Goal: Task Accomplishment & Management: Manage account settings

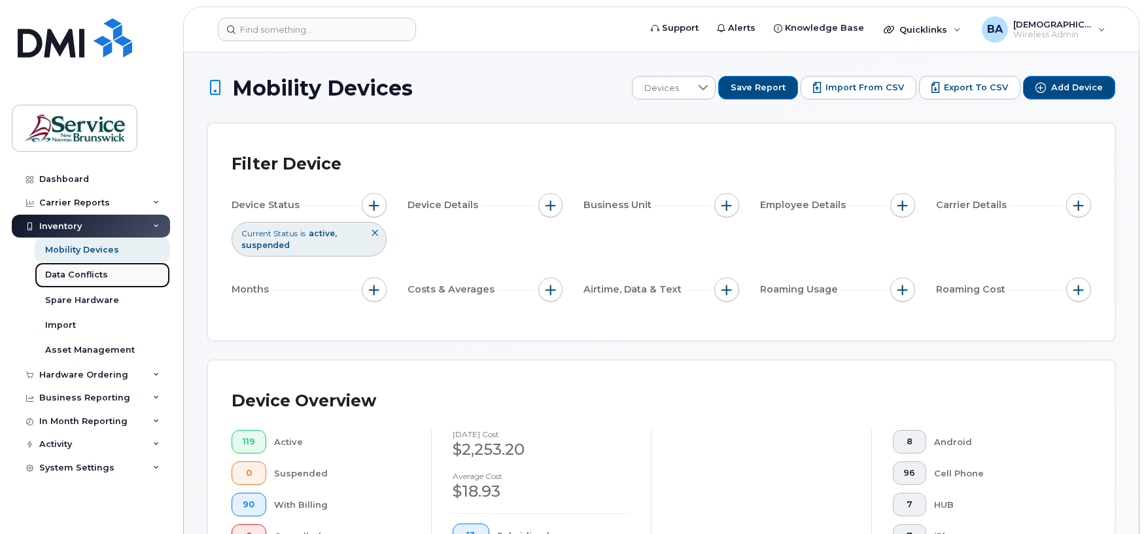
click at [69, 273] on div "Data Conflicts" at bounding box center [76, 275] width 63 height 12
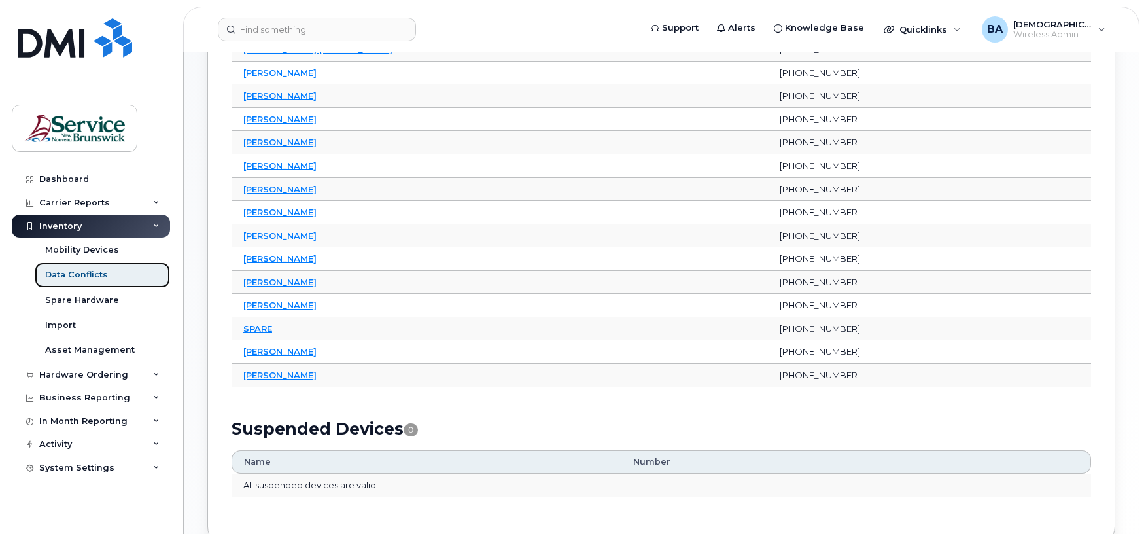
scroll to position [458, 0]
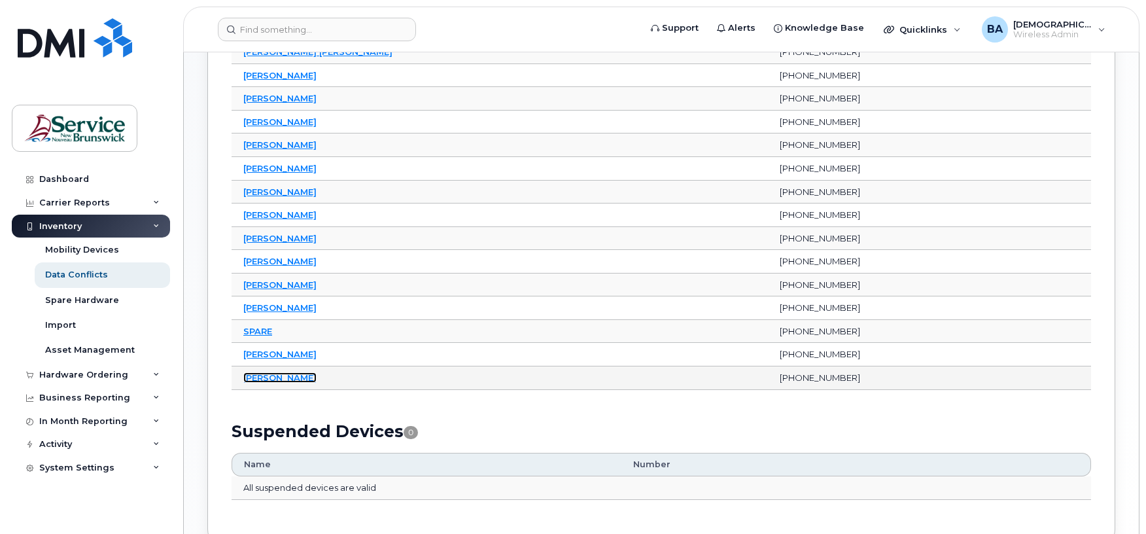
click at [262, 382] on link "Tonya Price" at bounding box center [279, 377] width 73 height 10
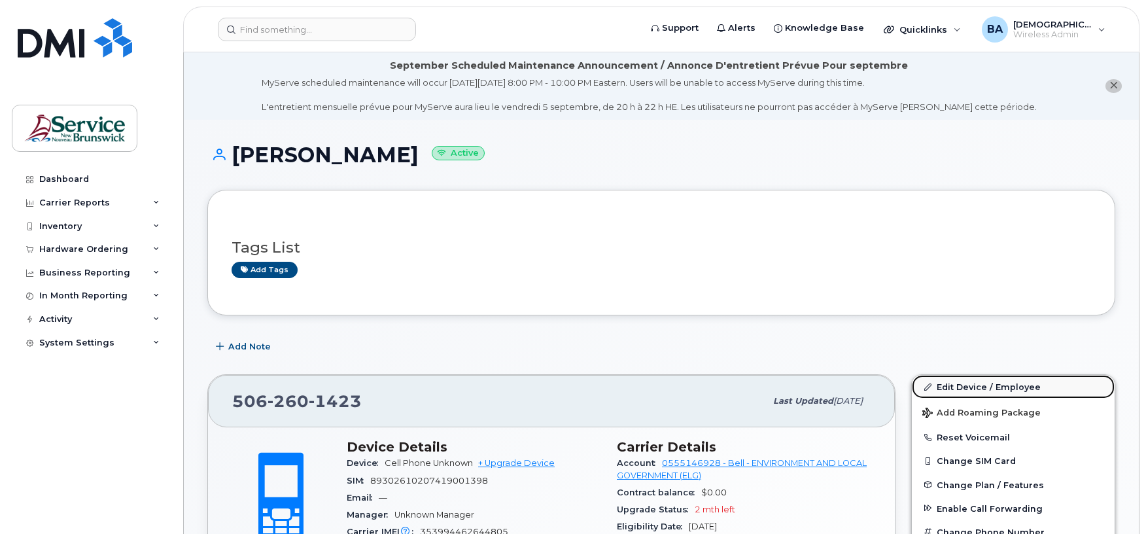
click at [963, 385] on link "Edit Device / Employee" at bounding box center [1013, 387] width 203 height 24
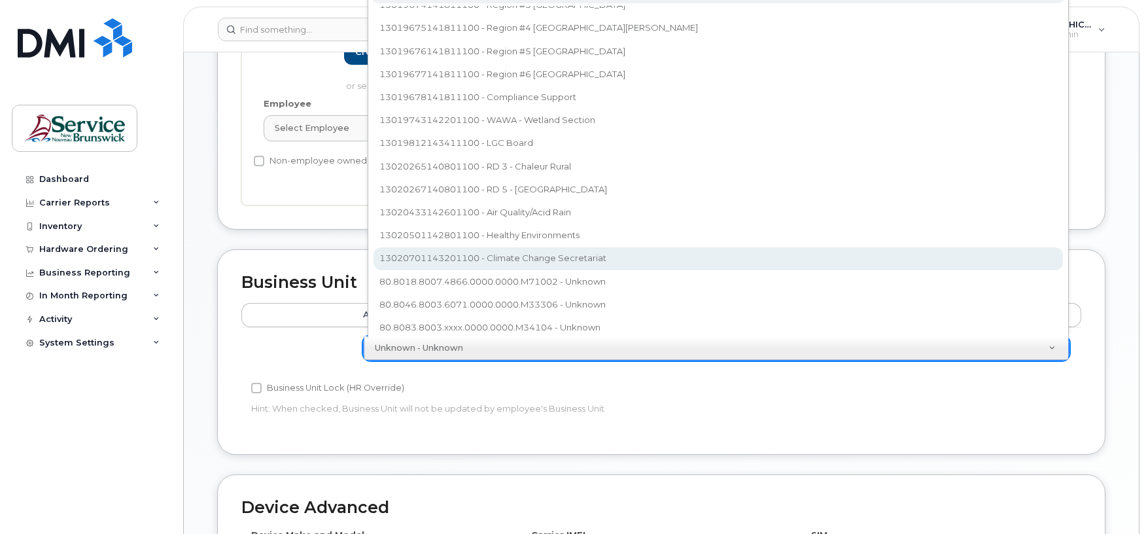
scroll to position [69, 0]
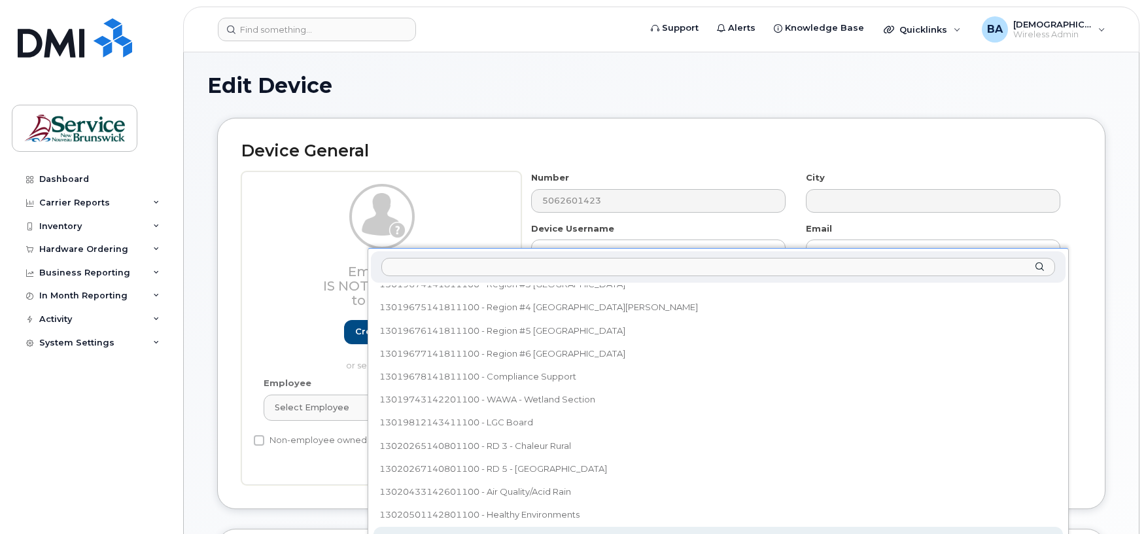
click at [506, 238] on body "Support Alerts Knowledge Base Quicklinks Suspend / Cancel Device Change SIM Car…" at bounding box center [573, 537] width 1146 height 1213
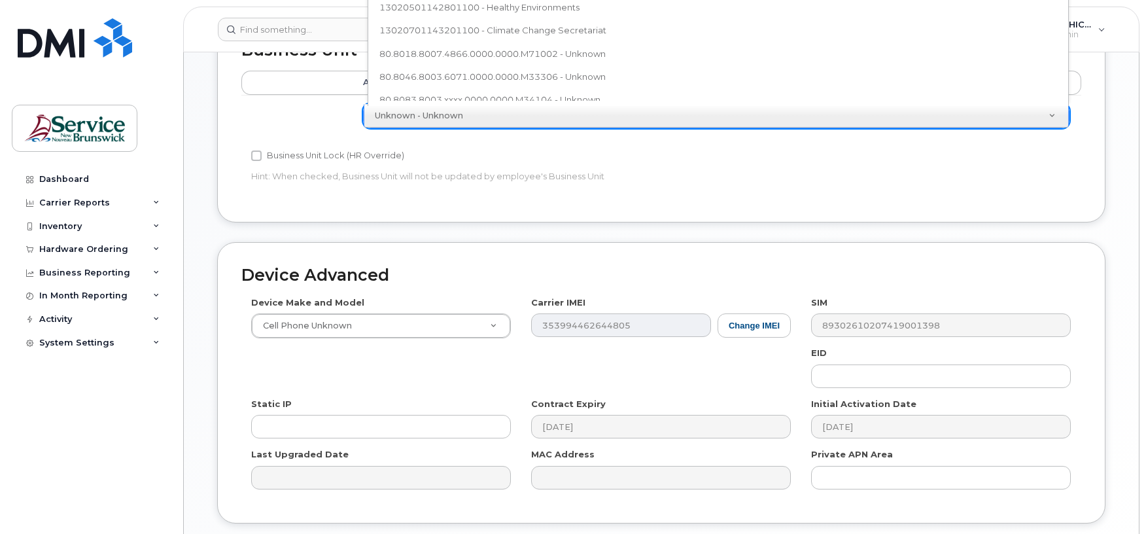
scroll to position [593, 0]
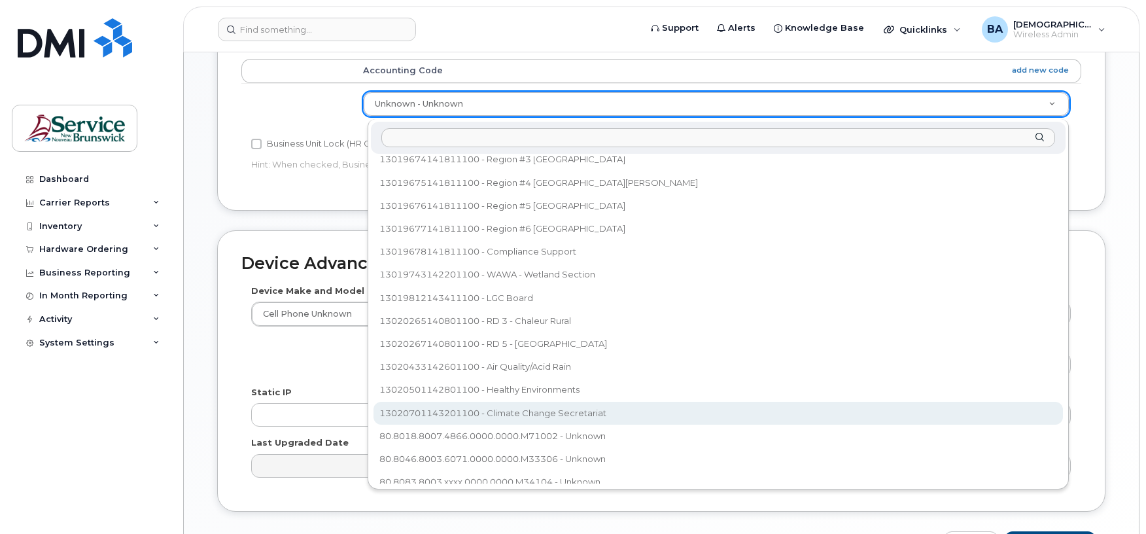
select select "35202606"
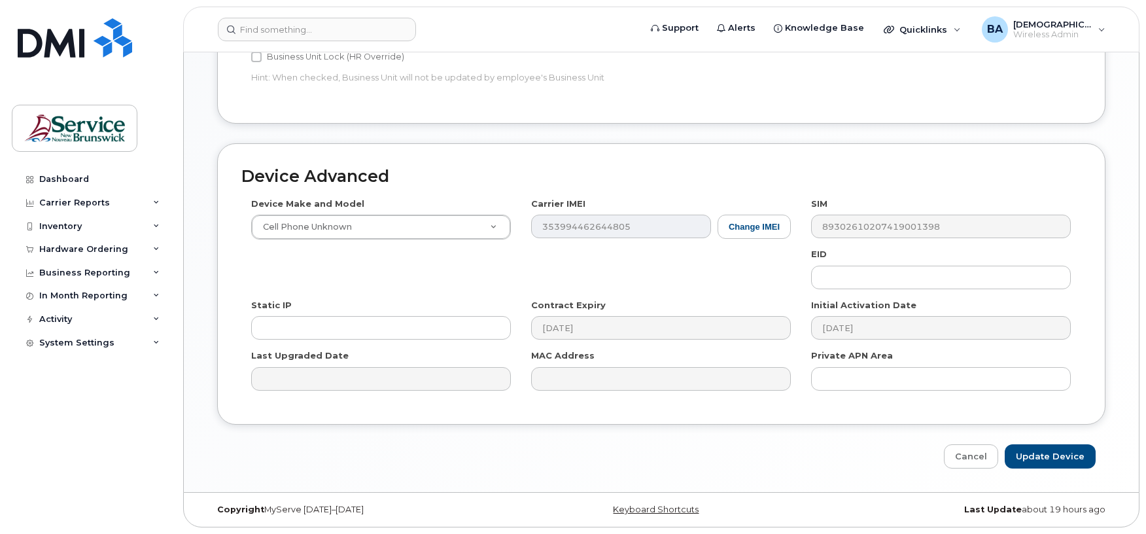
scroll to position [684, 0]
click at [1041, 458] on input "Update Device" at bounding box center [1050, 456] width 91 height 24
type input "Saving..."
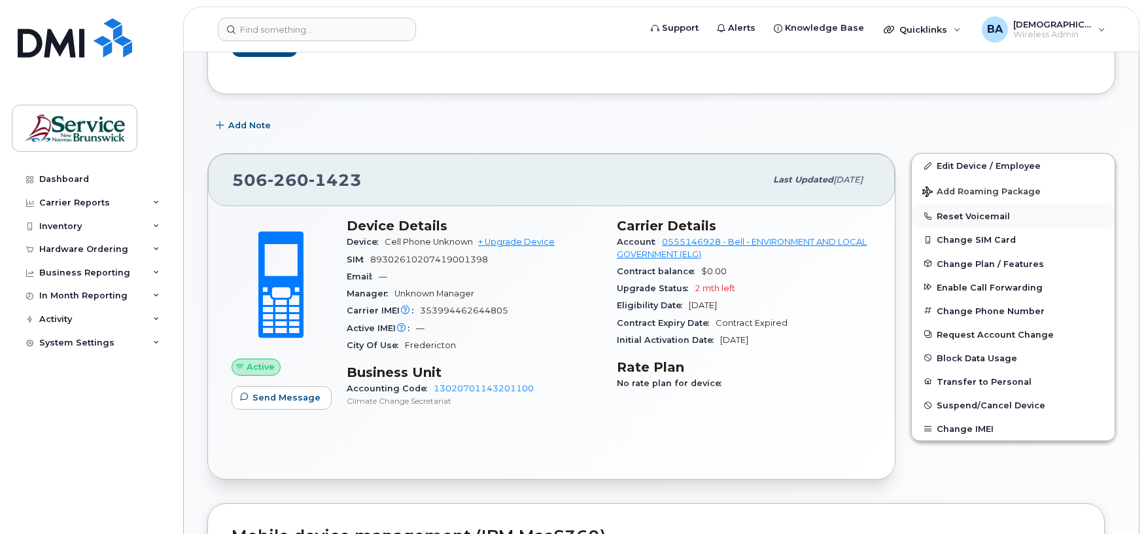
scroll to position [174, 0]
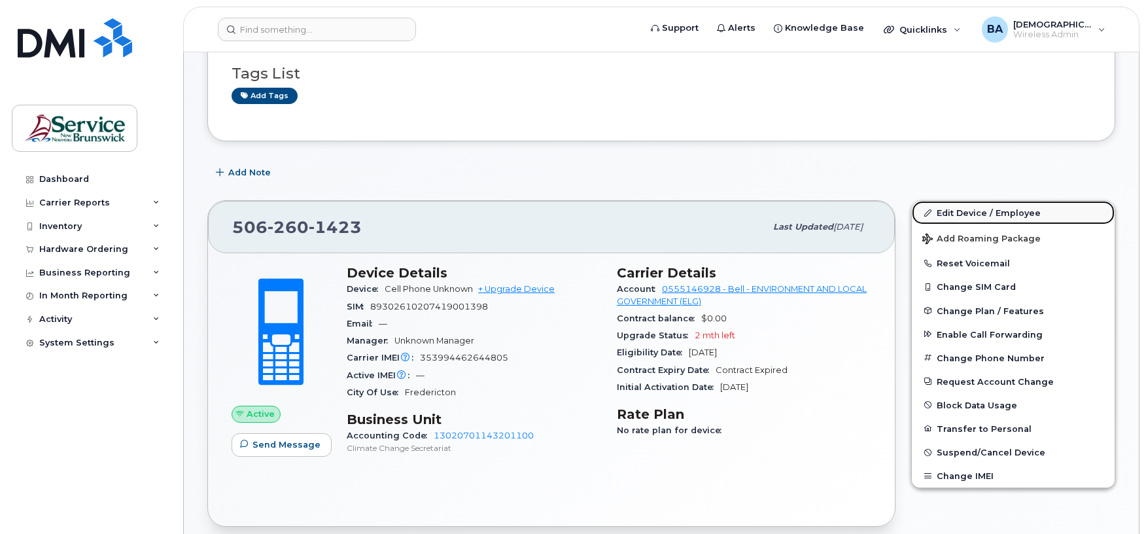
click at [940, 210] on link "Edit Device / Employee" at bounding box center [1013, 213] width 203 height 24
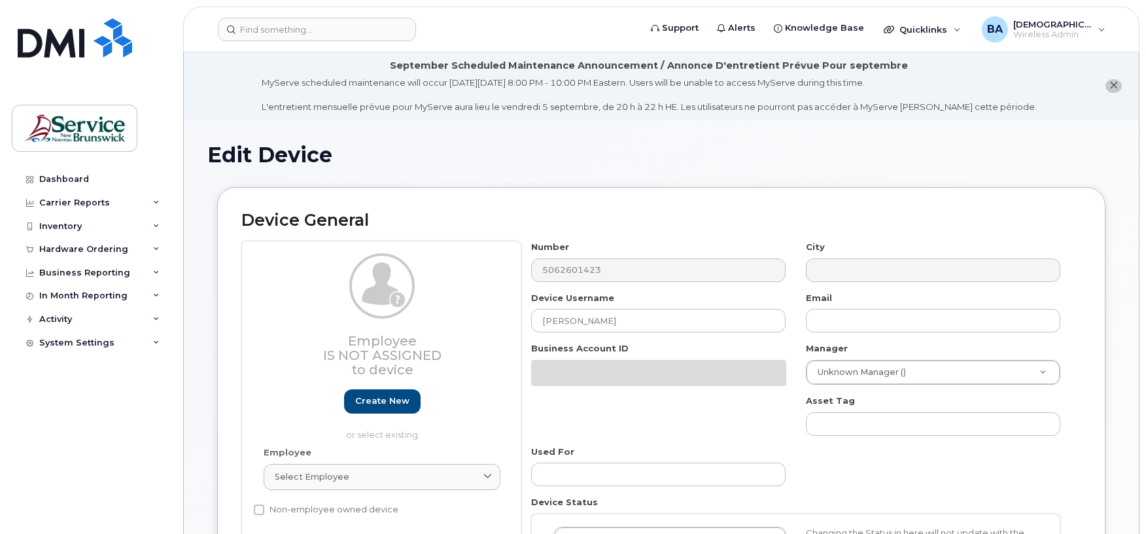
select select "35202606"
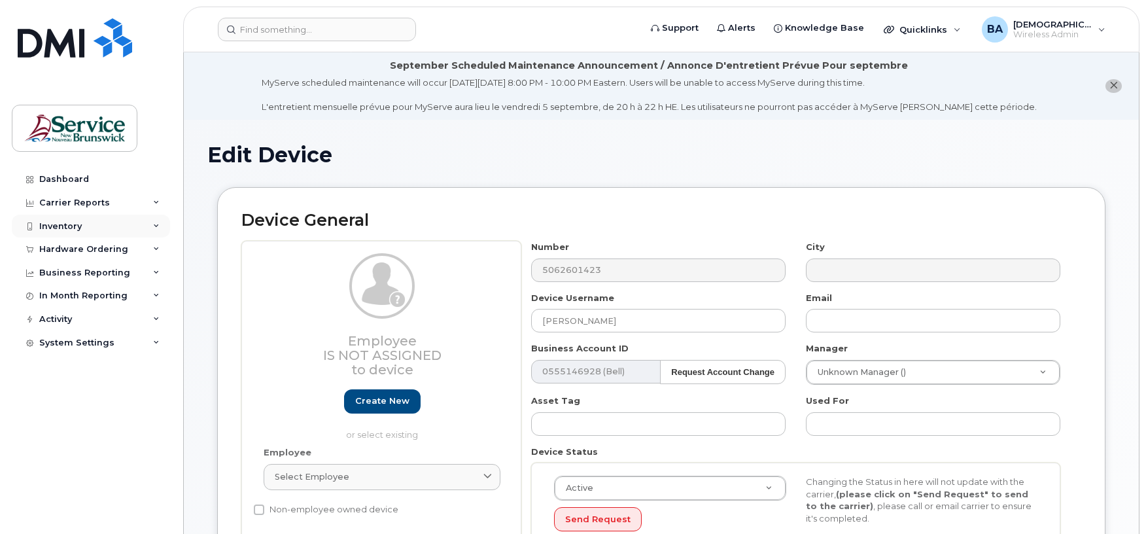
click at [54, 226] on div "Inventory" at bounding box center [60, 226] width 43 height 10
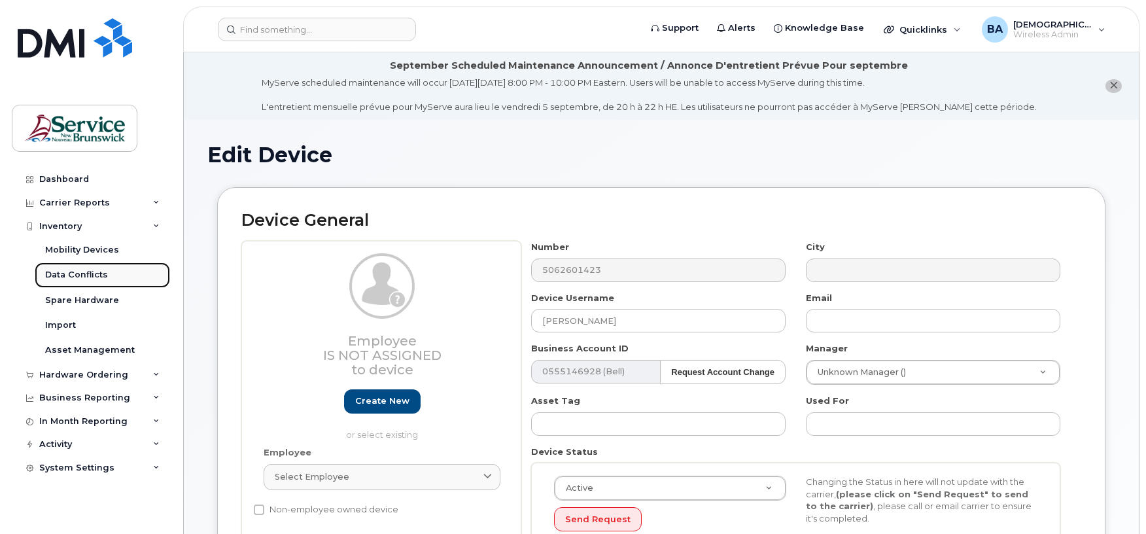
click at [84, 281] on div "Data Conflicts" at bounding box center [76, 275] width 63 height 12
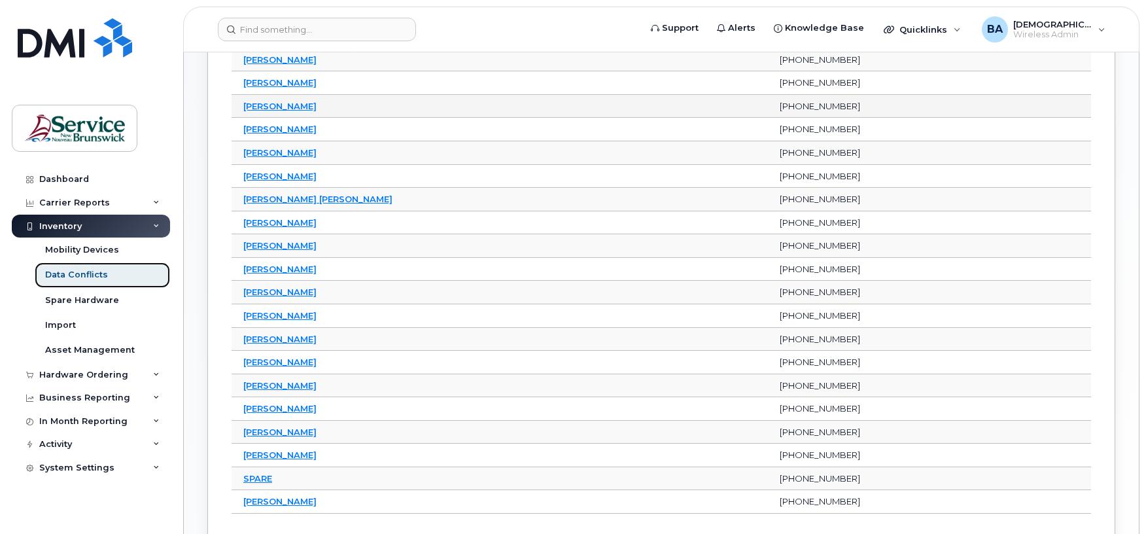
scroll to position [349, 0]
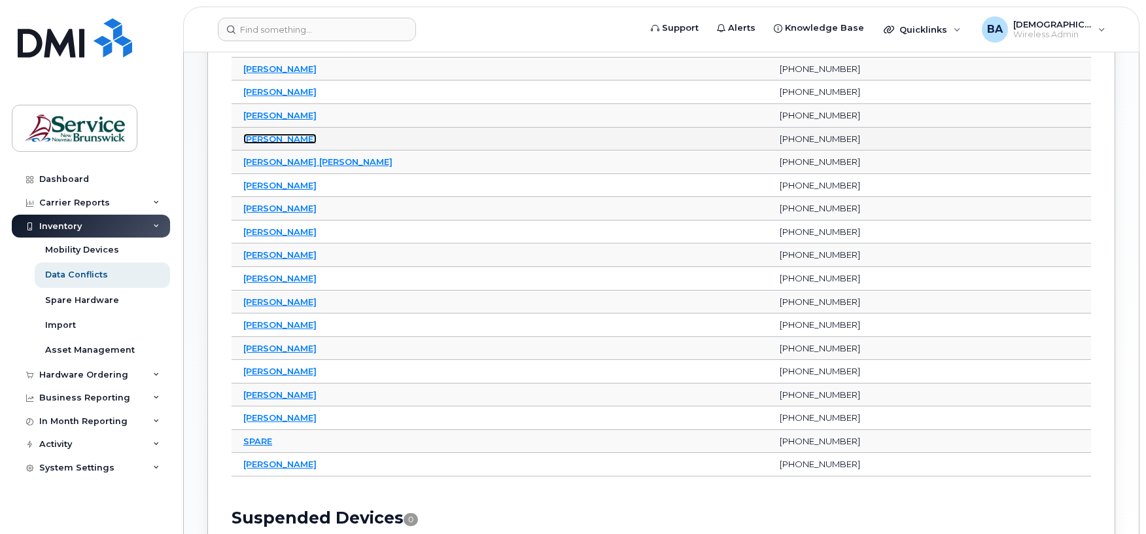
click at [286, 143] on link "[PERSON_NAME]" at bounding box center [279, 138] width 73 height 10
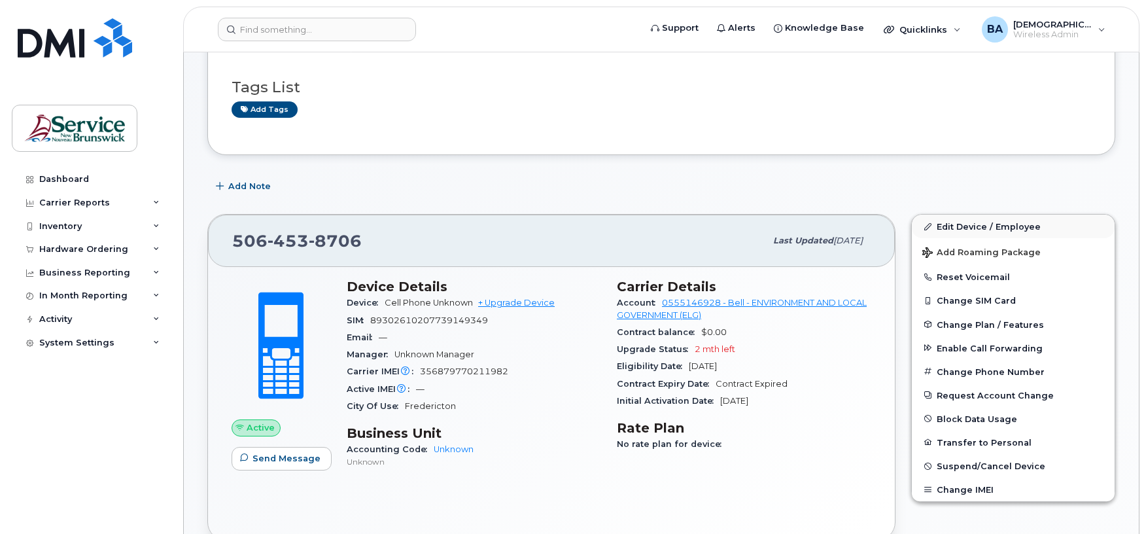
scroll to position [262, 0]
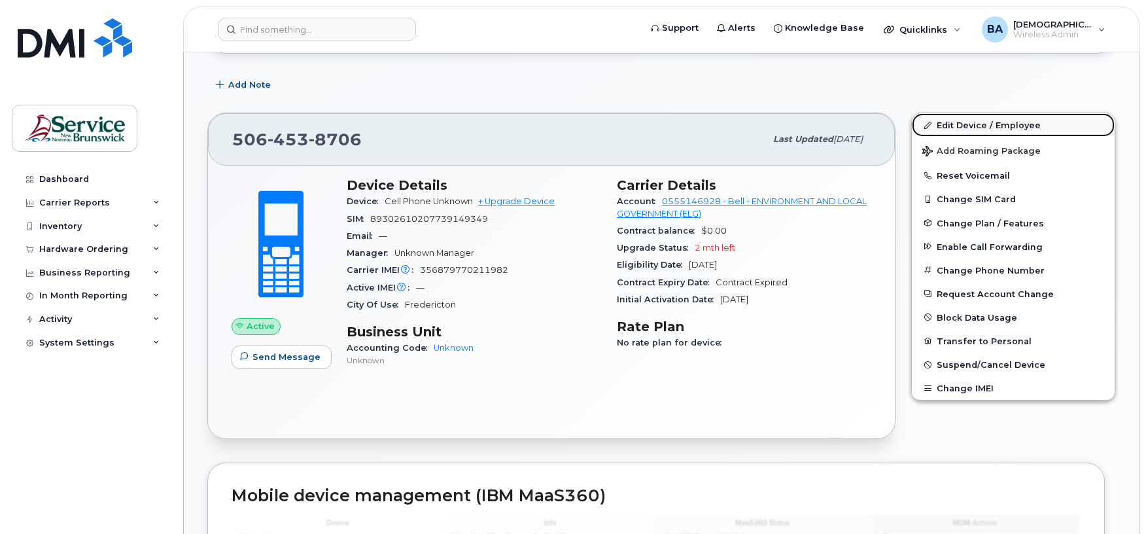
click at [969, 123] on link "Edit Device / Employee" at bounding box center [1013, 125] width 203 height 24
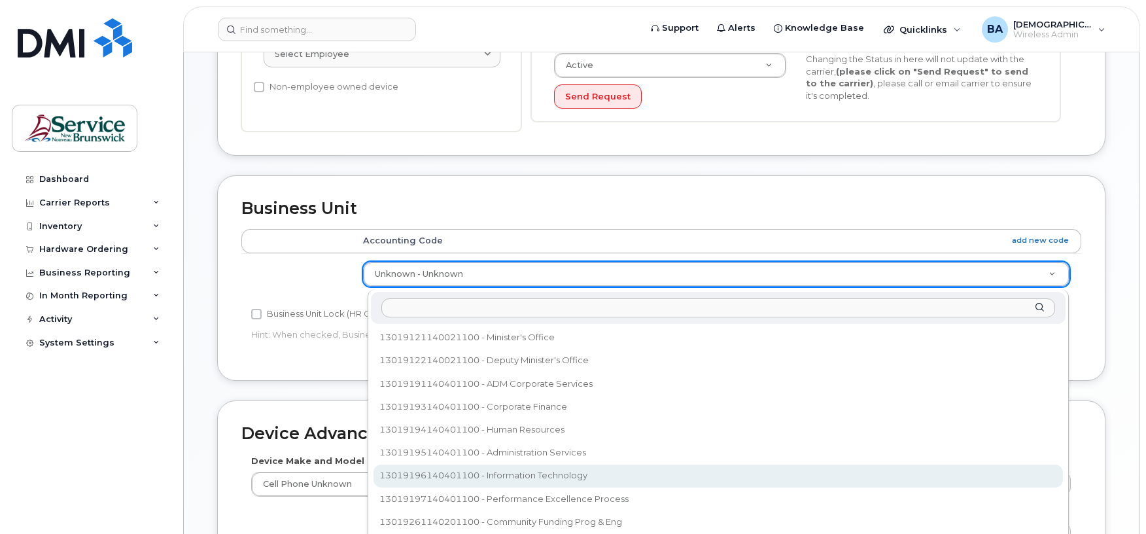
select select "35805334"
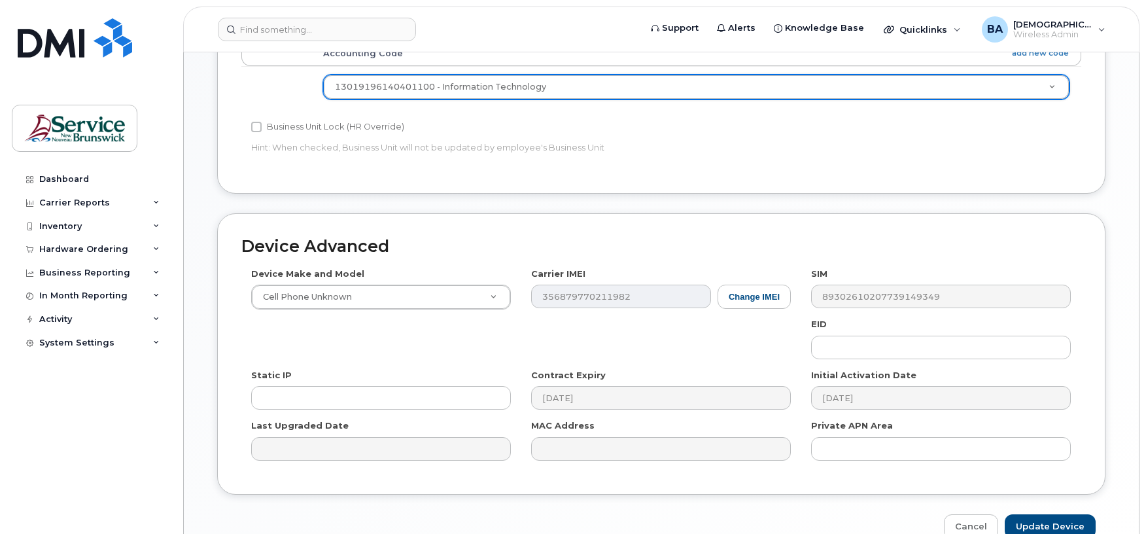
scroll to position [684, 0]
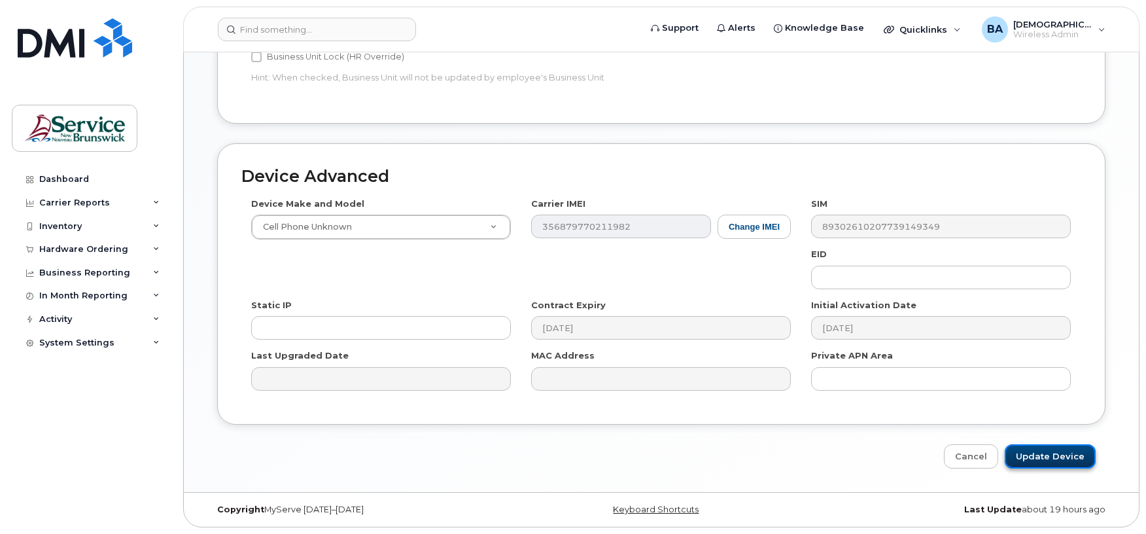
click at [1019, 448] on input "Update Device" at bounding box center [1050, 456] width 91 height 24
type input "Saving..."
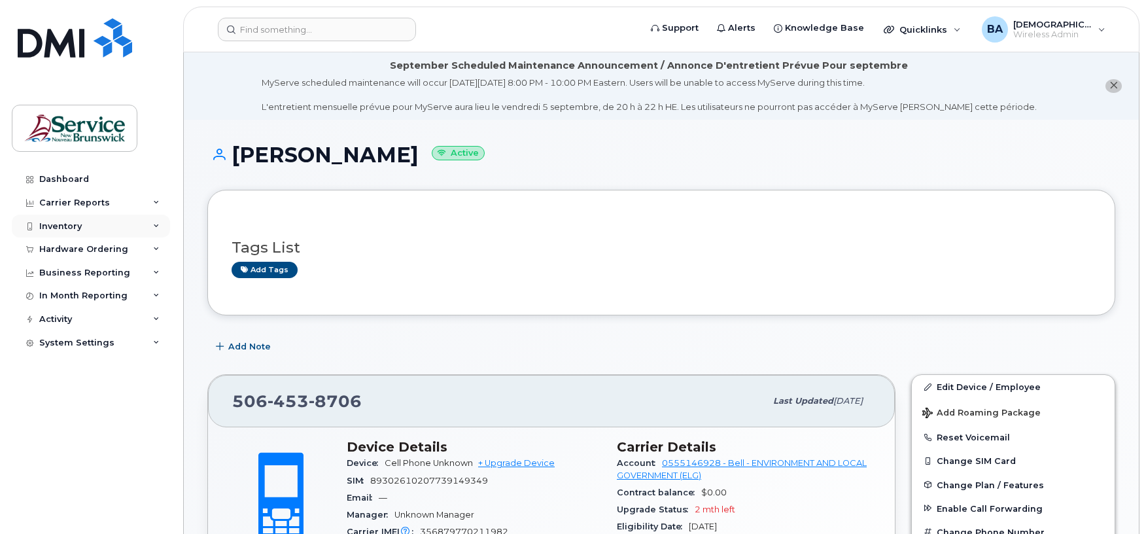
click at [64, 222] on div "Inventory" at bounding box center [60, 226] width 43 height 10
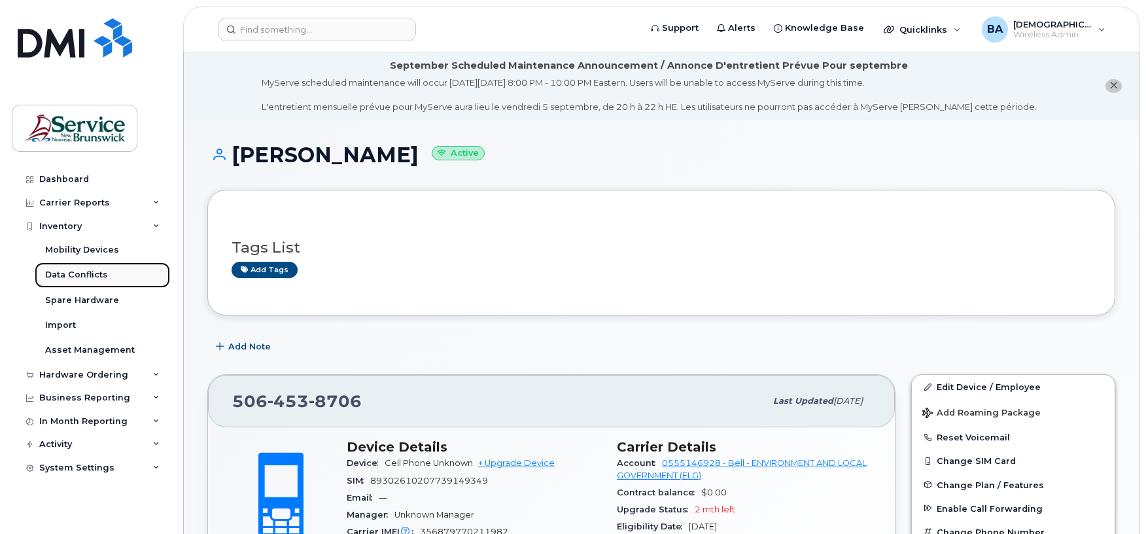
click at [76, 280] on div "Data Conflicts" at bounding box center [76, 275] width 63 height 12
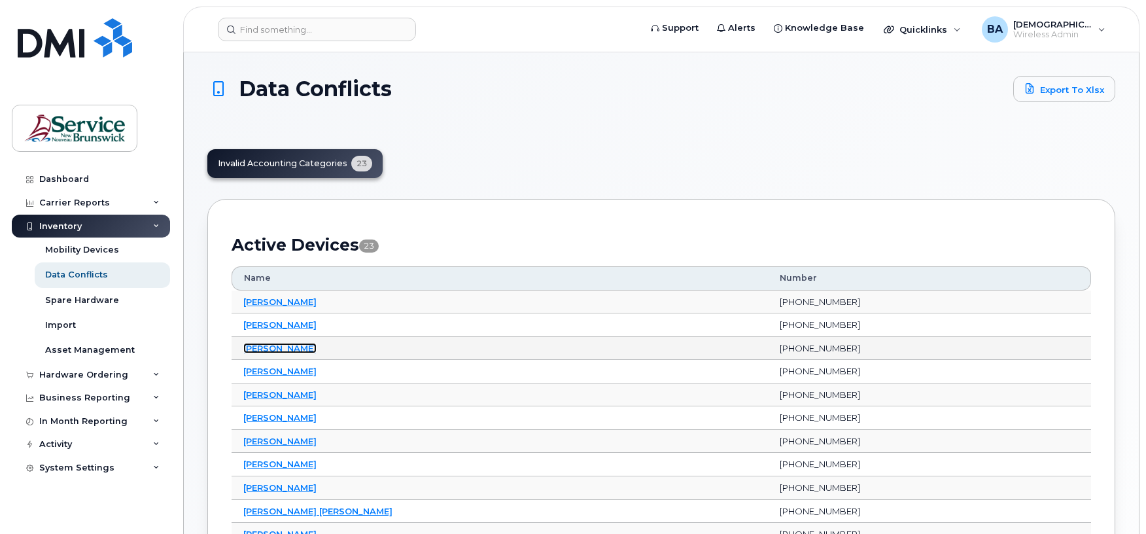
click at [279, 351] on link "[PERSON_NAME]" at bounding box center [279, 348] width 73 height 10
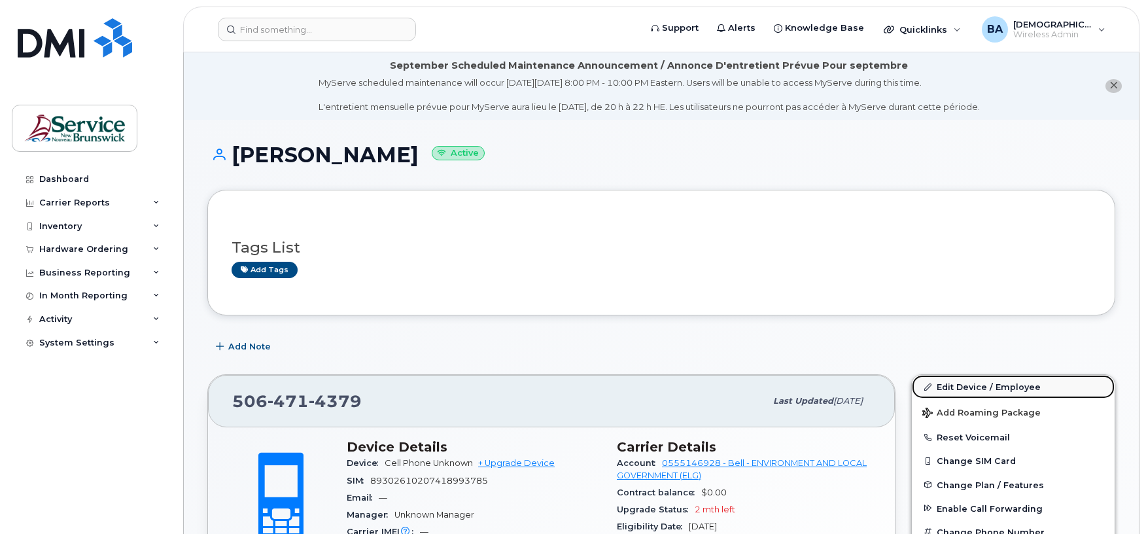
click at [948, 388] on link "Edit Device / Employee" at bounding box center [1013, 387] width 203 height 24
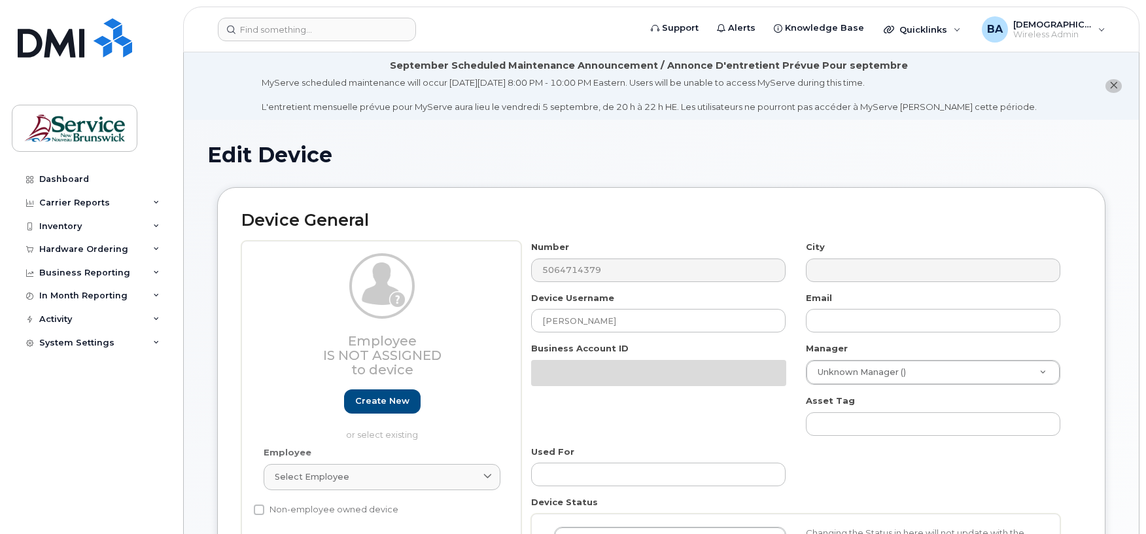
select select "34532060"
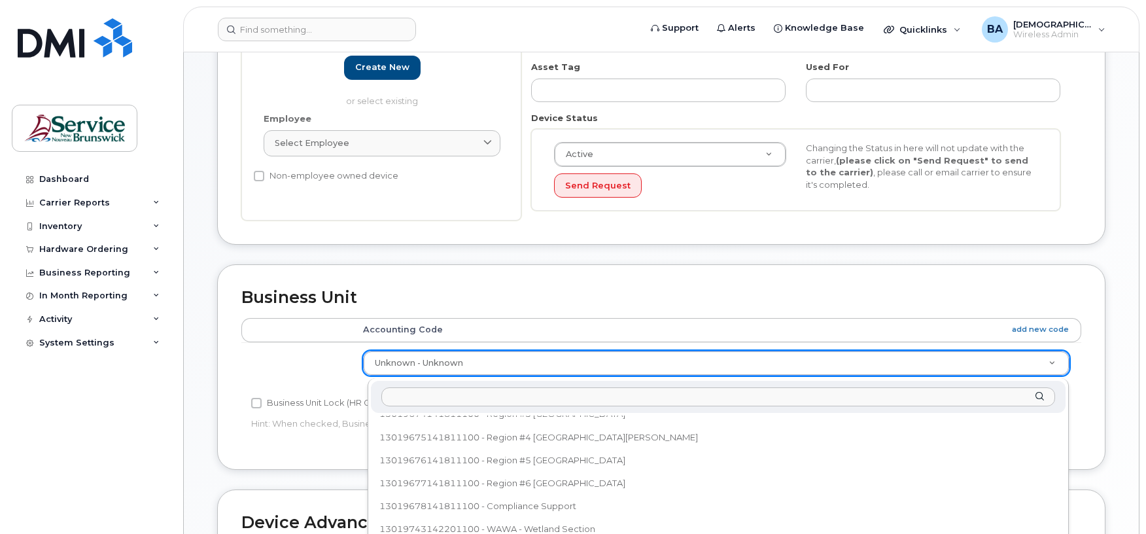
scroll to position [398, 0]
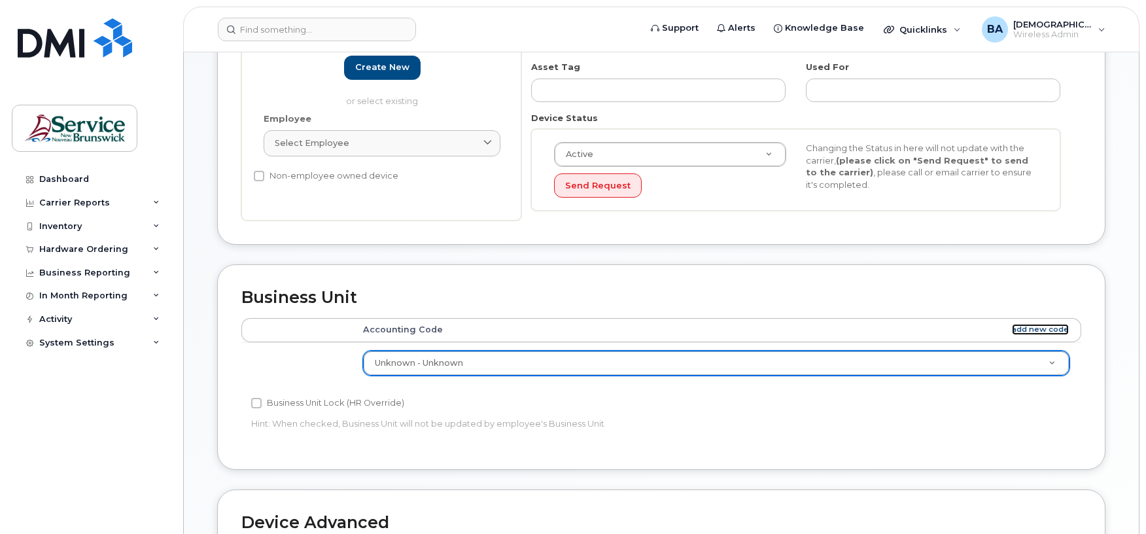
click at [1031, 331] on link "add new code" at bounding box center [1040, 329] width 57 height 11
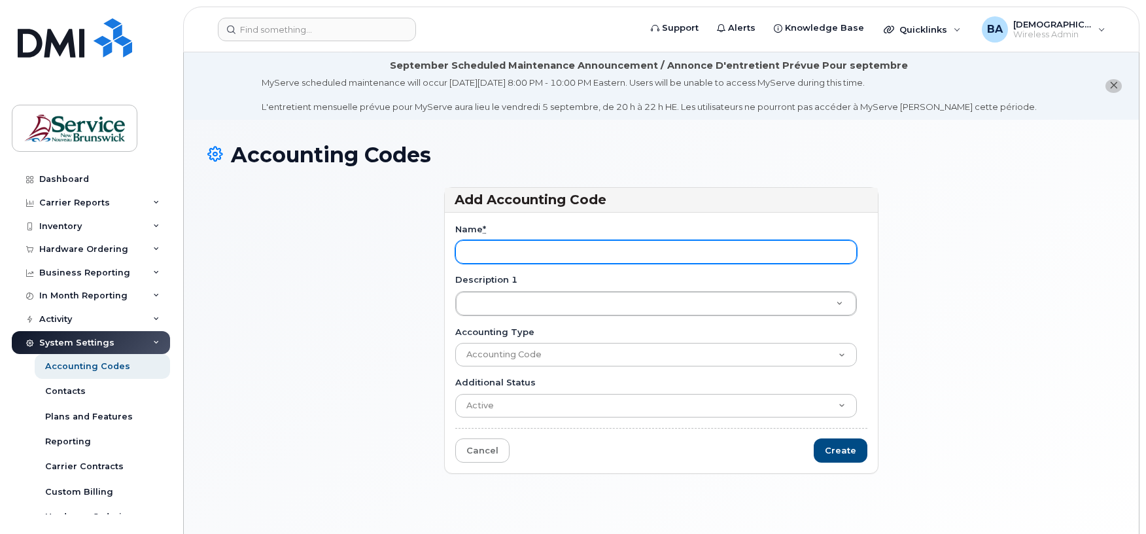
click at [485, 256] on input "Name *" at bounding box center [656, 252] width 402 height 24
paste input "13020633143011100"
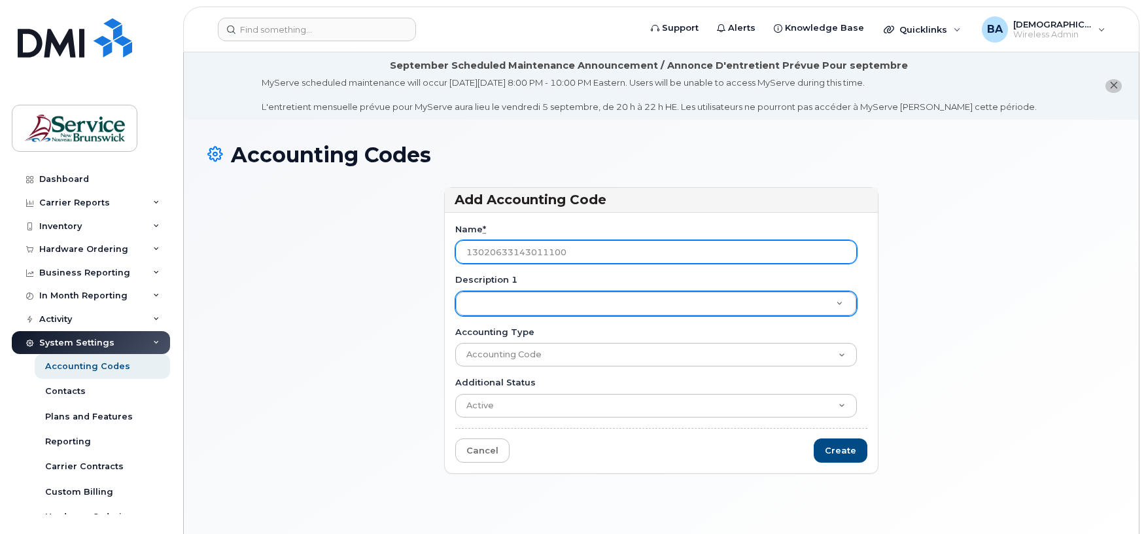
type input "13020633143011100"
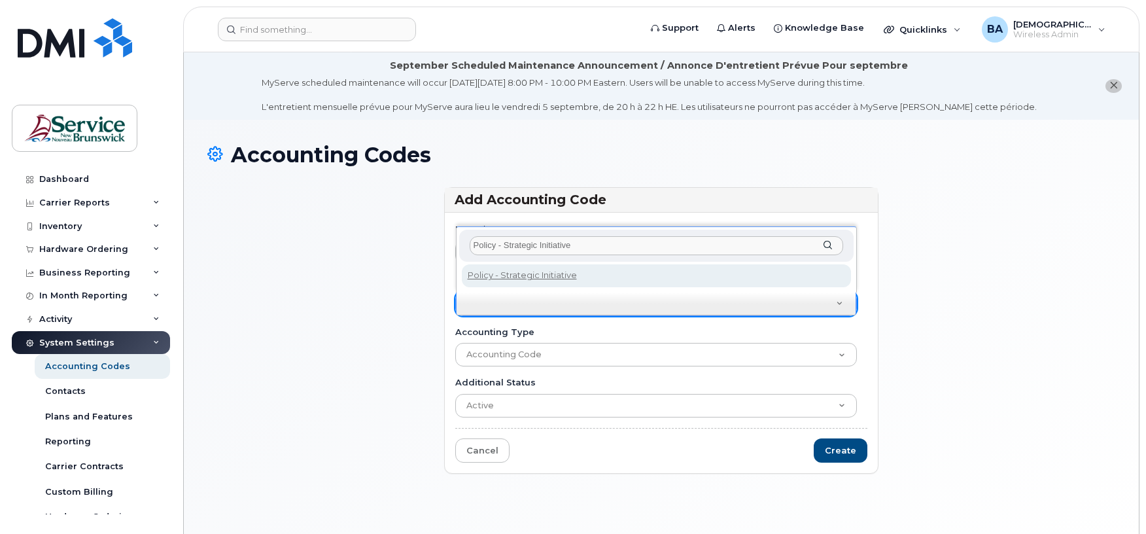
type input "Policy - Strategic Initiatives"
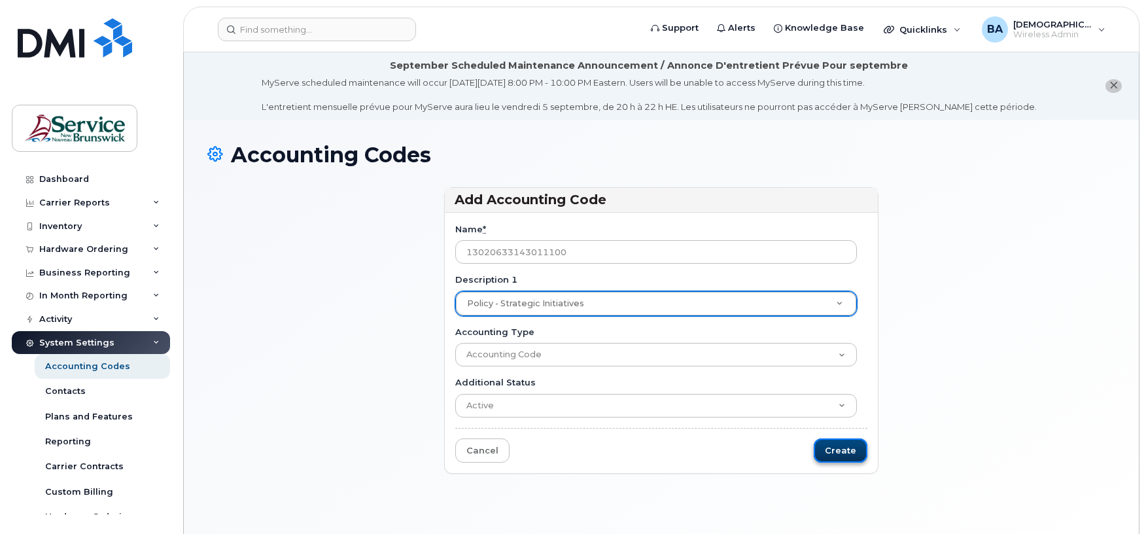
click at [832, 446] on input "Create" at bounding box center [841, 450] width 54 height 24
type input "Saving..."
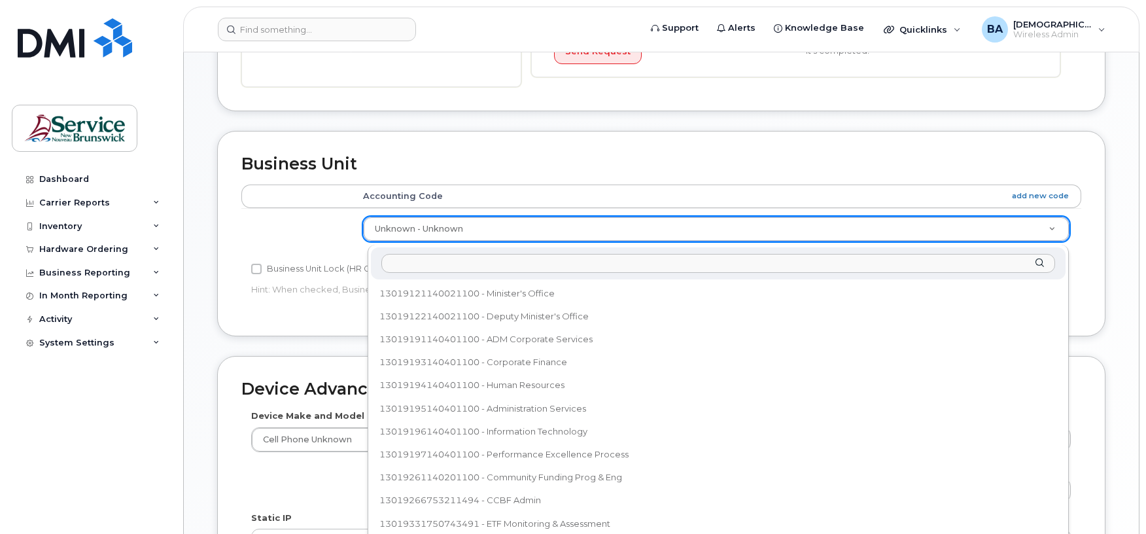
scroll to position [419, 0]
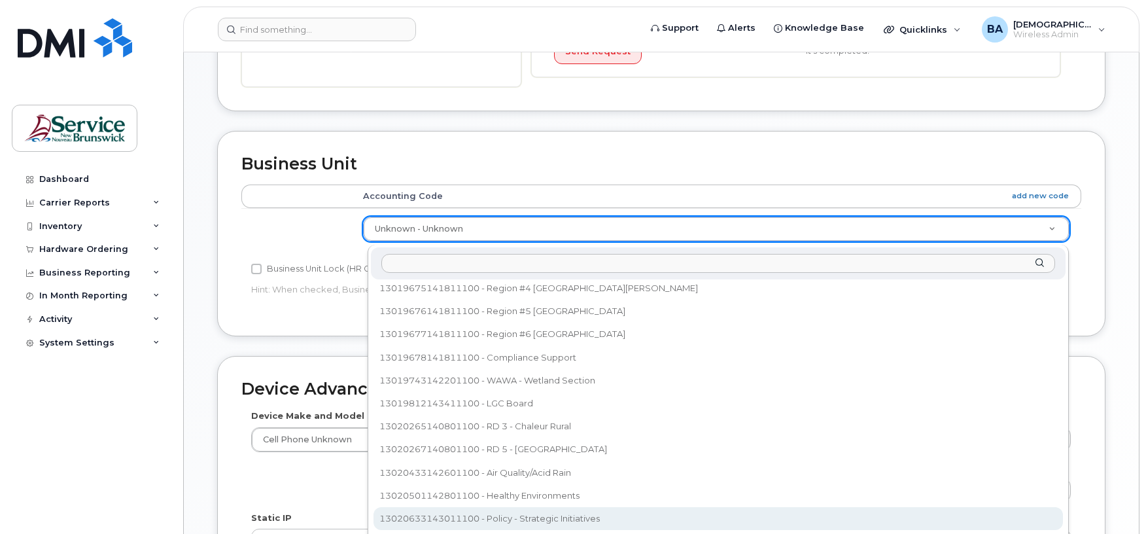
select select "35995793"
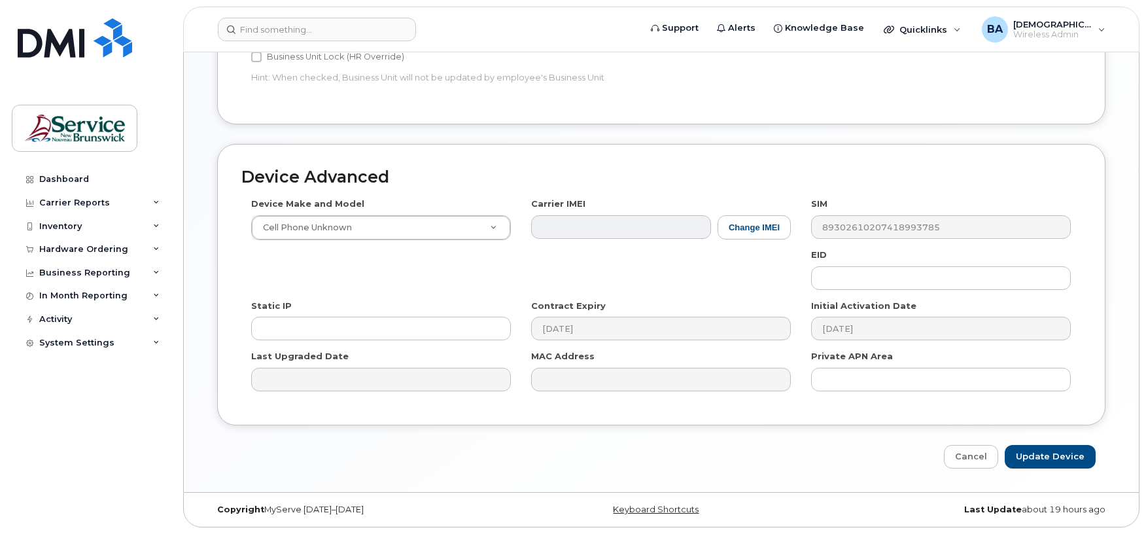
scroll to position [741, 0]
click at [1047, 456] on input "Update Device" at bounding box center [1050, 457] width 91 height 24
type input "Saving..."
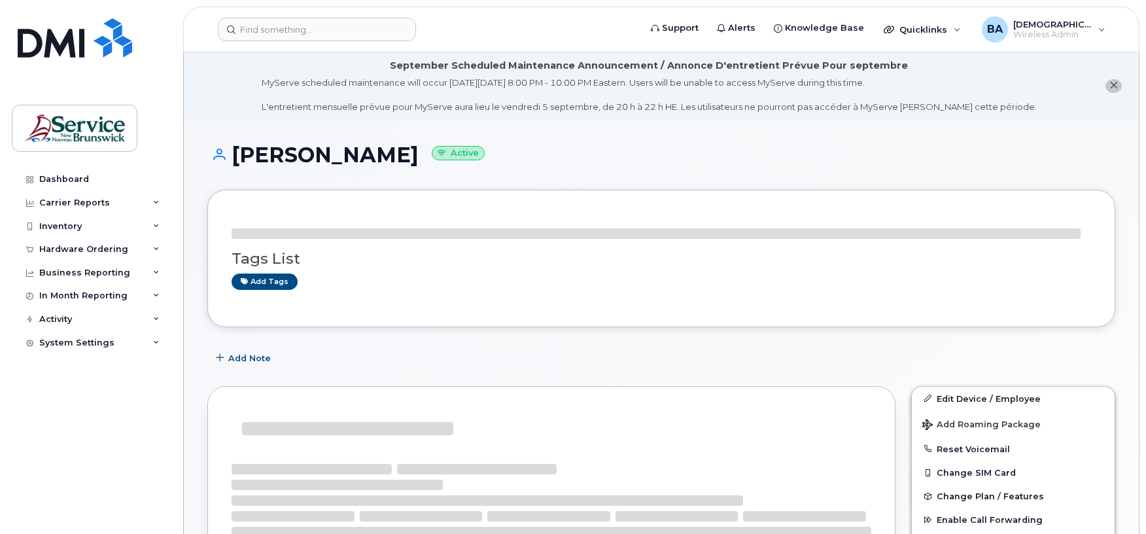
click at [45, 232] on div "Inventory" at bounding box center [91, 227] width 158 height 24
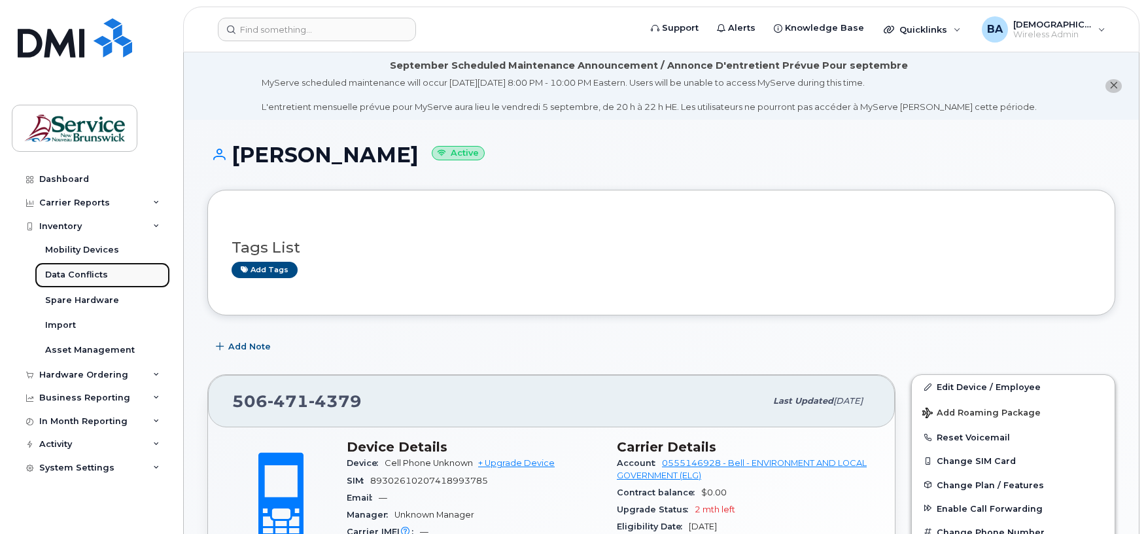
click at [65, 270] on div "Data Conflicts" at bounding box center [76, 275] width 63 height 12
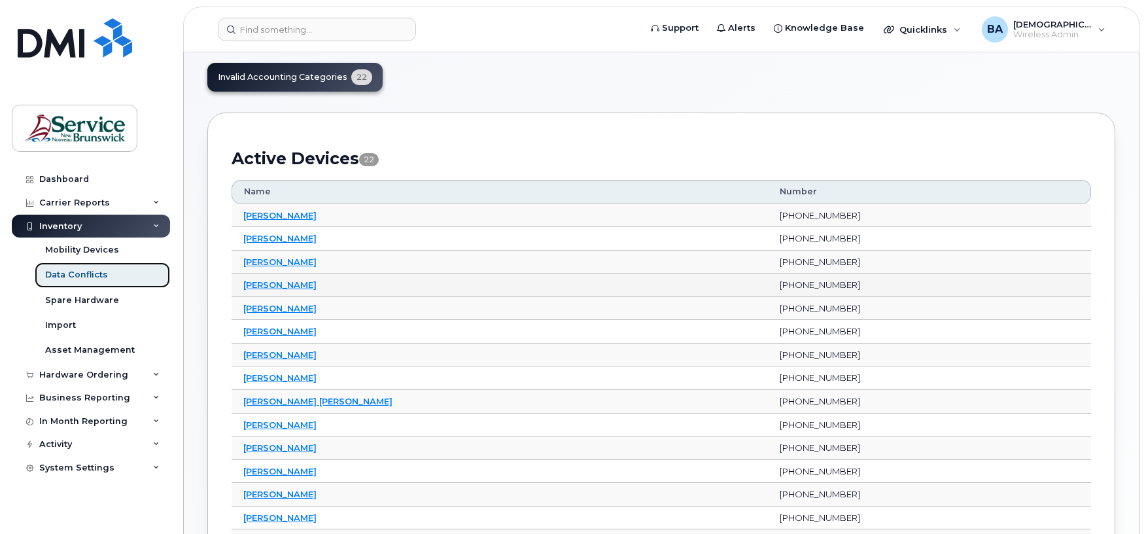
scroll to position [87, 0]
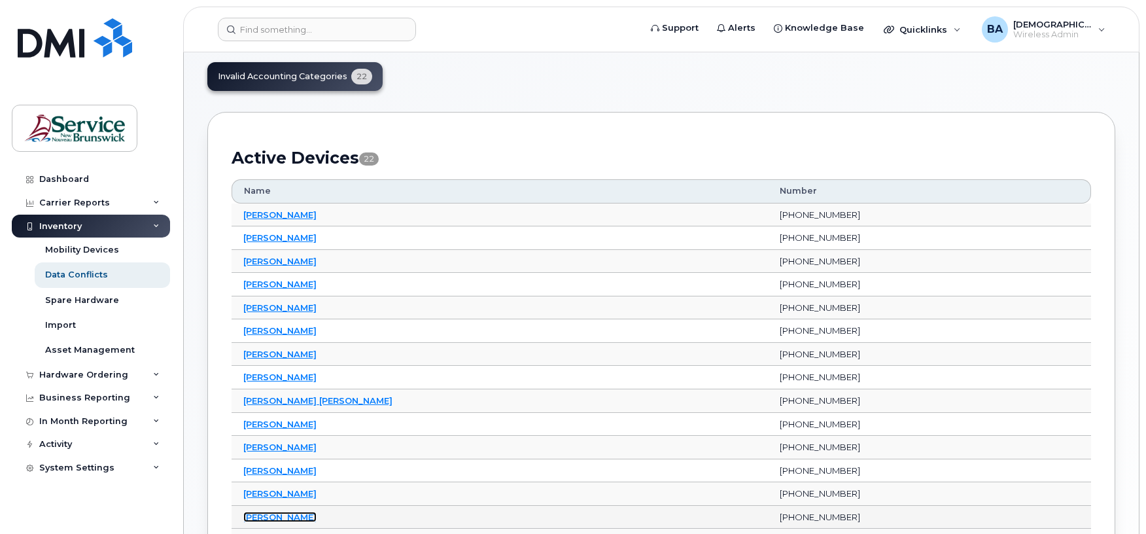
click at [284, 519] on link "[PERSON_NAME]" at bounding box center [279, 516] width 73 height 10
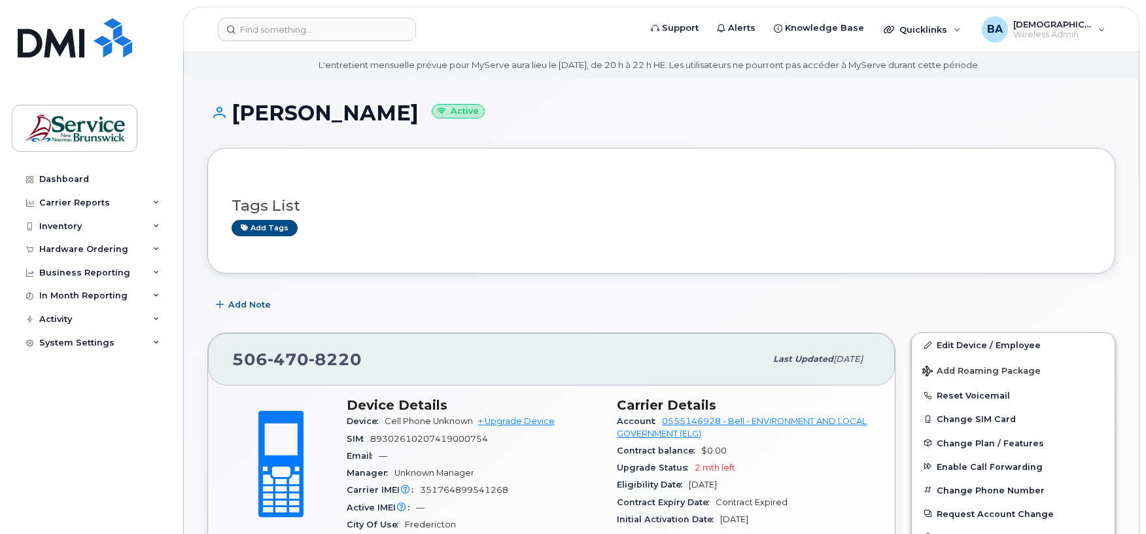
scroll to position [174, 0]
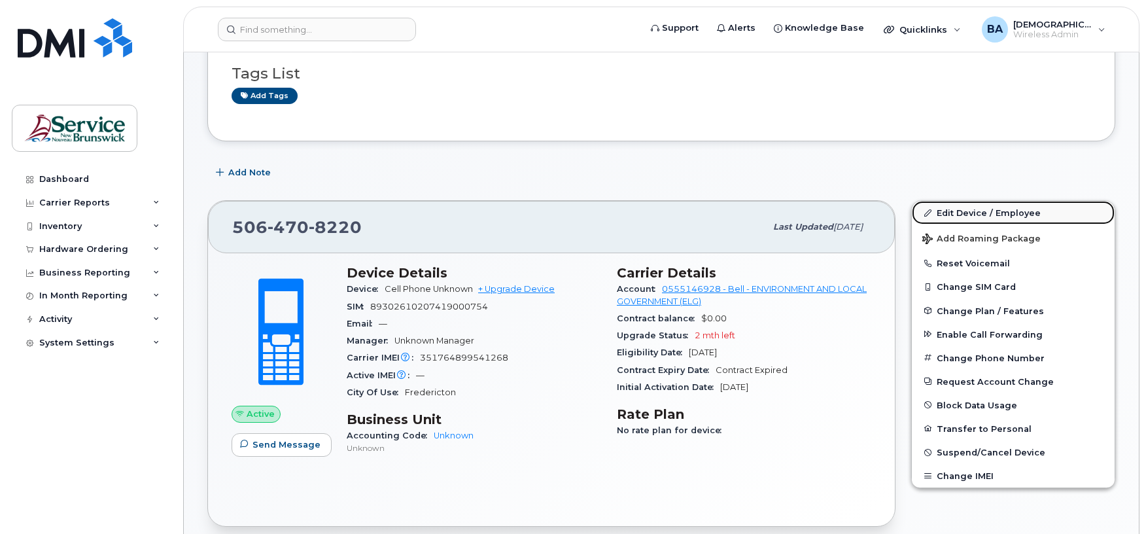
click at [947, 211] on link "Edit Device / Employee" at bounding box center [1013, 213] width 203 height 24
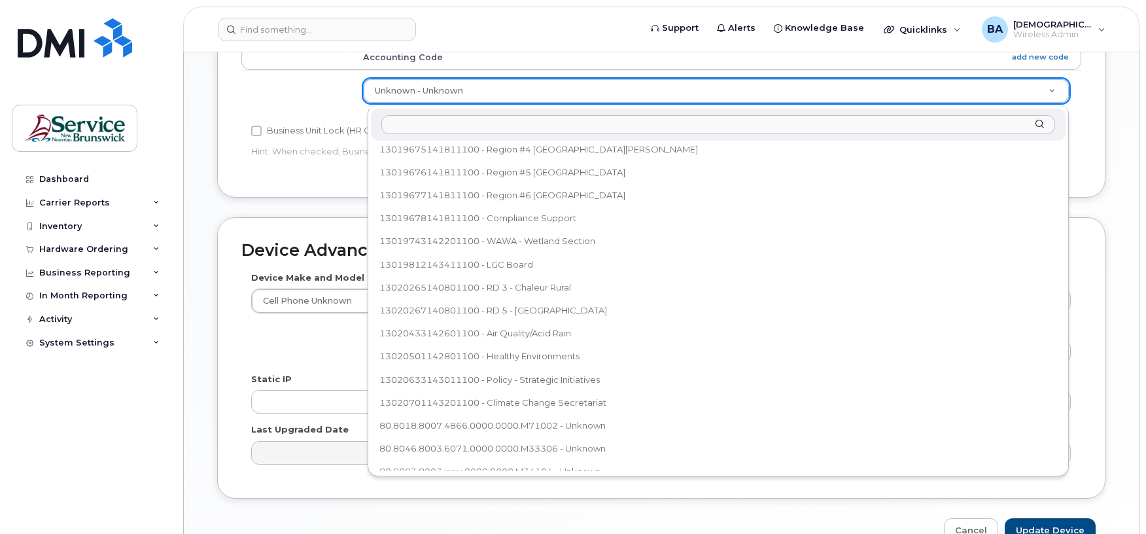
scroll to position [610, 0]
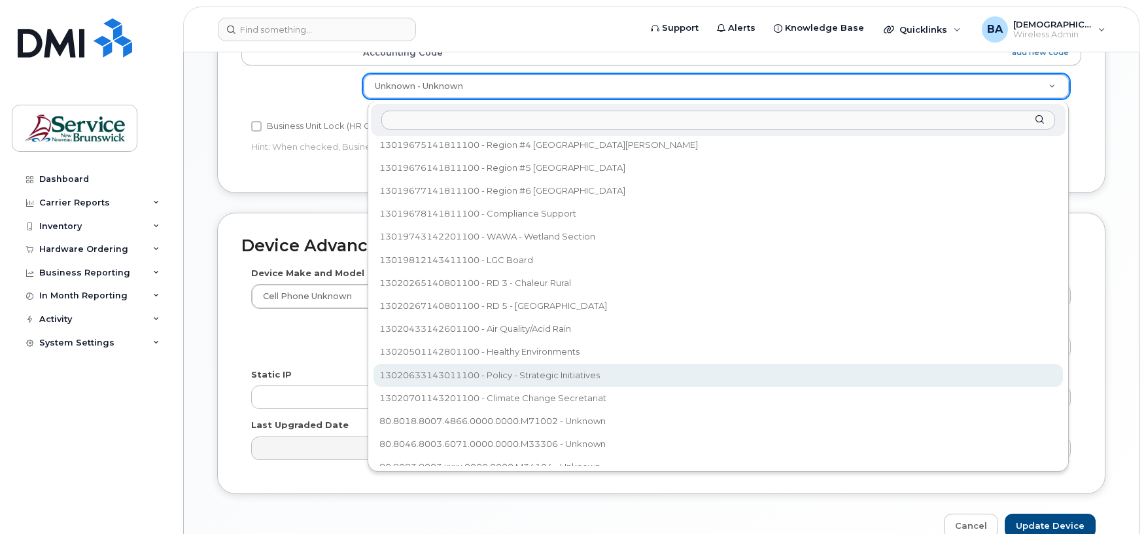
select select "35995793"
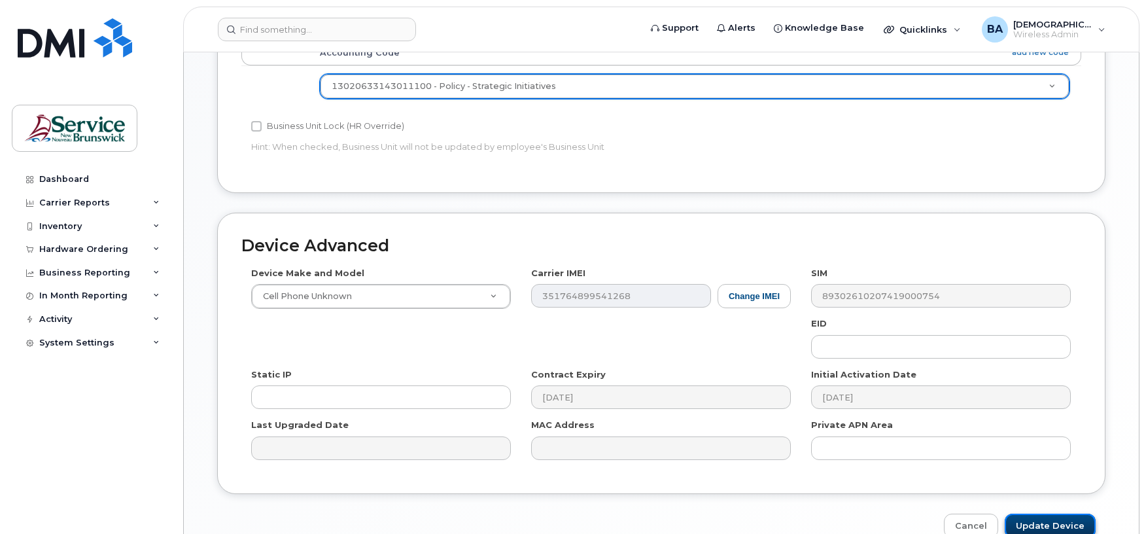
click at [1050, 528] on input "Update Device" at bounding box center [1050, 525] width 91 height 24
type input "Saving..."
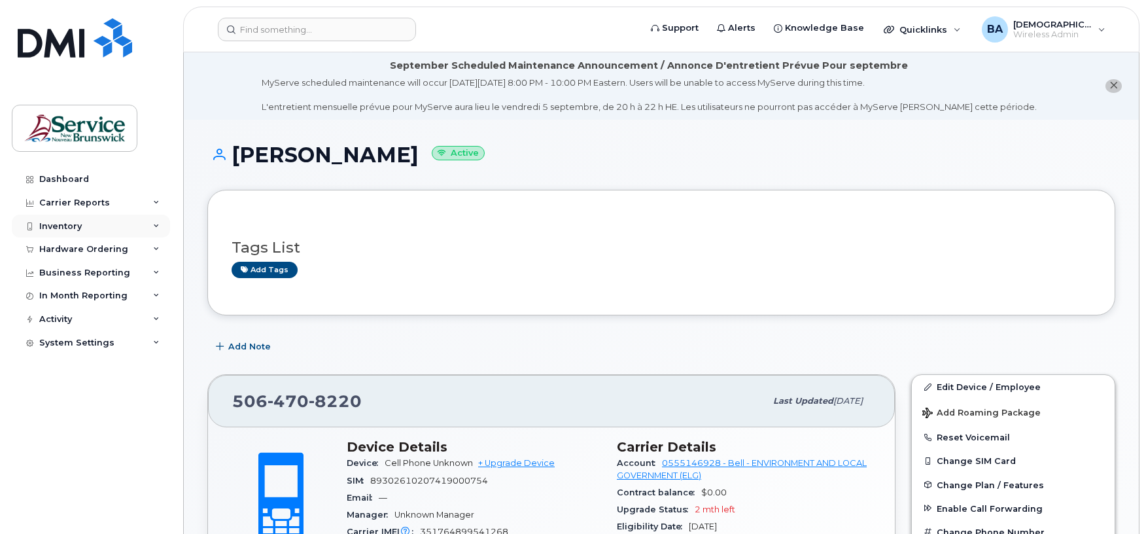
click at [48, 221] on div "Inventory" at bounding box center [60, 226] width 43 height 10
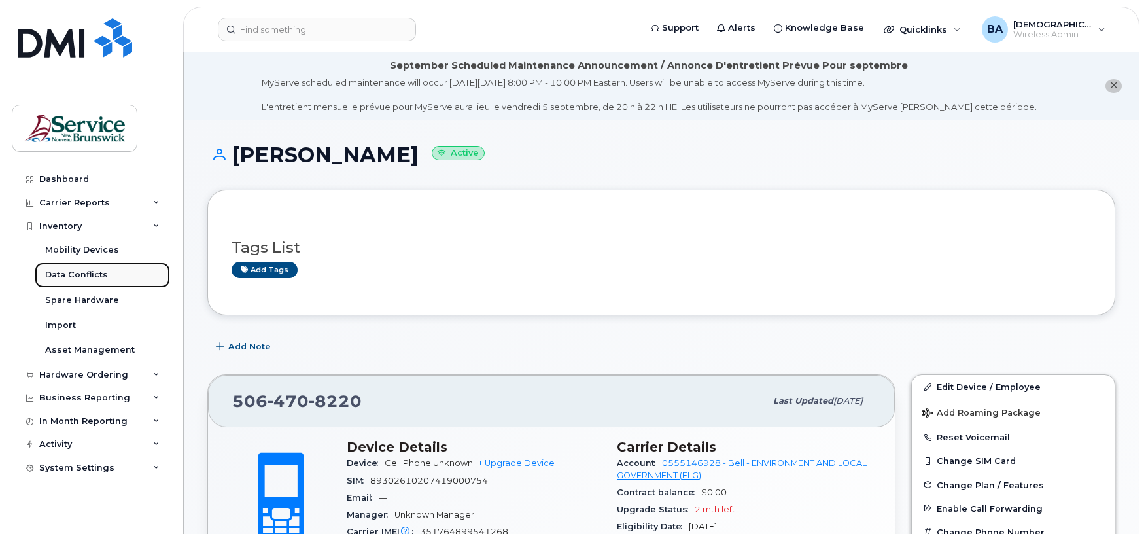
click at [67, 275] on div "Data Conflicts" at bounding box center [76, 275] width 63 height 12
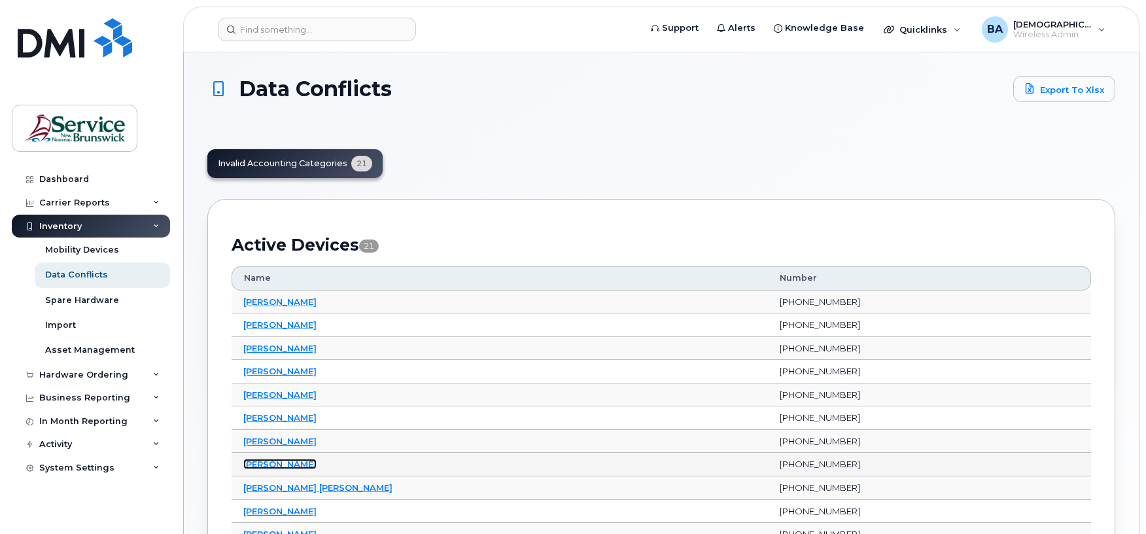
click at [262, 466] on link "[PERSON_NAME]" at bounding box center [279, 463] width 73 height 10
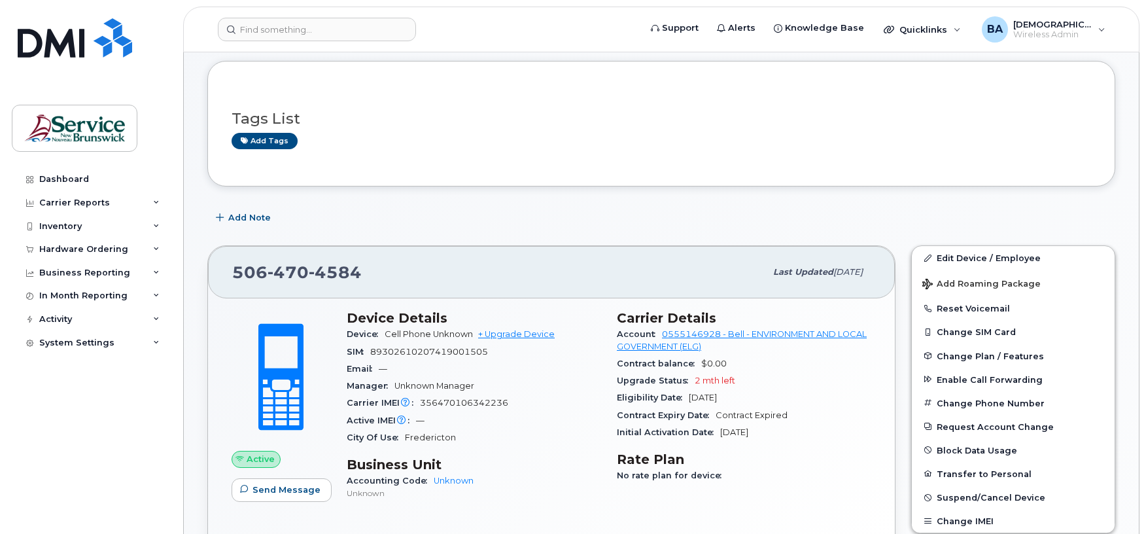
scroll to position [174, 0]
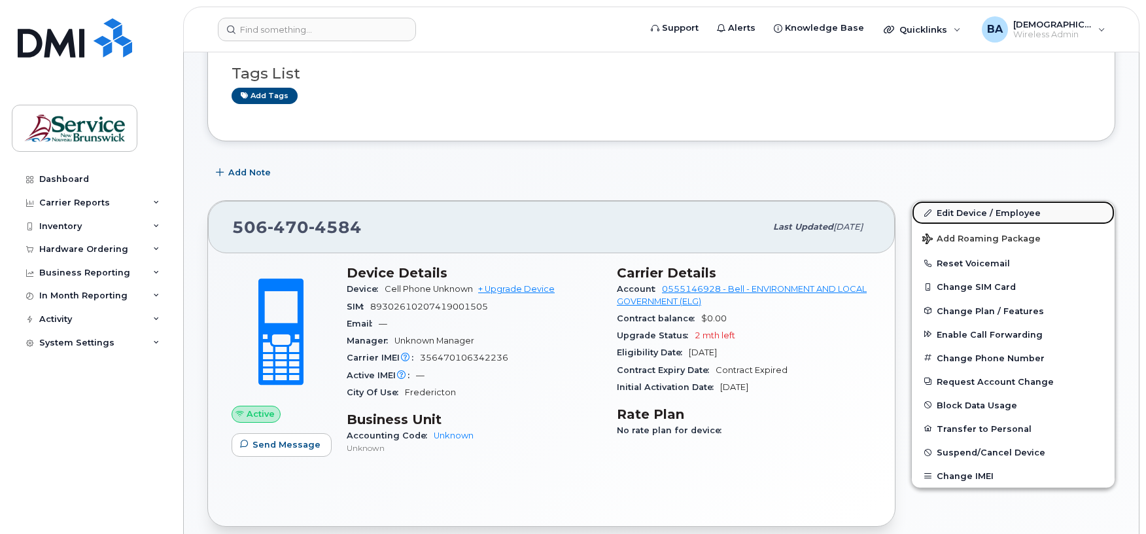
click at [959, 208] on link "Edit Device / Employee" at bounding box center [1013, 213] width 203 height 24
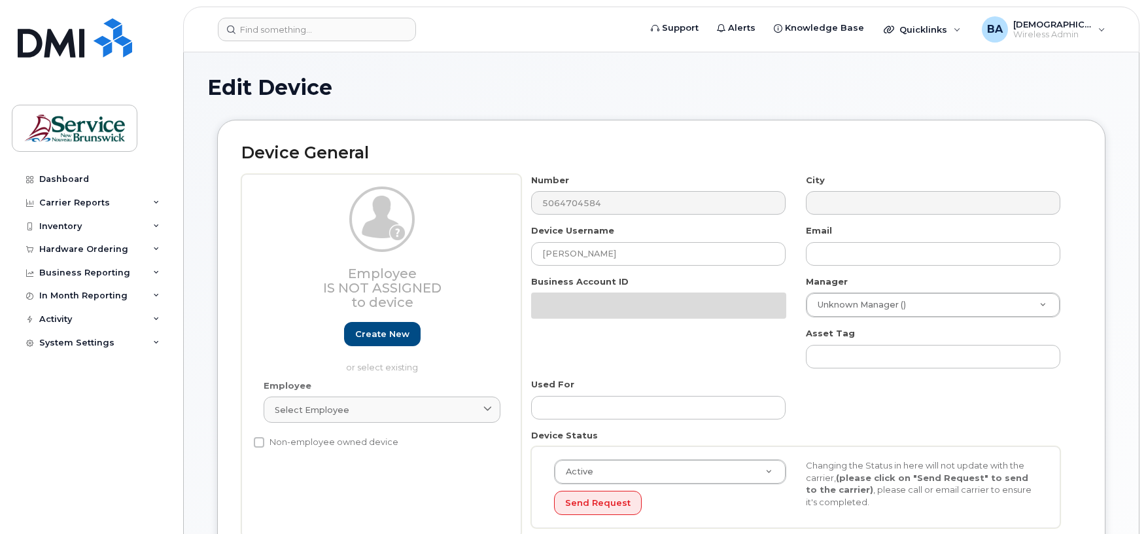
select select "34532060"
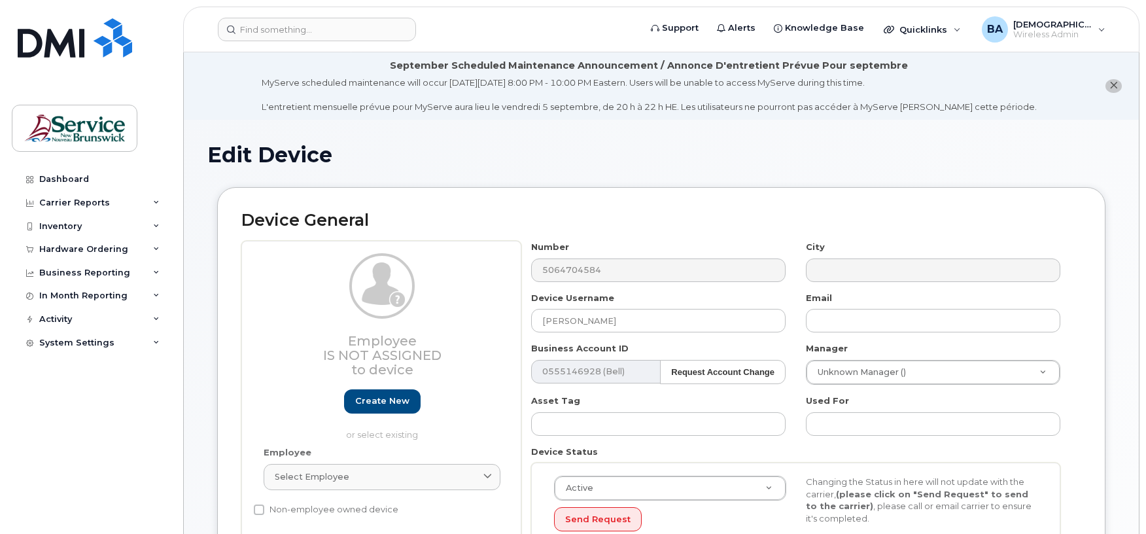
scroll to position [421, 0]
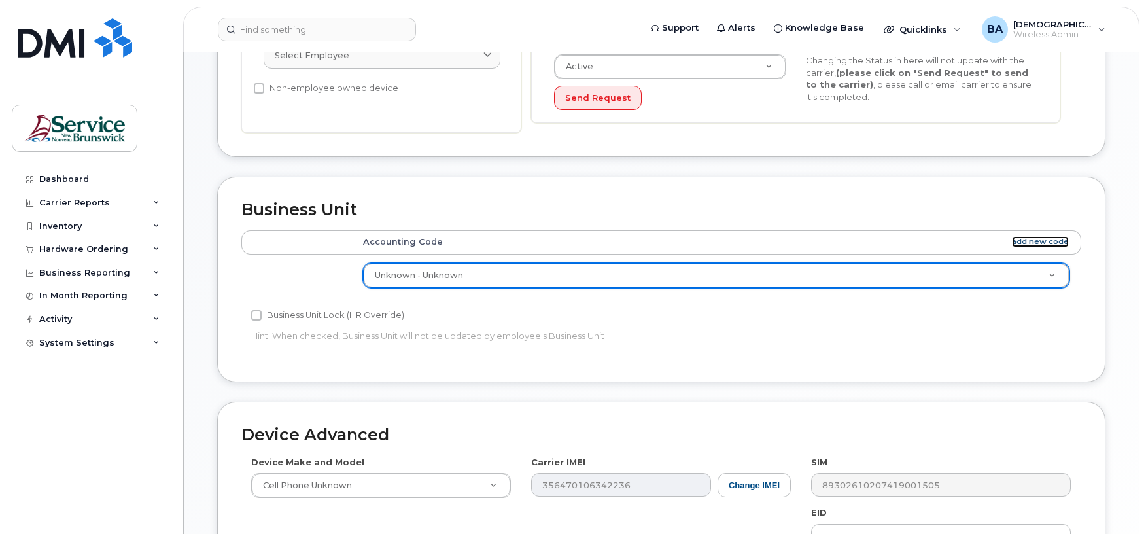
click at [1040, 241] on link "add new code" at bounding box center [1040, 241] width 57 height 11
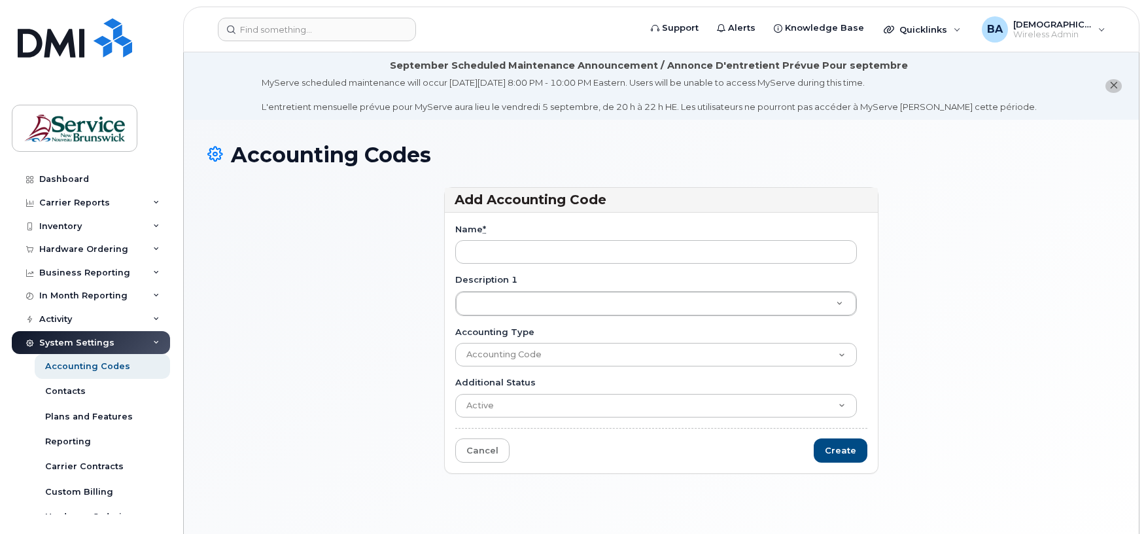
click at [536, 235] on div "Name *" at bounding box center [661, 243] width 412 height 41
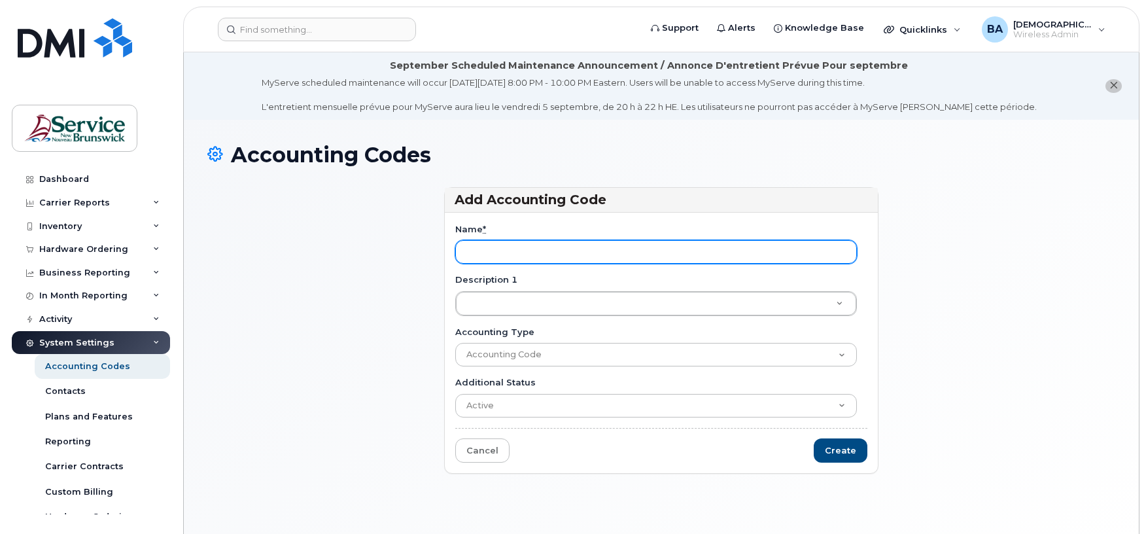
click at [532, 251] on input "Name *" at bounding box center [656, 252] width 402 height 24
paste input "13020632143011100"
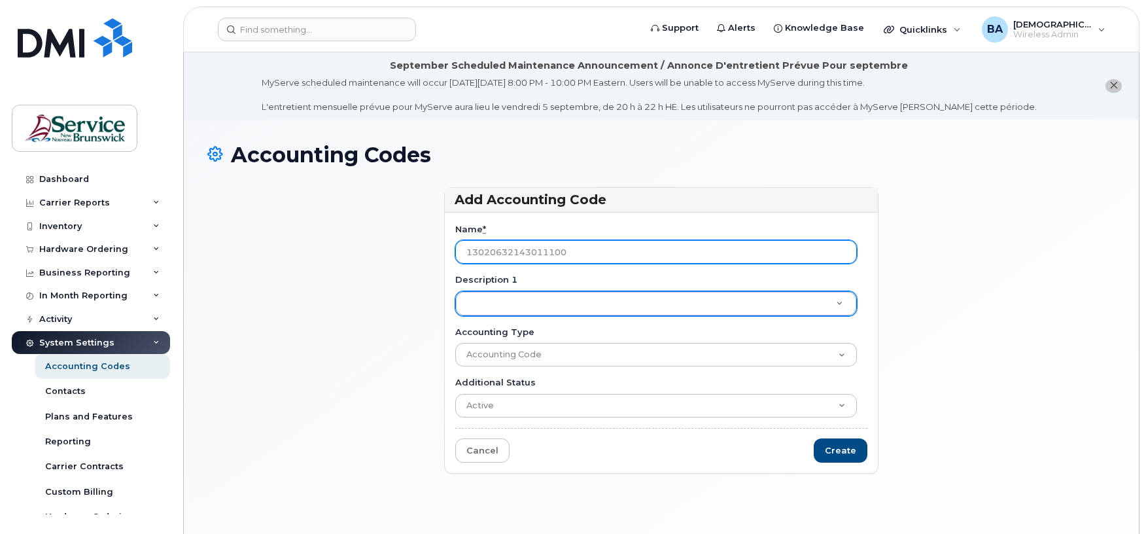
type input "13020632143011100"
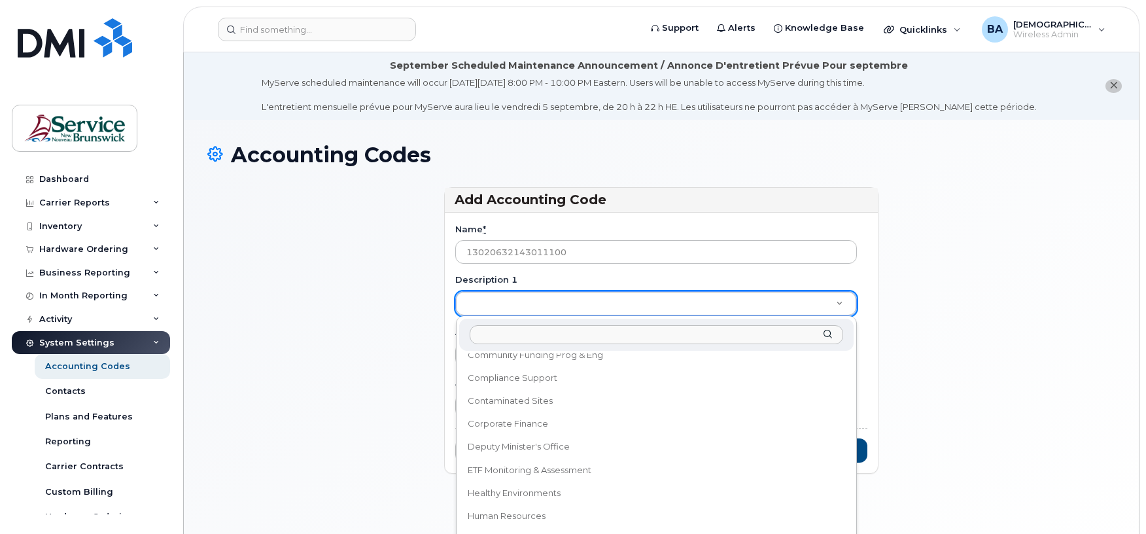
scroll to position [174, 0]
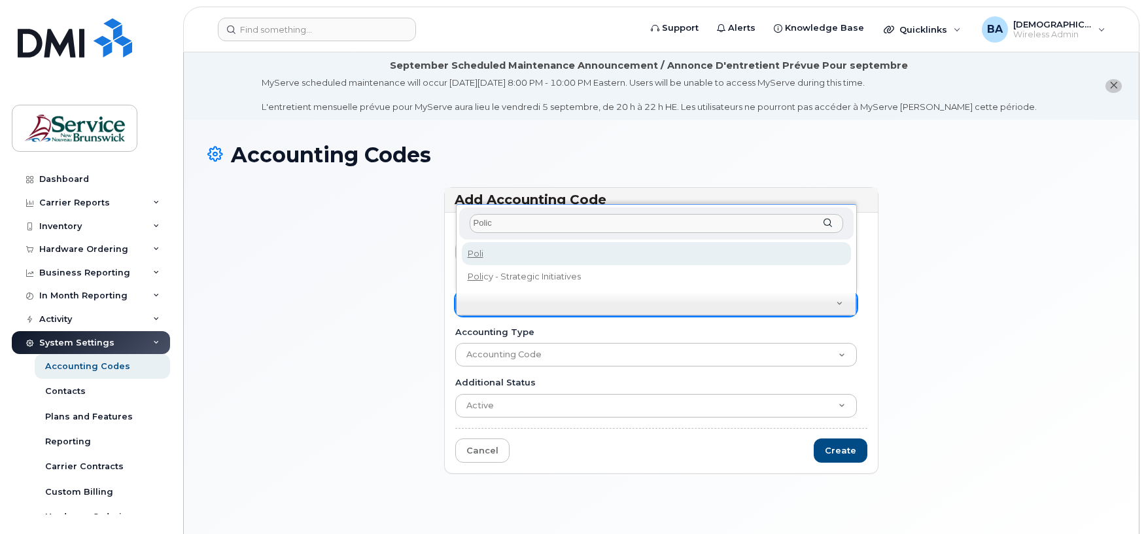
type input "Policy"
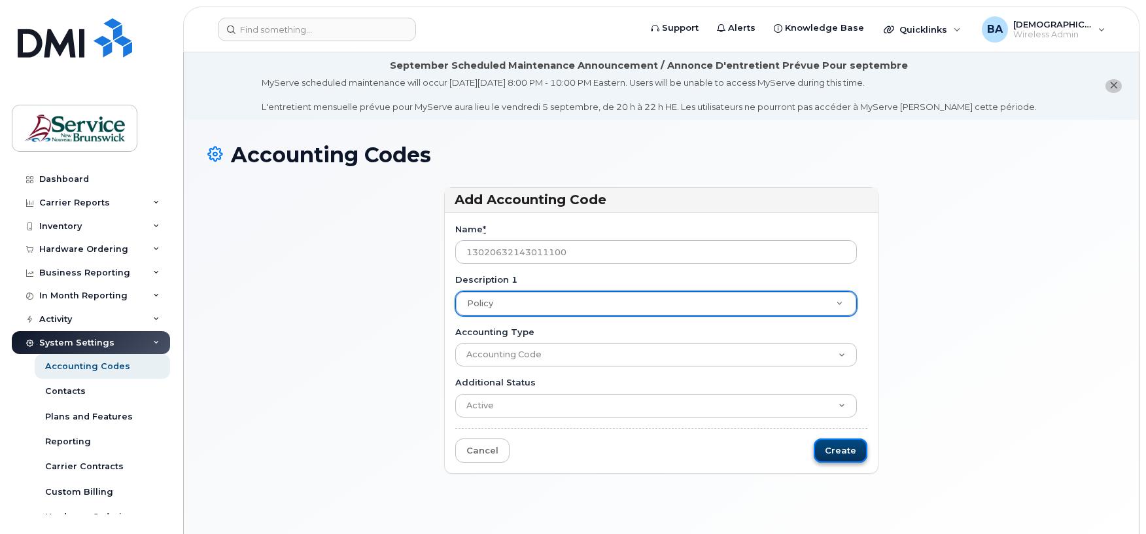
click at [833, 445] on input "Create" at bounding box center [841, 450] width 54 height 24
type input "Saving..."
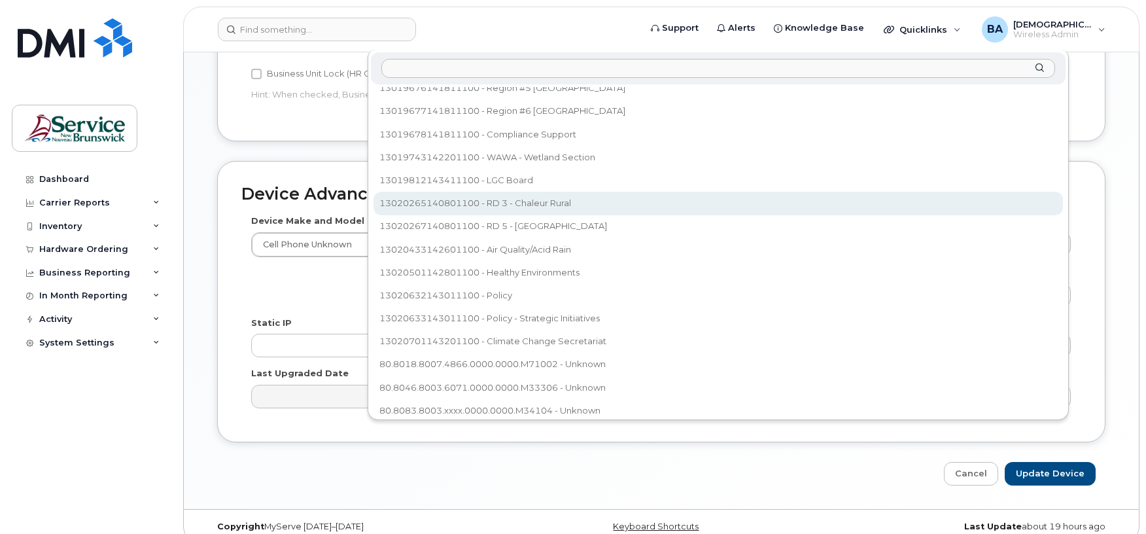
scroll to position [741, 0]
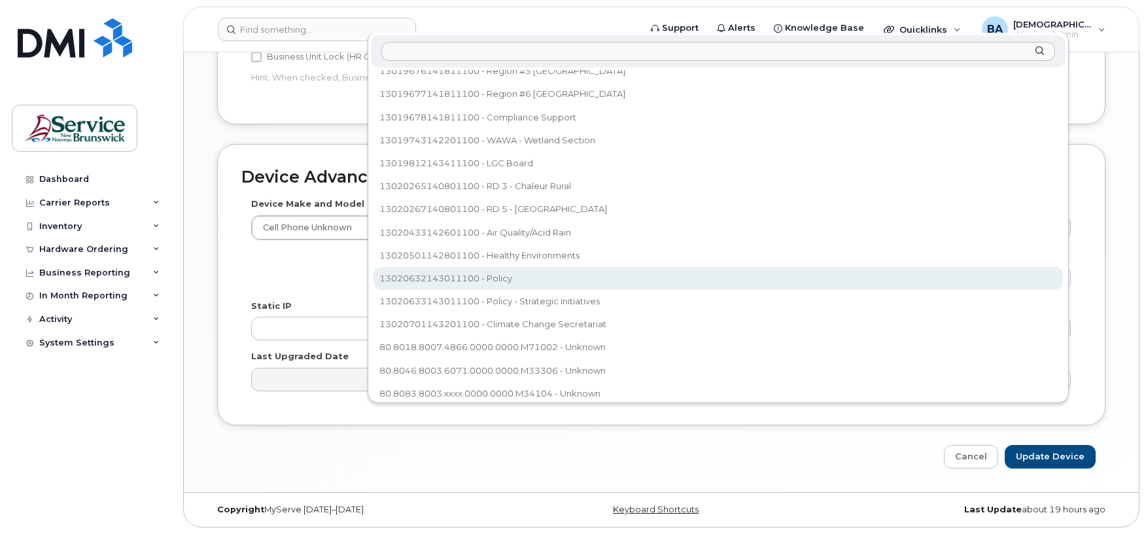
select select "35995794"
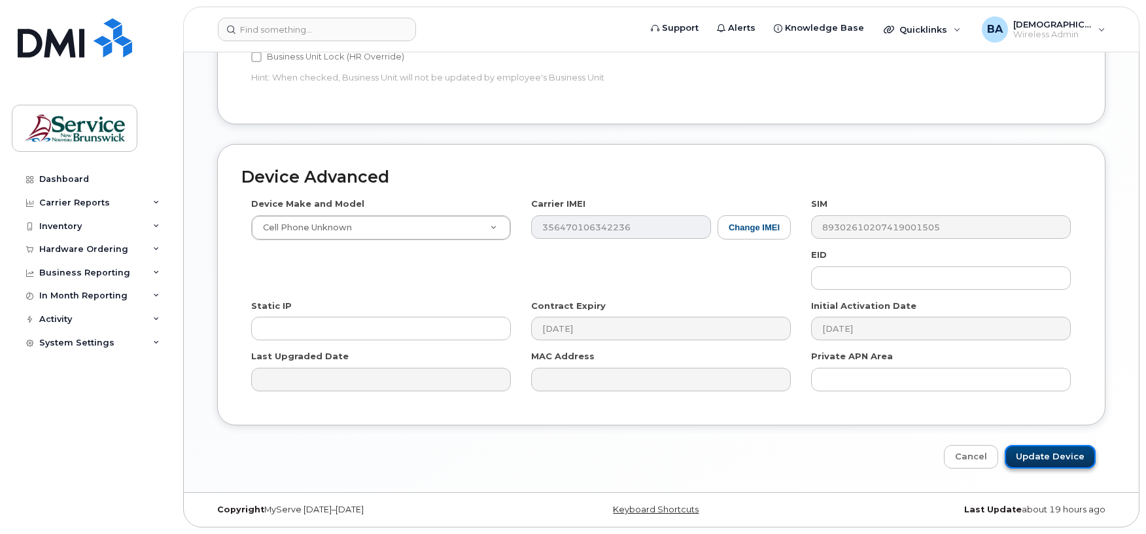
click at [1039, 456] on input "Update Device" at bounding box center [1050, 457] width 91 height 24
type input "Saving..."
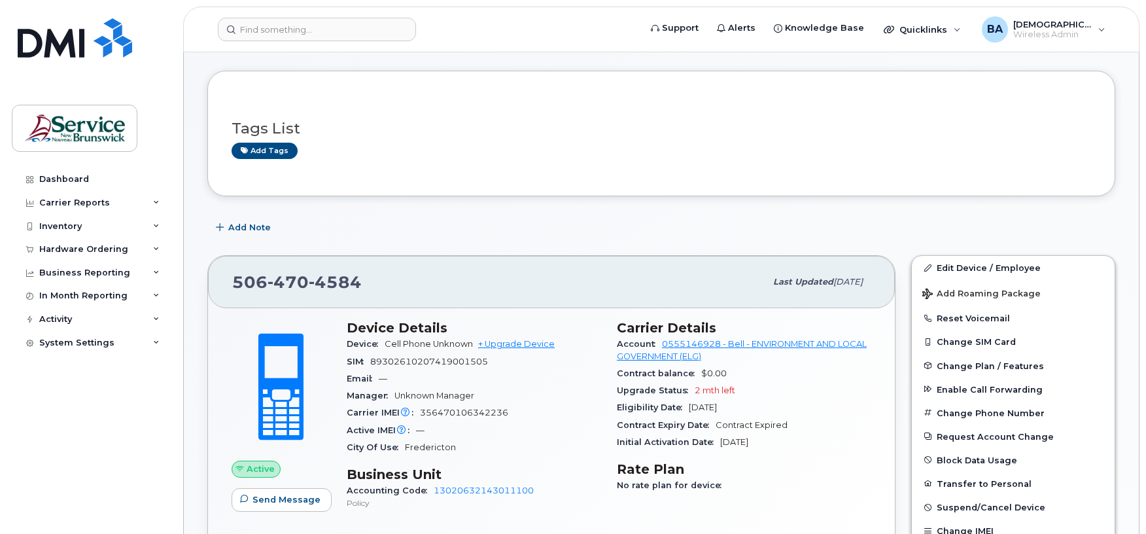
scroll to position [174, 0]
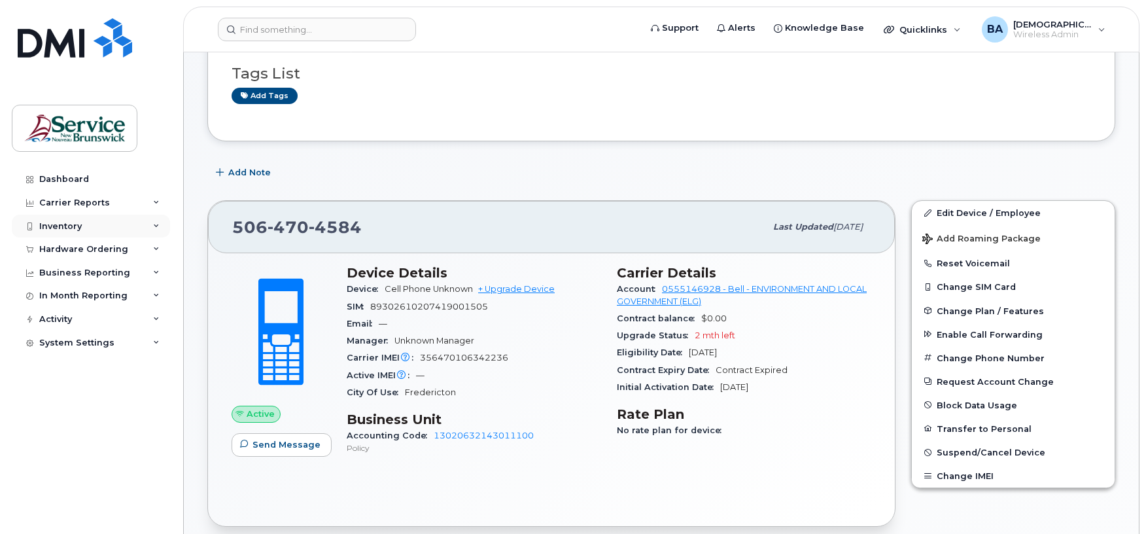
click at [60, 232] on div "Inventory" at bounding box center [91, 227] width 158 height 24
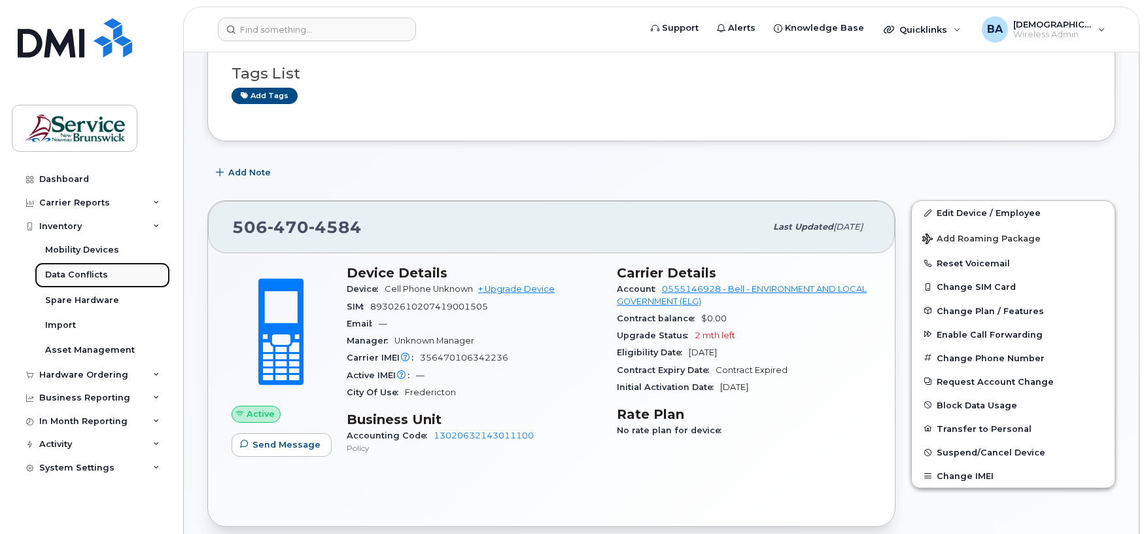
click at [60, 270] on div "Data Conflicts" at bounding box center [76, 275] width 63 height 12
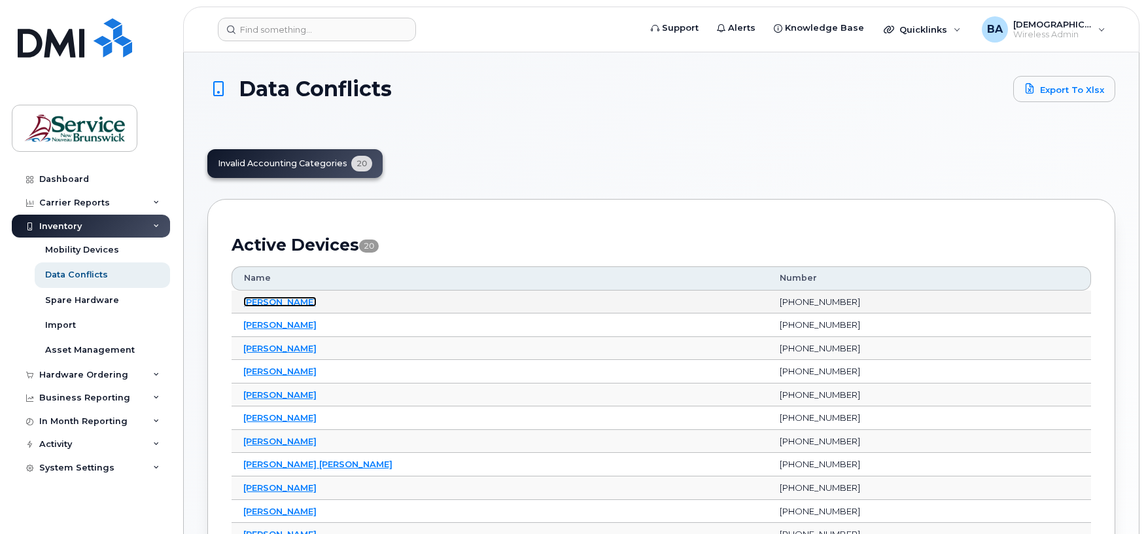
click at [286, 305] on link "[PERSON_NAME]" at bounding box center [279, 301] width 73 height 10
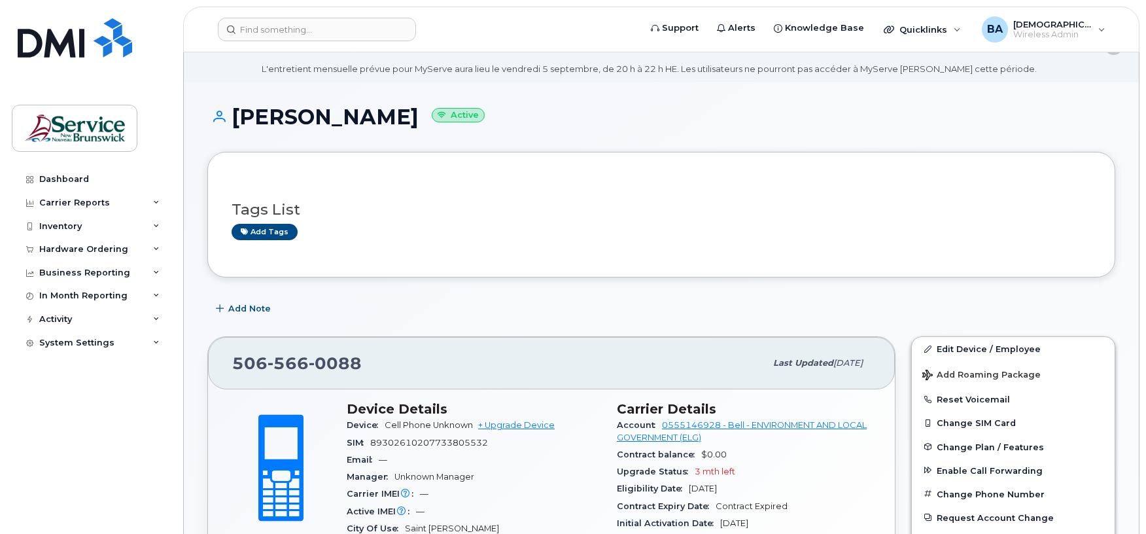
scroll to position [35, 0]
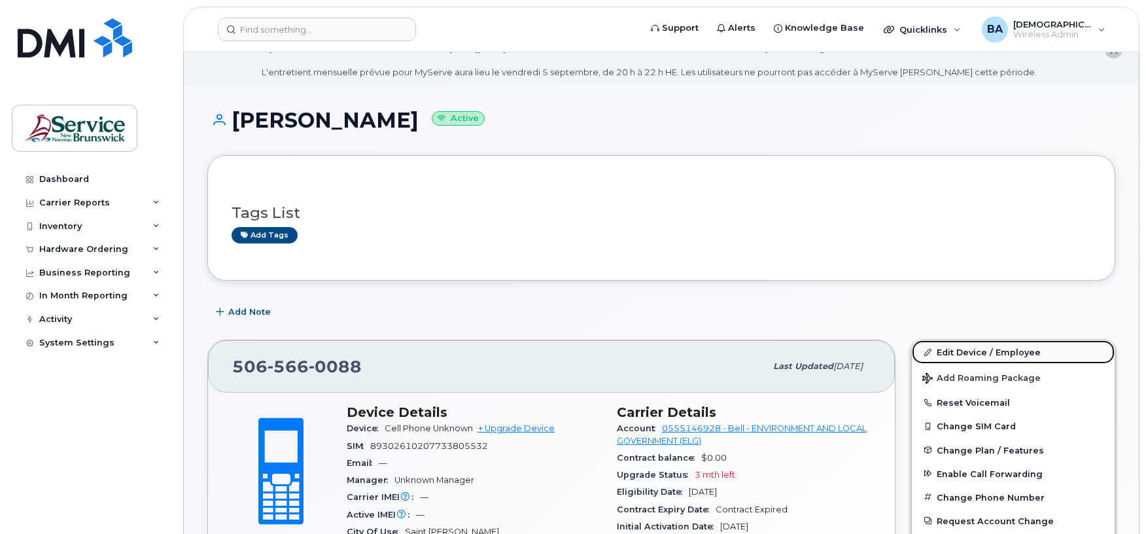
click at [950, 348] on link "Edit Device / Employee" at bounding box center [1013, 352] width 203 height 24
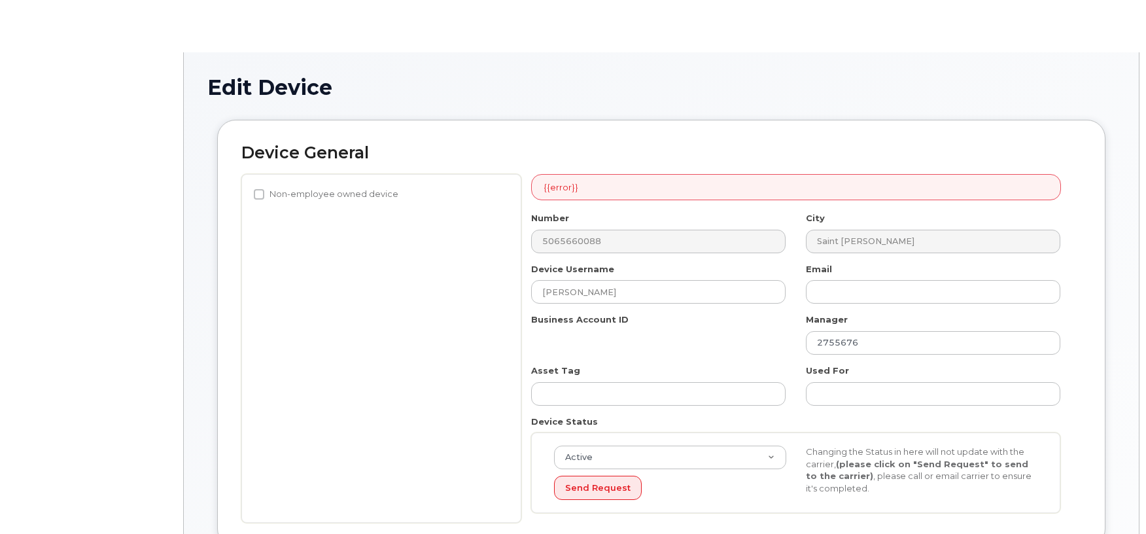
select select "34532060"
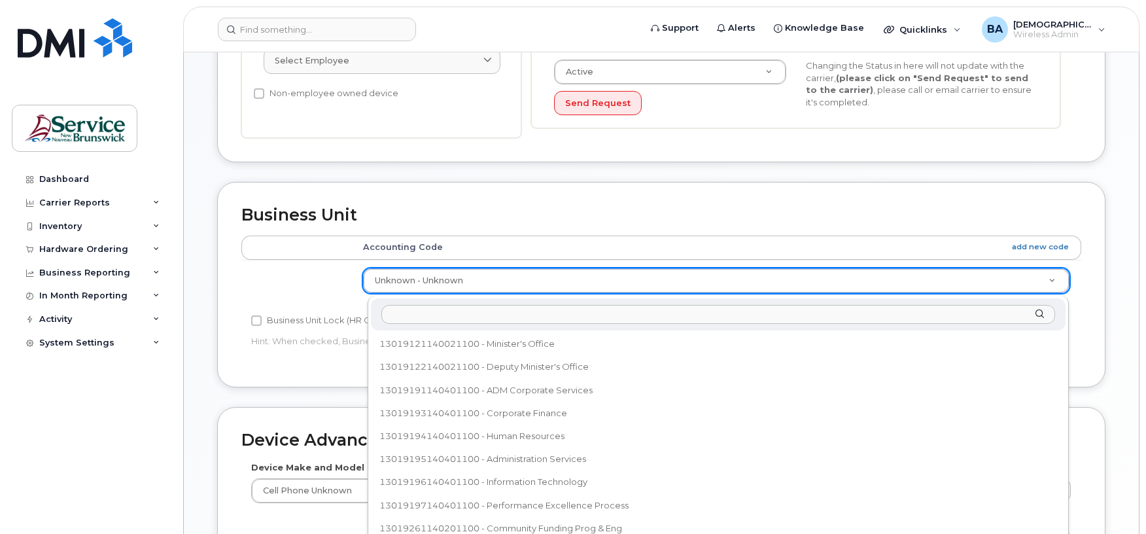
scroll to position [442, 0]
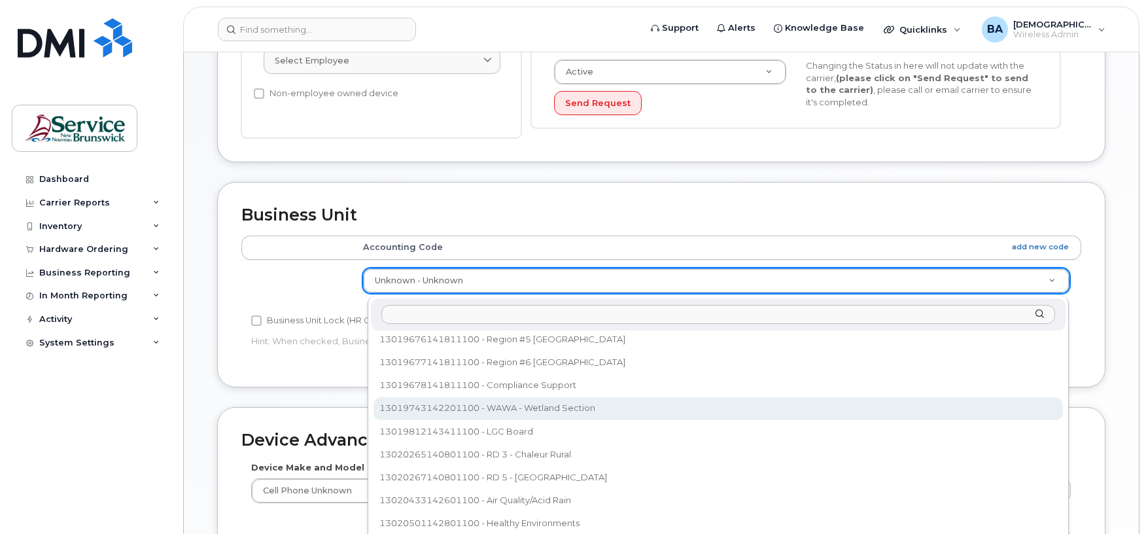
select select "35848242"
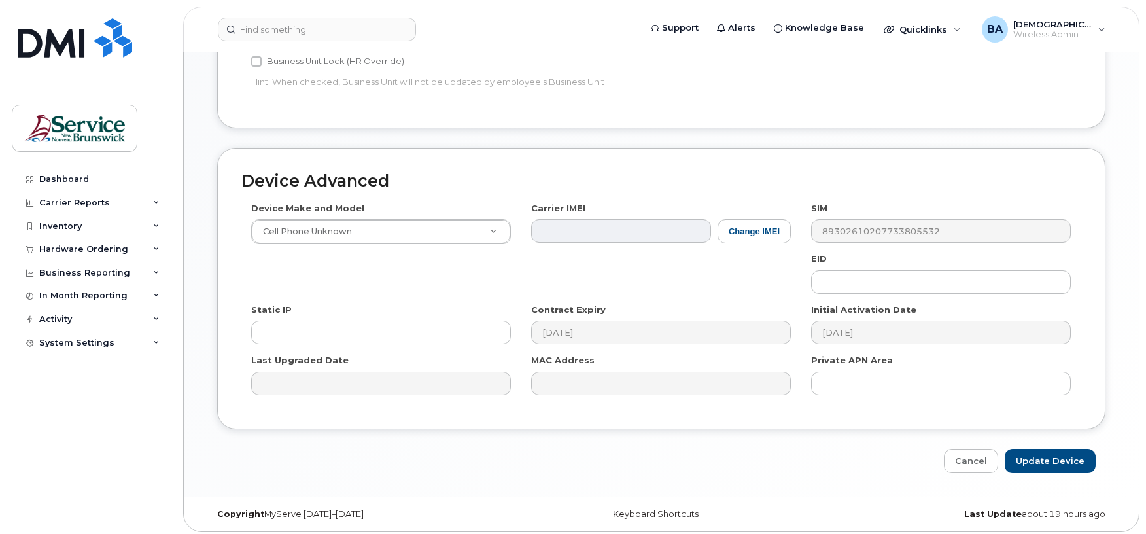
scroll to position [684, 0]
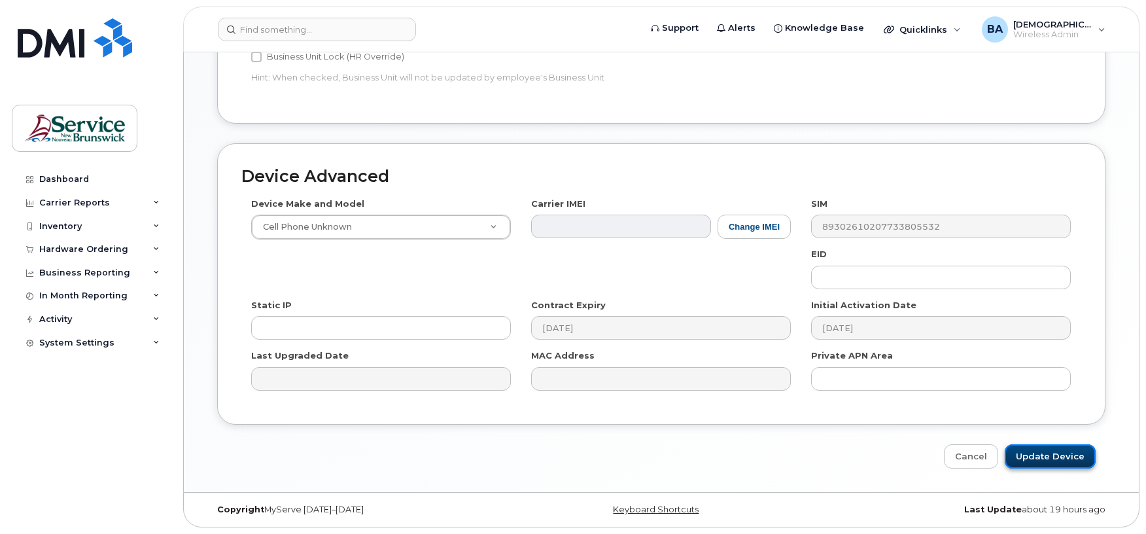
click at [1029, 455] on input "Update Device" at bounding box center [1050, 456] width 91 height 24
type input "Saving..."
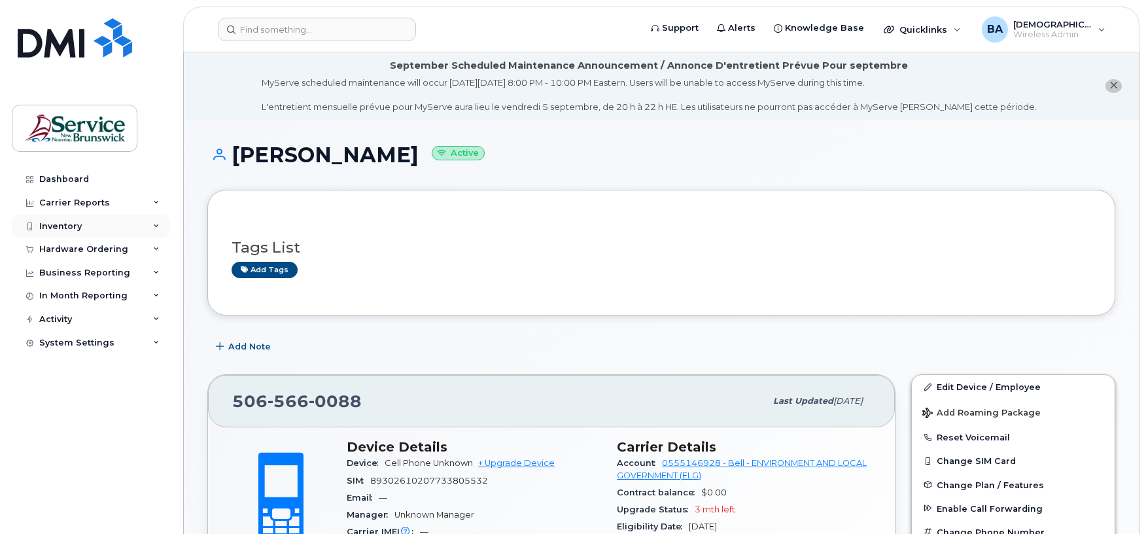
click at [67, 222] on div "Inventory" at bounding box center [60, 226] width 43 height 10
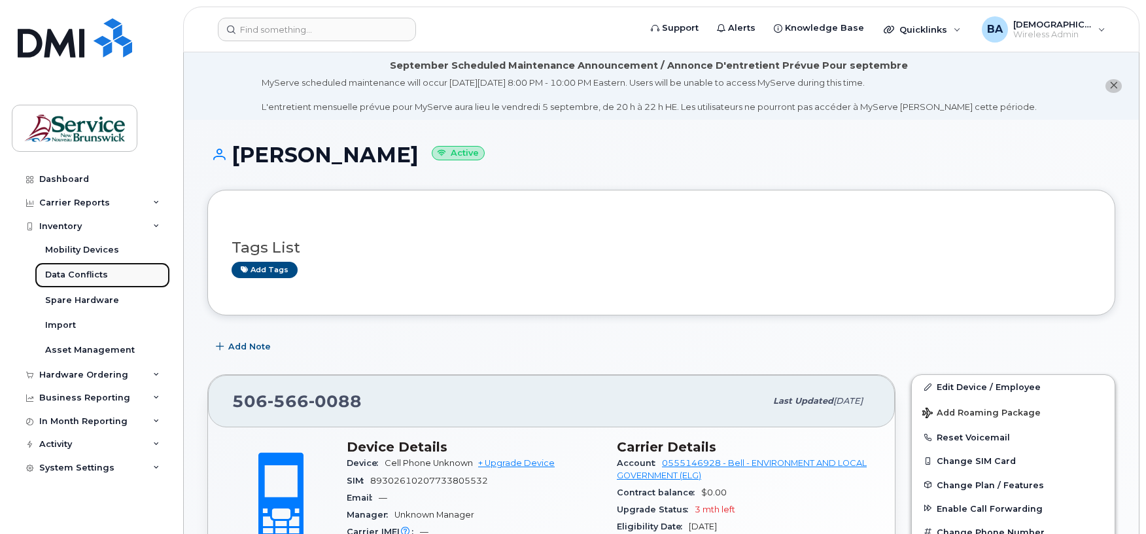
click at [102, 275] on div "Data Conflicts" at bounding box center [76, 275] width 63 height 12
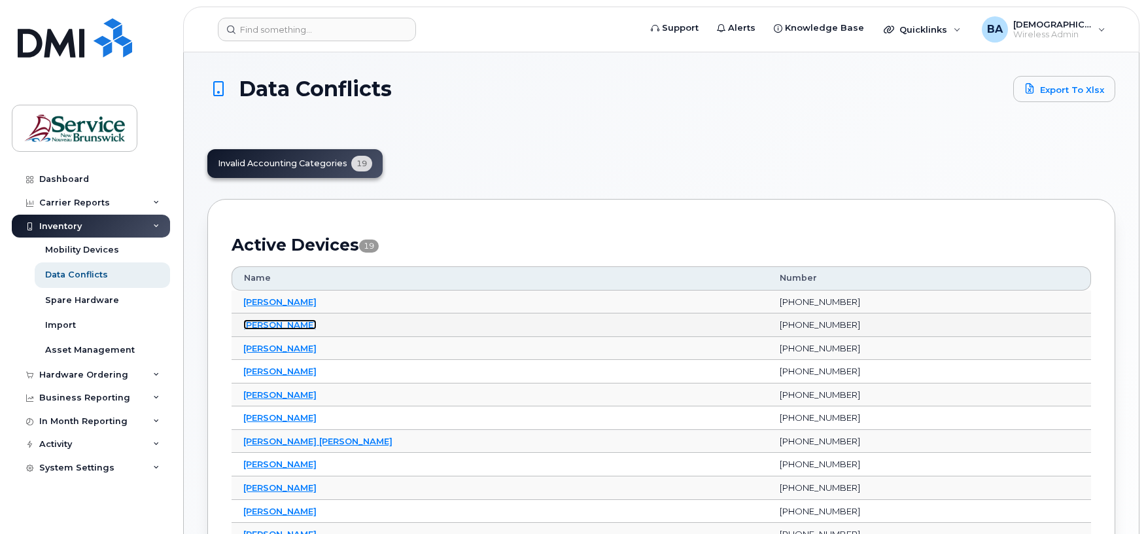
click at [265, 322] on link "Colin Heighton" at bounding box center [279, 324] width 73 height 10
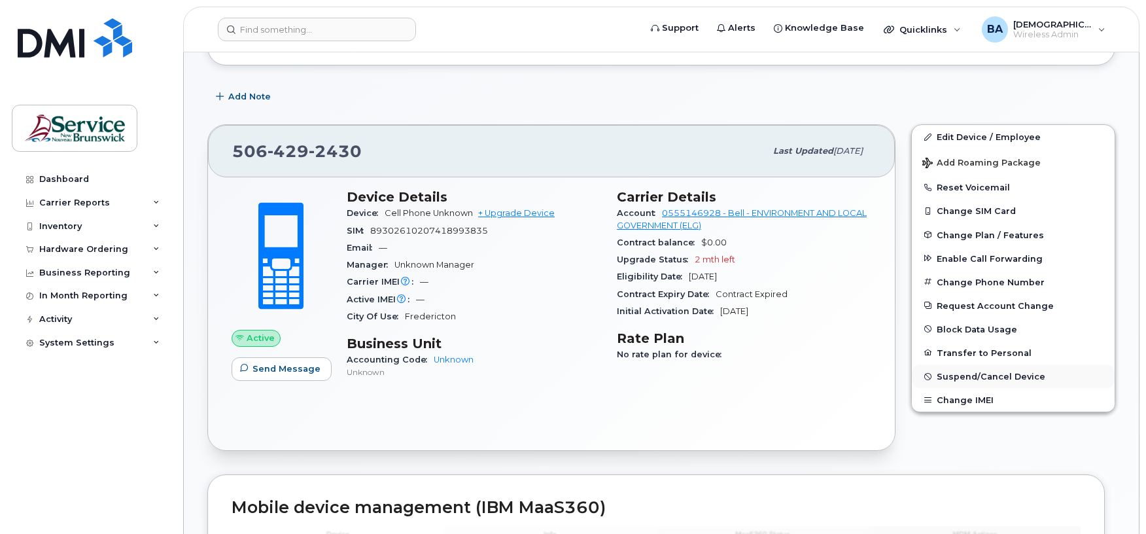
scroll to position [174, 0]
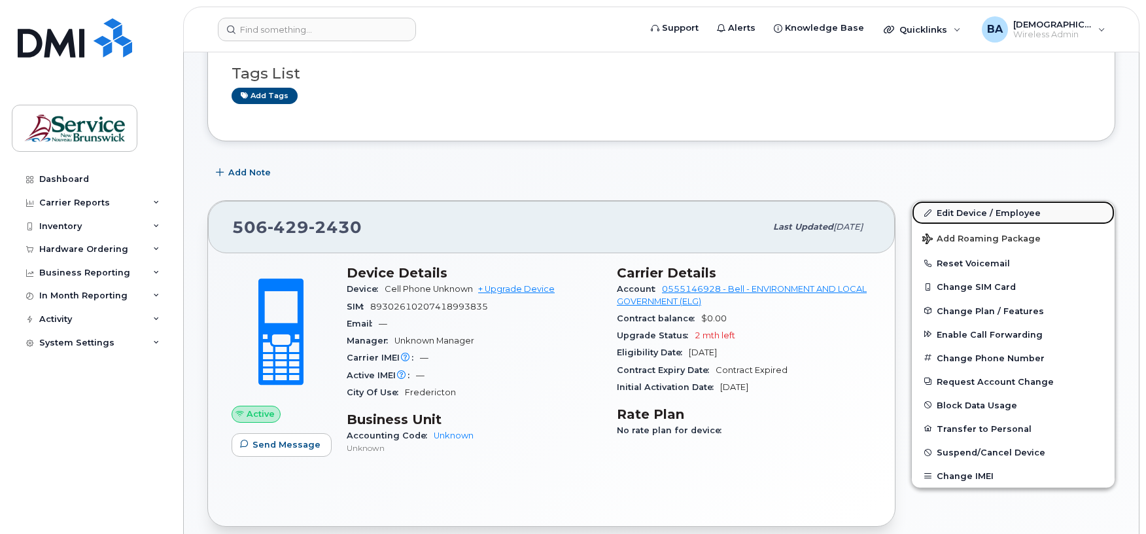
click at [974, 212] on link "Edit Device / Employee" at bounding box center [1013, 213] width 203 height 24
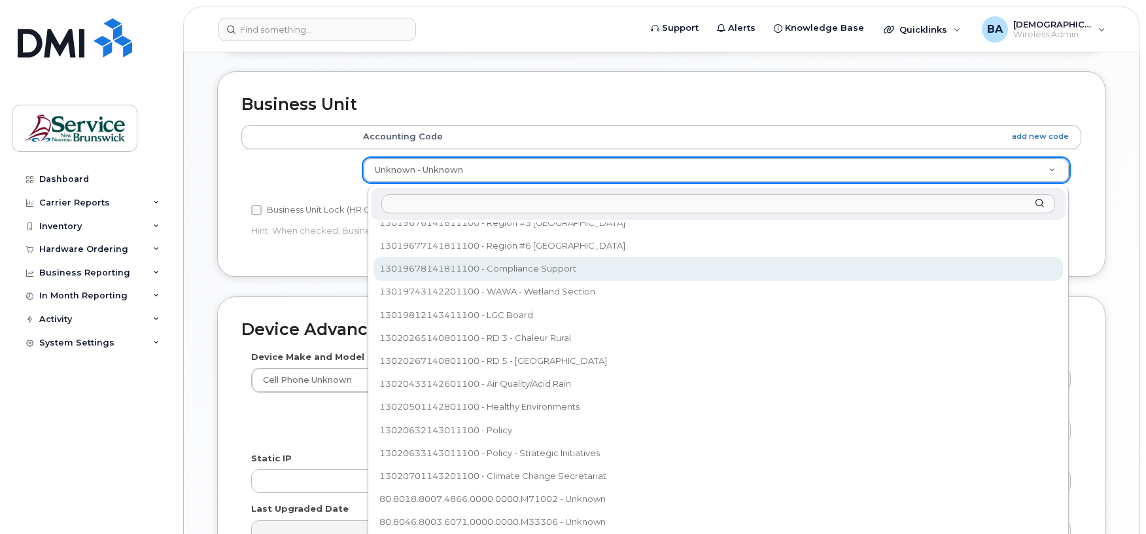
scroll to position [610, 0]
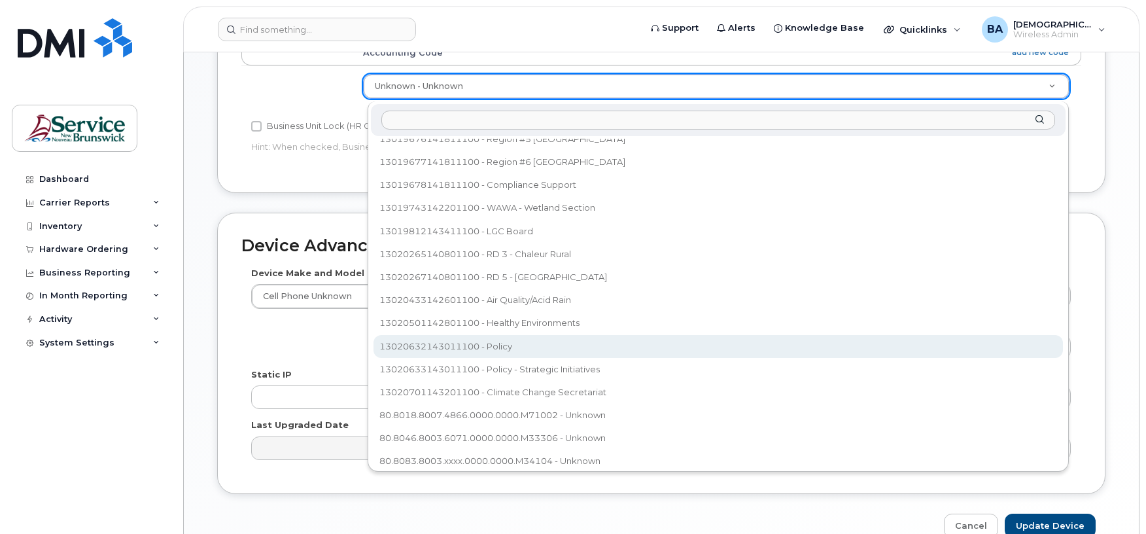
select select "35995794"
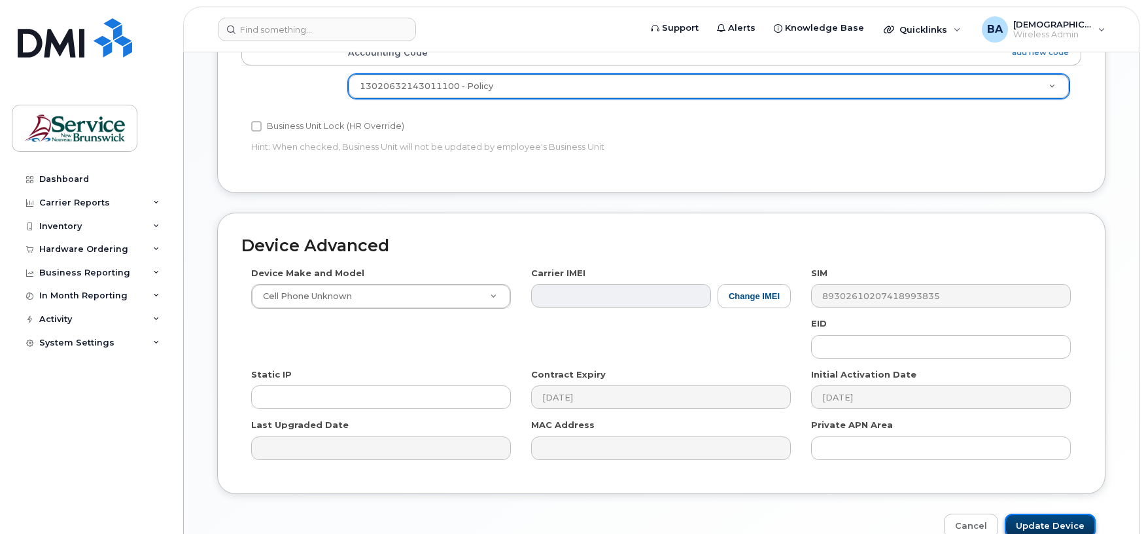
click at [1020, 523] on input "Update Device" at bounding box center [1050, 525] width 91 height 24
type input "Saving..."
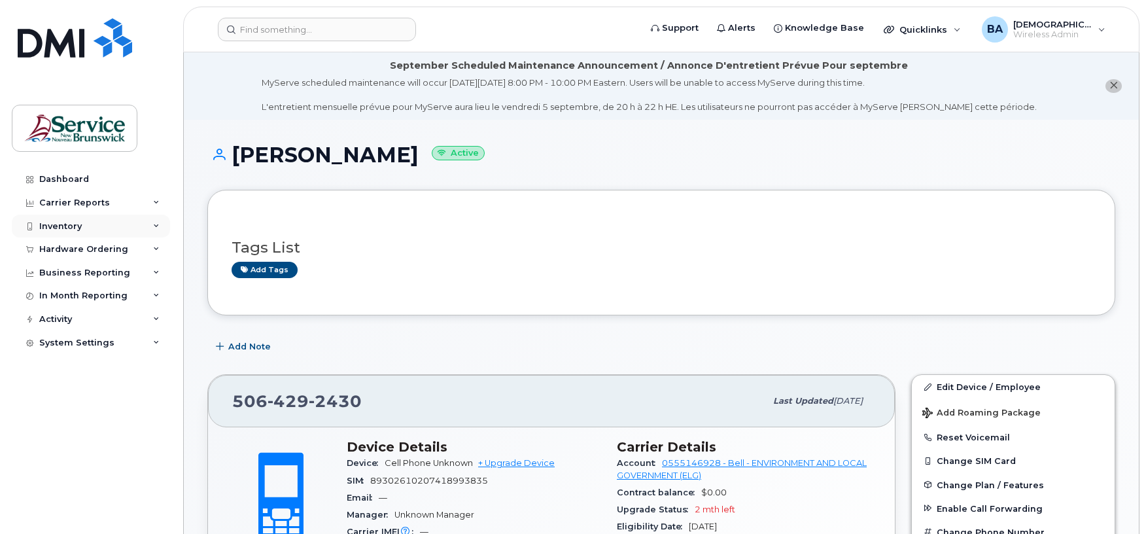
click at [47, 224] on div "Inventory" at bounding box center [60, 226] width 43 height 10
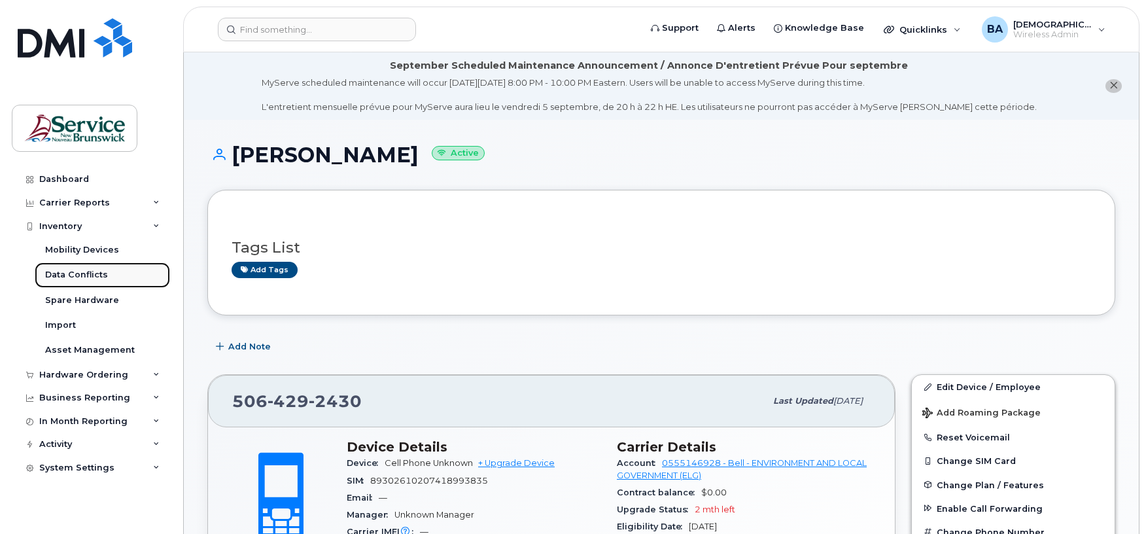
click at [63, 279] on div "Data Conflicts" at bounding box center [76, 275] width 63 height 12
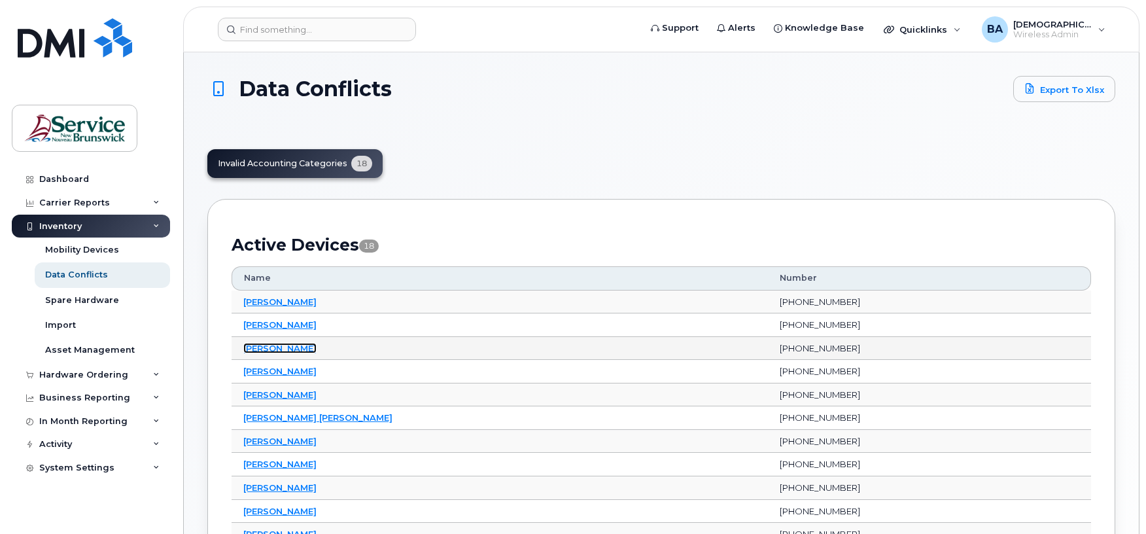
click at [249, 348] on link "Eric Liu" at bounding box center [279, 348] width 73 height 10
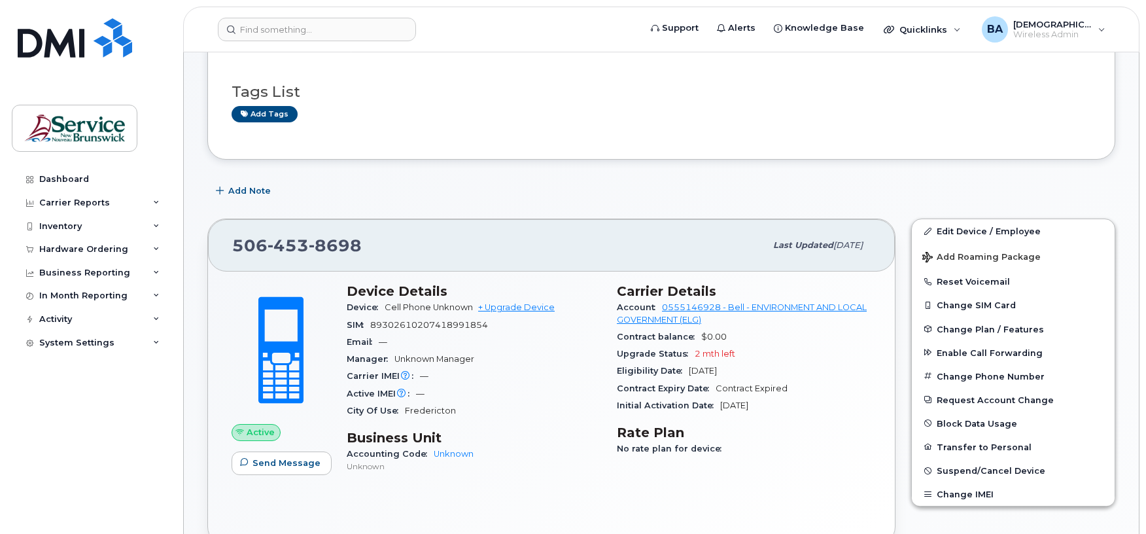
scroll to position [87, 0]
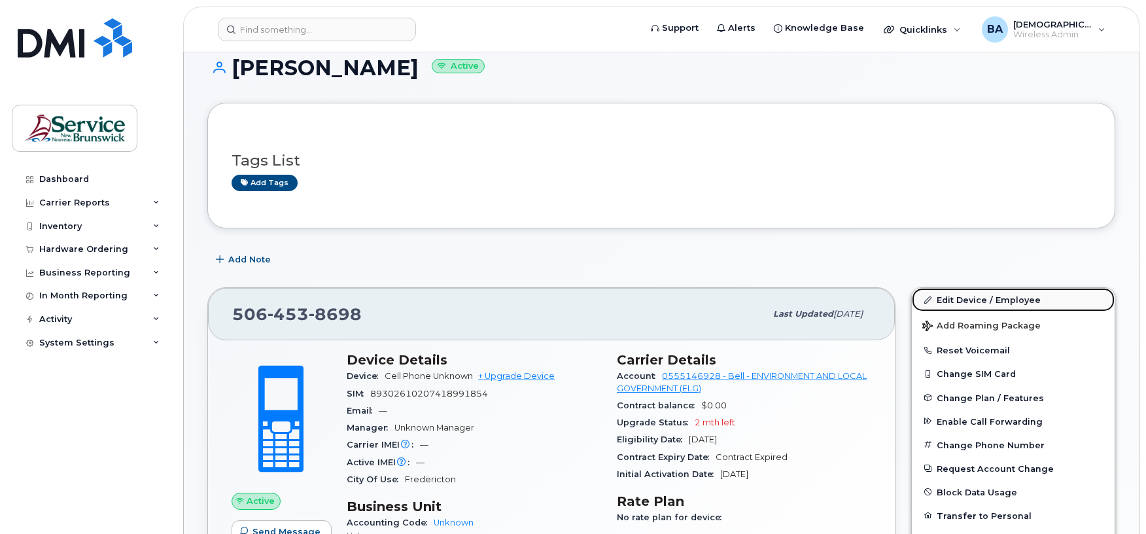
click at [956, 298] on link "Edit Device / Employee" at bounding box center [1013, 300] width 203 height 24
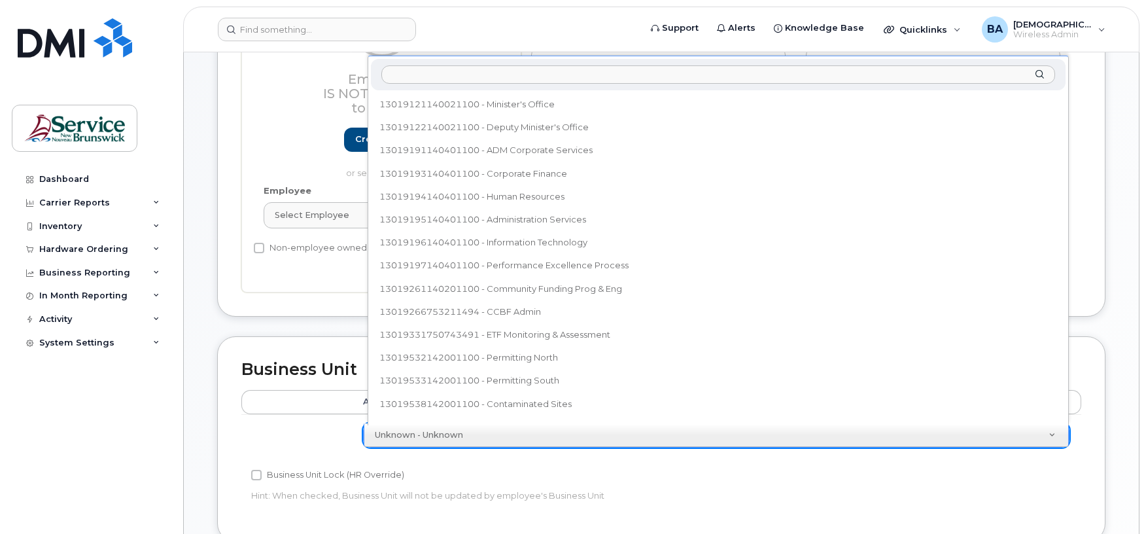
scroll to position [442, 0]
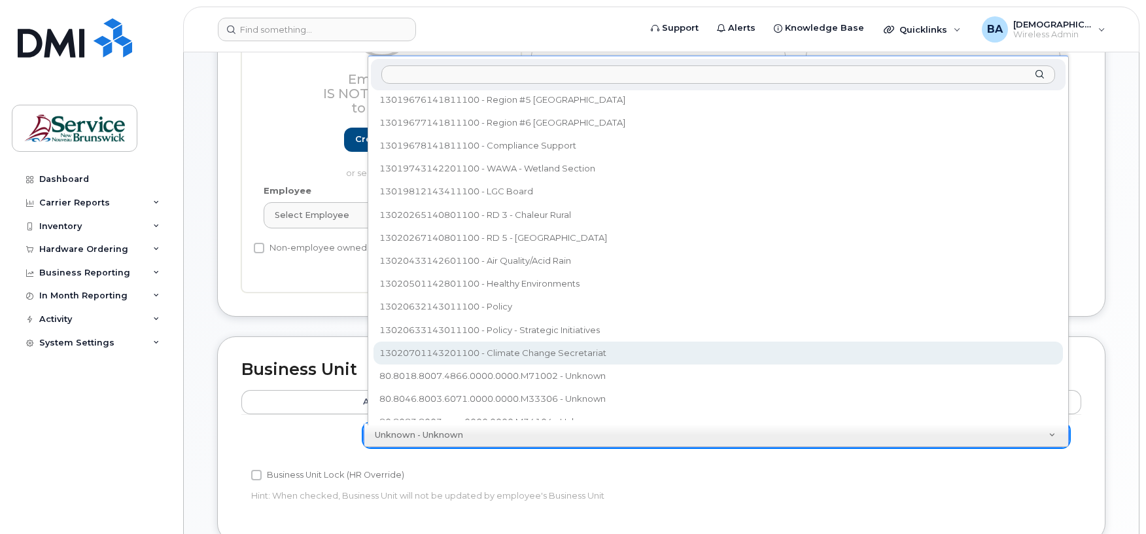
select select "35202606"
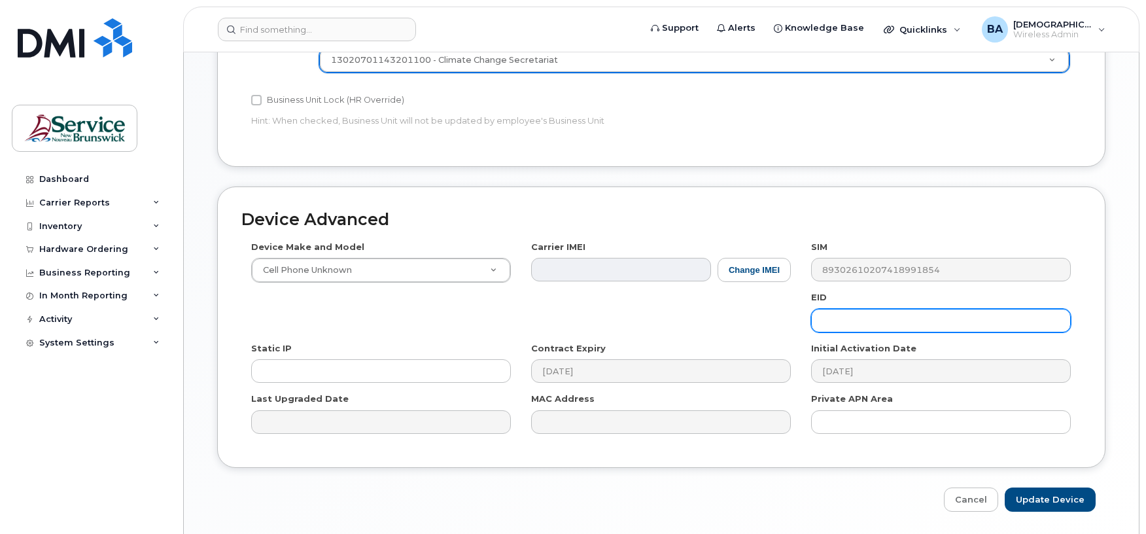
scroll to position [684, 0]
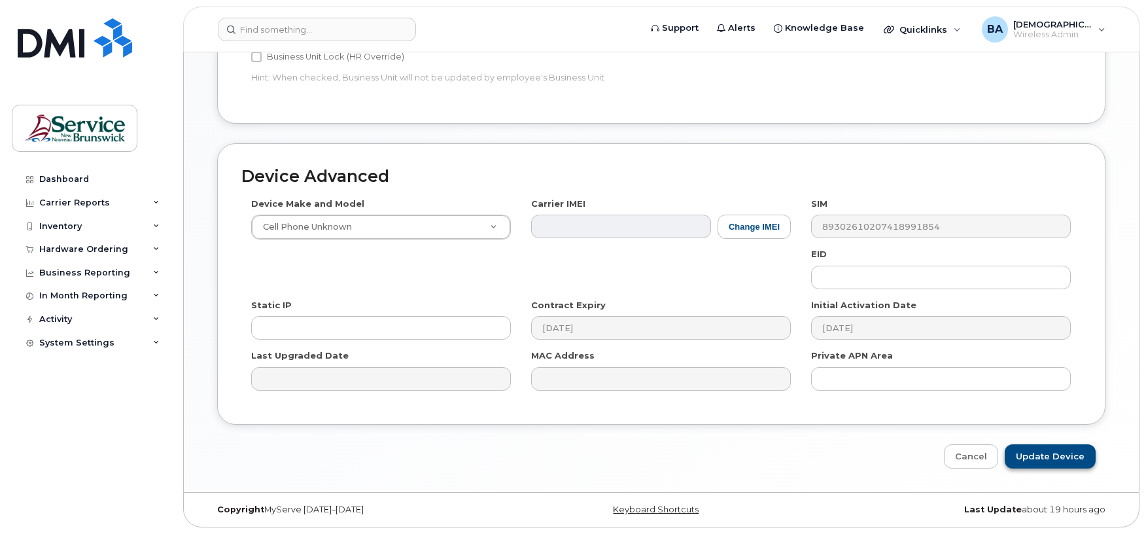
click at [1042, 451] on input "Update Device" at bounding box center [1050, 456] width 91 height 24
type input "Saving..."
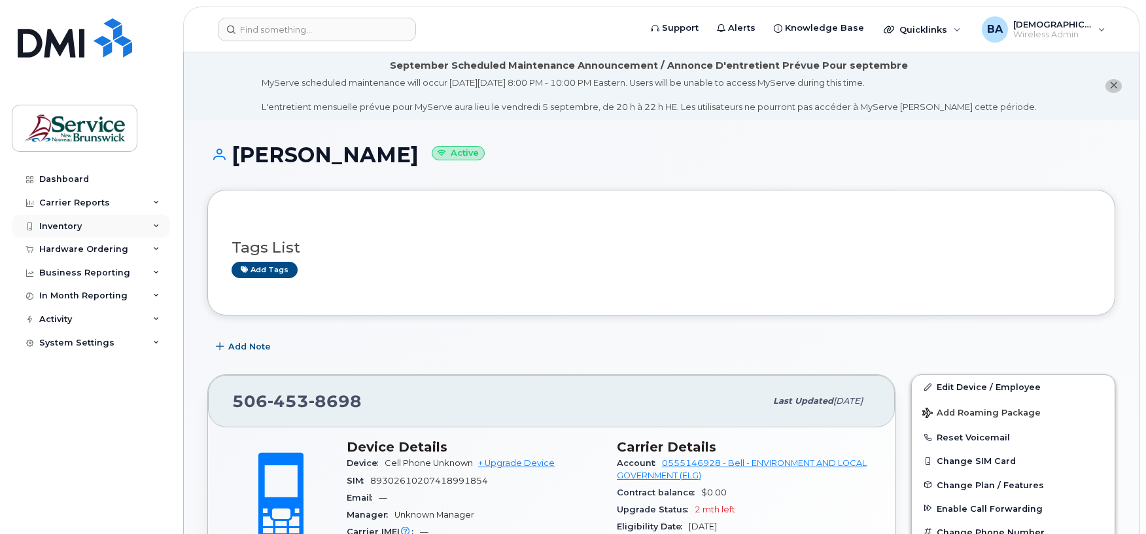
click at [59, 226] on div "Inventory" at bounding box center [60, 226] width 43 height 10
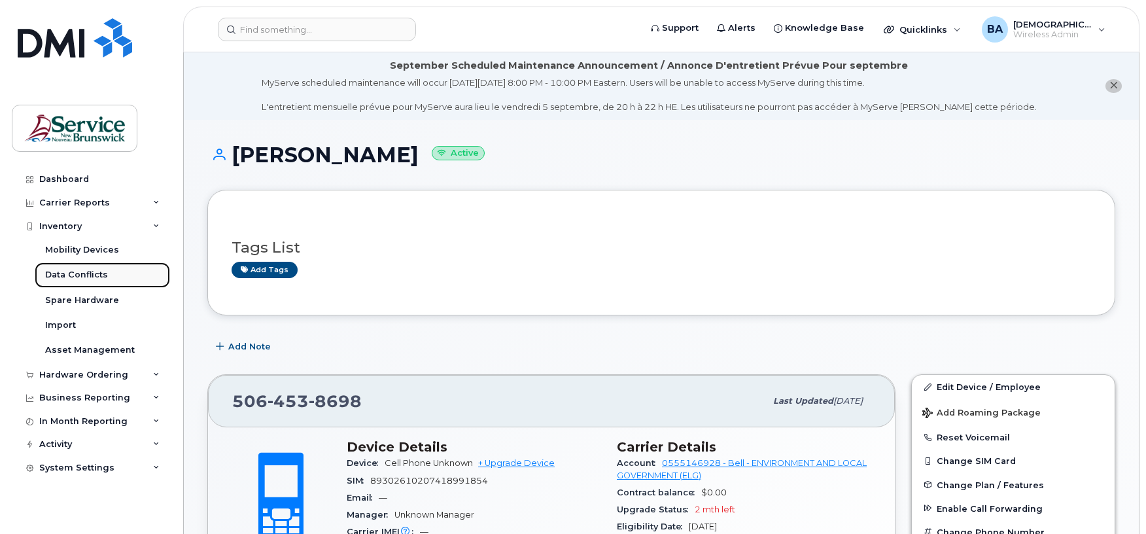
click at [88, 271] on div "Data Conflicts" at bounding box center [76, 275] width 63 height 12
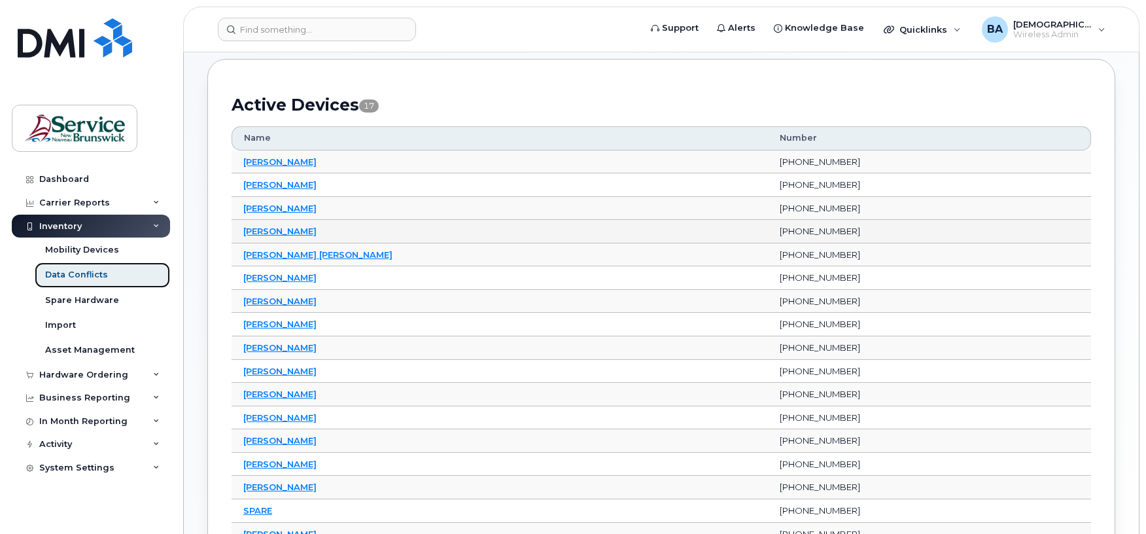
scroll to position [174, 0]
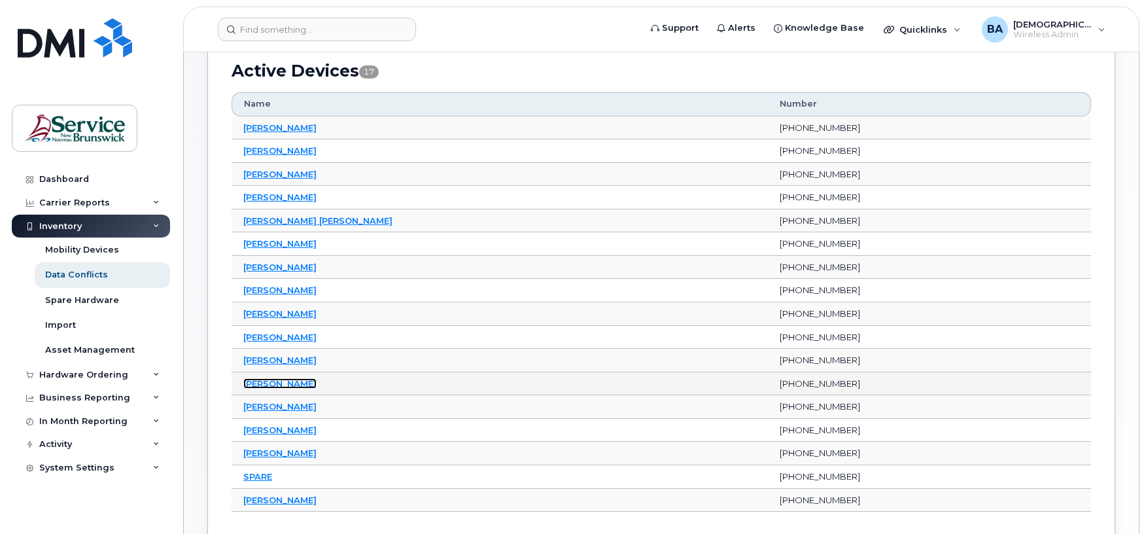
click at [266, 388] on link "[PERSON_NAME]" at bounding box center [279, 383] width 73 height 10
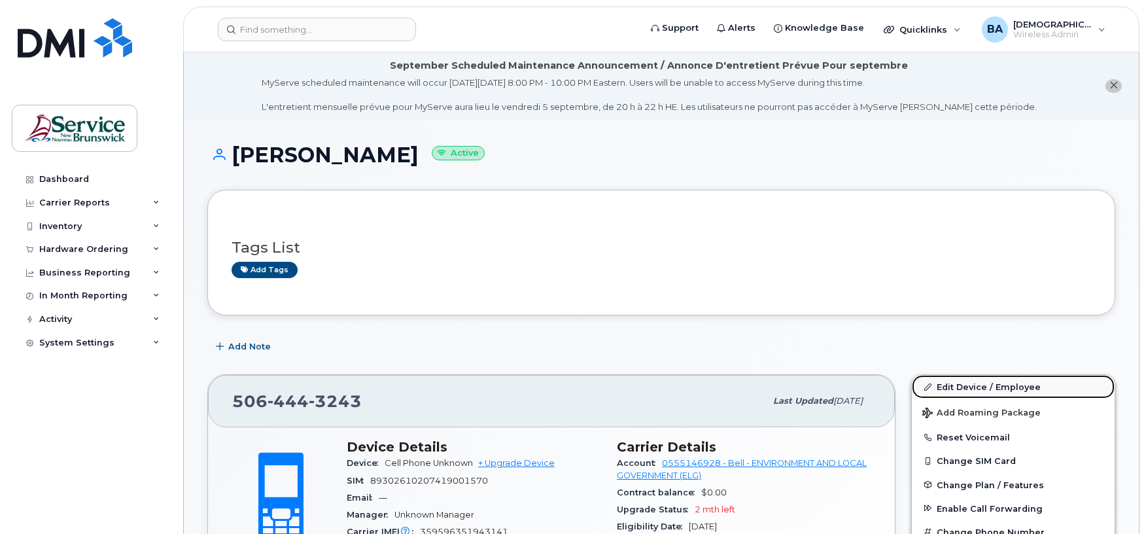
click at [977, 387] on link "Edit Device / Employee" at bounding box center [1013, 387] width 203 height 24
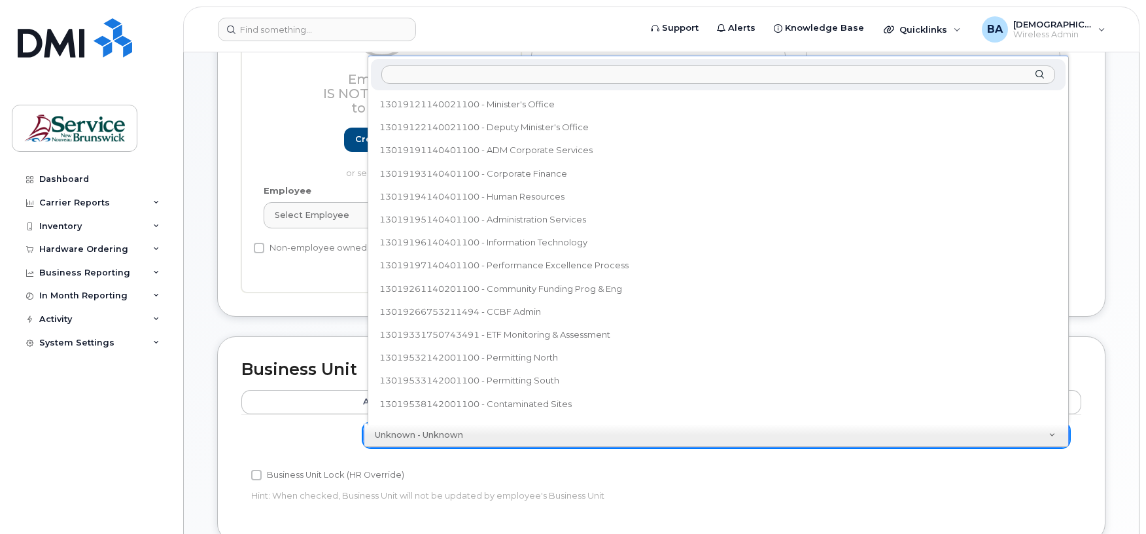
scroll to position [442, 0]
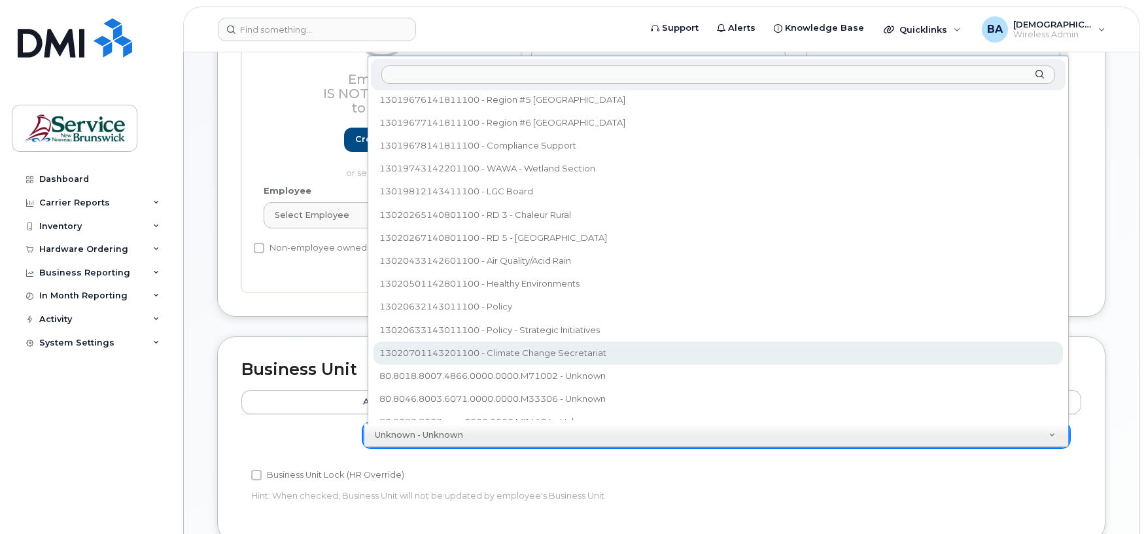
select select "35202606"
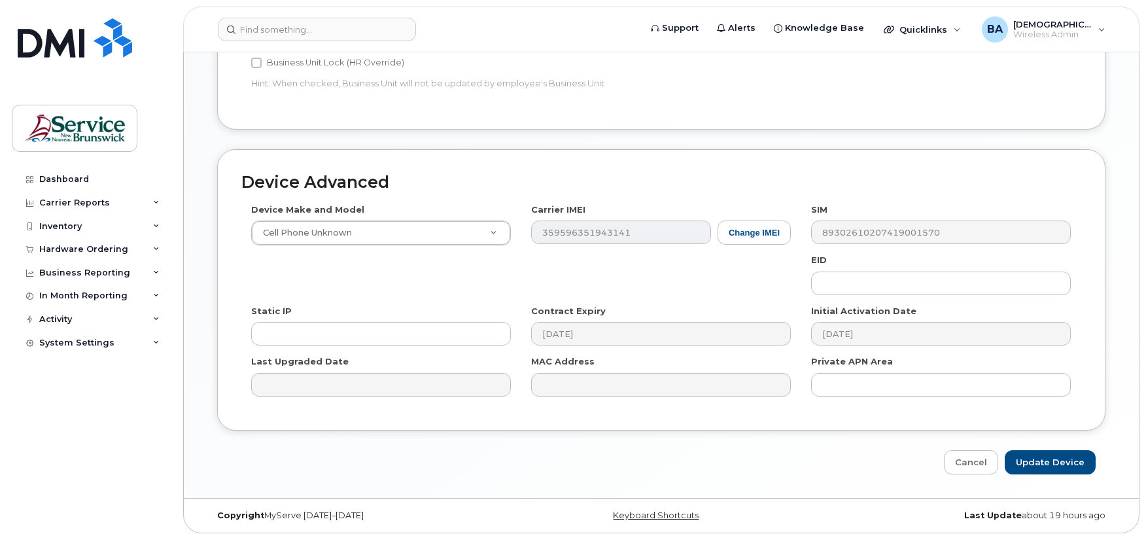
scroll to position [684, 0]
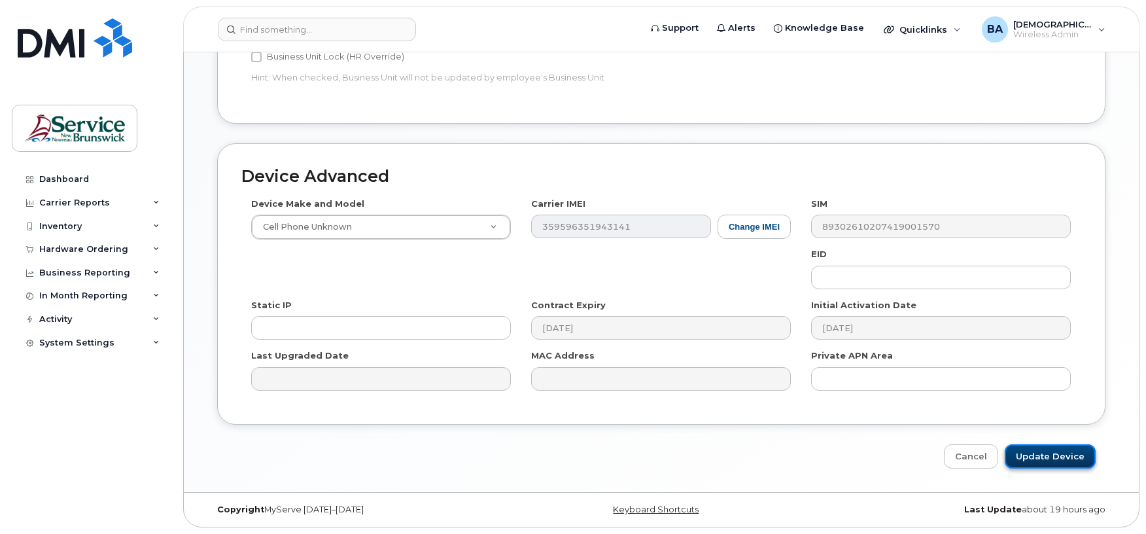
click at [1046, 451] on input "Update Device" at bounding box center [1050, 456] width 91 height 24
type input "Saving..."
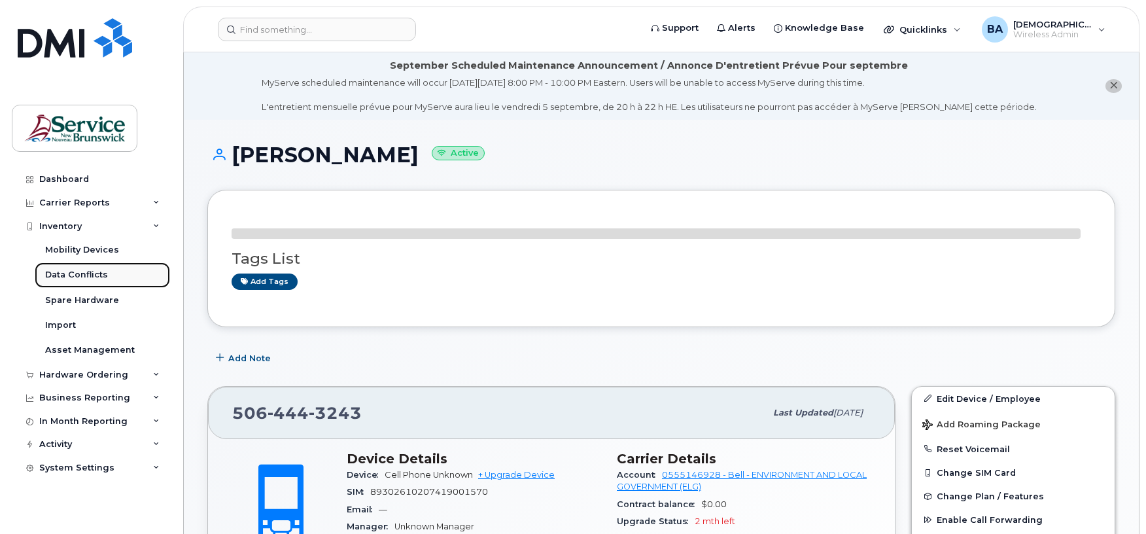
click at [56, 268] on link "Data Conflicts" at bounding box center [102, 274] width 135 height 25
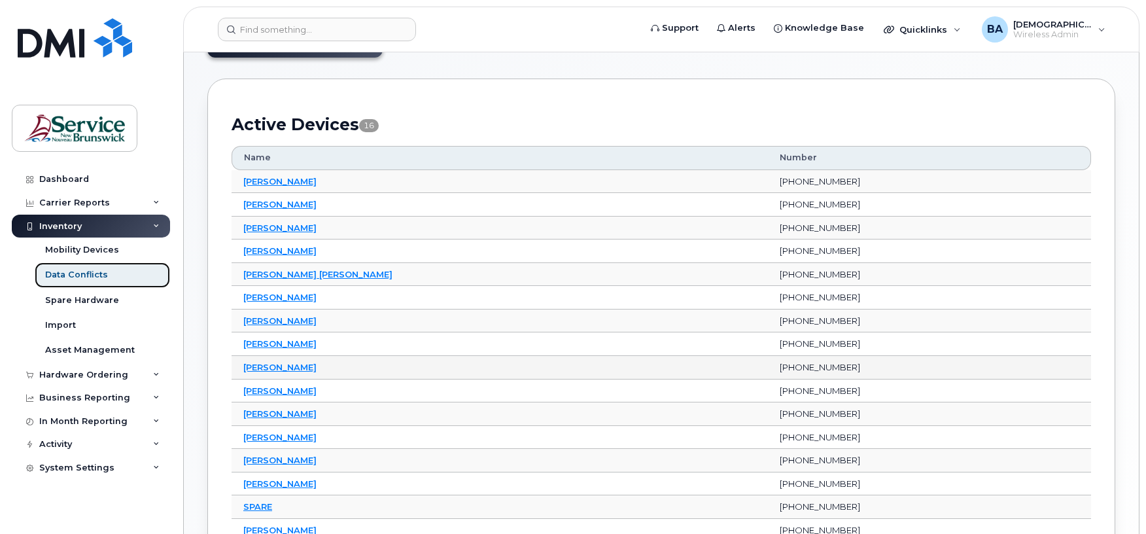
scroll to position [174, 0]
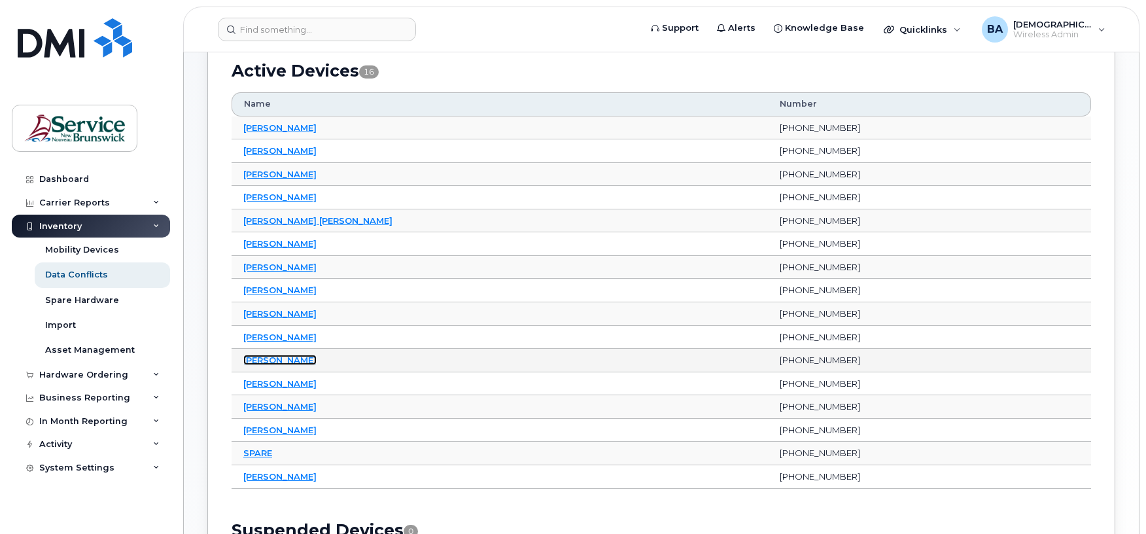
click at [255, 361] on link "[PERSON_NAME]" at bounding box center [279, 359] width 73 height 10
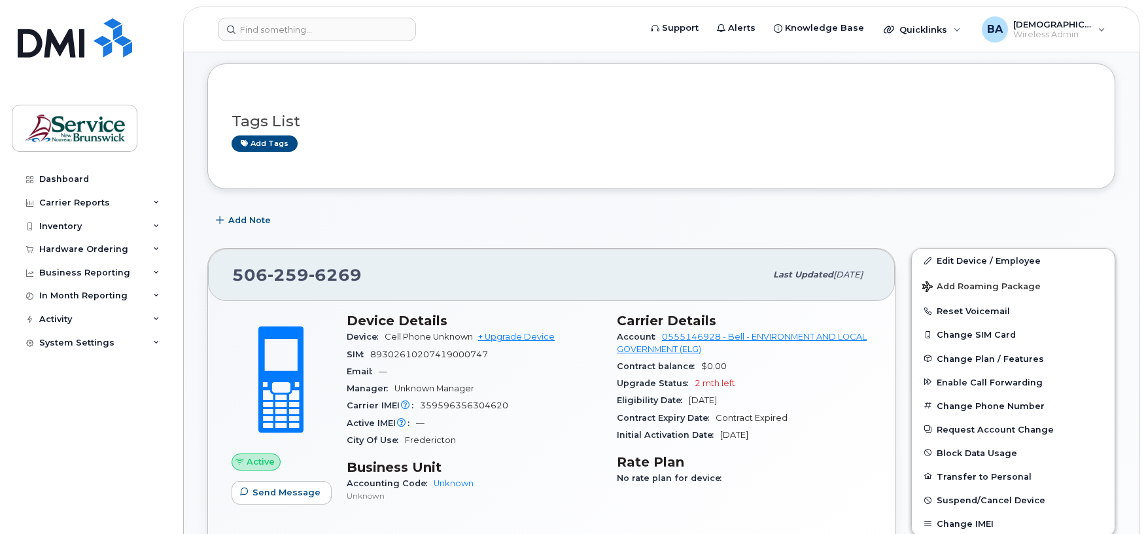
scroll to position [174, 0]
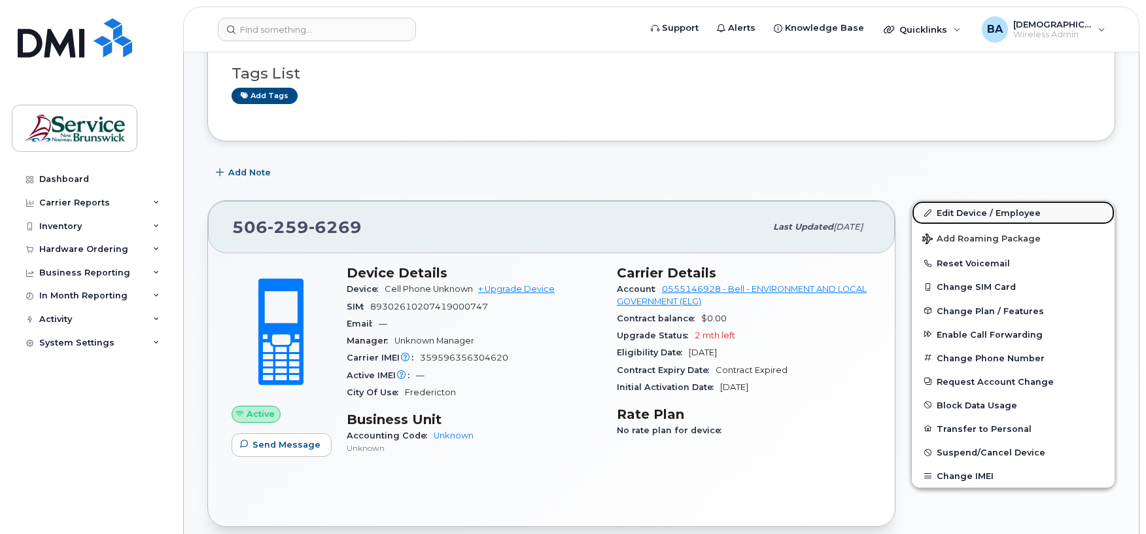
click at [997, 210] on link "Edit Device / Employee" at bounding box center [1013, 213] width 203 height 24
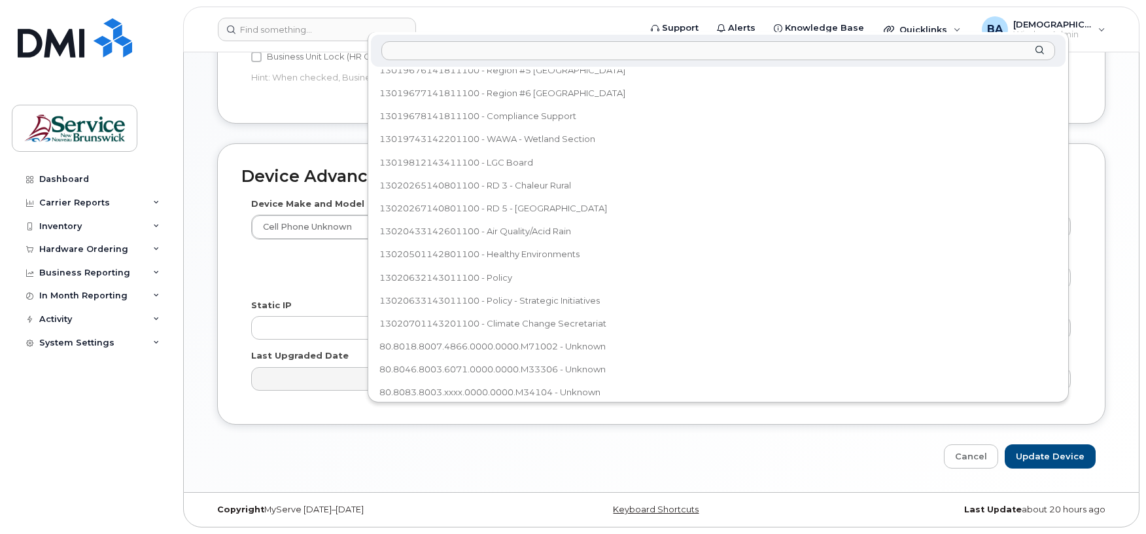
scroll to position [448, 0]
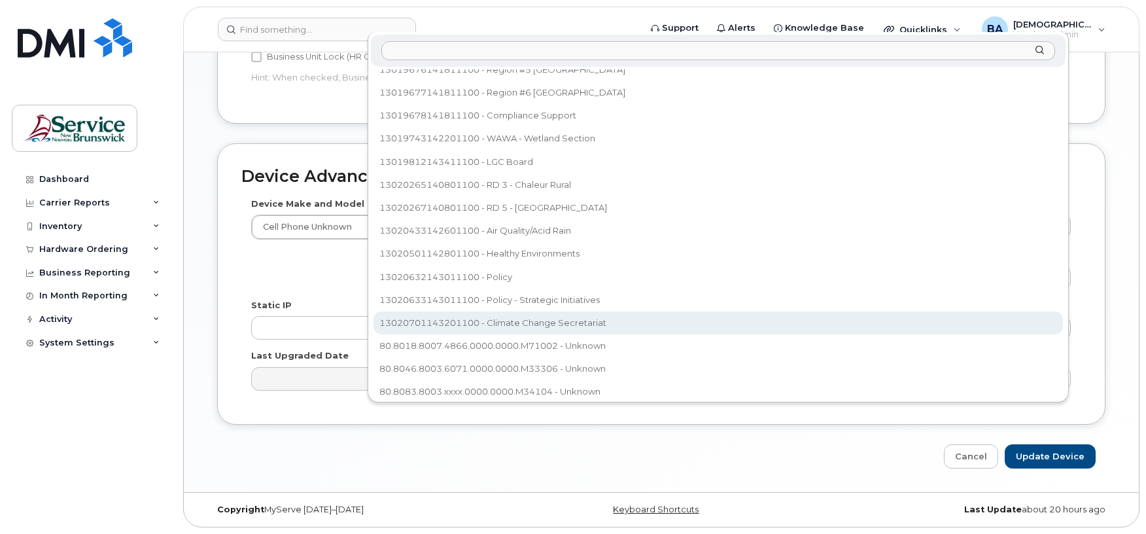
select select "35202606"
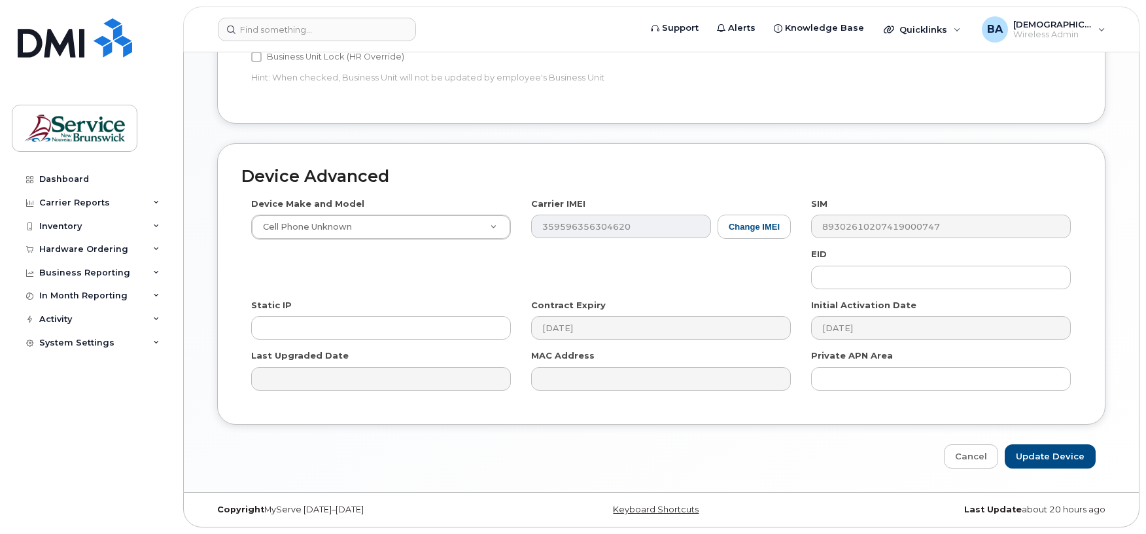
scroll to position [683, 0]
click at [1042, 462] on input "Update Device" at bounding box center [1050, 456] width 91 height 24
type input "Saving..."
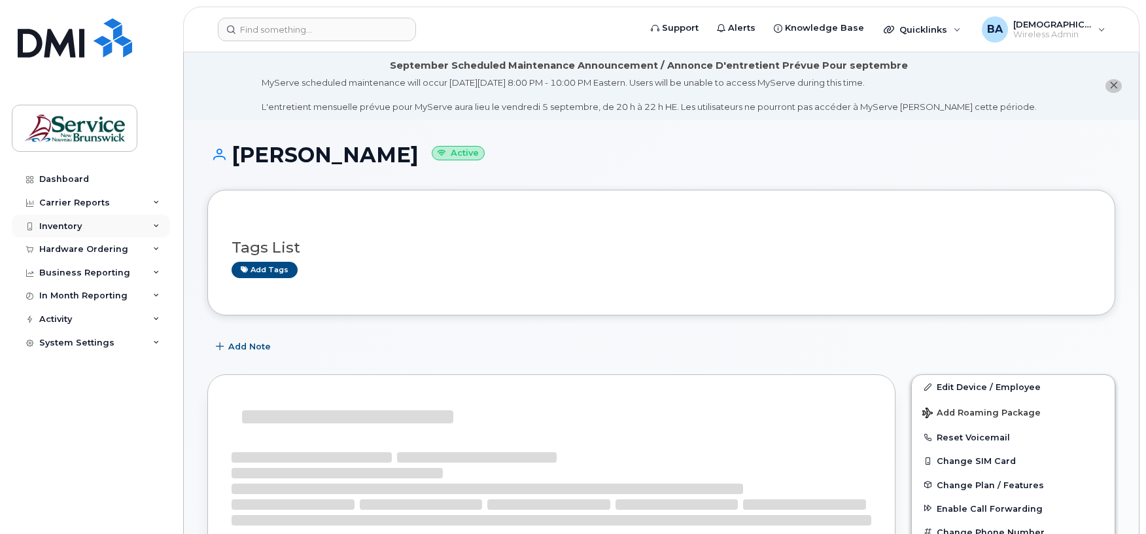
click at [45, 228] on div "Inventory" at bounding box center [60, 226] width 43 height 10
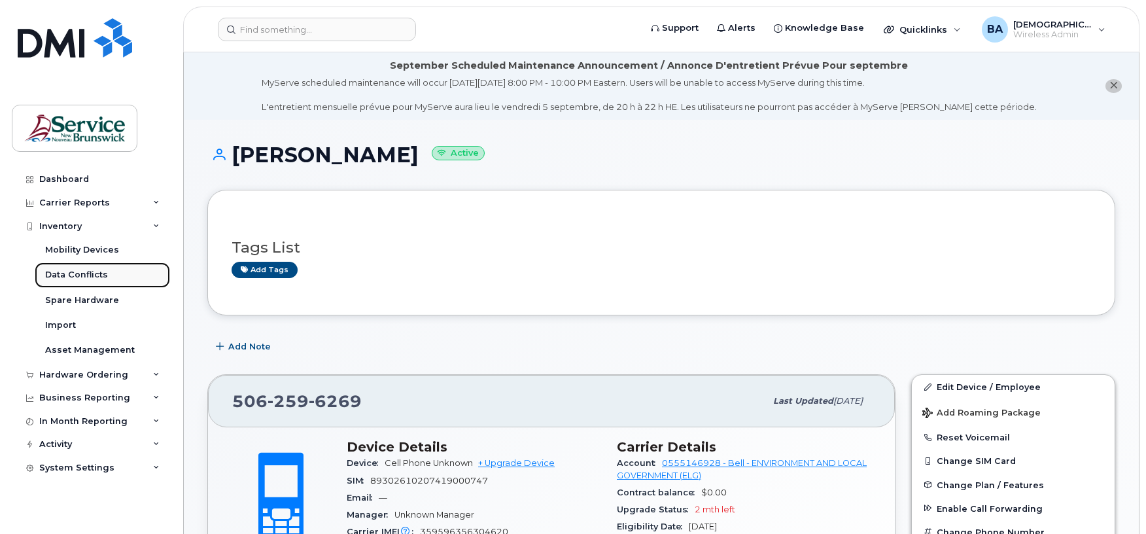
click at [63, 271] on div "Data Conflicts" at bounding box center [76, 275] width 63 height 12
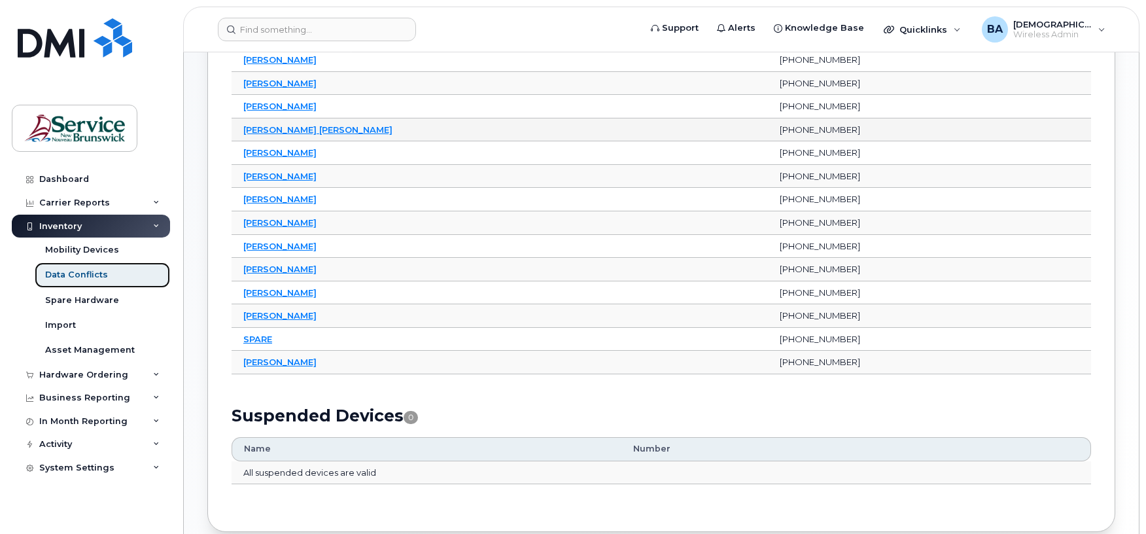
scroll to position [334, 0]
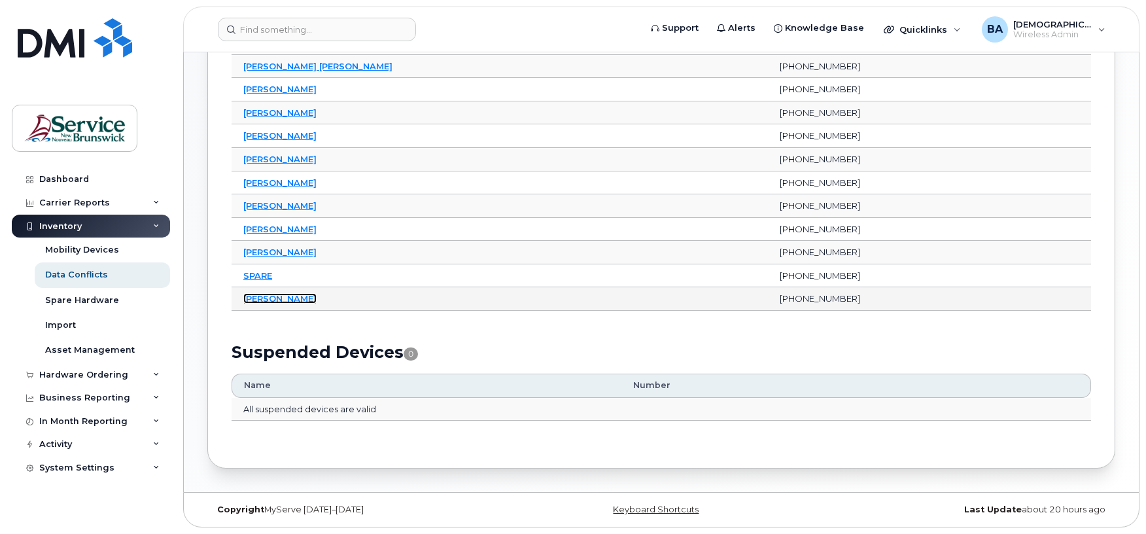
click at [244, 297] on link "[PERSON_NAME]" at bounding box center [279, 298] width 73 height 10
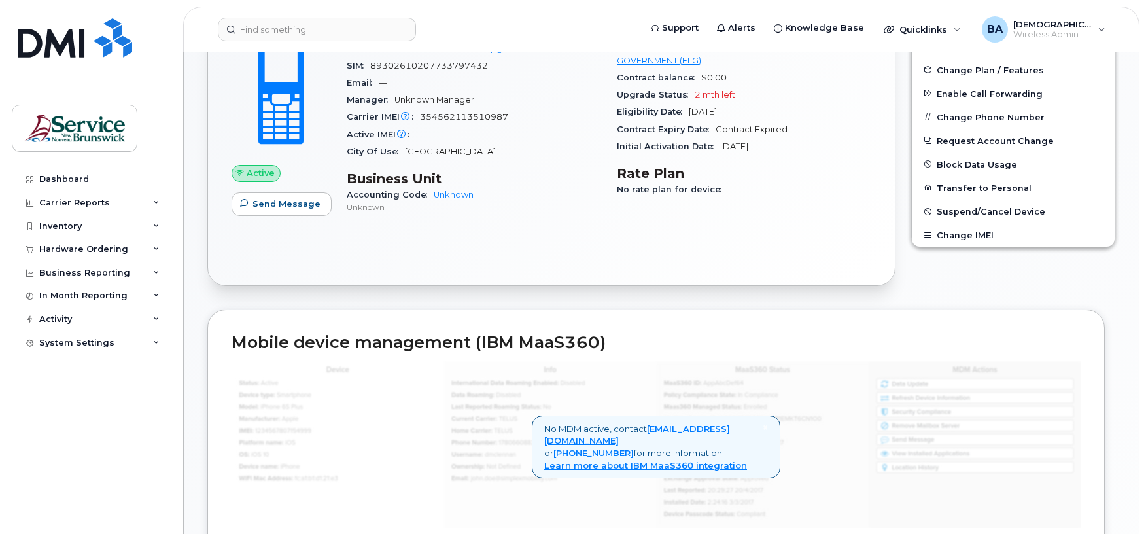
scroll to position [349, 0]
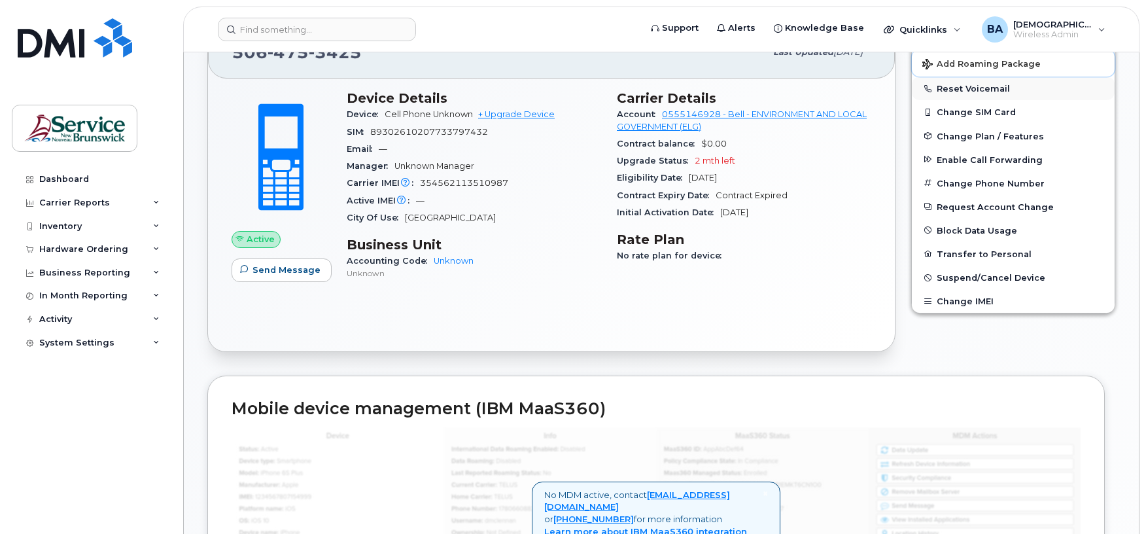
drag, startPoint x: 989, startPoint y: 60, endPoint x: 1076, endPoint y: 89, distance: 91.6
click at [1071, 95] on div "Edit Device / Employee Add Roaming Package Reset Voicemail Change SIM Card Chan…" at bounding box center [1013, 170] width 204 height 288
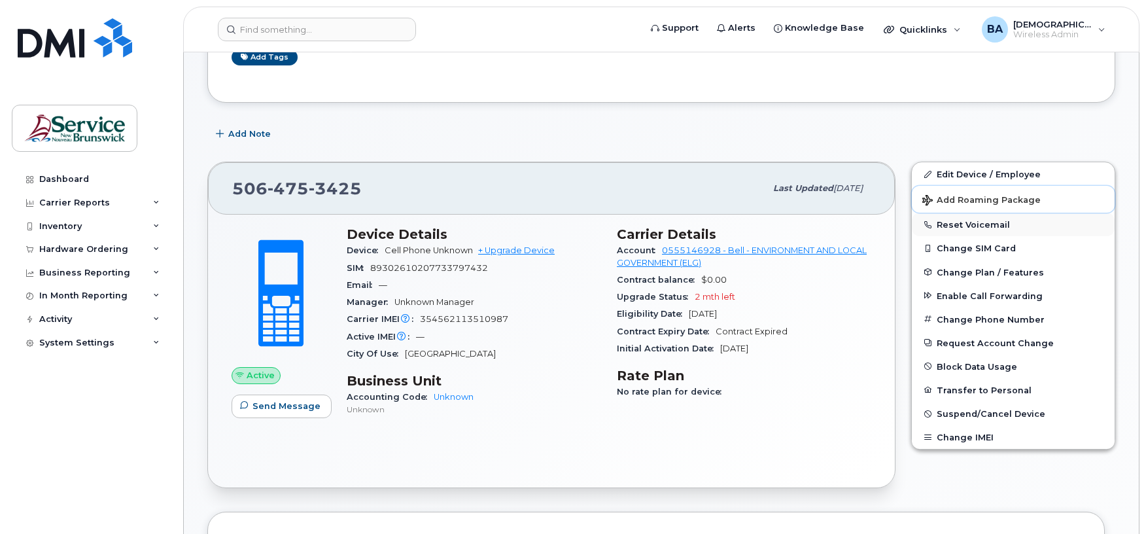
scroll to position [0, 0]
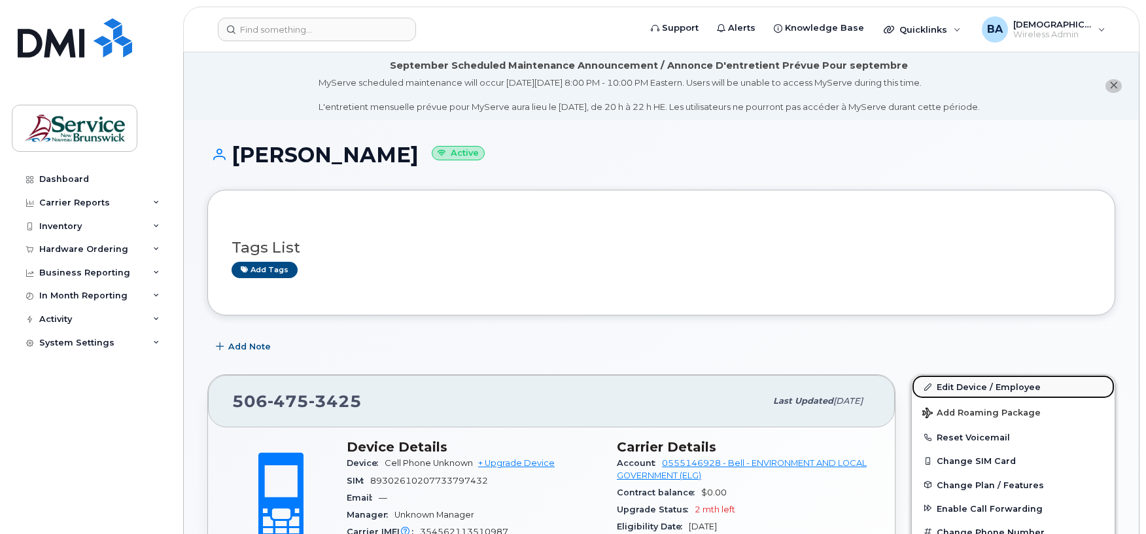
click at [978, 380] on link "Edit Device / Employee" at bounding box center [1013, 387] width 203 height 24
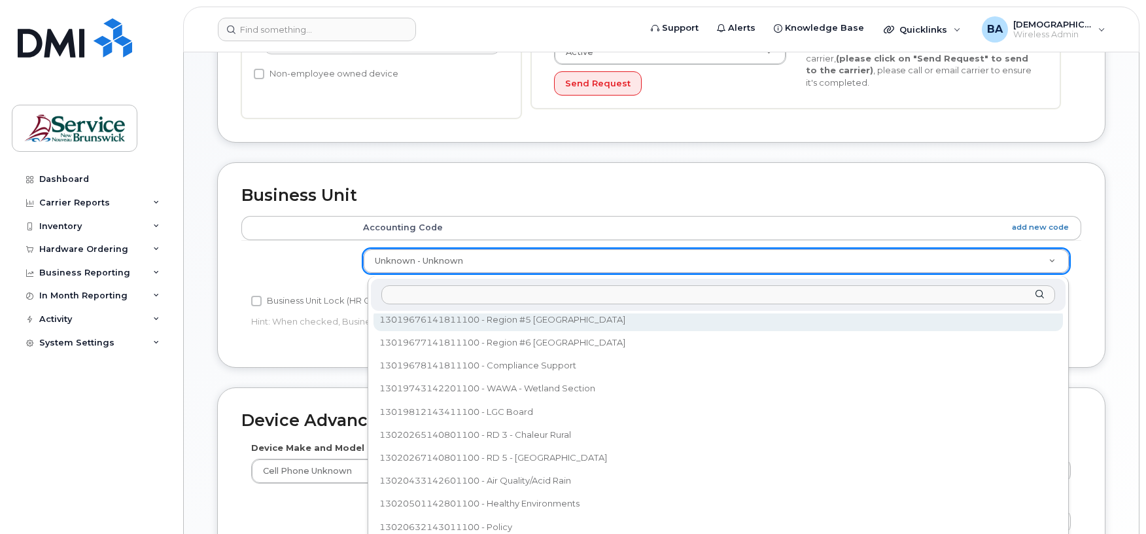
scroll to position [421, 0]
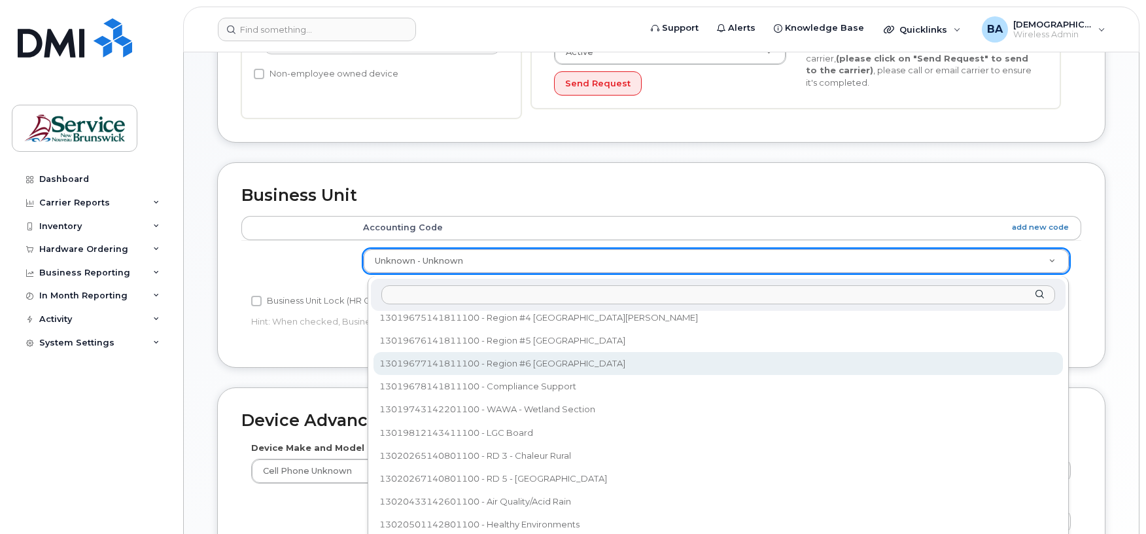
select select "35678087"
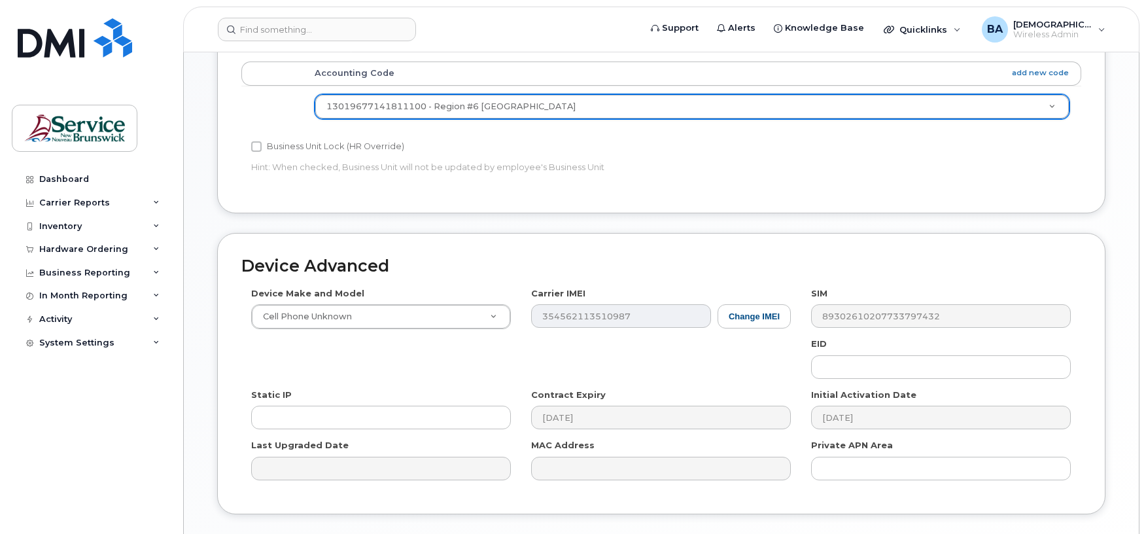
scroll to position [684, 0]
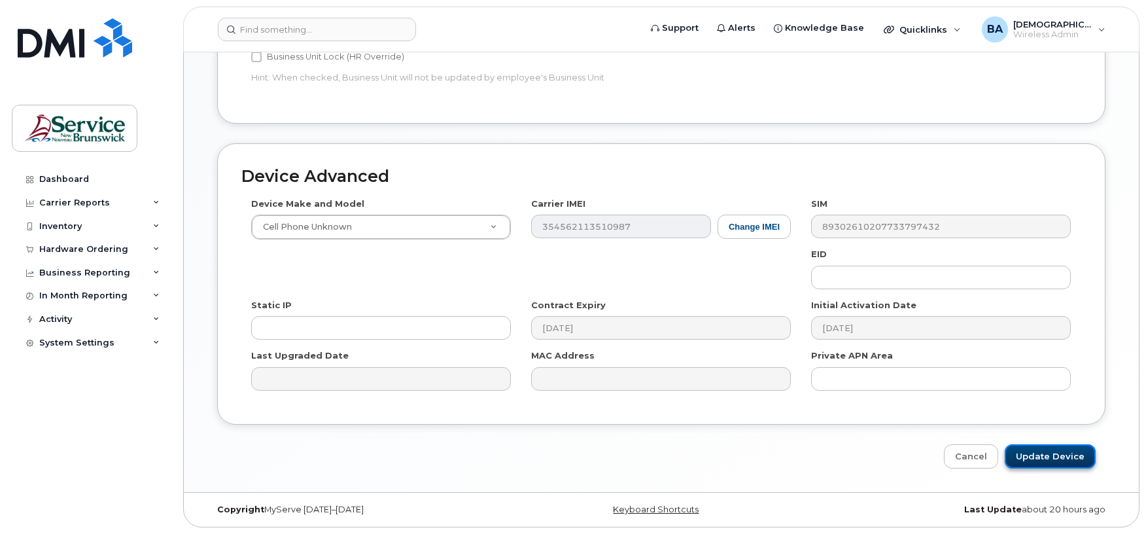
click at [1057, 457] on input "Update Device" at bounding box center [1050, 456] width 91 height 24
type input "Saving..."
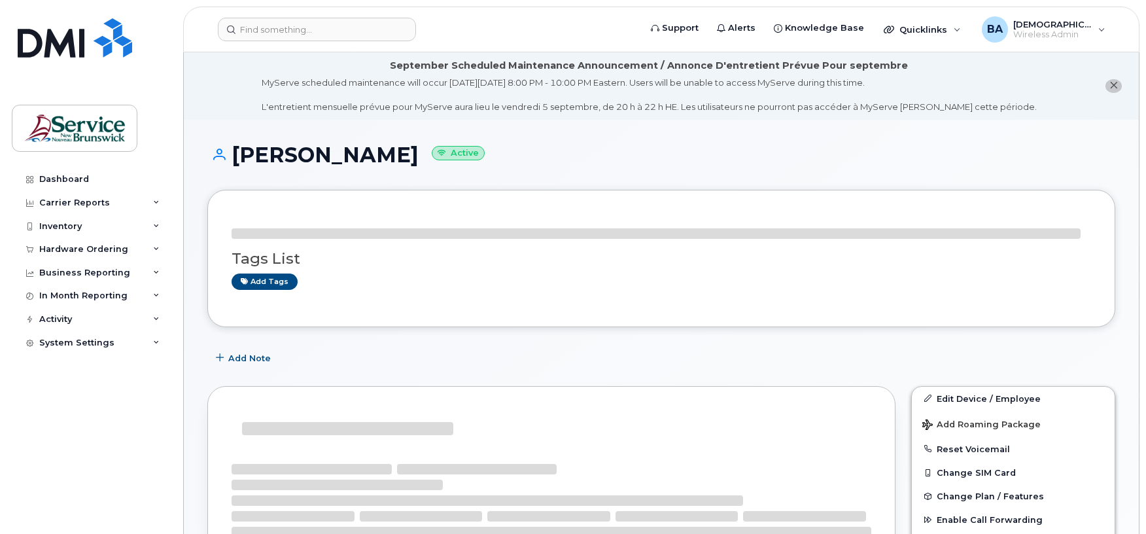
click at [55, 226] on div "Inventory" at bounding box center [60, 226] width 43 height 10
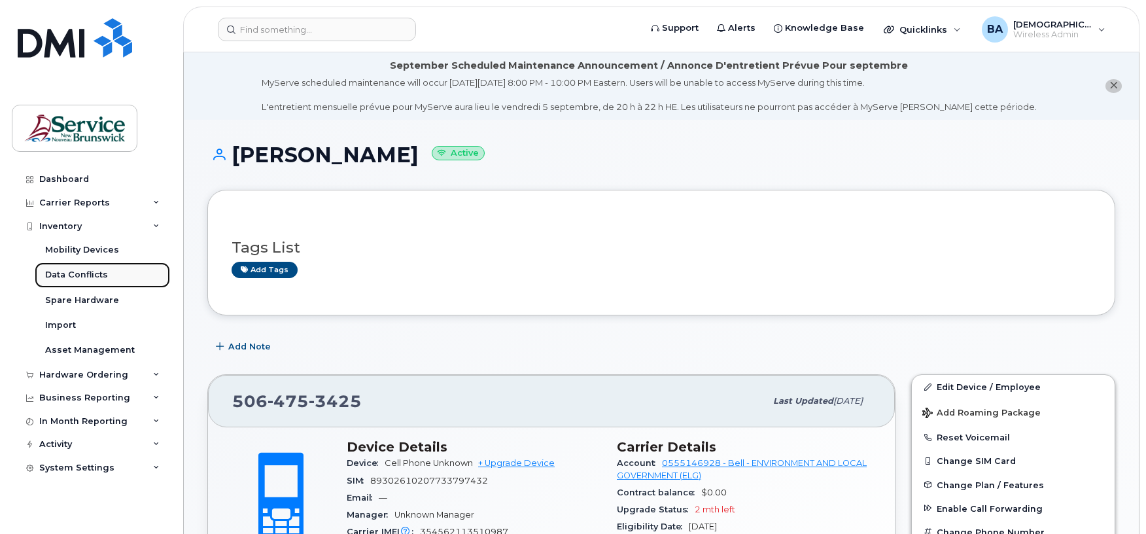
click at [59, 273] on div "Data Conflicts" at bounding box center [76, 275] width 63 height 12
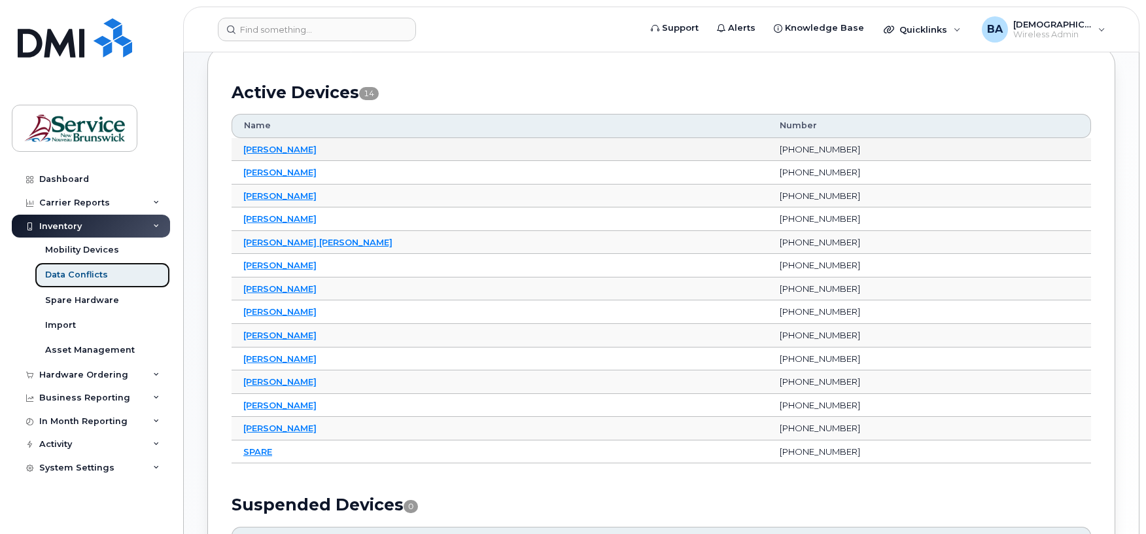
scroll to position [174, 0]
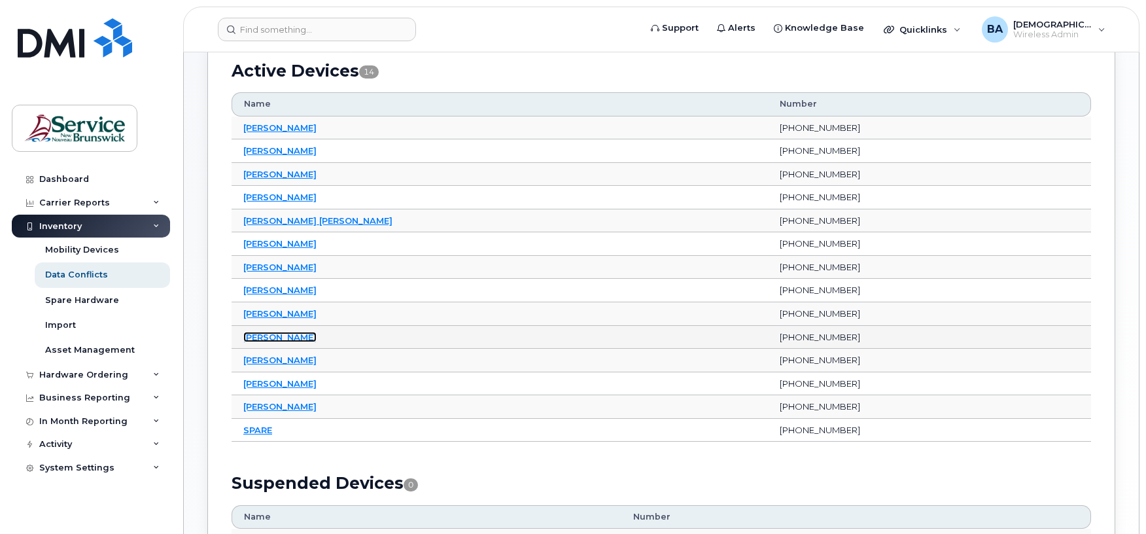
click at [281, 336] on link "Michael Hardy" at bounding box center [279, 337] width 73 height 10
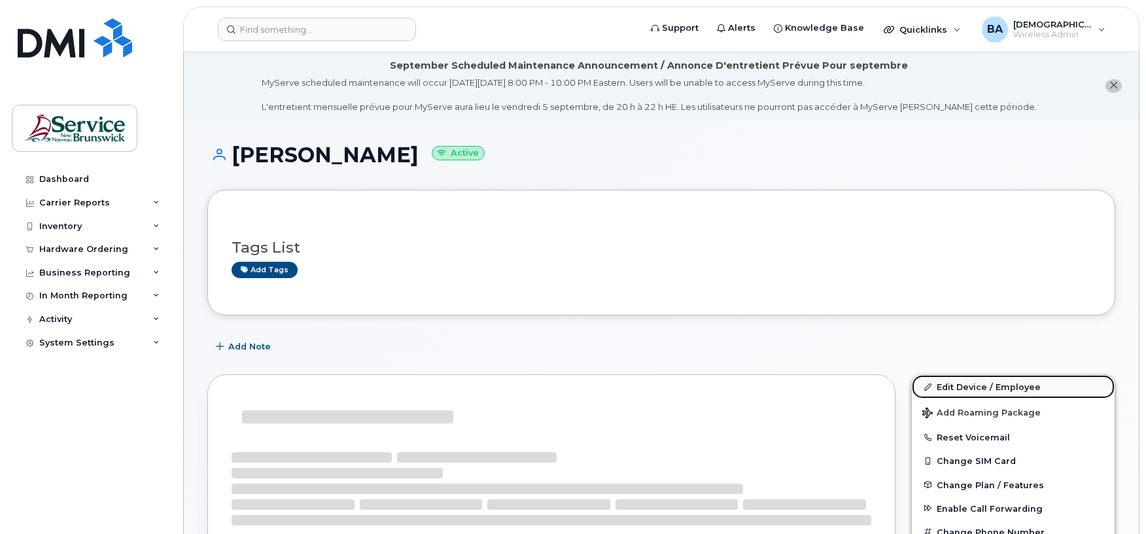
click at [984, 388] on link "Edit Device / Employee" at bounding box center [1013, 387] width 203 height 24
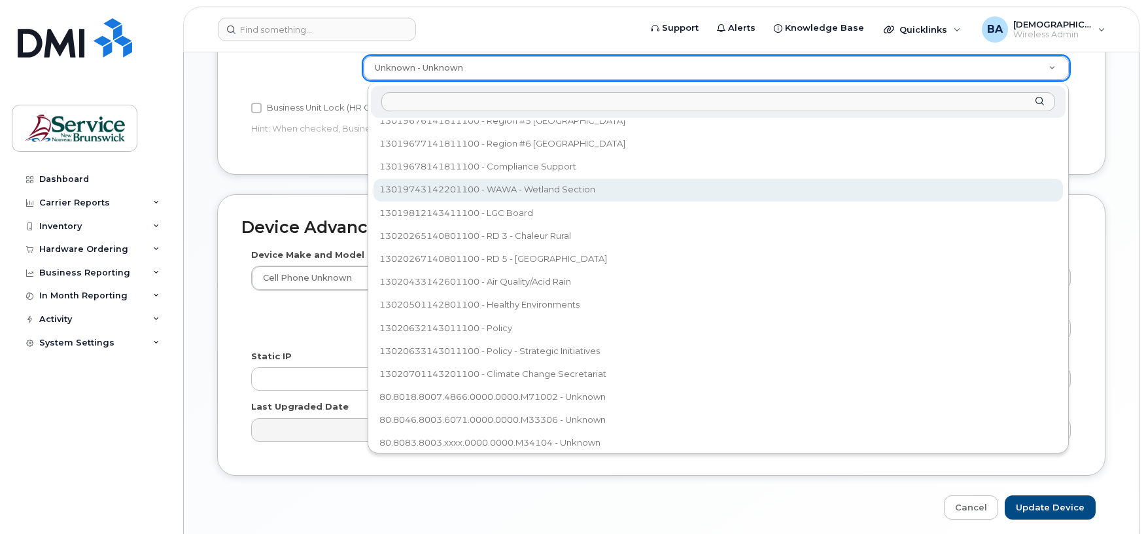
scroll to position [684, 0]
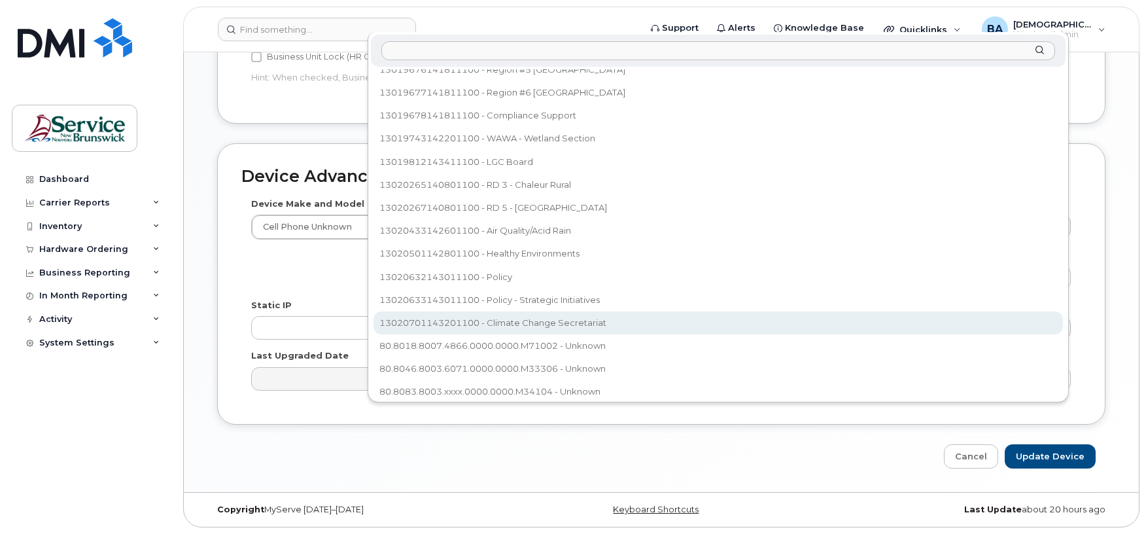
select select "35202606"
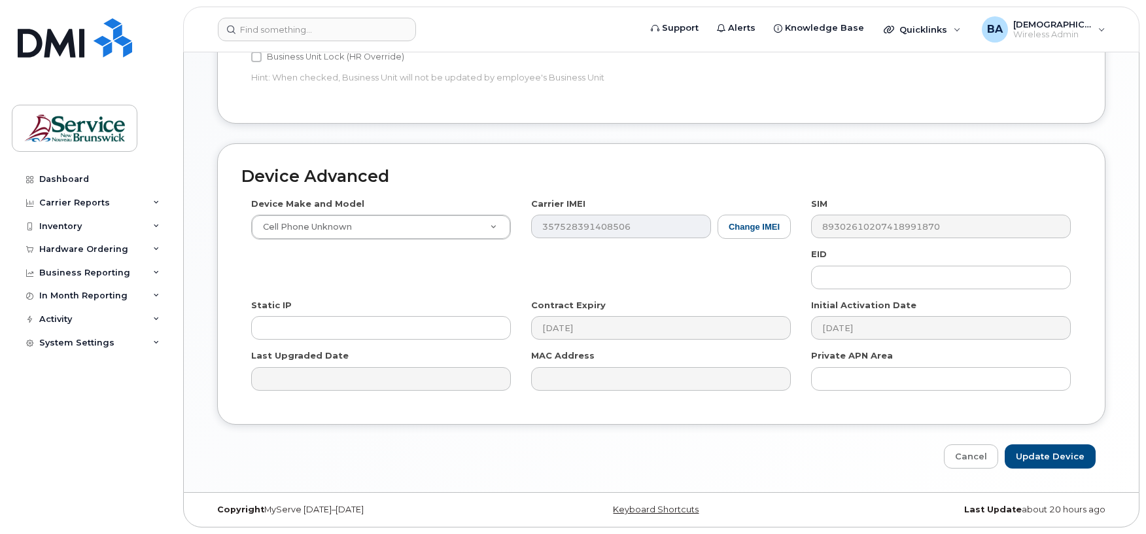
scroll to position [683, 0]
click at [1026, 459] on input "Update Device" at bounding box center [1050, 456] width 91 height 24
type input "Saving..."
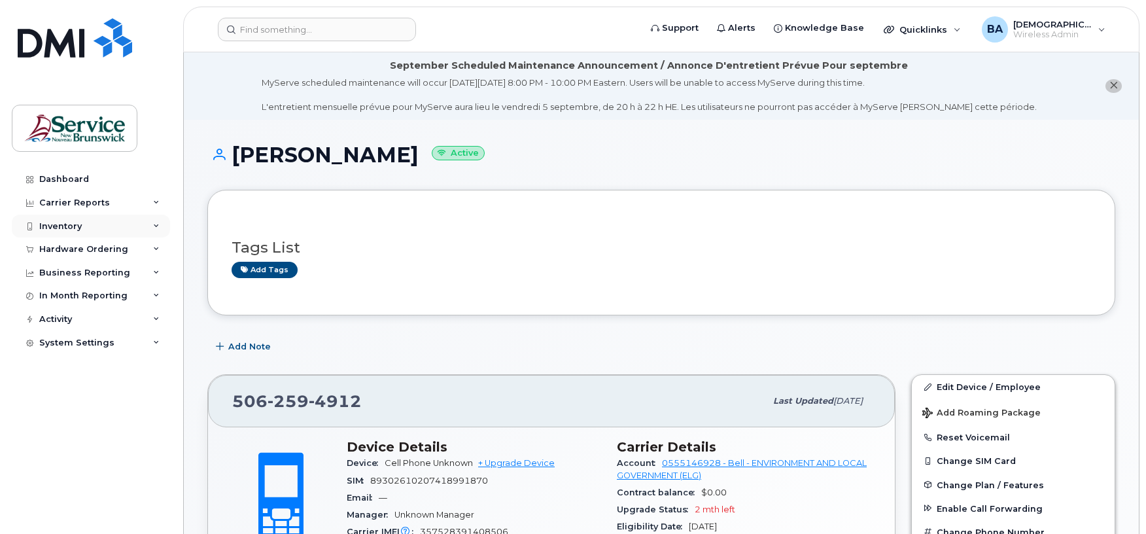
click at [46, 222] on div "Inventory" at bounding box center [60, 226] width 43 height 10
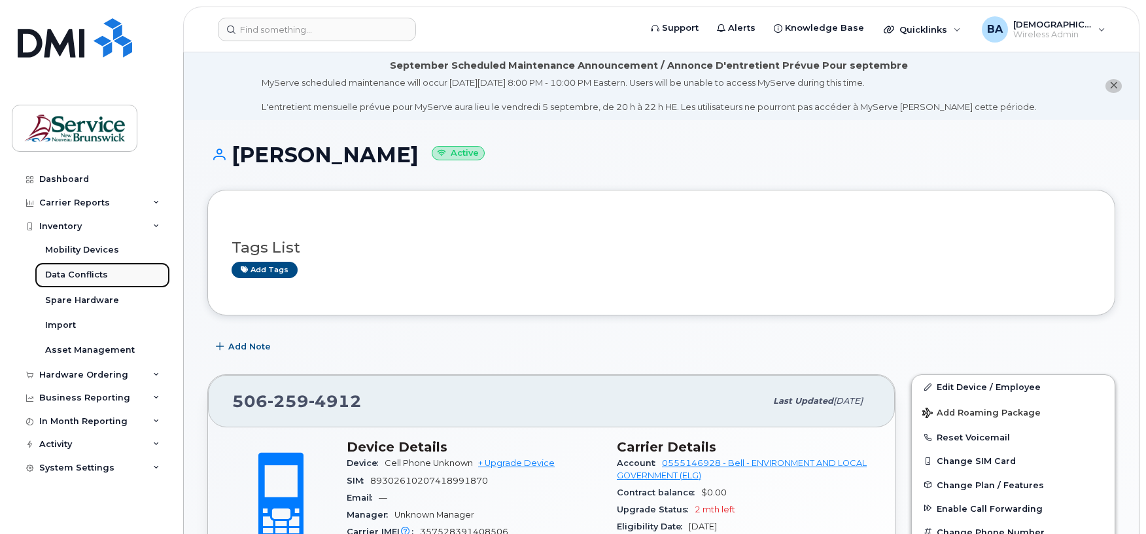
click at [74, 272] on div "Data Conflicts" at bounding box center [76, 275] width 63 height 12
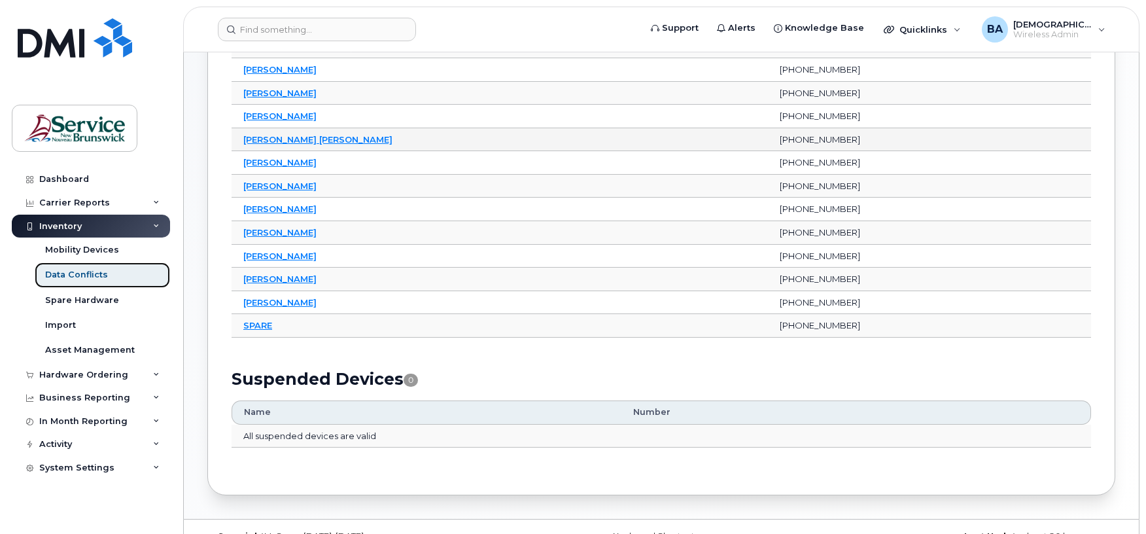
scroll to position [262, 0]
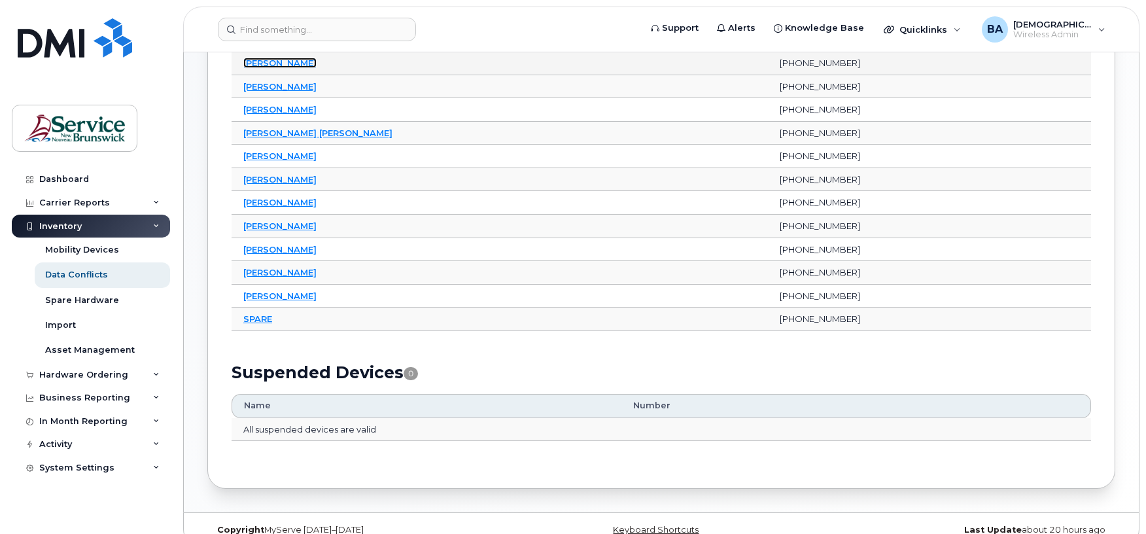
click at [268, 61] on link "[PERSON_NAME]" at bounding box center [279, 63] width 73 height 10
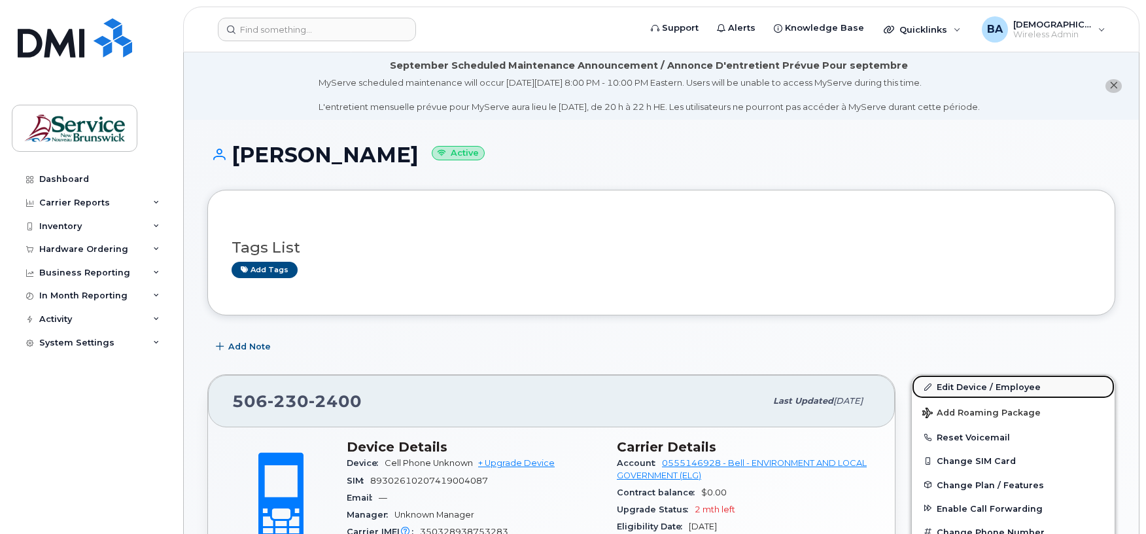
click at [945, 386] on link "Edit Device / Employee" at bounding box center [1013, 387] width 203 height 24
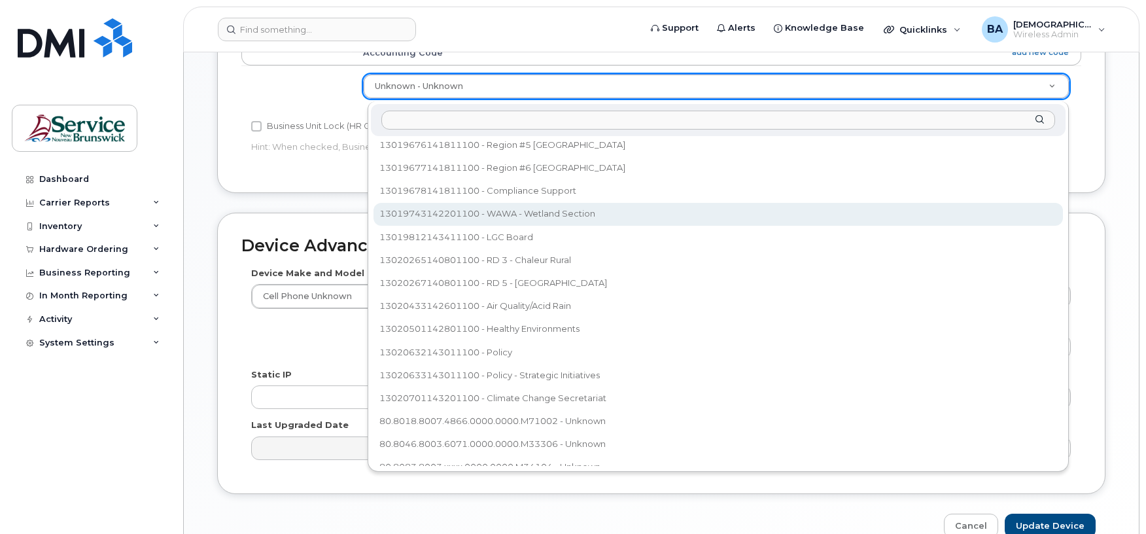
scroll to position [448, 0]
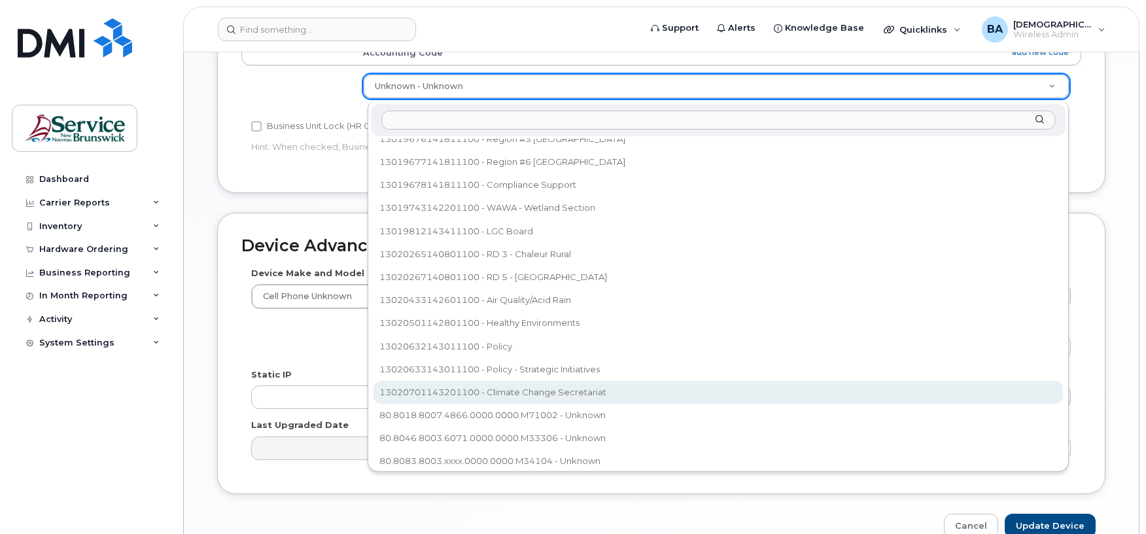
select select "35202606"
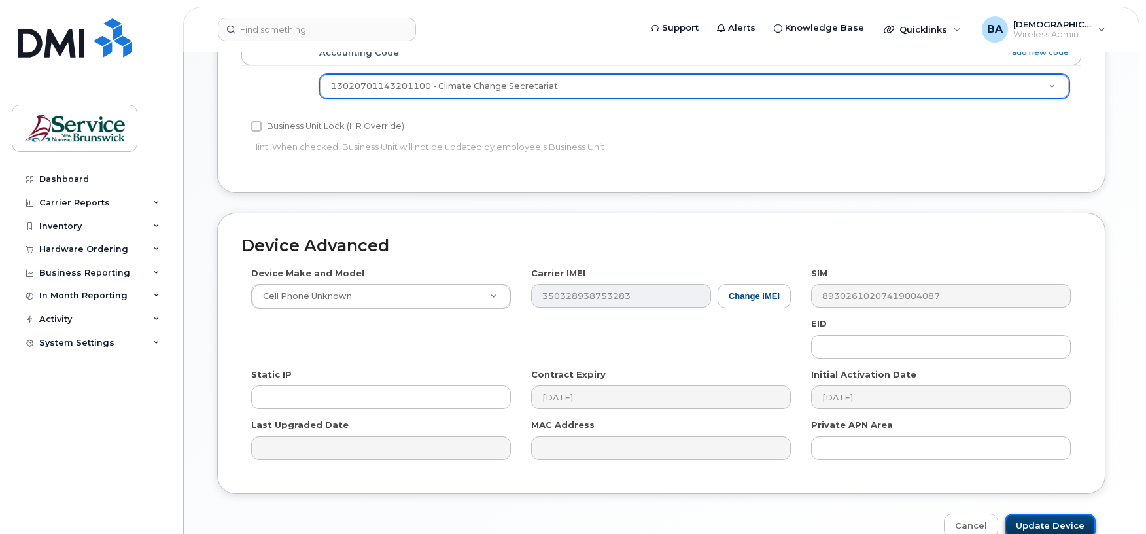
click at [1026, 524] on input "Update Device" at bounding box center [1050, 525] width 91 height 24
type input "Saving..."
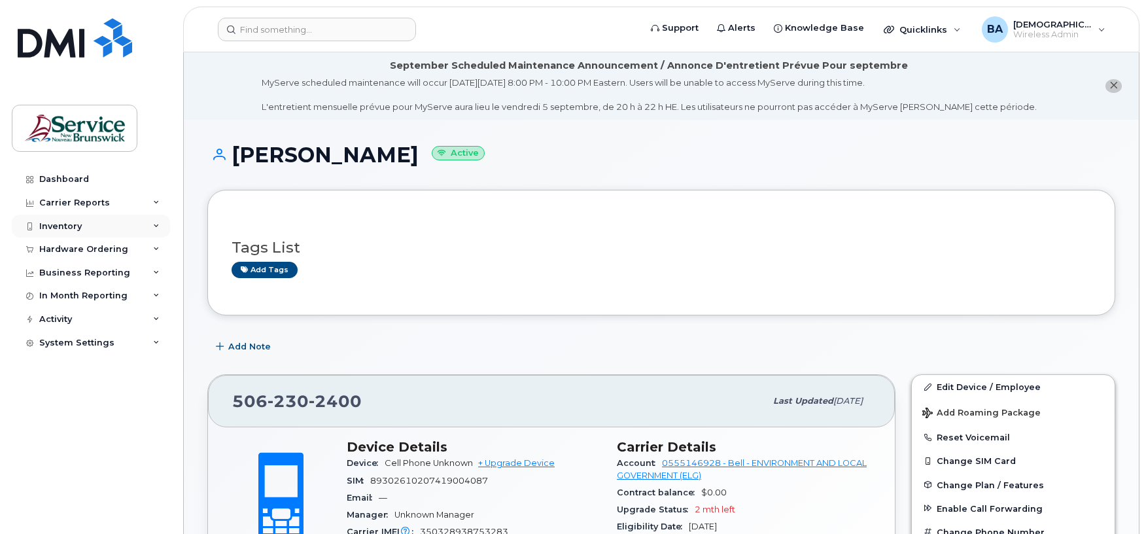
click at [48, 221] on div "Inventory" at bounding box center [60, 226] width 43 height 10
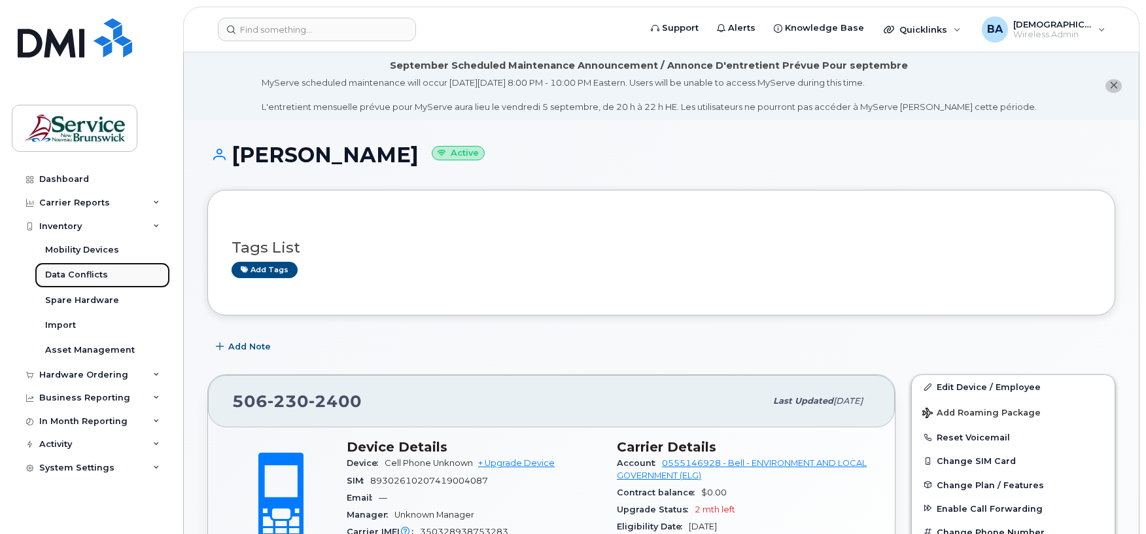
click at [73, 267] on link "Data Conflicts" at bounding box center [102, 274] width 135 height 25
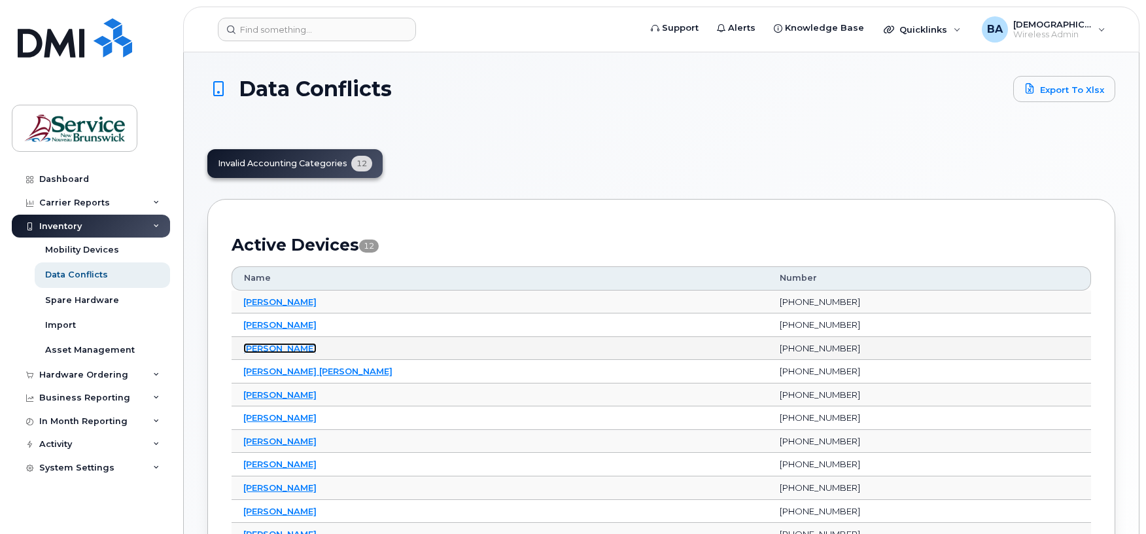
click at [283, 347] on link "[PERSON_NAME]" at bounding box center [279, 348] width 73 height 10
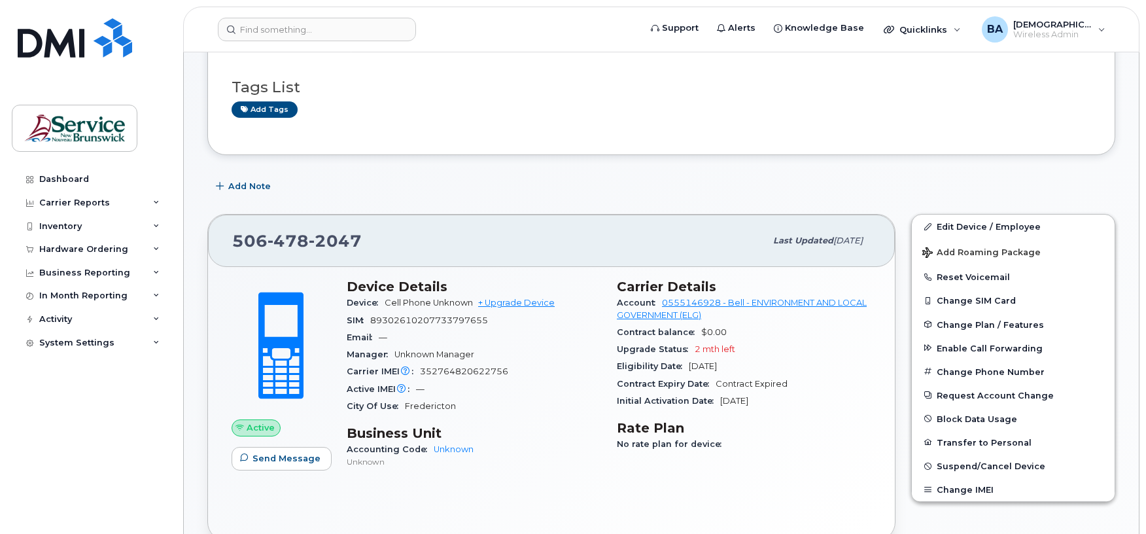
scroll to position [174, 0]
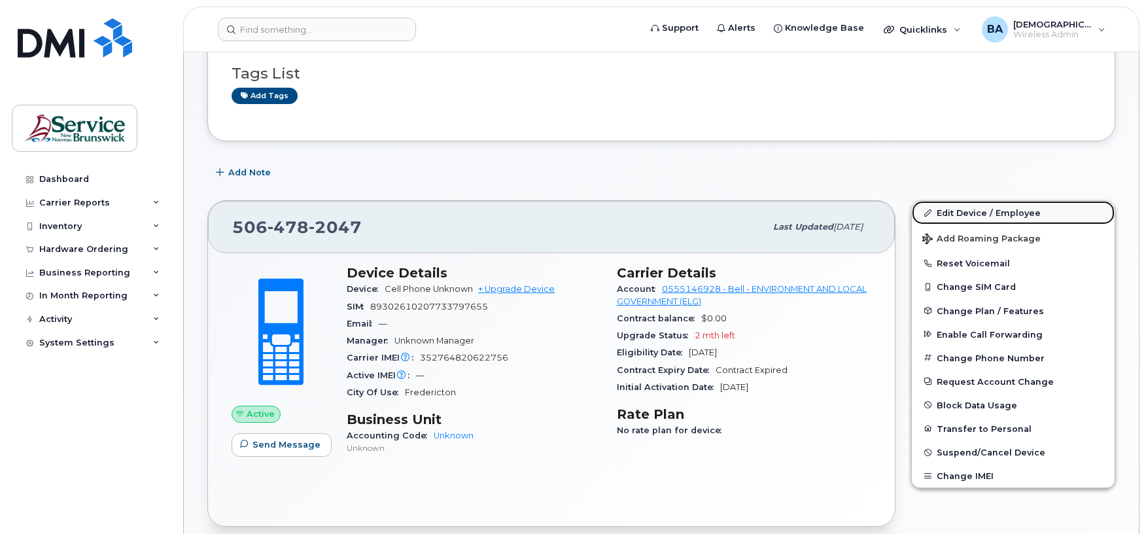
click at [963, 209] on link "Edit Device / Employee" at bounding box center [1013, 213] width 203 height 24
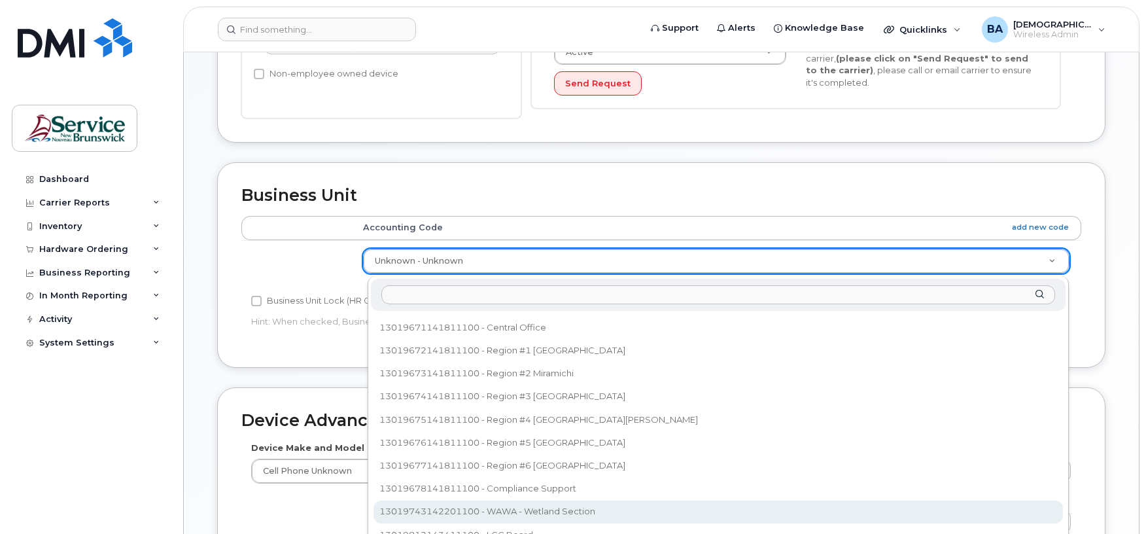
scroll to position [247, 0]
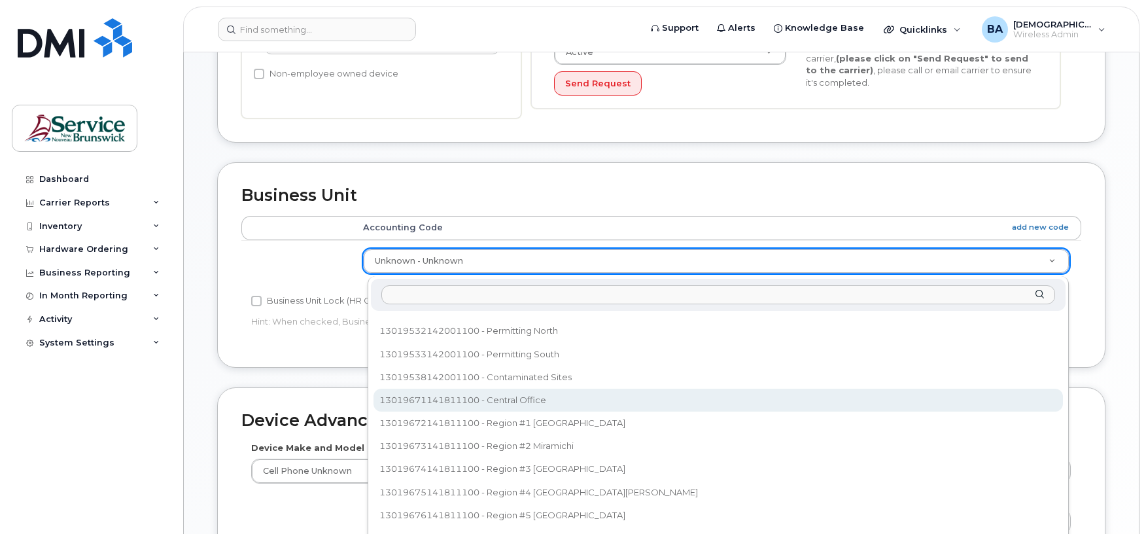
select select "35915931"
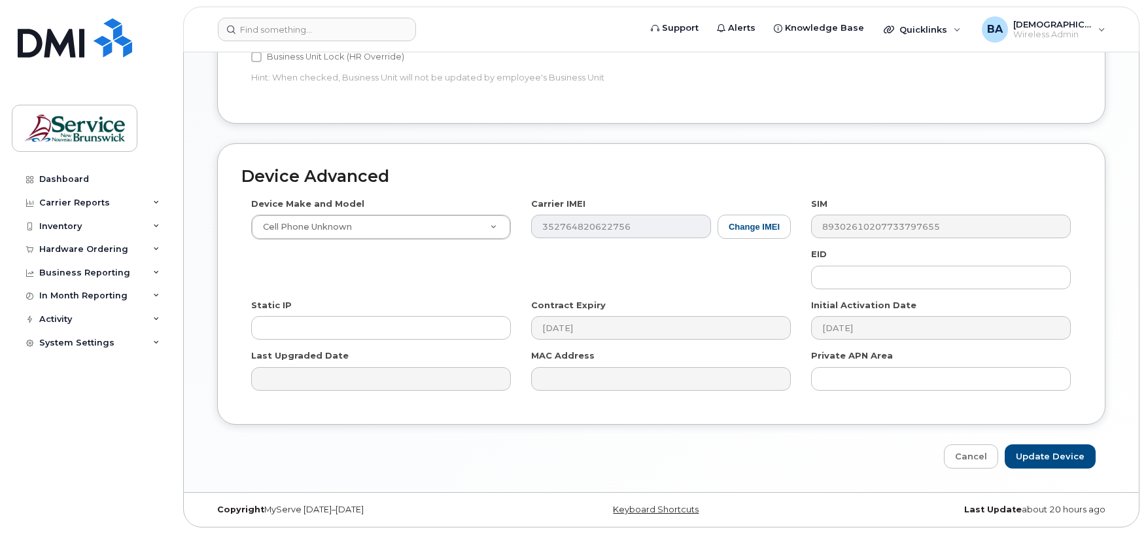
scroll to position [684, 0]
click at [1036, 451] on input "Update Device" at bounding box center [1050, 456] width 91 height 24
type input "Saving..."
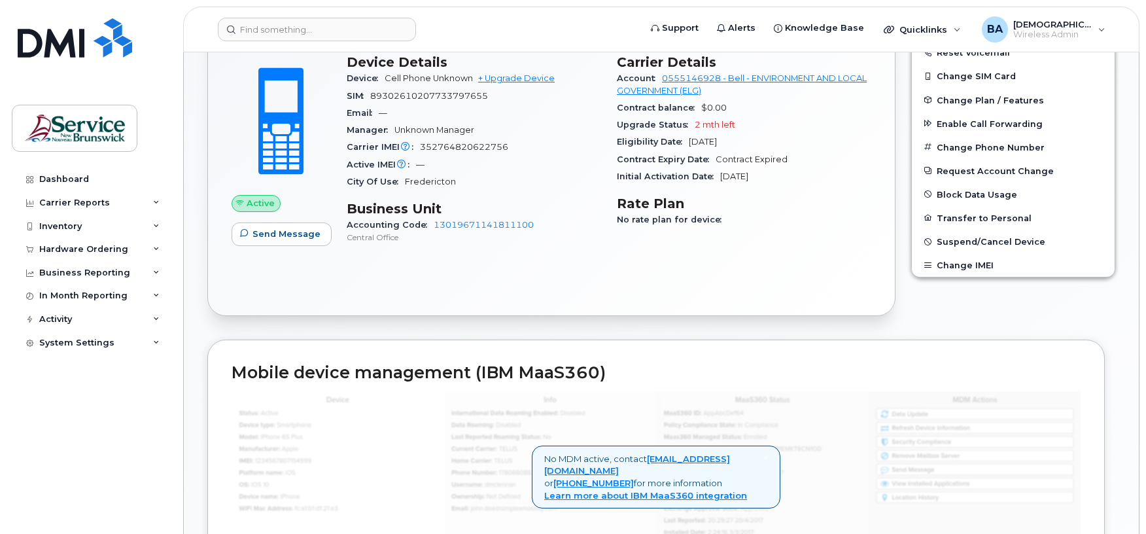
scroll to position [349, 0]
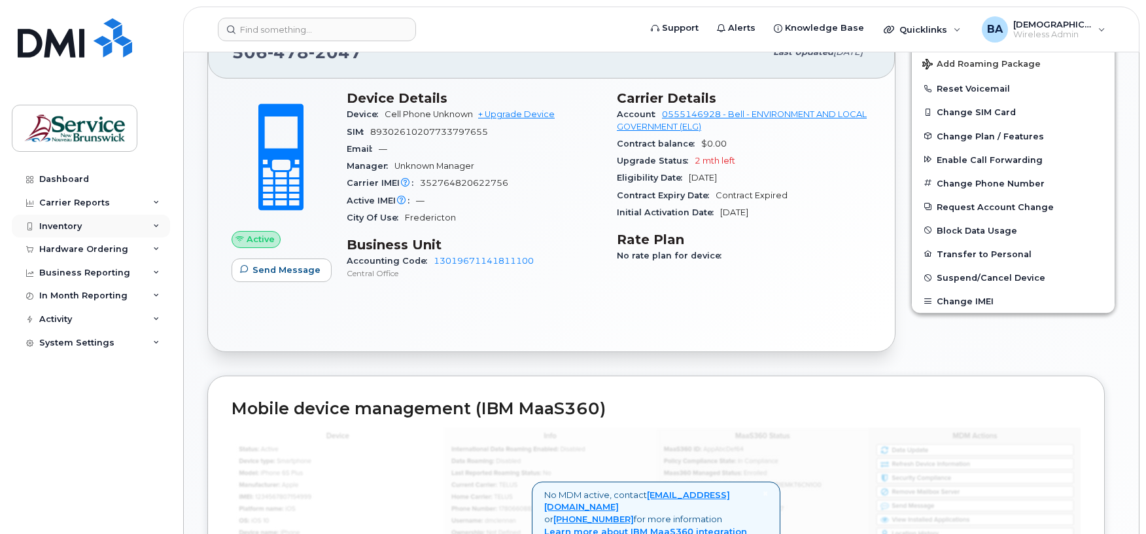
click at [58, 228] on div "Inventory" at bounding box center [60, 226] width 43 height 10
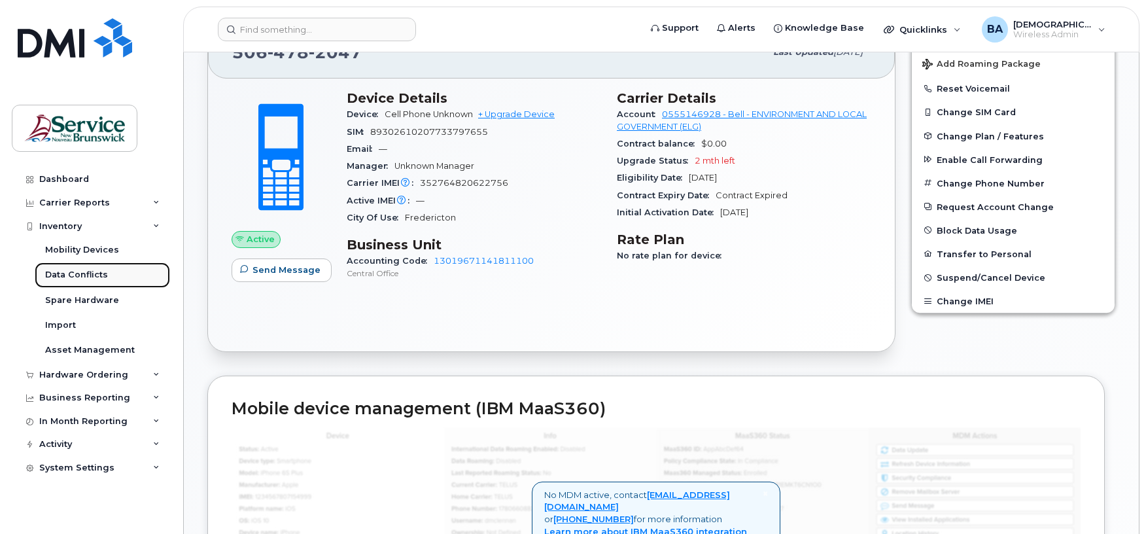
click at [68, 271] on div "Data Conflicts" at bounding box center [76, 275] width 63 height 12
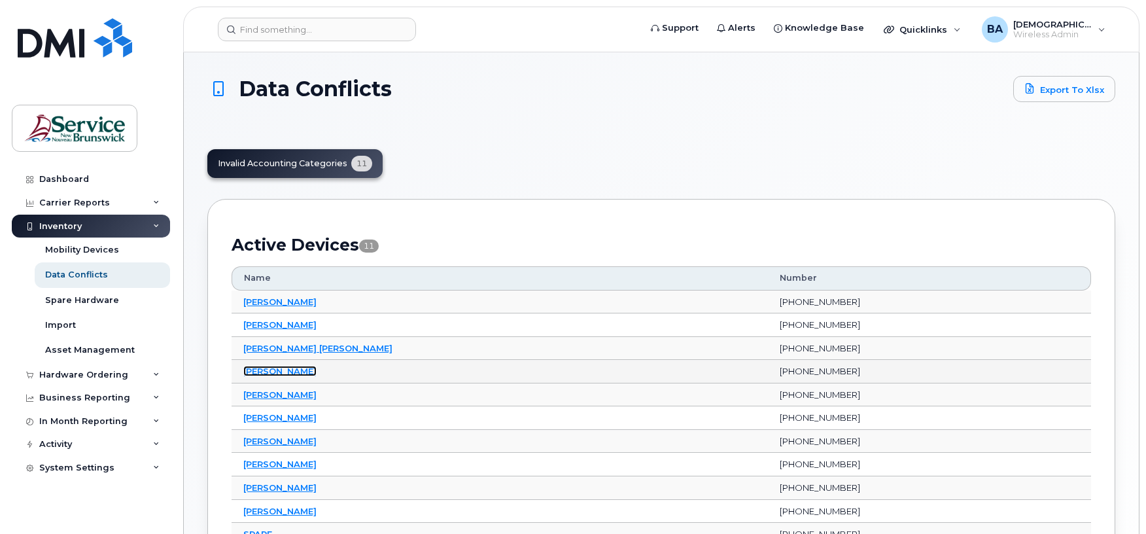
click at [291, 373] on link "[PERSON_NAME]" at bounding box center [279, 371] width 73 height 10
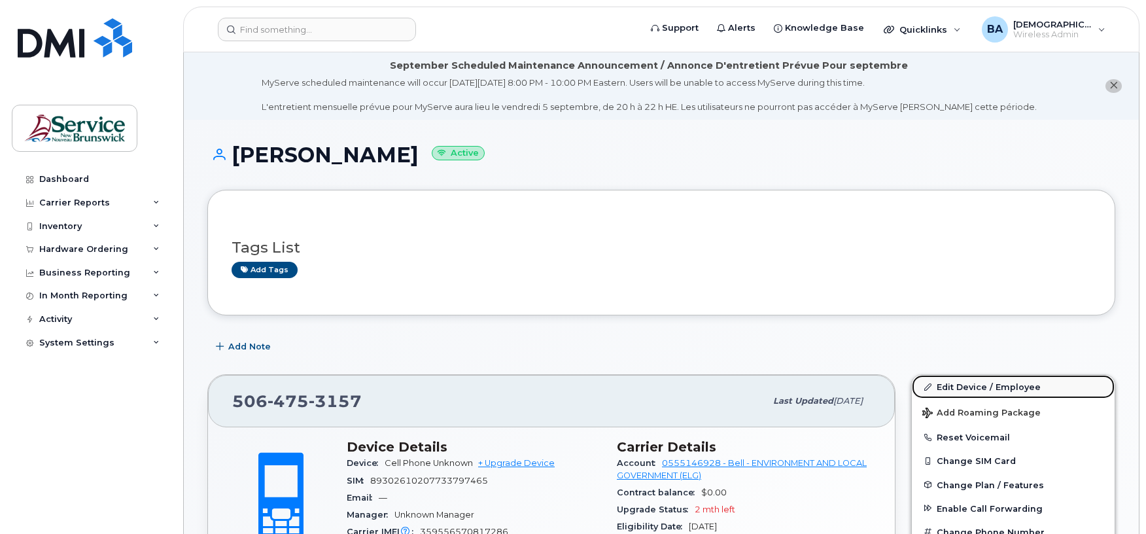
click at [968, 385] on link "Edit Device / Employee" at bounding box center [1013, 387] width 203 height 24
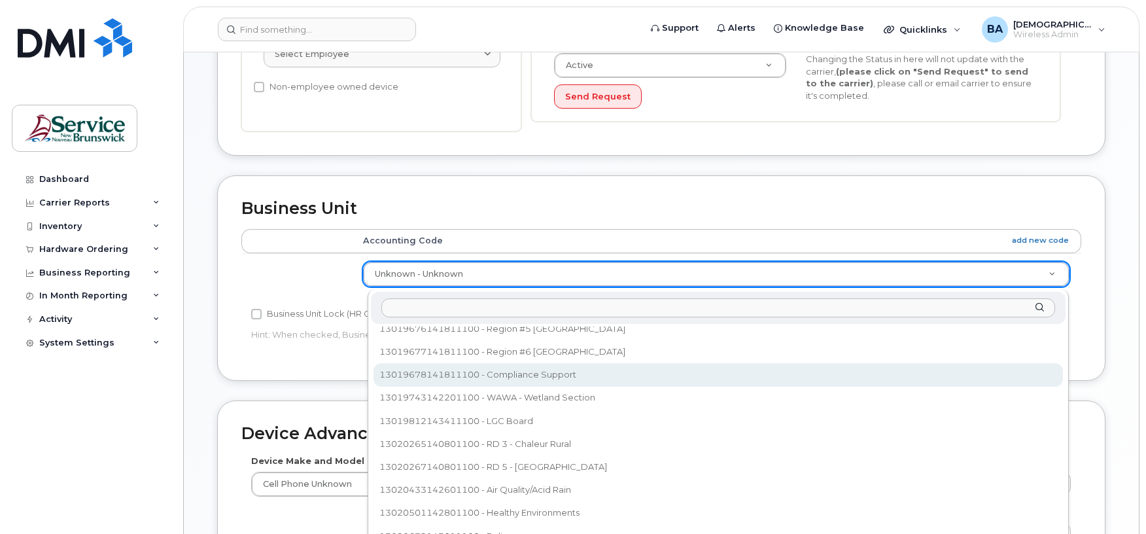
scroll to position [448, 0]
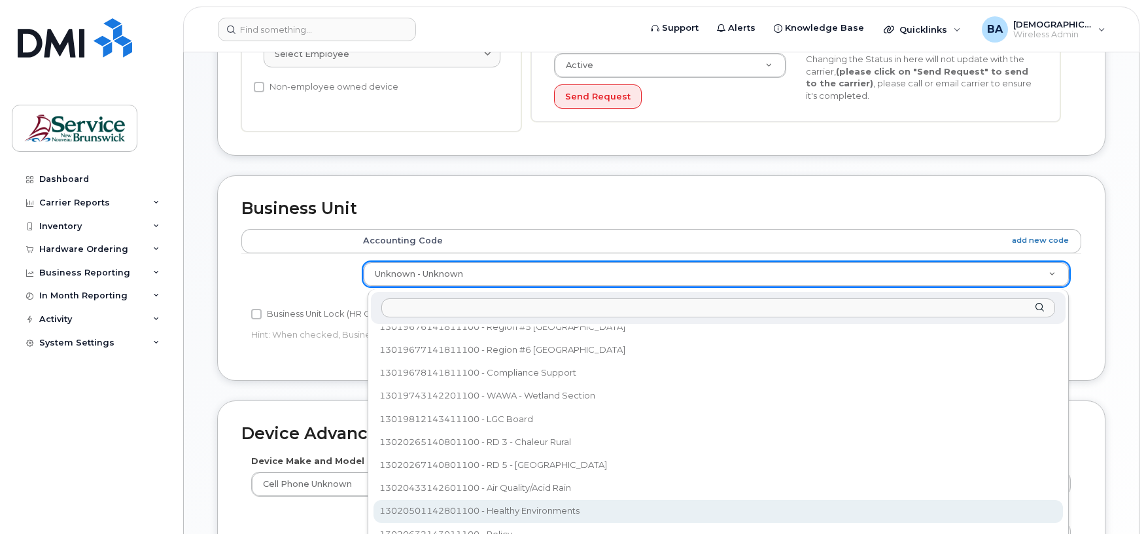
select select "35201292"
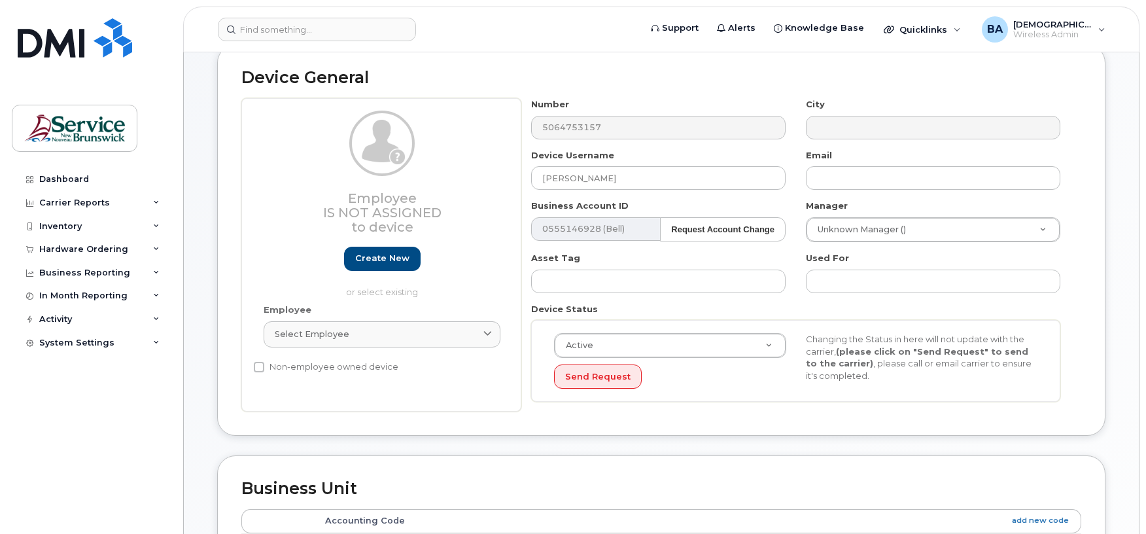
scroll to position [74, 0]
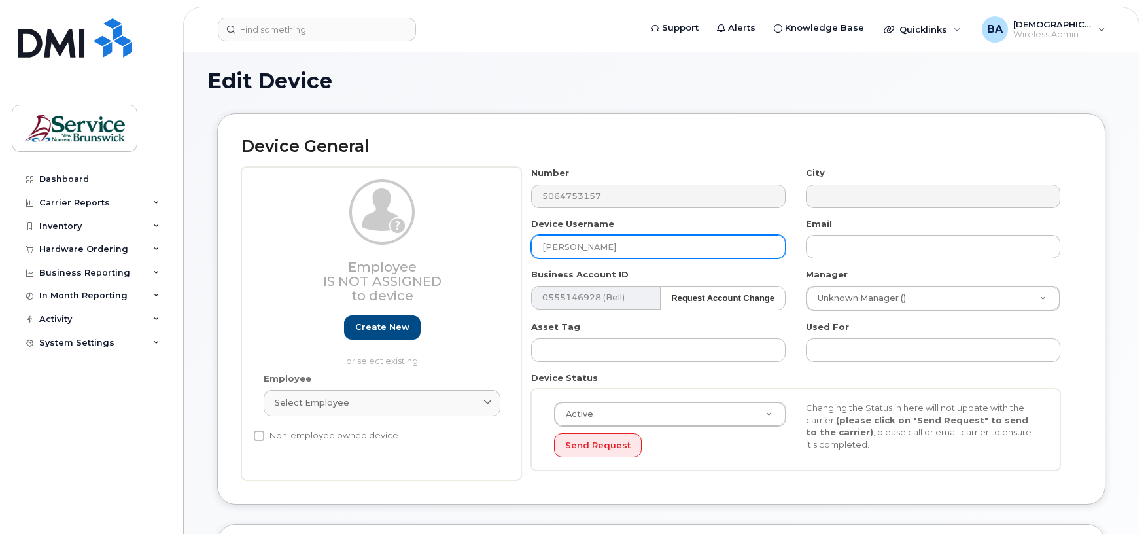
click at [629, 244] on input "Jordan Mulherin" at bounding box center [658, 247] width 254 height 24
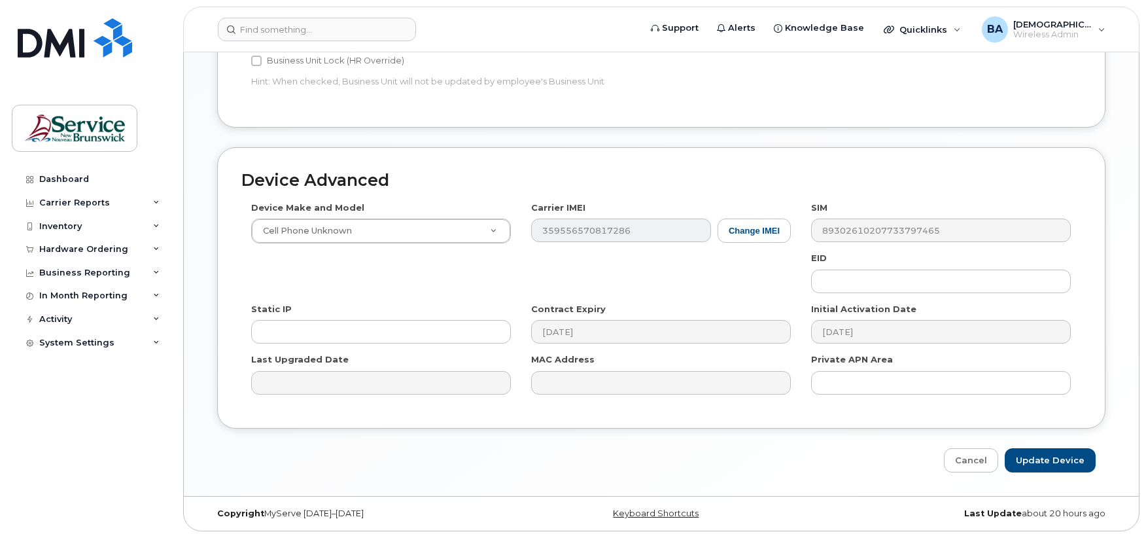
scroll to position [684, 0]
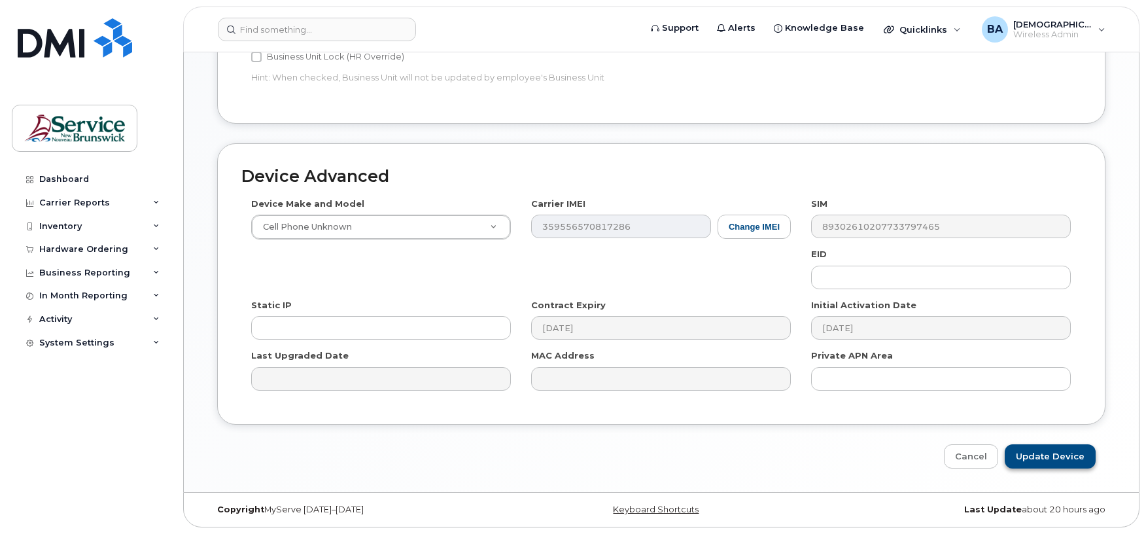
type input "Jordan Mulherin (Grand Falls)"
click at [1033, 451] on input "Update Device" at bounding box center [1050, 456] width 91 height 24
type input "Saving..."
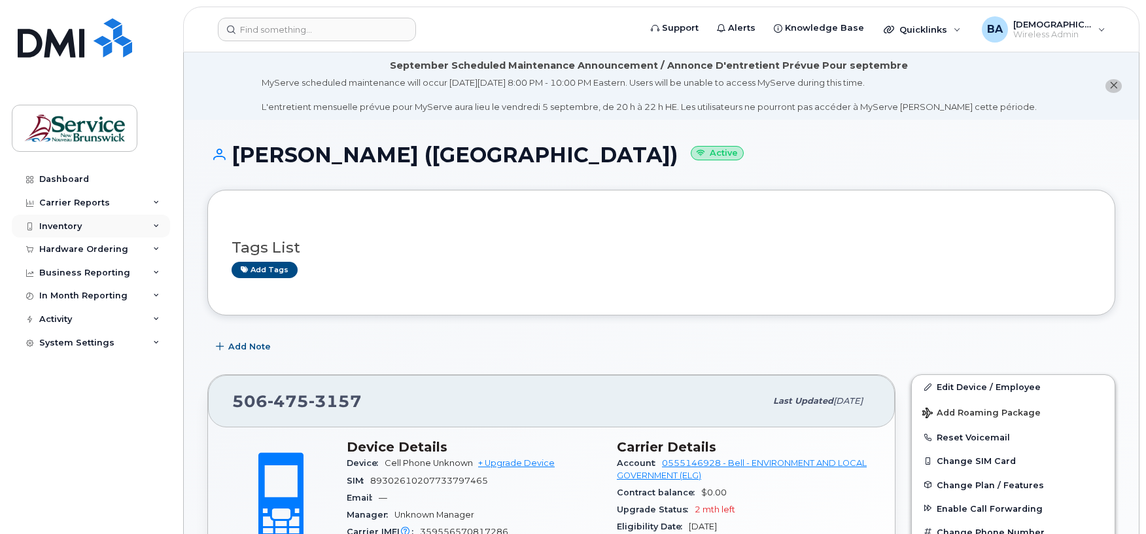
click at [51, 226] on div "Inventory" at bounding box center [60, 226] width 43 height 10
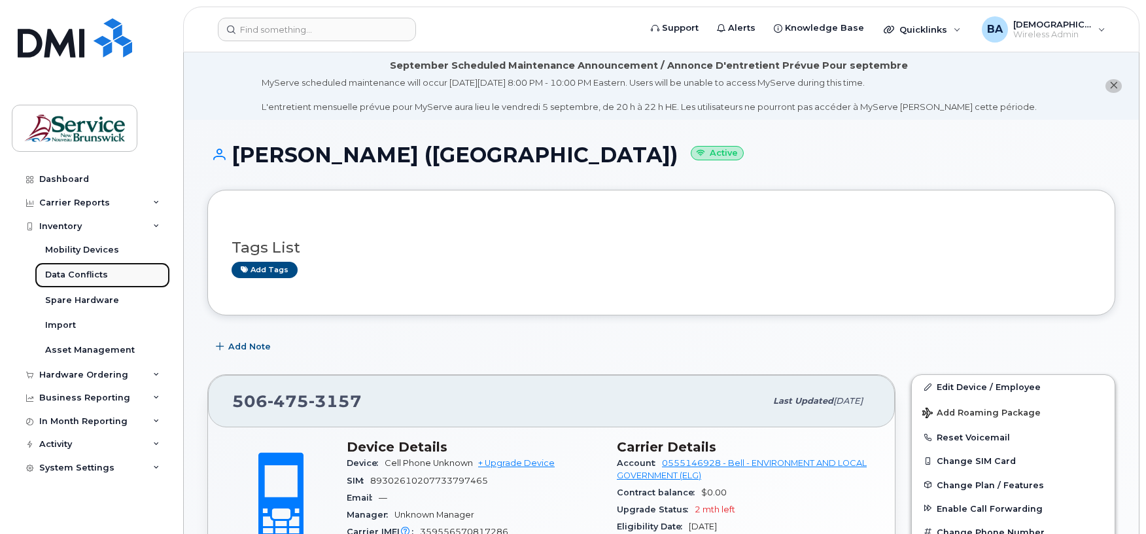
click at [59, 279] on div "Data Conflicts" at bounding box center [76, 275] width 63 height 12
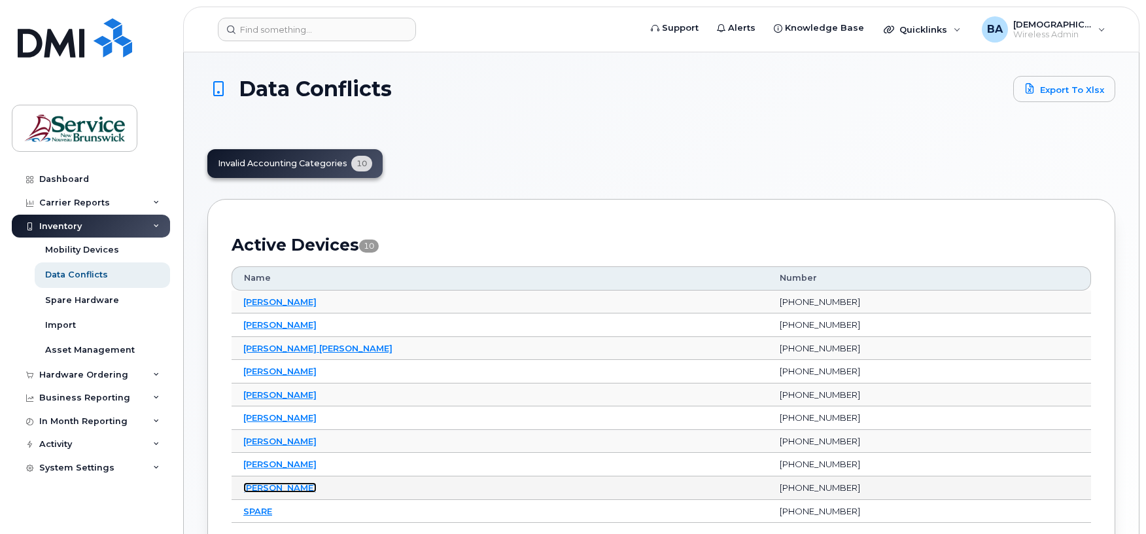
click at [267, 488] on link "[PERSON_NAME]" at bounding box center [279, 487] width 73 height 10
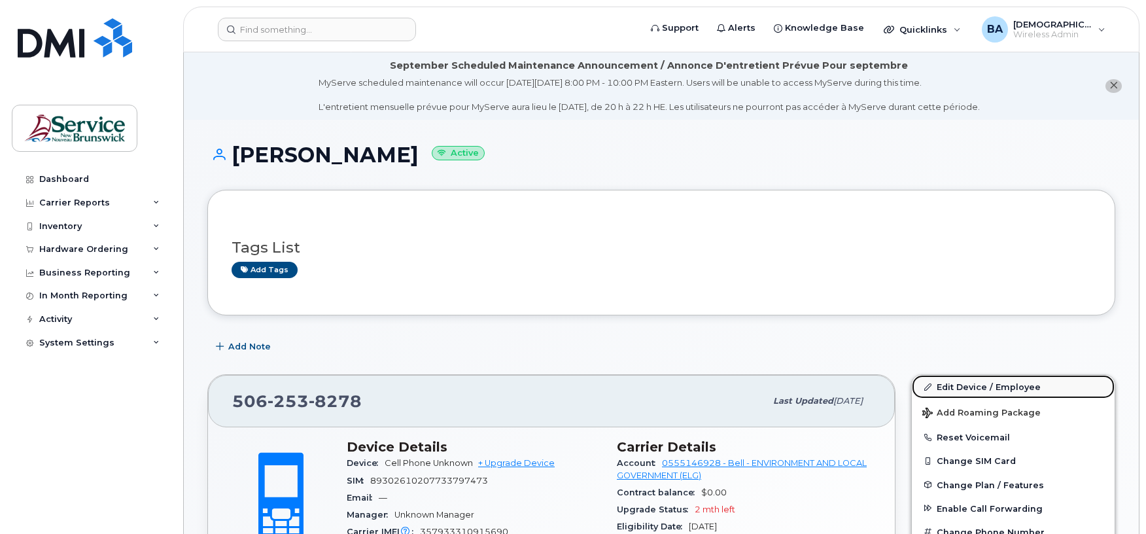
click at [979, 385] on link "Edit Device / Employee" at bounding box center [1013, 387] width 203 height 24
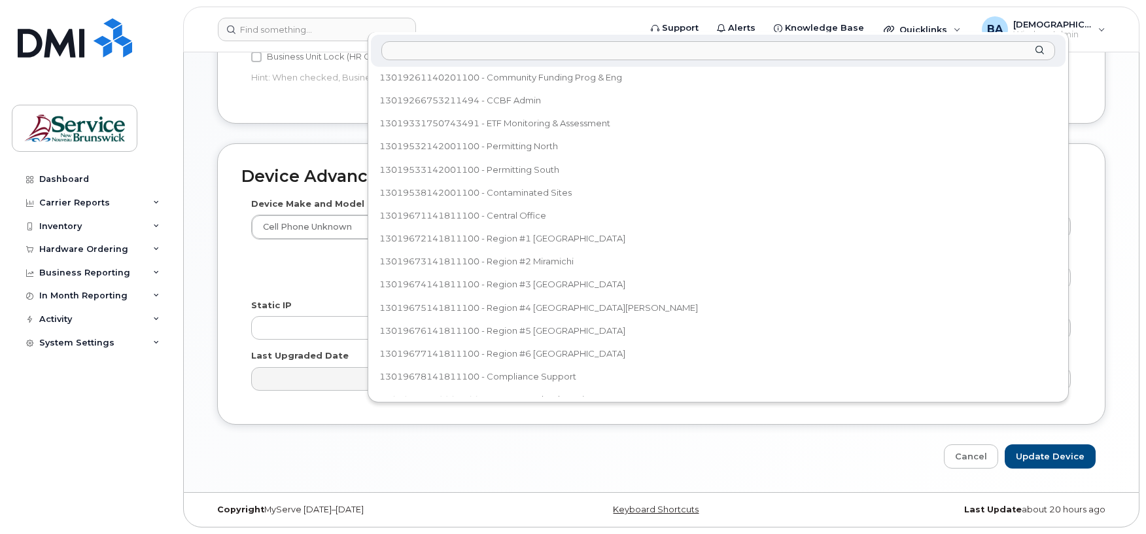
scroll to position [186, 0]
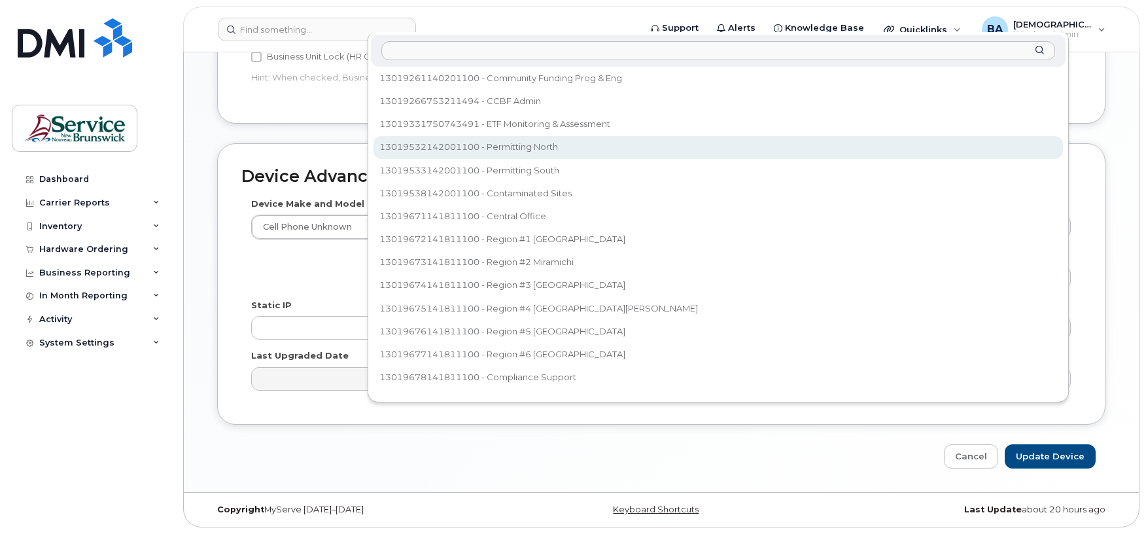
select select "35202462"
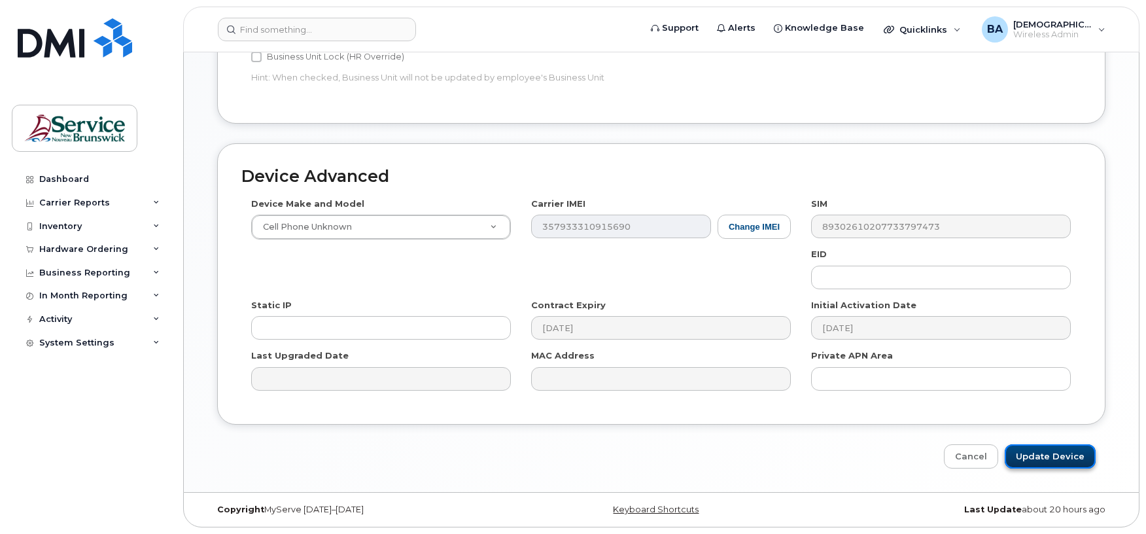
click at [1047, 459] on input "Update Device" at bounding box center [1050, 456] width 91 height 24
type input "Saving..."
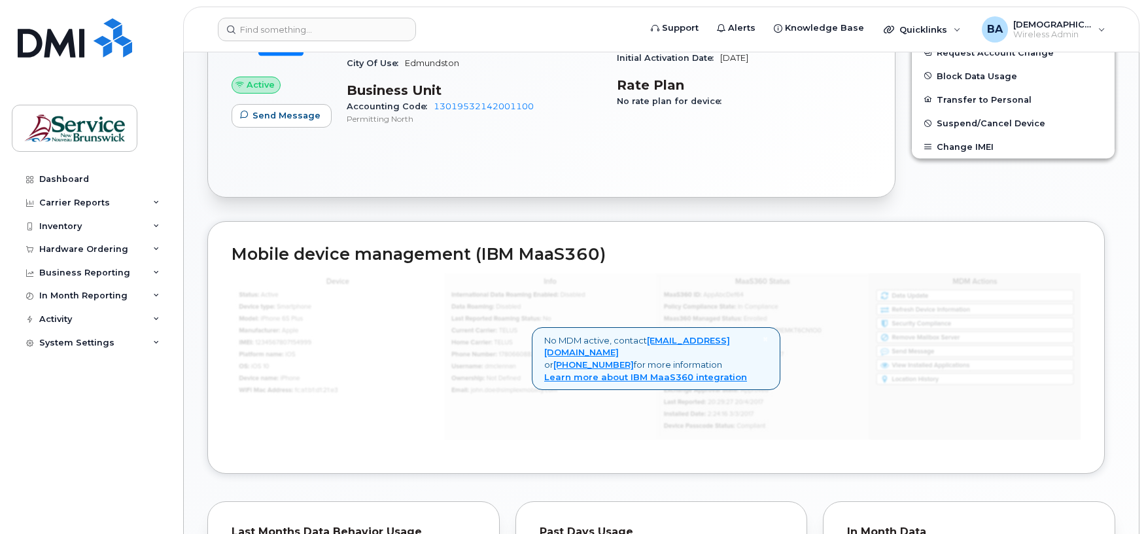
scroll to position [523, 0]
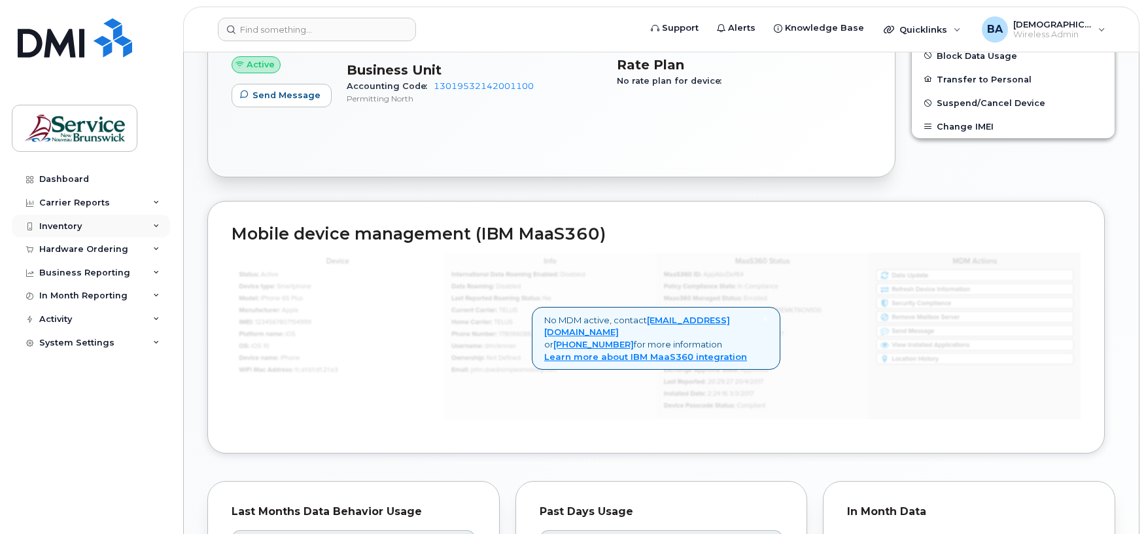
click at [58, 225] on div "Inventory" at bounding box center [60, 226] width 43 height 10
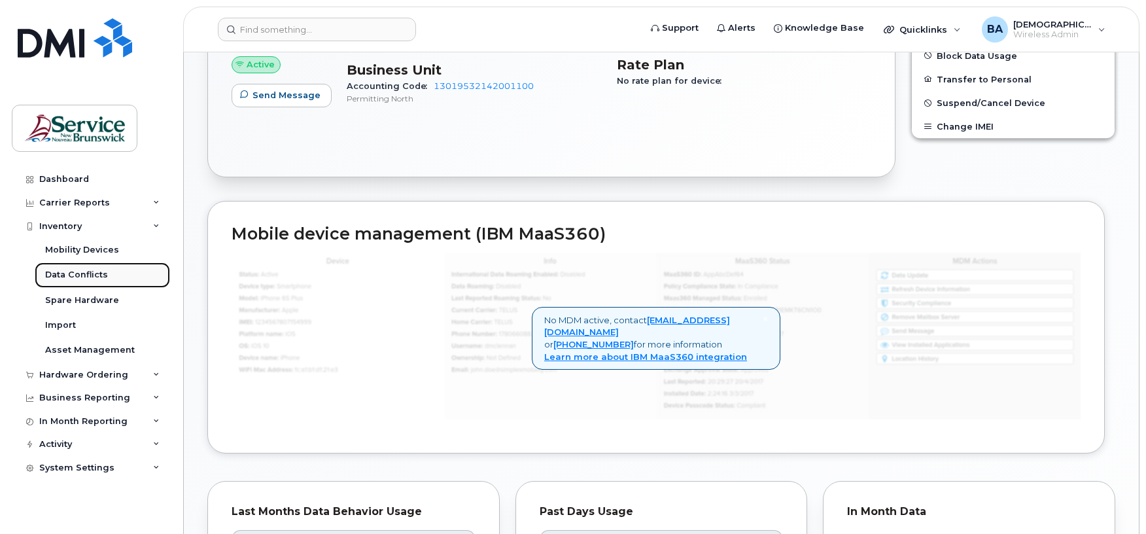
click at [63, 275] on div "Data Conflicts" at bounding box center [76, 275] width 63 height 12
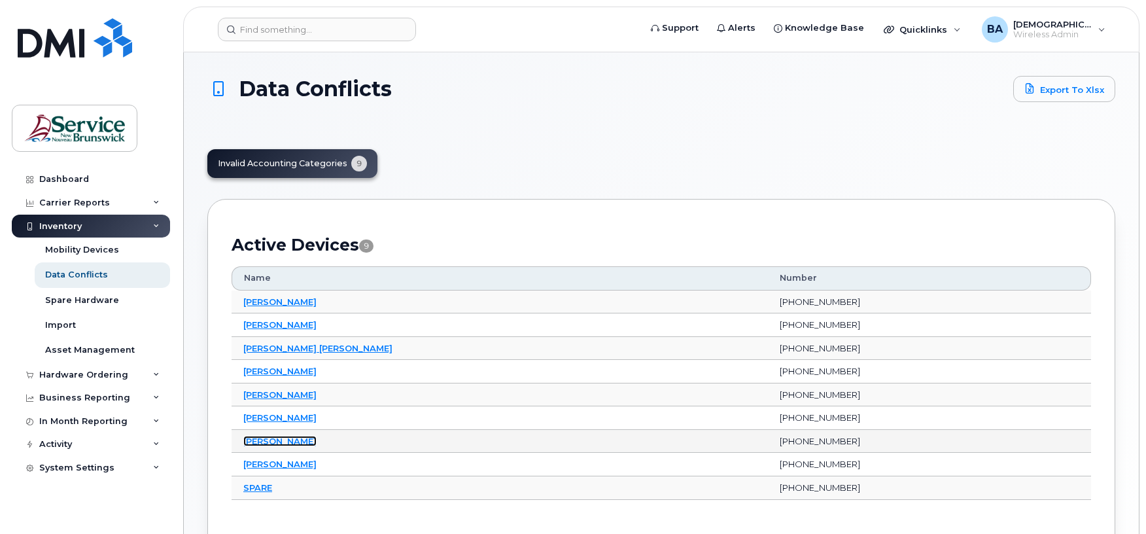
click at [259, 442] on link "[PERSON_NAME]" at bounding box center [279, 441] width 73 height 10
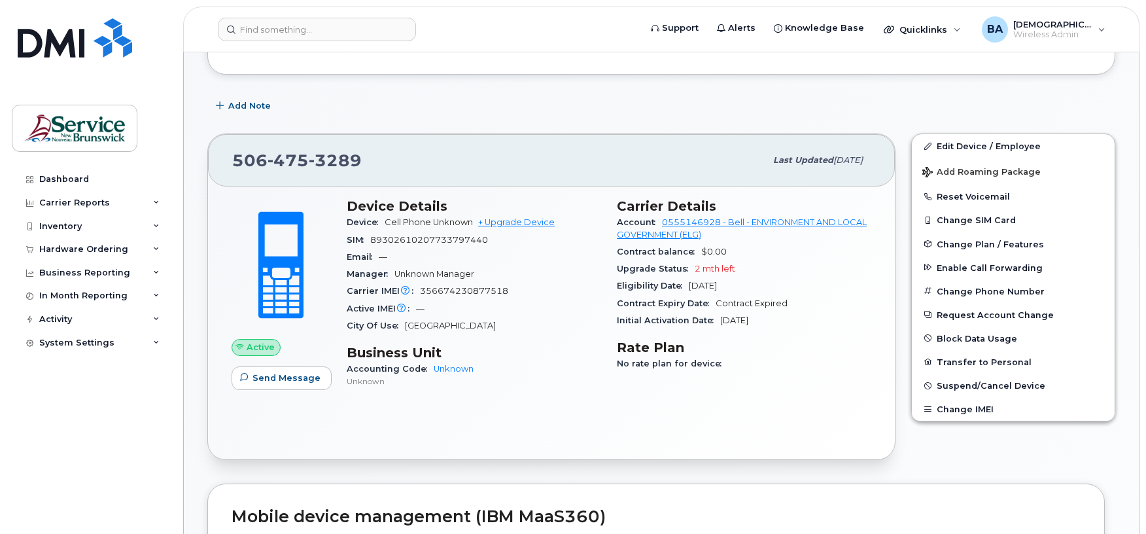
scroll to position [262, 0]
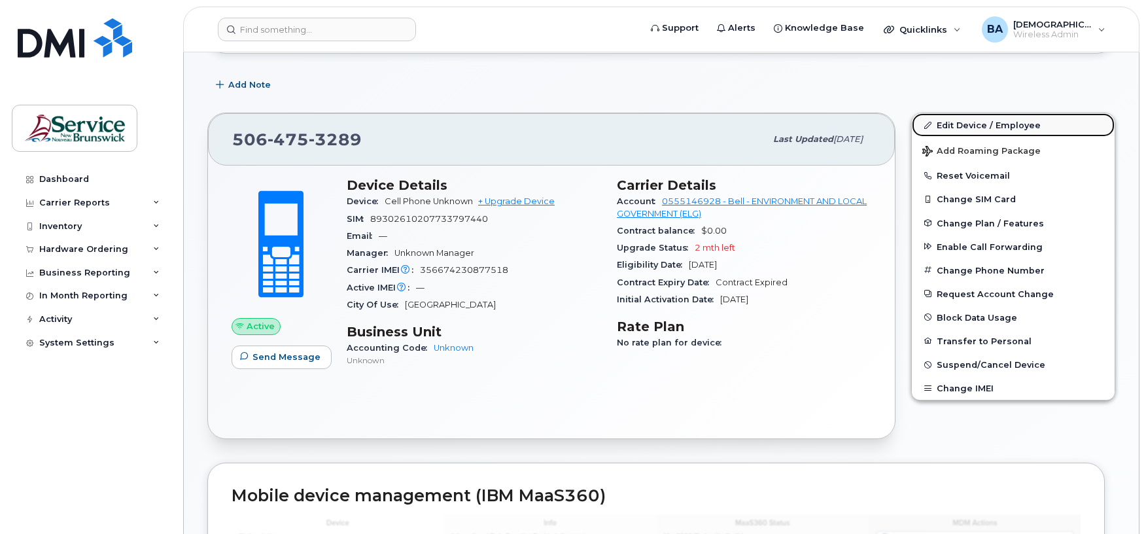
click at [992, 126] on link "Edit Device / Employee" at bounding box center [1013, 125] width 203 height 24
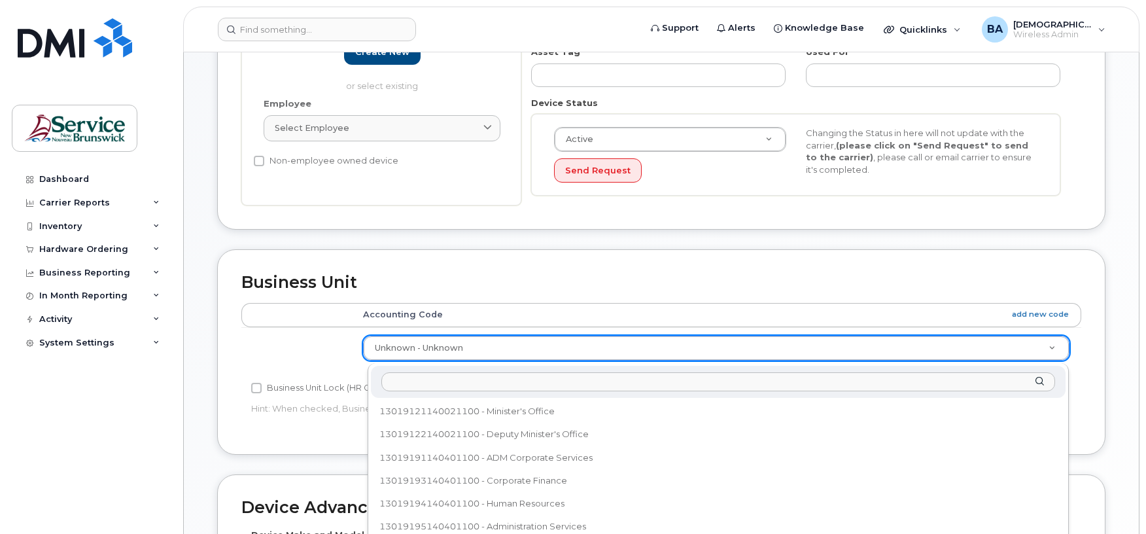
scroll to position [442, 0]
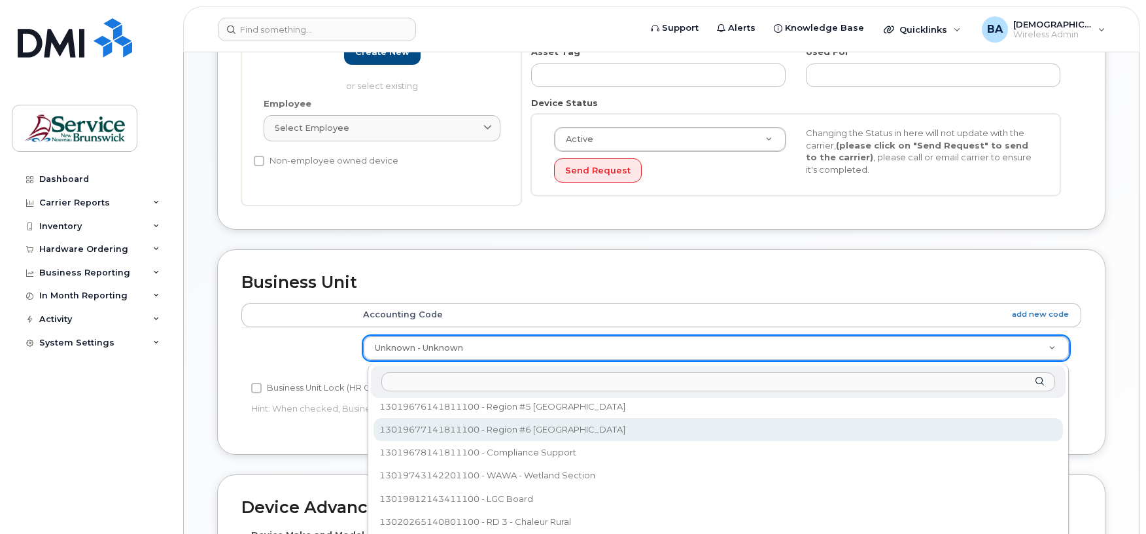
select select "35678087"
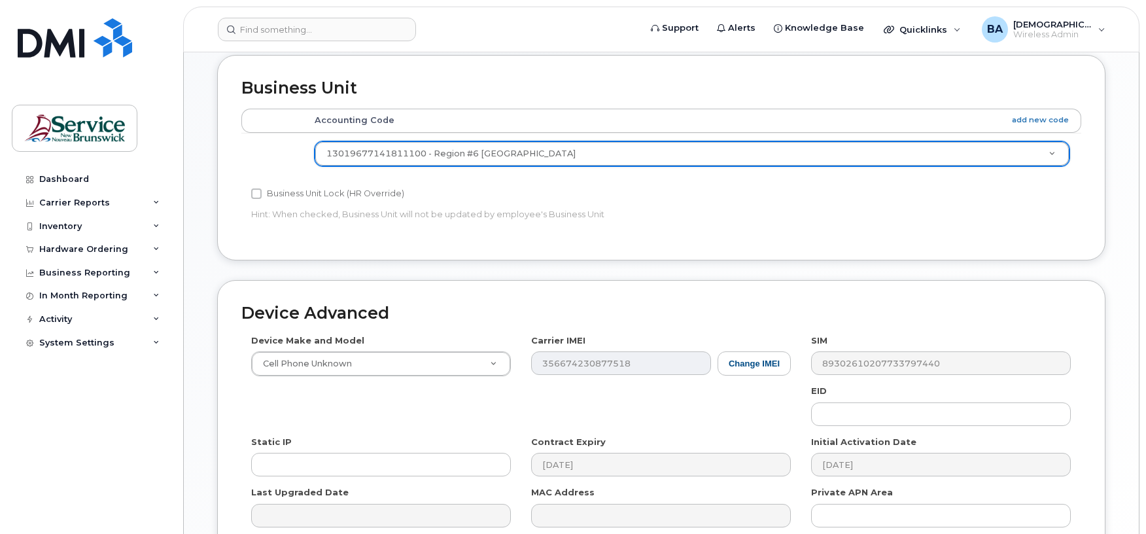
scroll to position [610, 0]
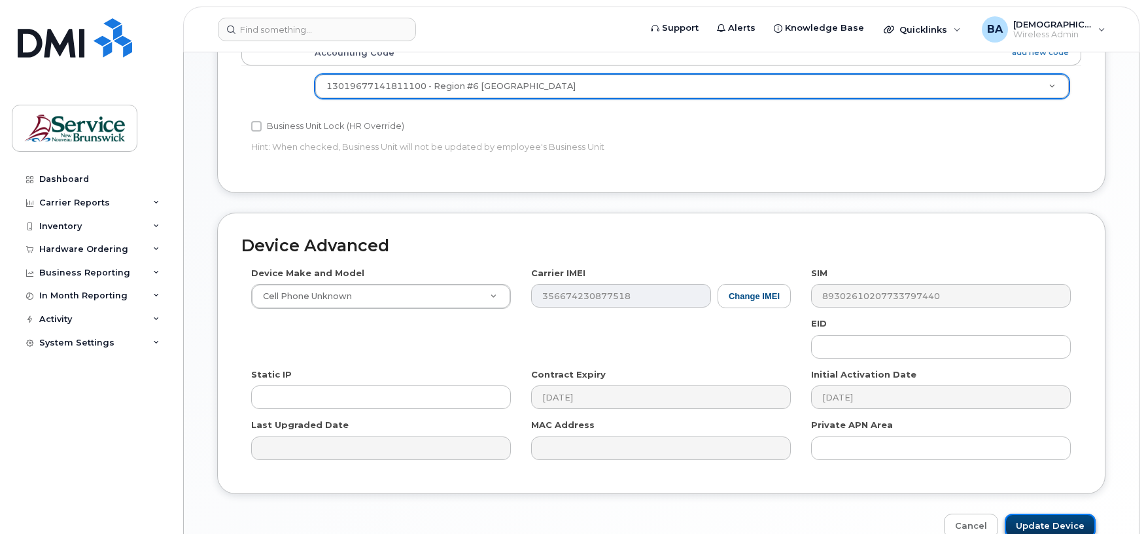
click at [1032, 528] on input "Update Device" at bounding box center [1050, 525] width 91 height 24
type input "Saving..."
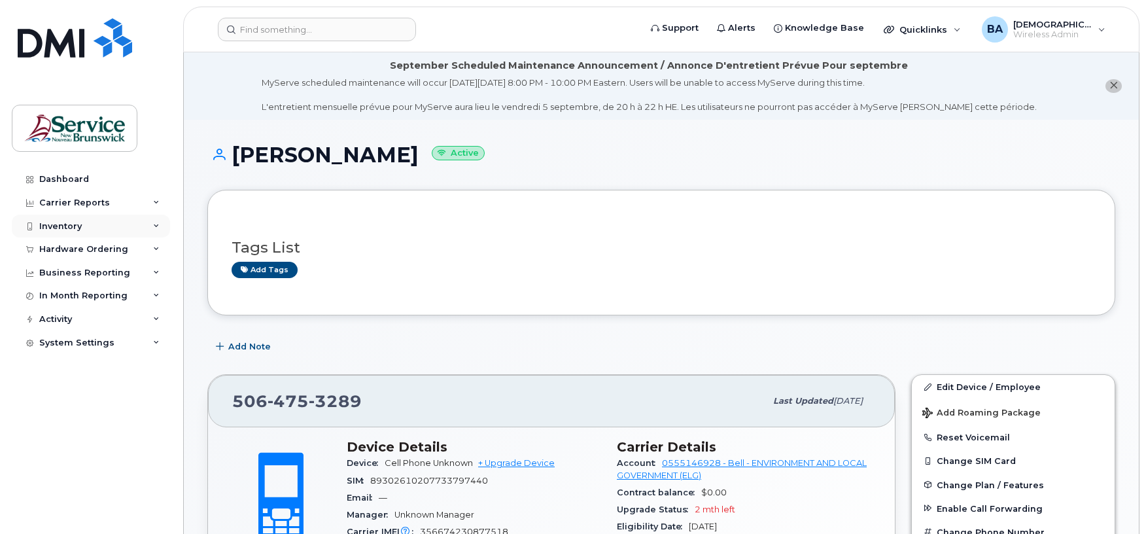
click at [43, 224] on div "Inventory" at bounding box center [60, 226] width 43 height 10
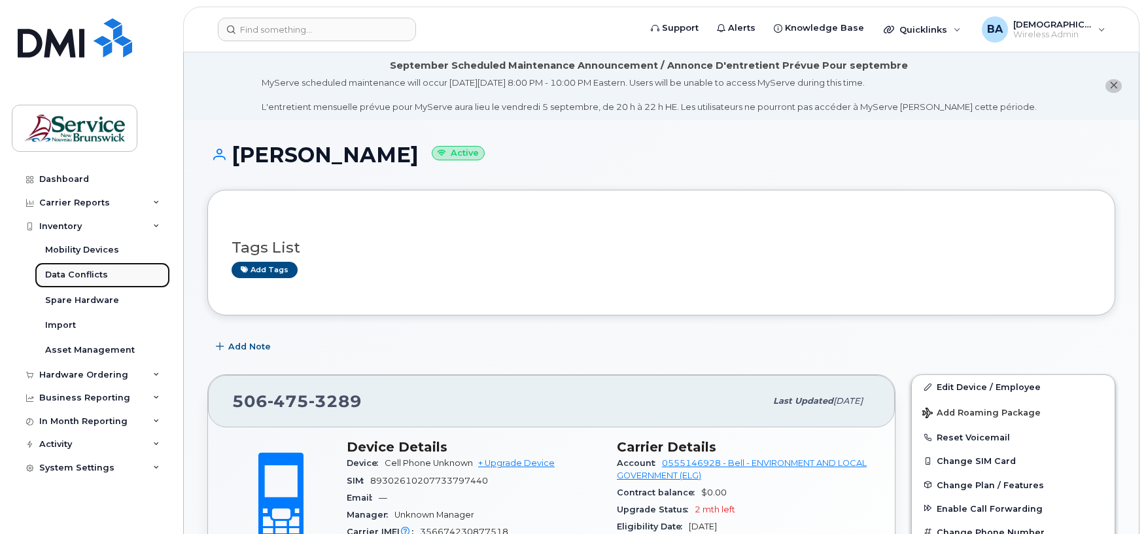
click at [54, 273] on div "Data Conflicts" at bounding box center [76, 275] width 63 height 12
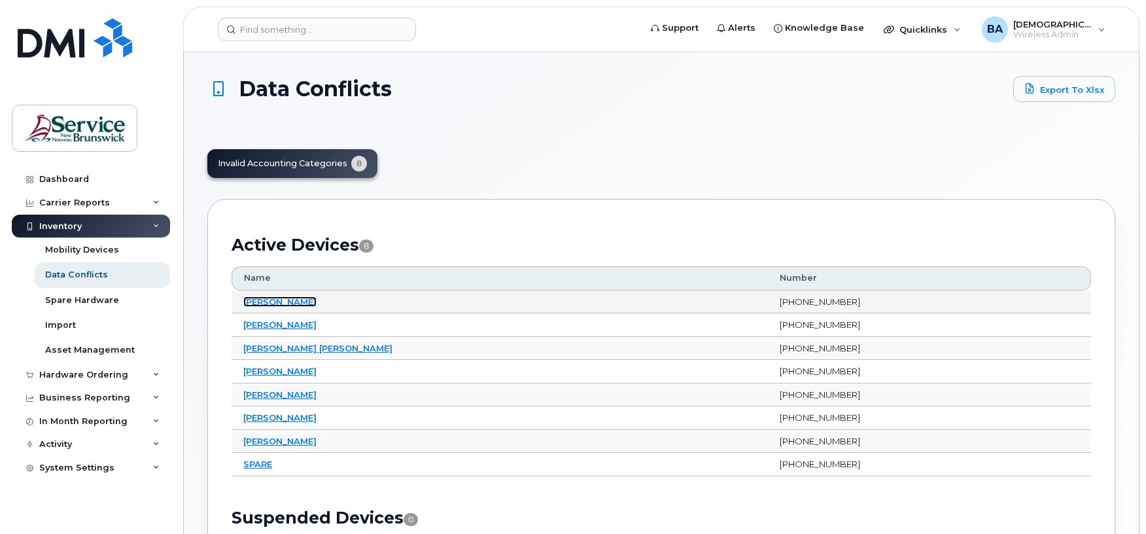
click at [267, 302] on link "[PERSON_NAME]" at bounding box center [279, 301] width 73 height 10
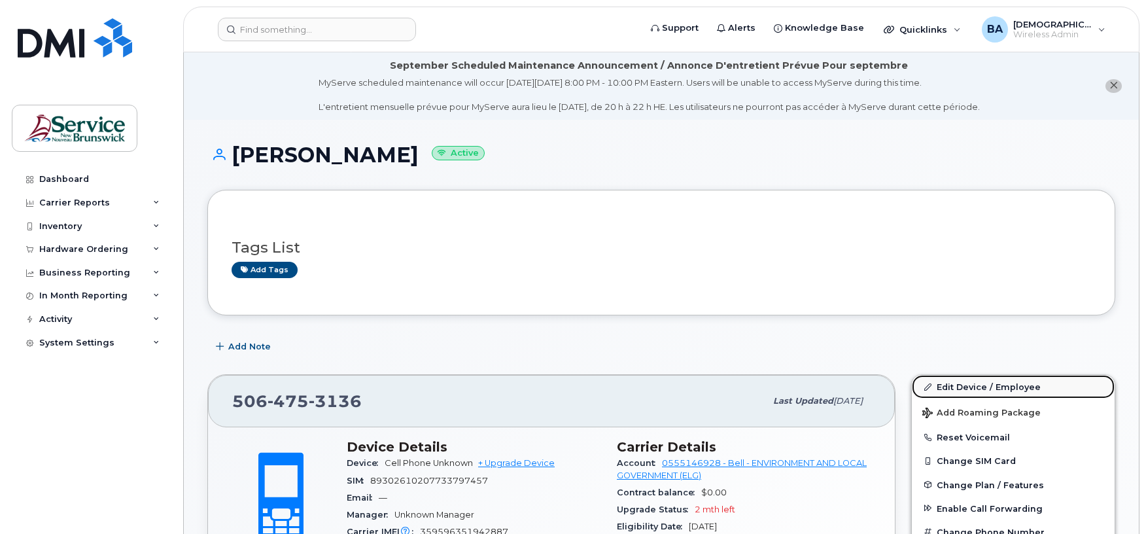
click at [934, 381] on link "Edit Device / Employee" at bounding box center [1013, 387] width 203 height 24
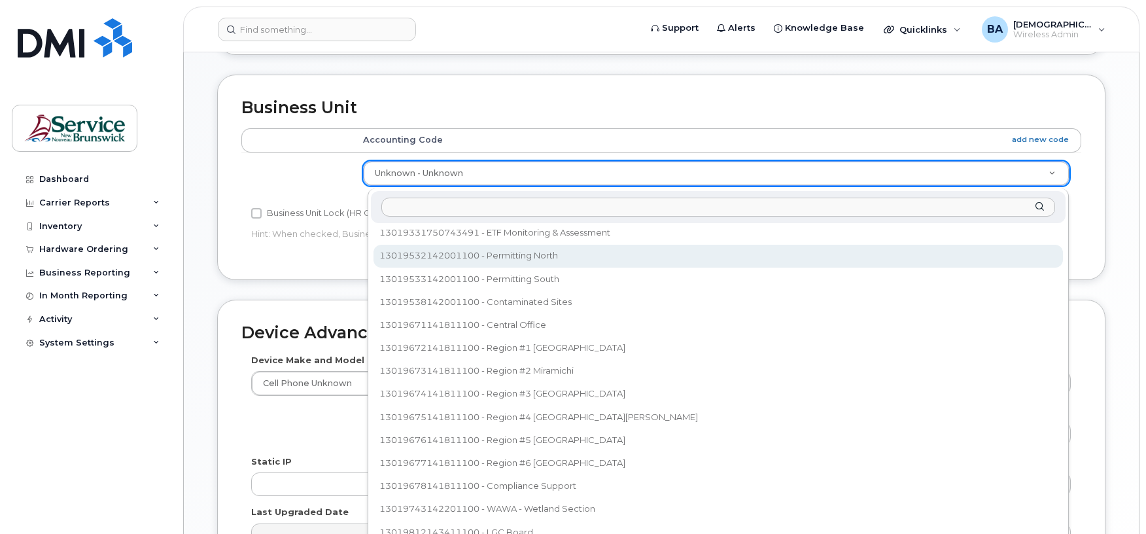
scroll to position [262, 0]
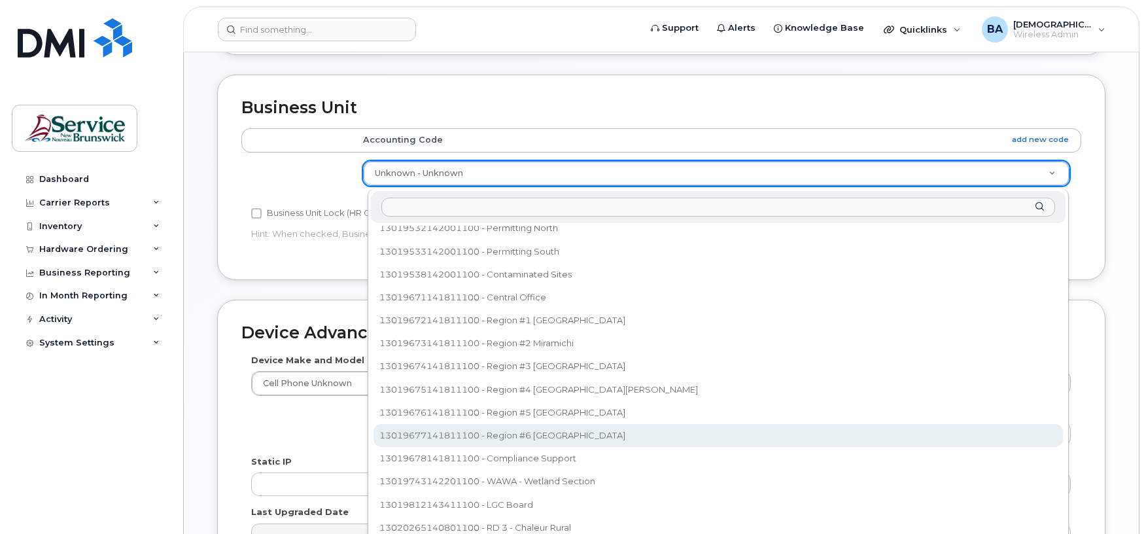
select select "35678087"
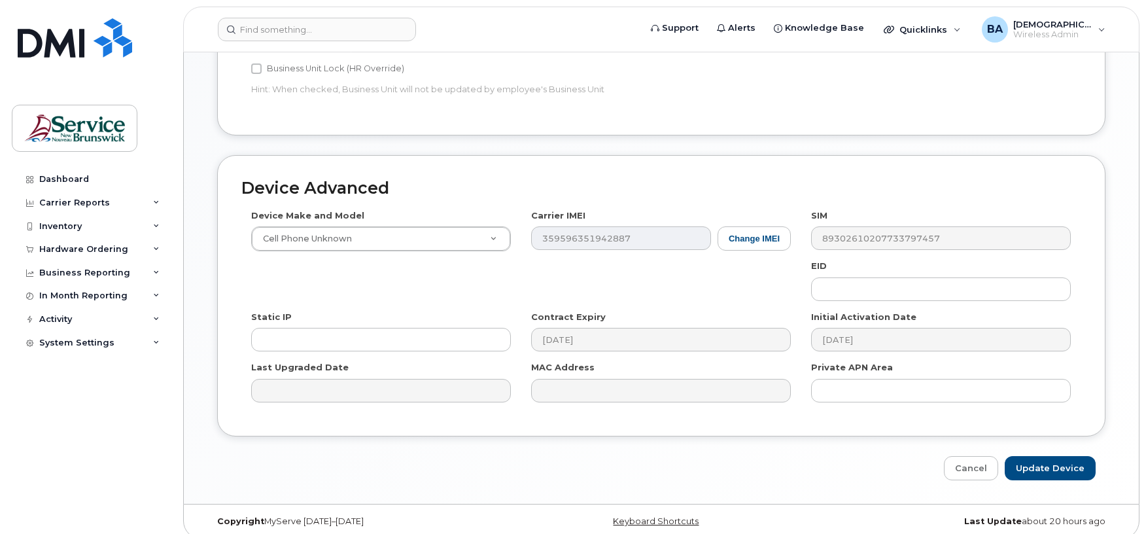
scroll to position [684, 0]
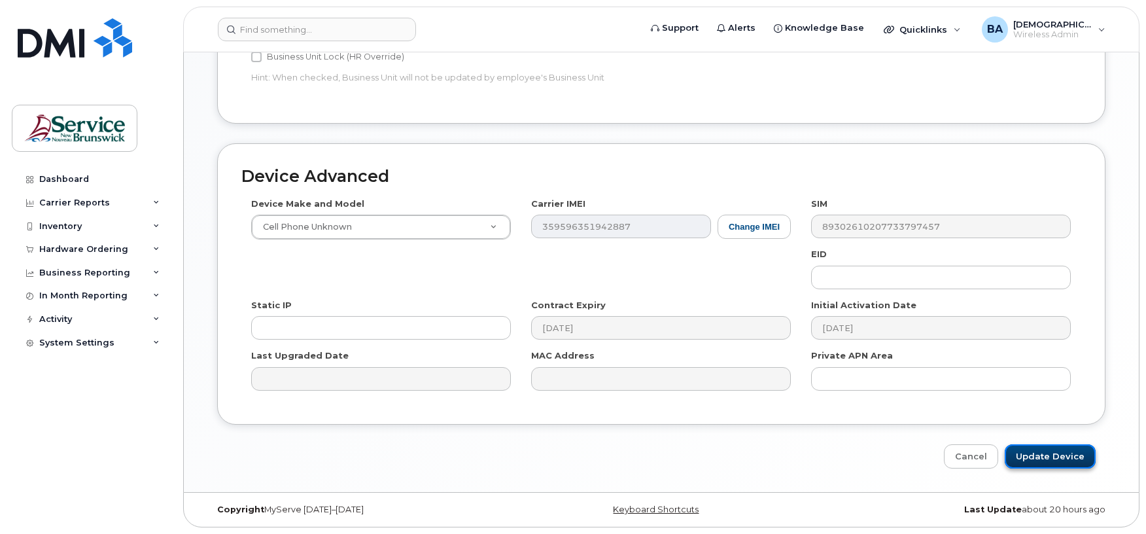
click at [1060, 453] on input "Update Device" at bounding box center [1050, 456] width 91 height 24
type input "Saving..."
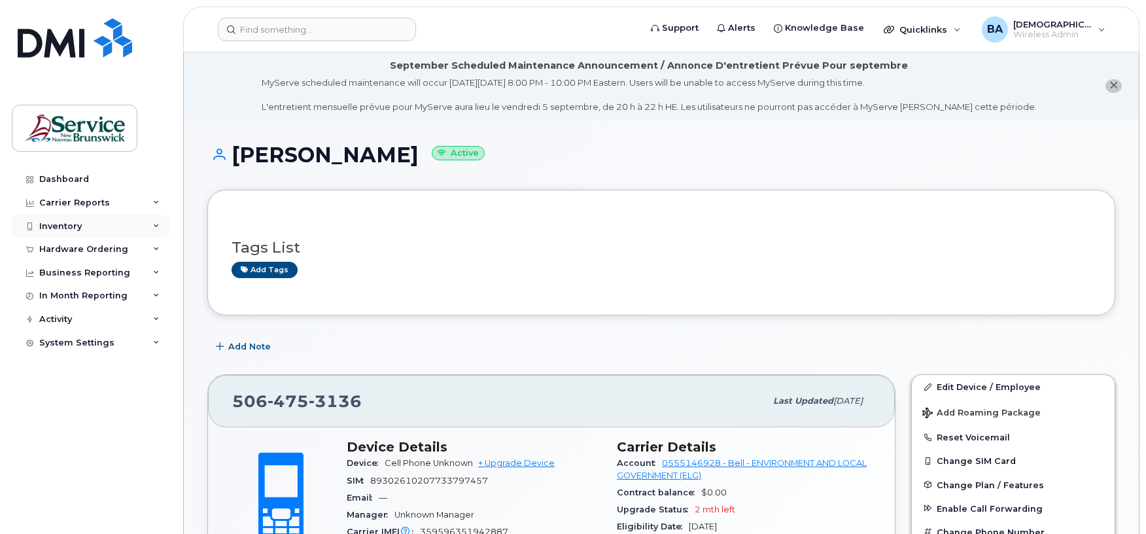
click at [65, 226] on div "Inventory" at bounding box center [60, 226] width 43 height 10
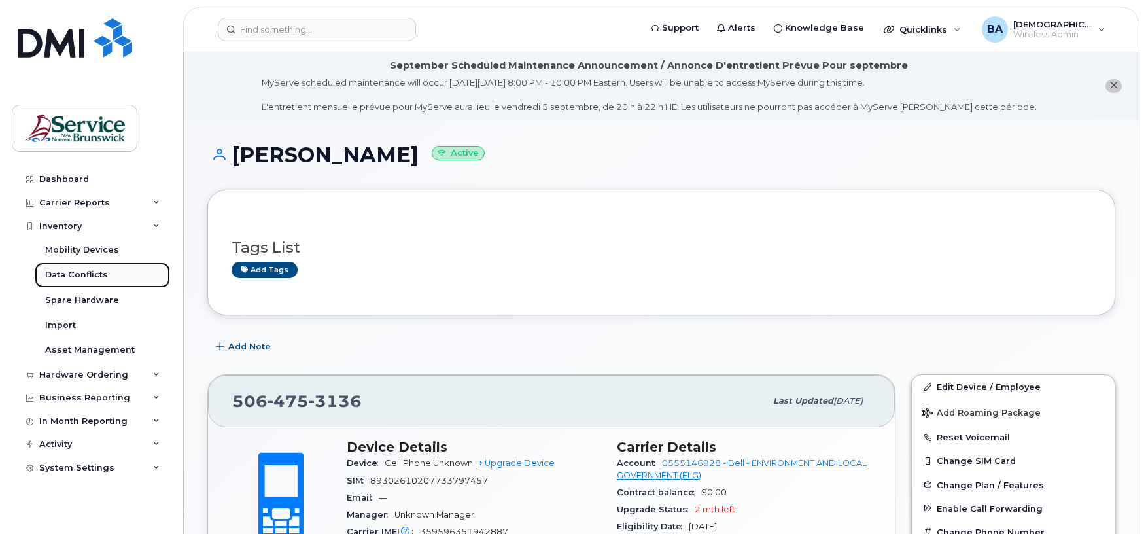
click at [59, 269] on div "Data Conflicts" at bounding box center [76, 275] width 63 height 12
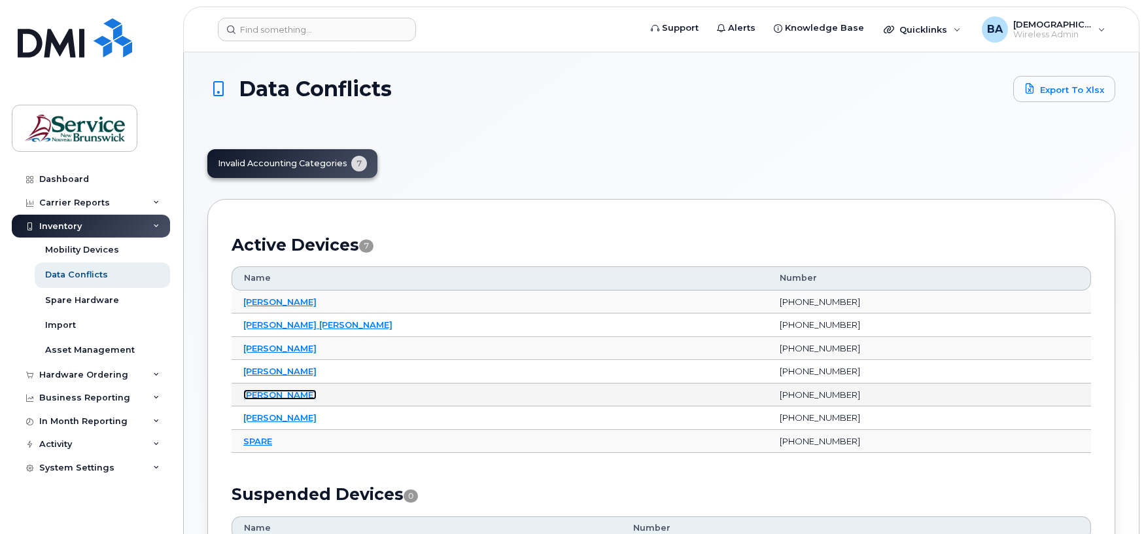
click at [262, 394] on link "[PERSON_NAME]" at bounding box center [279, 394] width 73 height 10
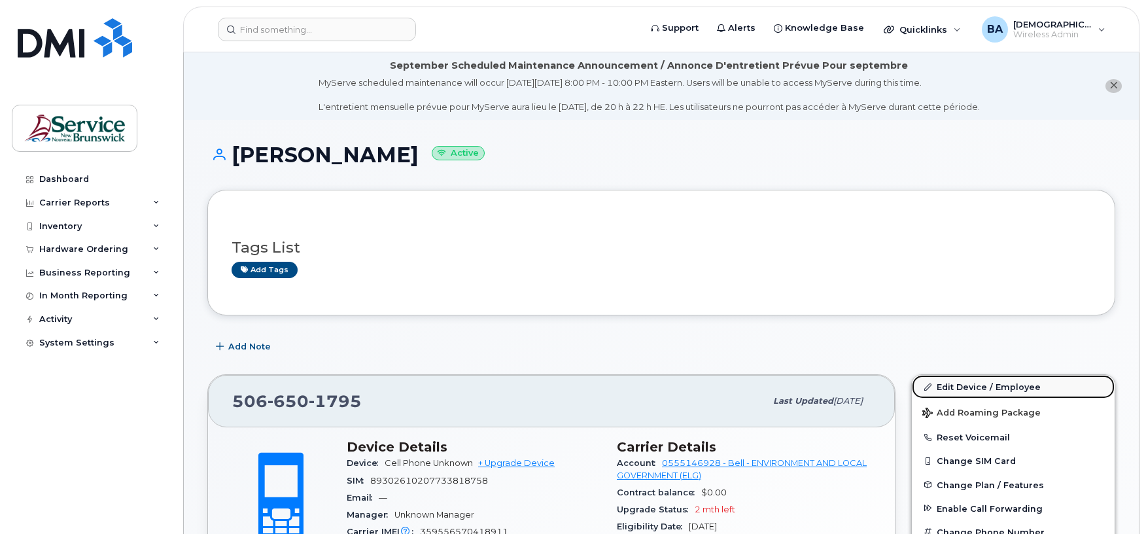
click at [971, 386] on link "Edit Device / Employee" at bounding box center [1013, 387] width 203 height 24
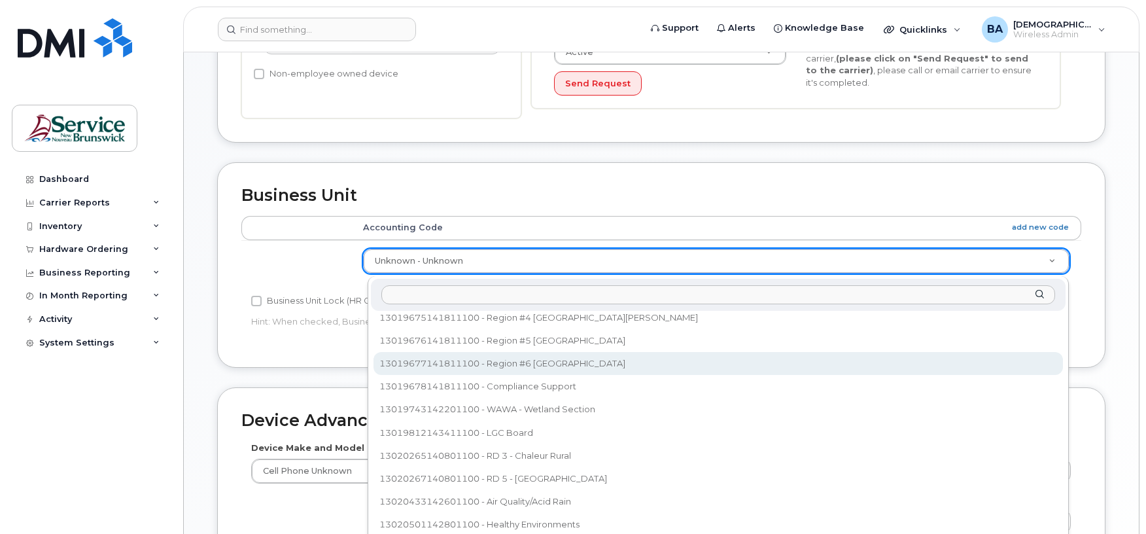
scroll to position [448, 0]
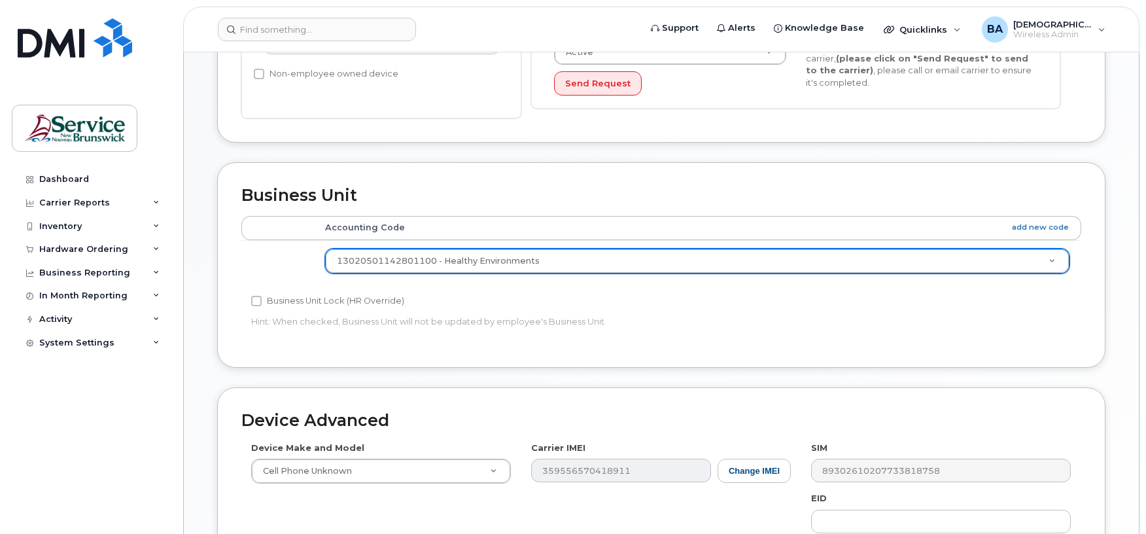
select select "35201292"
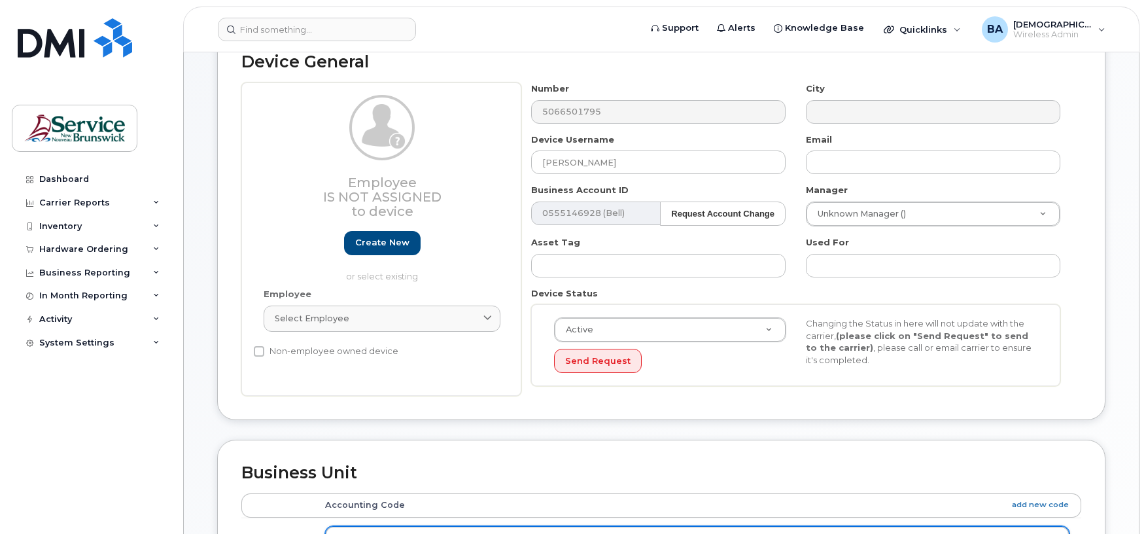
scroll to position [0, 0]
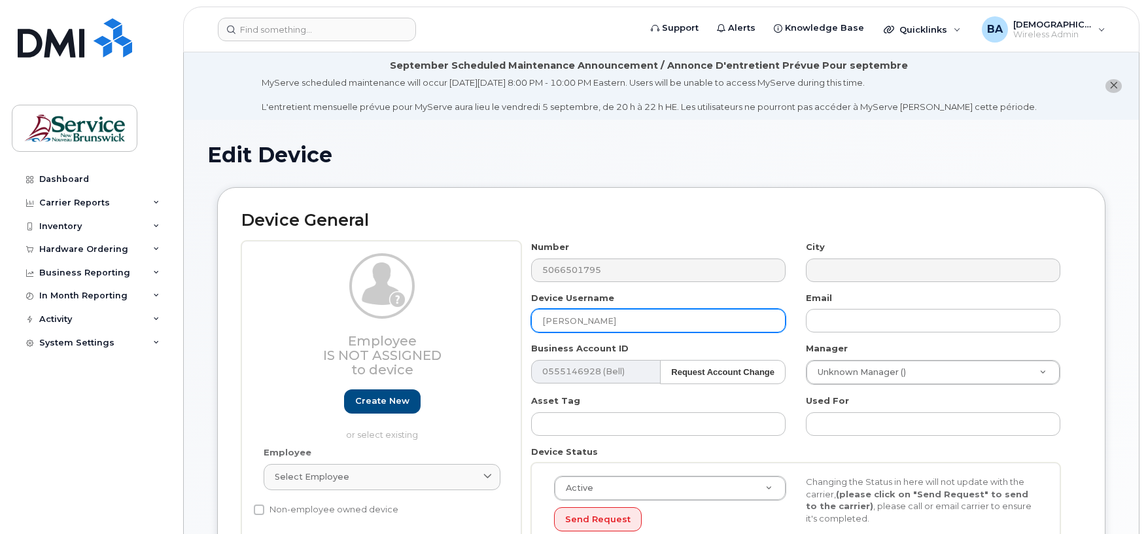
click at [704, 327] on input "Mark Bader" at bounding box center [658, 321] width 254 height 24
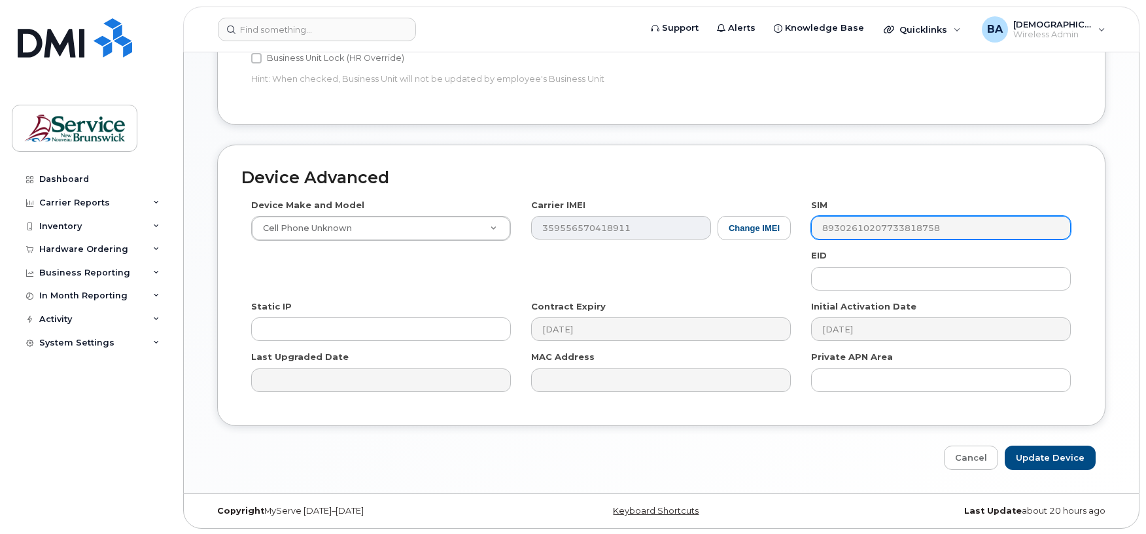
scroll to position [684, 0]
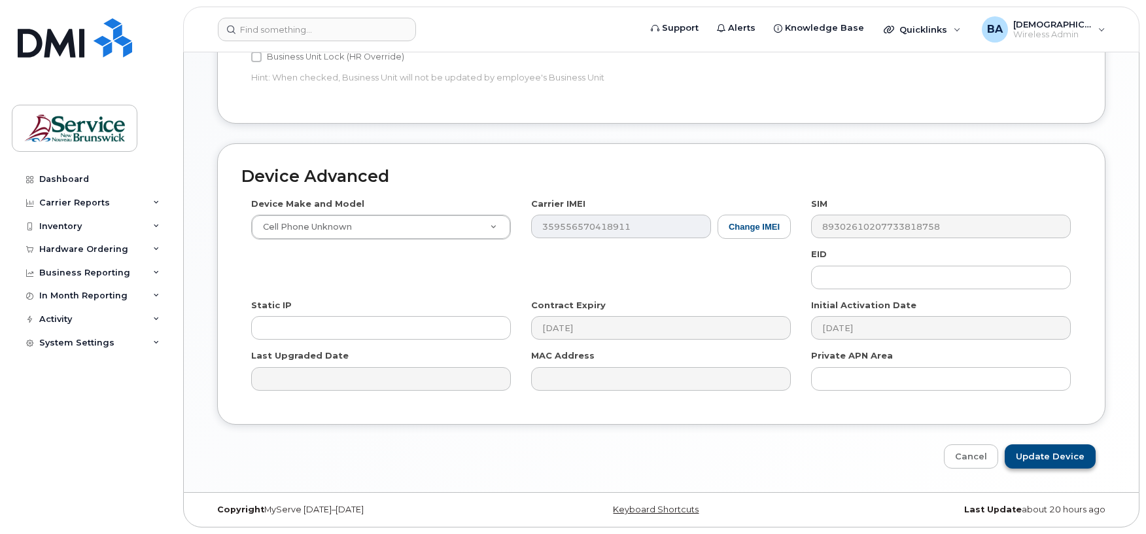
type input "Mark Bader (Saint John)"
click at [1021, 457] on input "Update Device" at bounding box center [1050, 456] width 91 height 24
type input "Saving..."
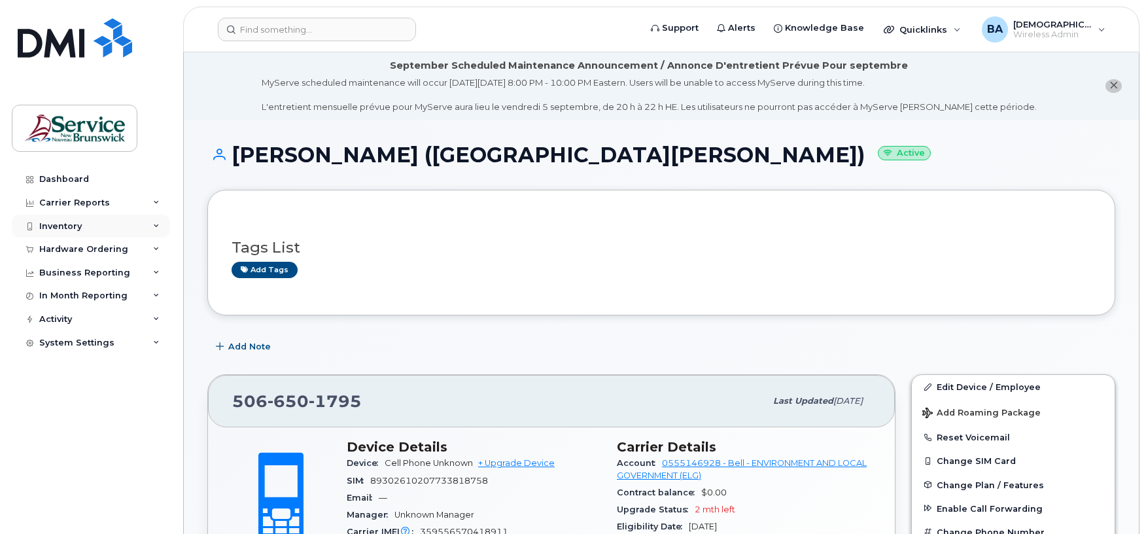
click at [48, 224] on div "Inventory" at bounding box center [60, 226] width 43 height 10
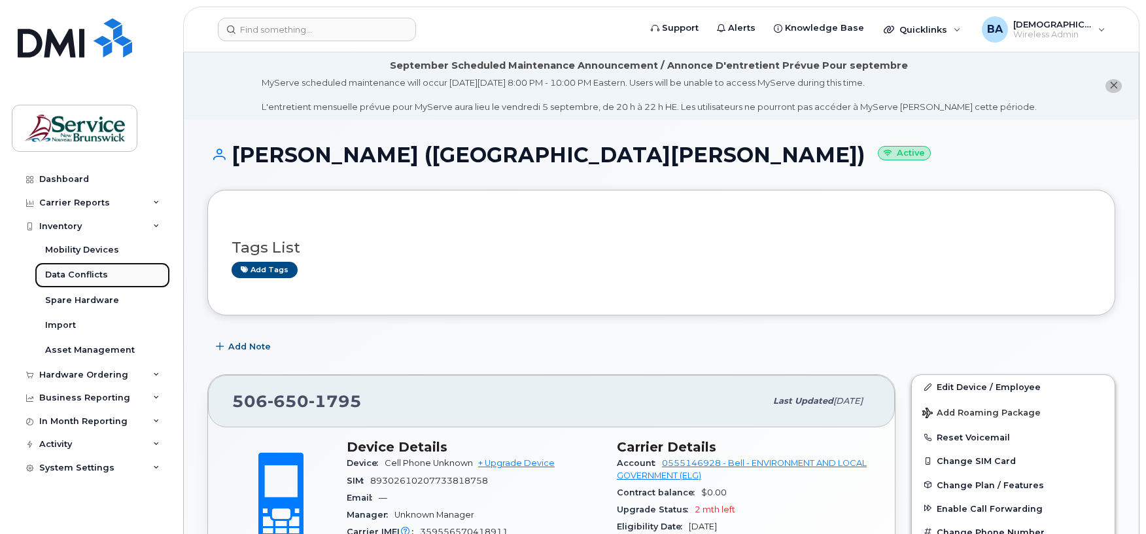
click at [77, 272] on div "Data Conflicts" at bounding box center [76, 275] width 63 height 12
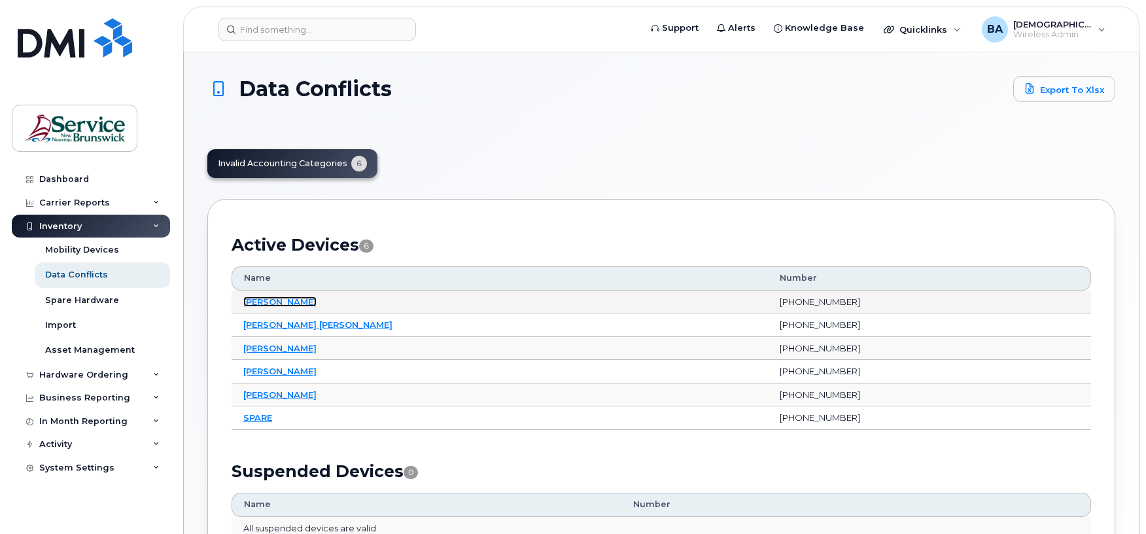
click at [288, 297] on link "Erin Doouthwright" at bounding box center [279, 301] width 73 height 10
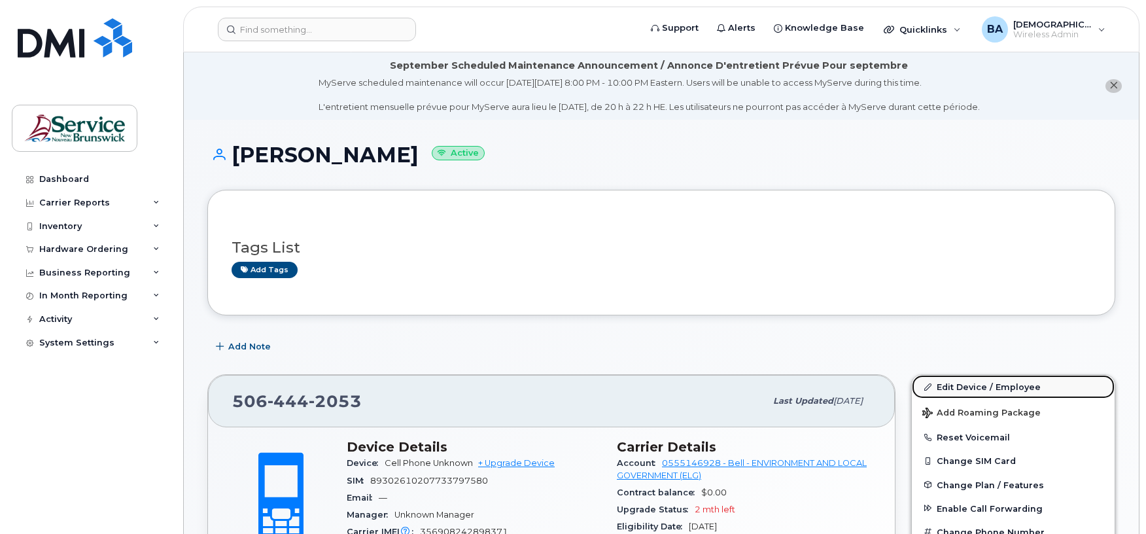
click at [960, 387] on link "Edit Device / Employee" at bounding box center [1013, 387] width 203 height 24
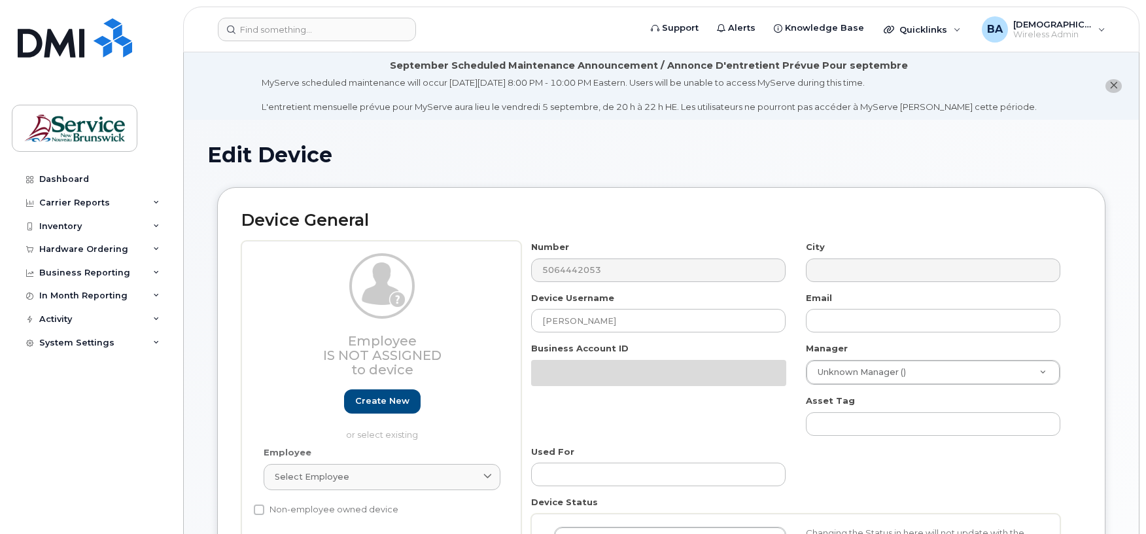
select select "34532060"
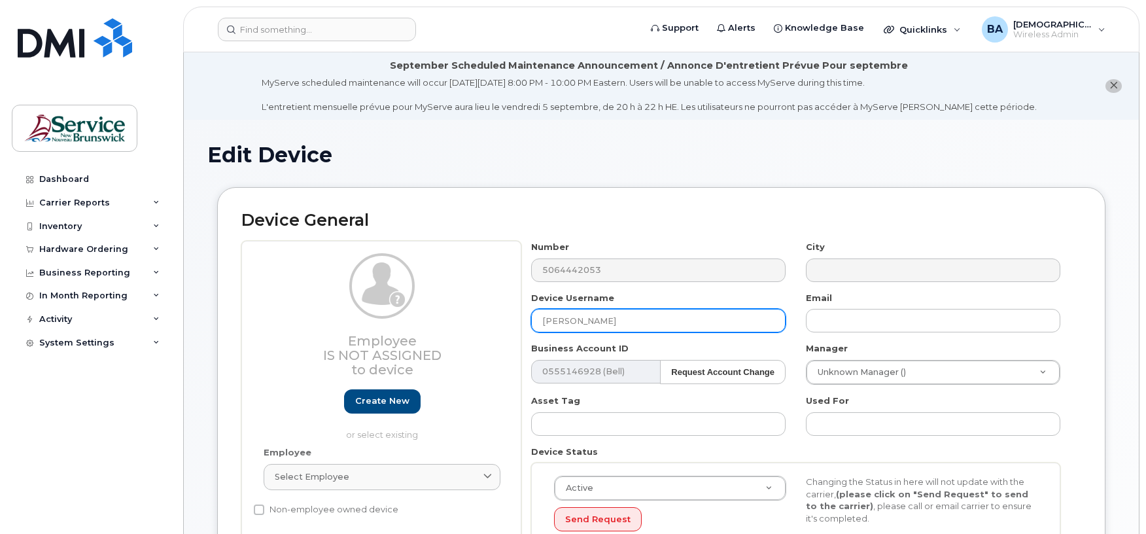
click at [651, 315] on input "Erin Doouthwright" at bounding box center [658, 321] width 254 height 24
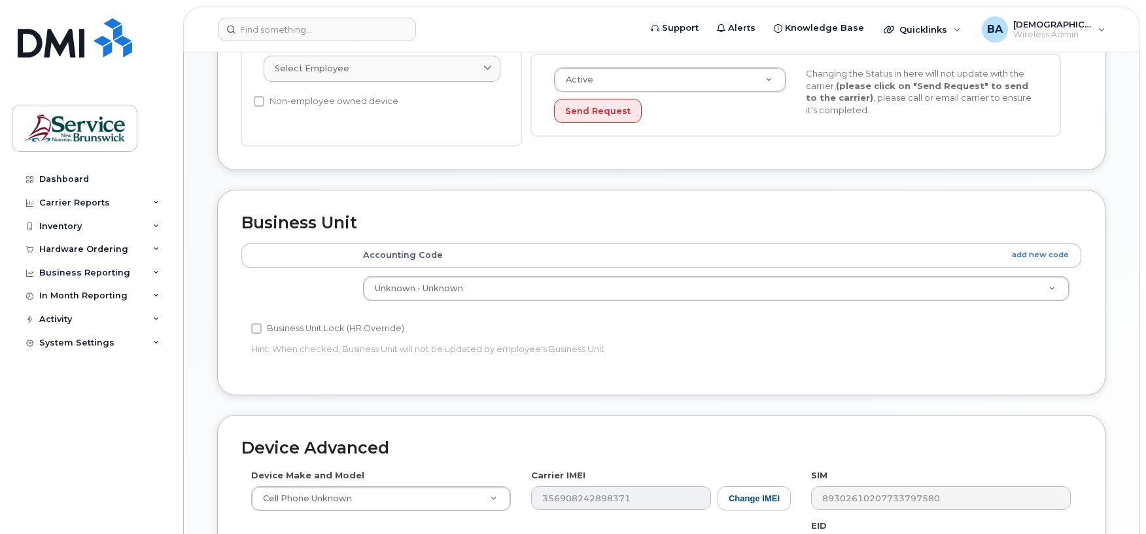
scroll to position [436, 0]
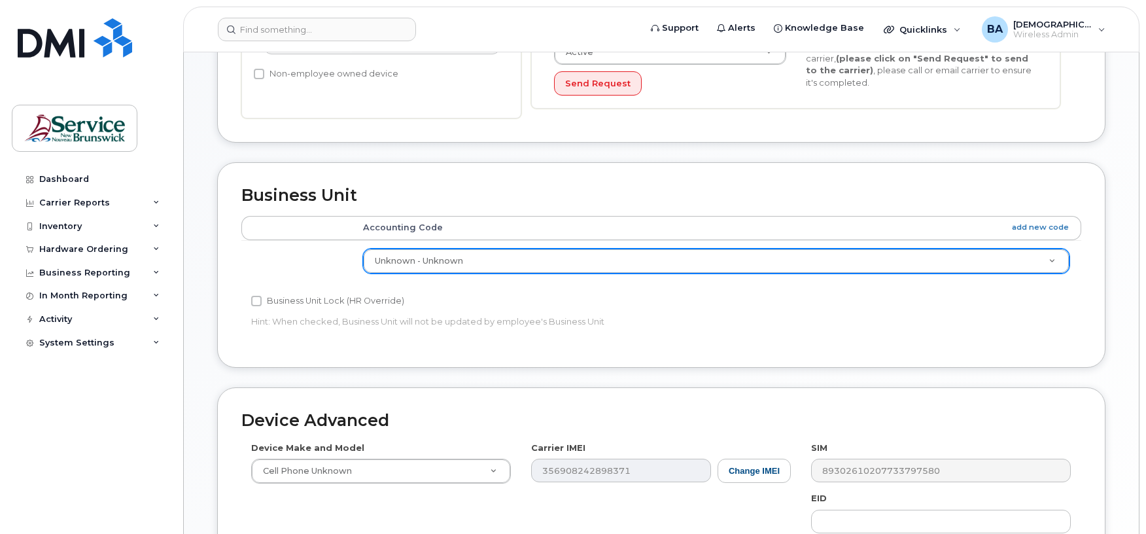
type input "Erin Doouthwright (Moncton)"
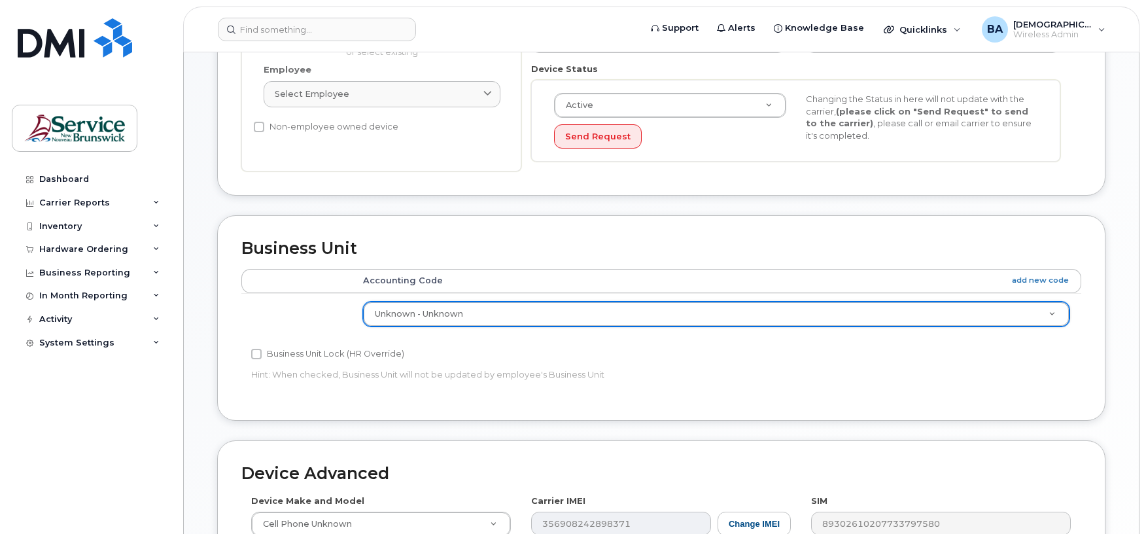
scroll to position [262, 0]
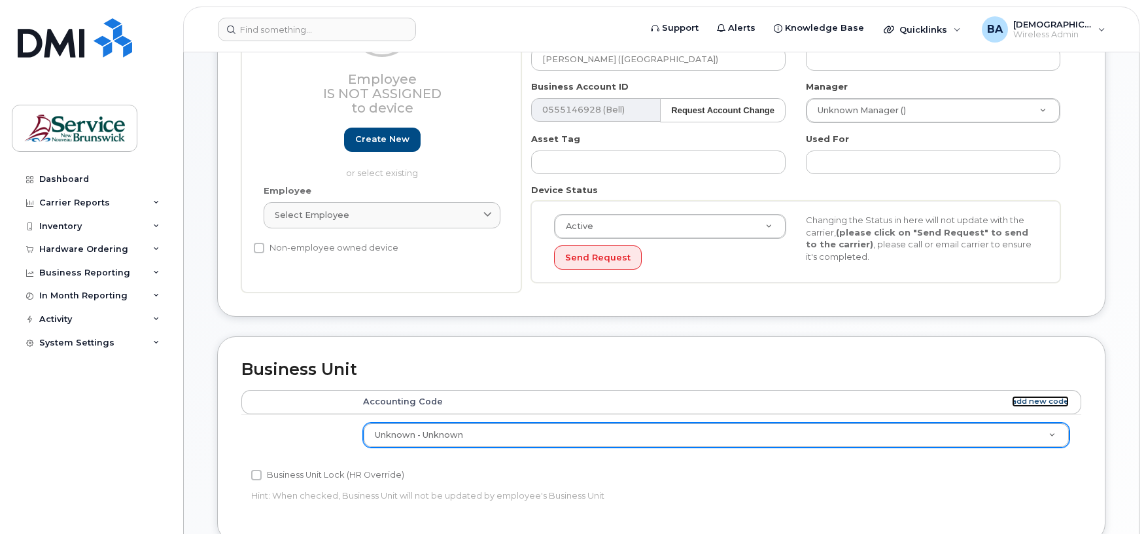
click at [1046, 402] on link "add new code" at bounding box center [1040, 401] width 57 height 11
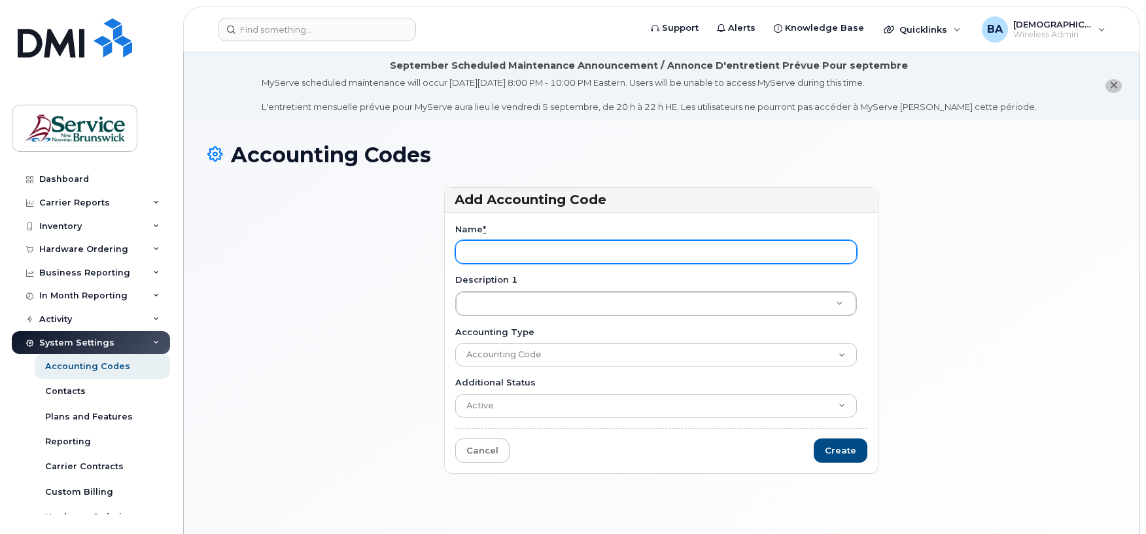
click at [489, 257] on input "Name *" at bounding box center [656, 252] width 402 height 24
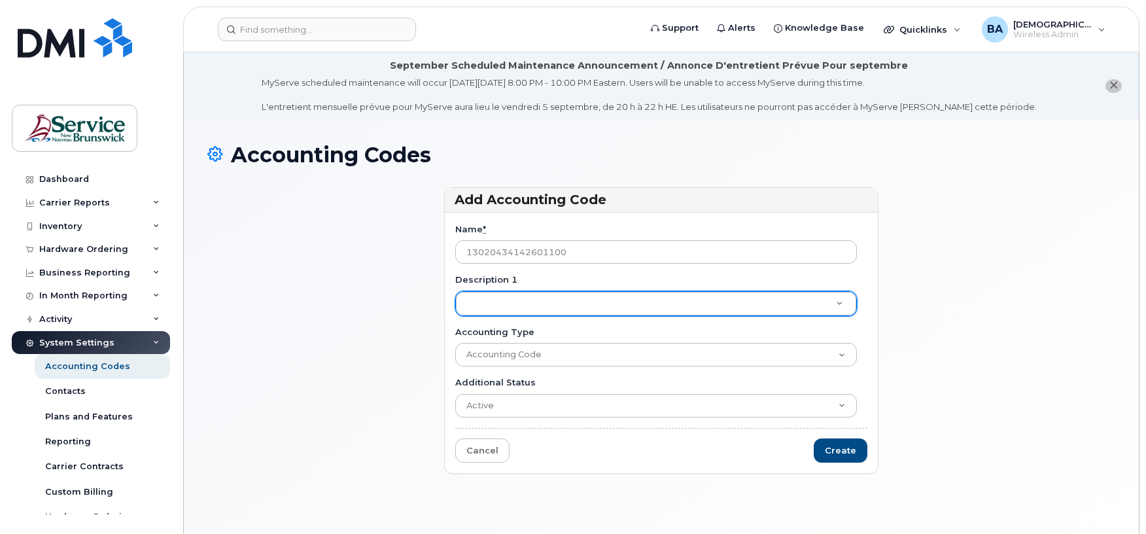
type input "13020434142601100"
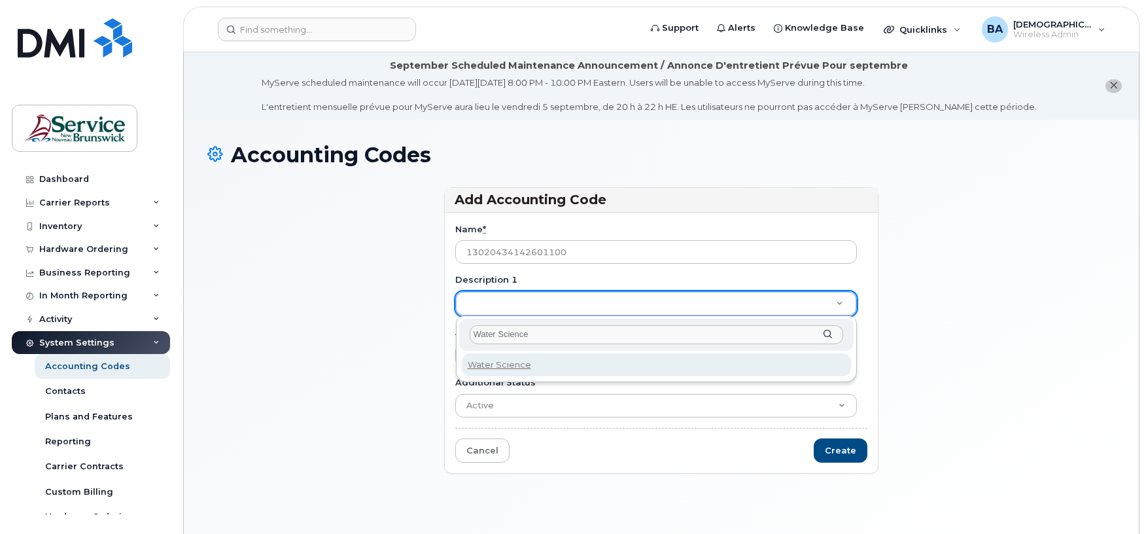
type input "Water Sciences"
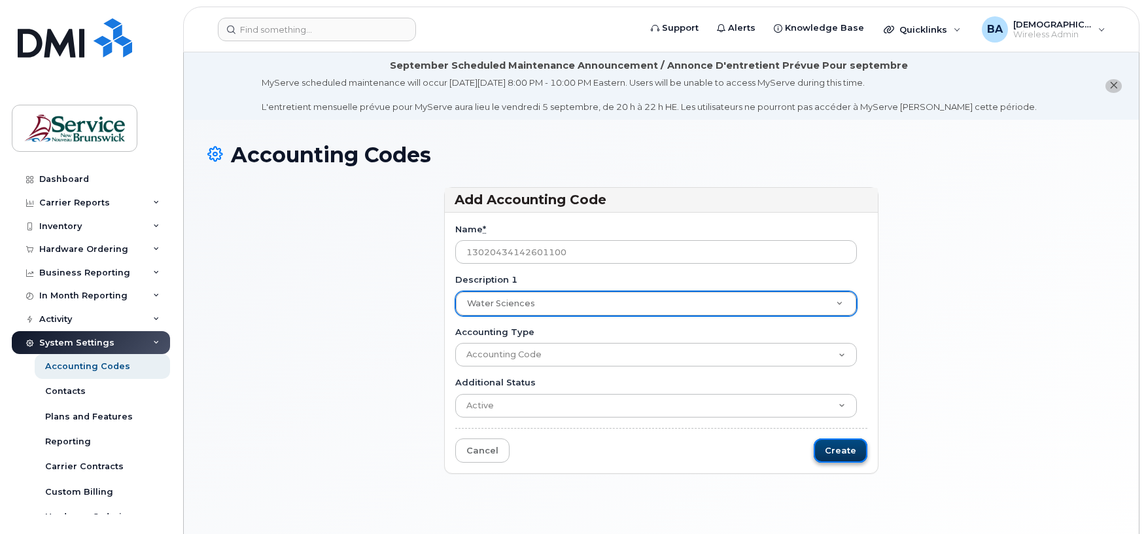
click at [838, 451] on input "Create" at bounding box center [841, 450] width 54 height 24
type input "Saving..."
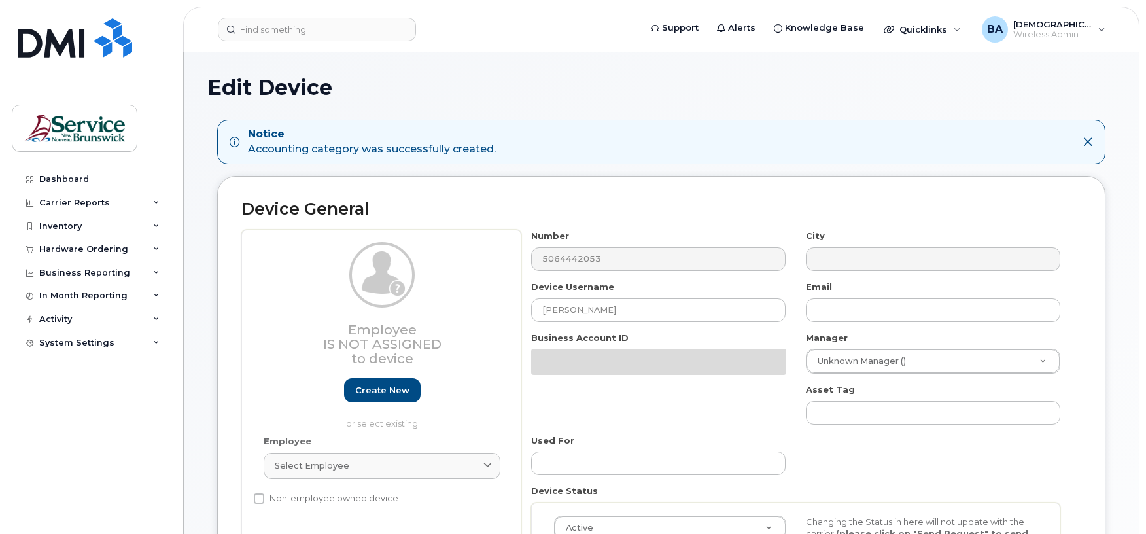
select select "34532060"
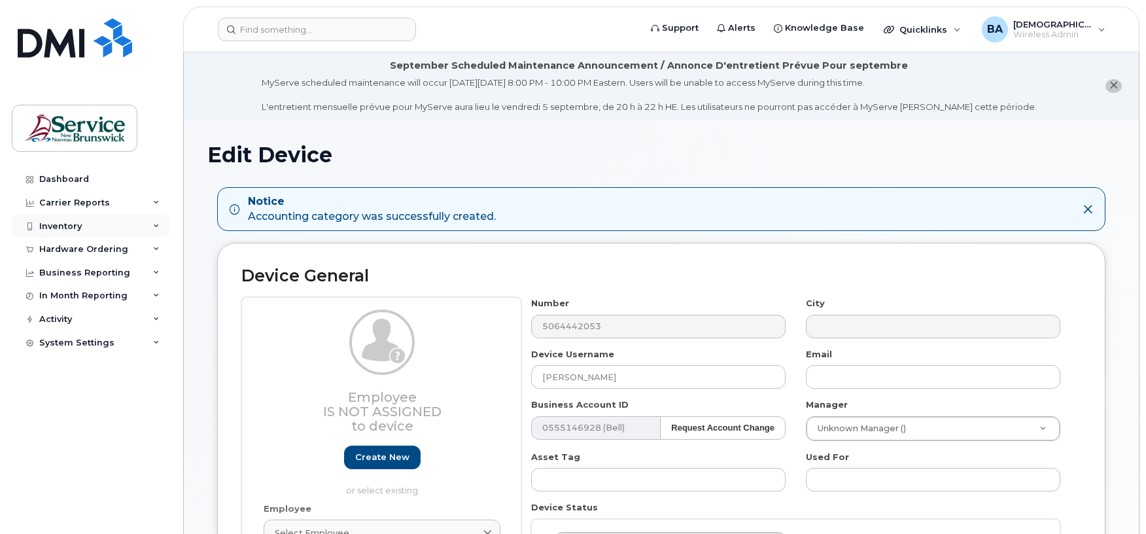
click at [52, 228] on div "Inventory" at bounding box center [60, 226] width 43 height 10
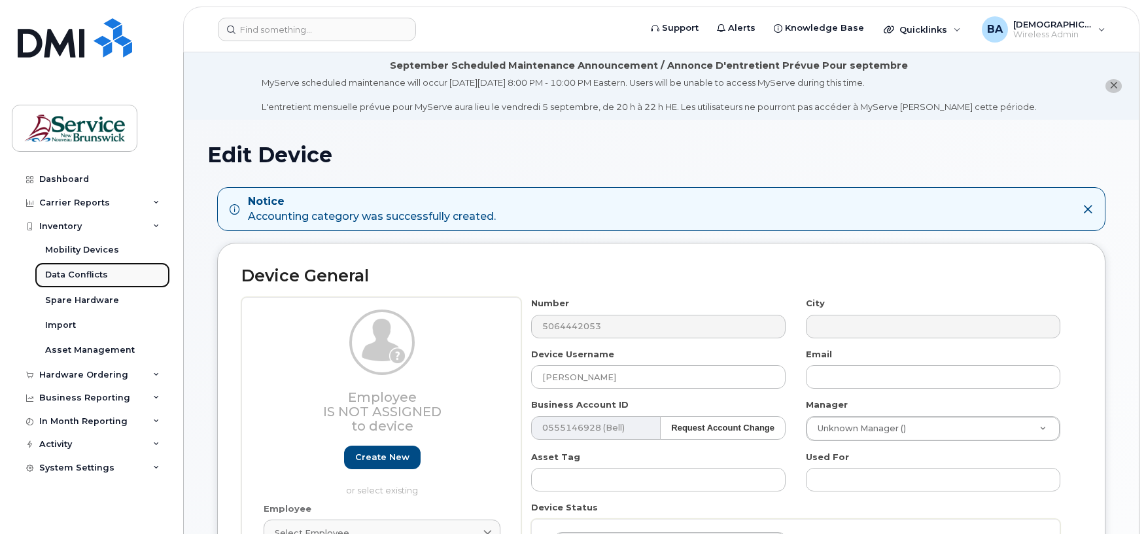
click at [63, 271] on div "Data Conflicts" at bounding box center [76, 275] width 63 height 12
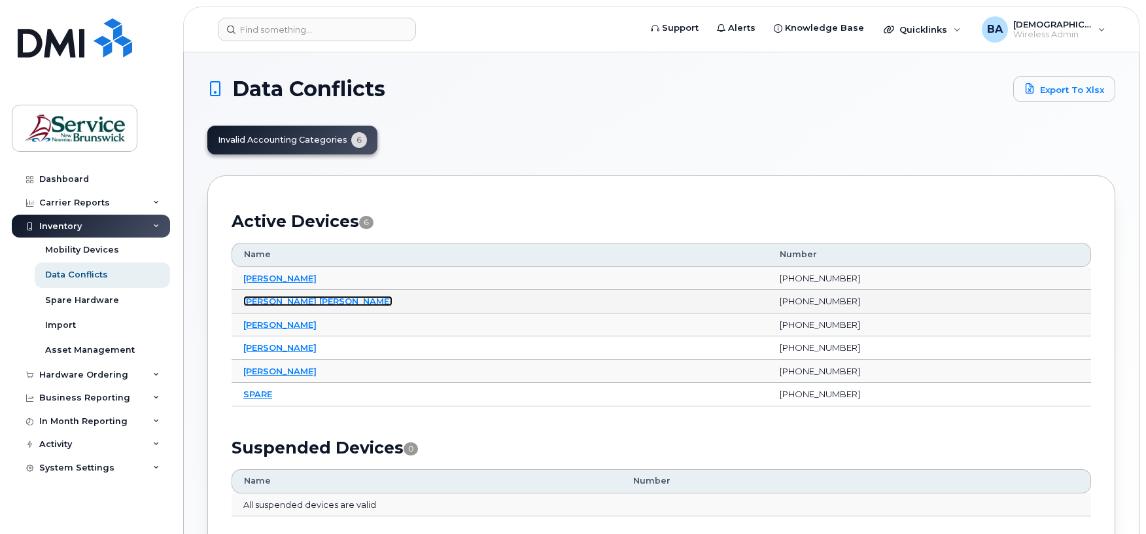
click at [275, 302] on link "[PERSON_NAME] [PERSON_NAME]" at bounding box center [317, 301] width 149 height 10
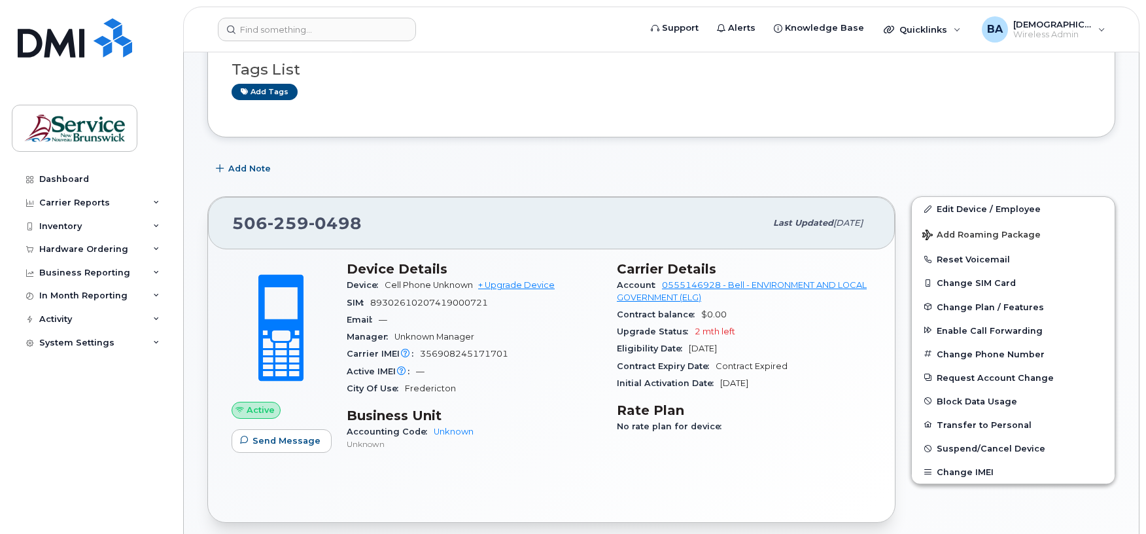
scroll to position [174, 0]
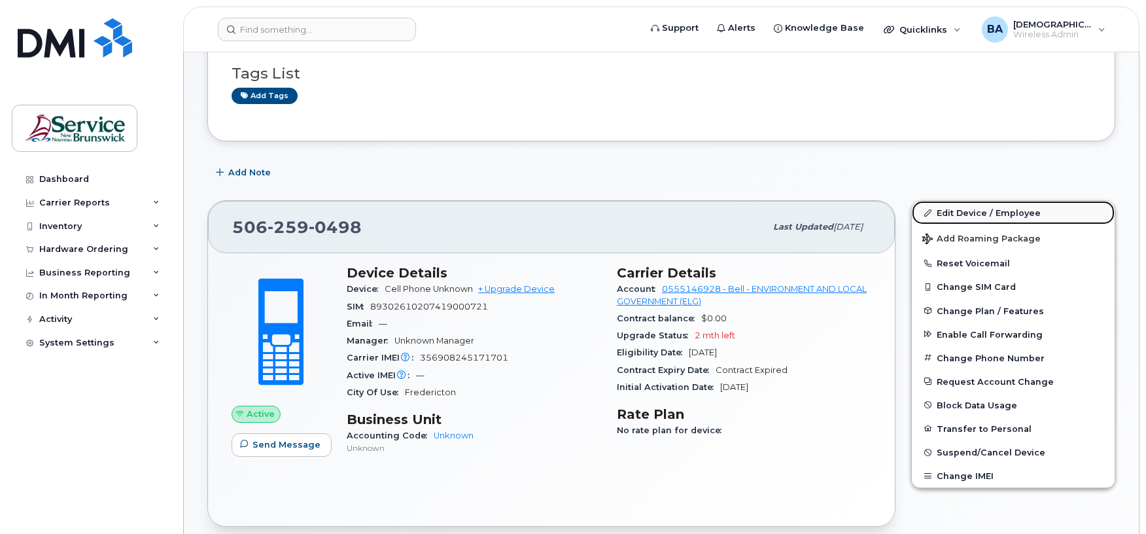
click at [989, 212] on link "Edit Device / Employee" at bounding box center [1013, 213] width 203 height 24
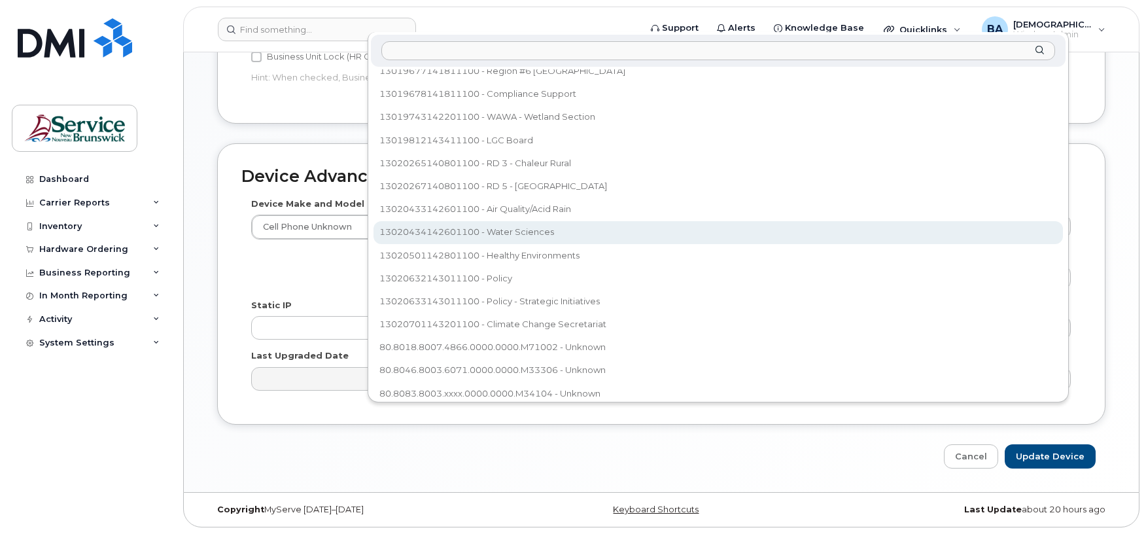
scroll to position [684, 0]
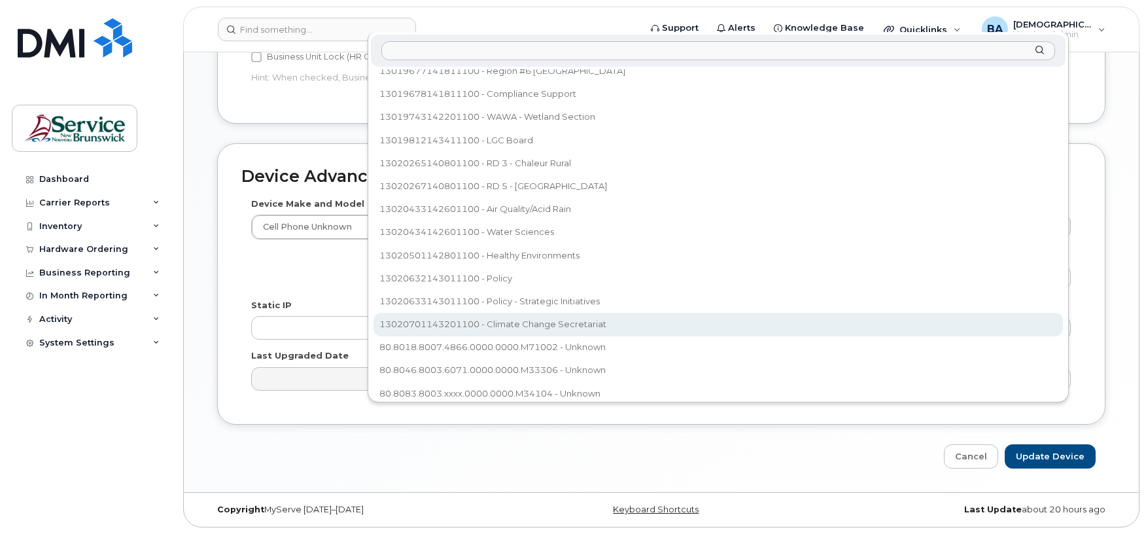
select select "35202606"
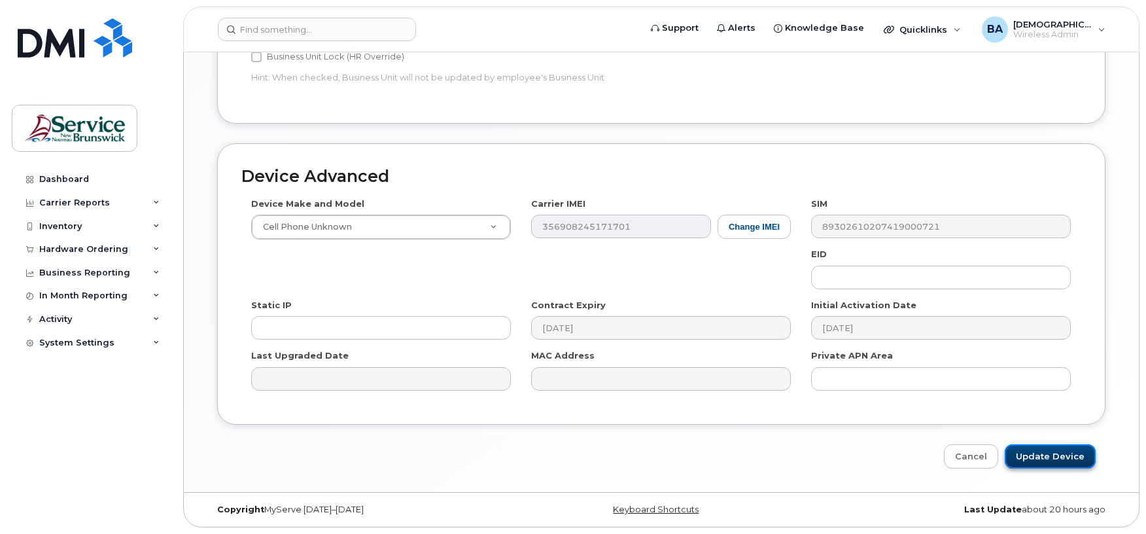
click at [1046, 445] on input "Update Device" at bounding box center [1050, 456] width 91 height 24
type input "Saving..."
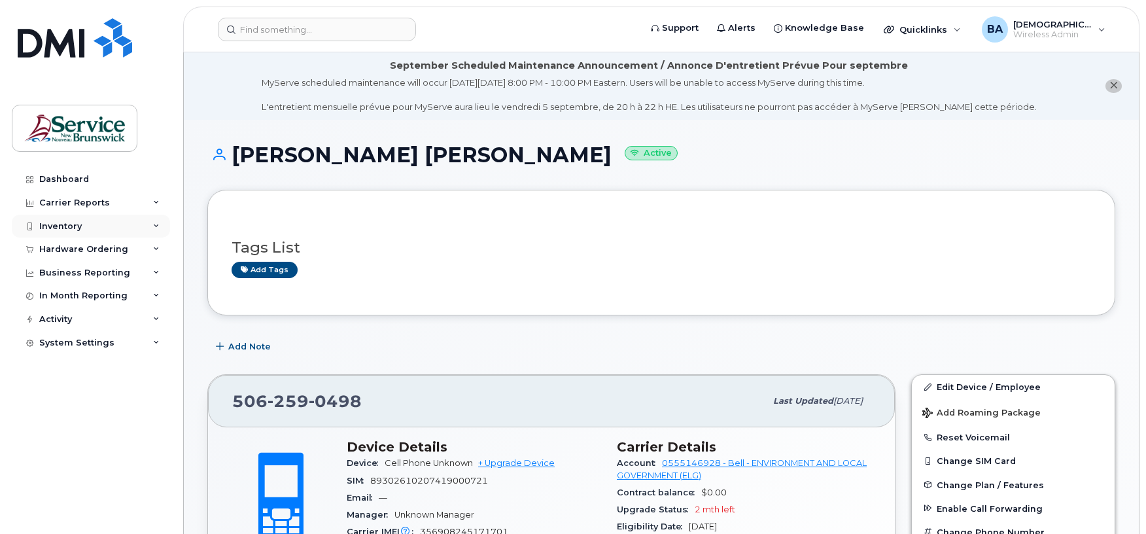
click at [58, 228] on div "Inventory" at bounding box center [60, 226] width 43 height 10
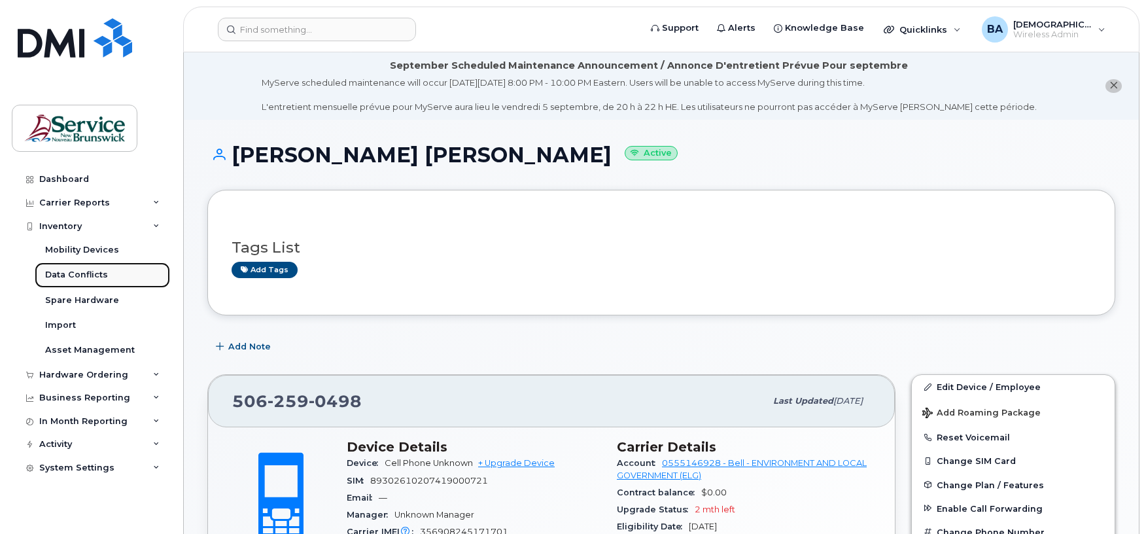
click at [72, 273] on div "Data Conflicts" at bounding box center [76, 275] width 63 height 12
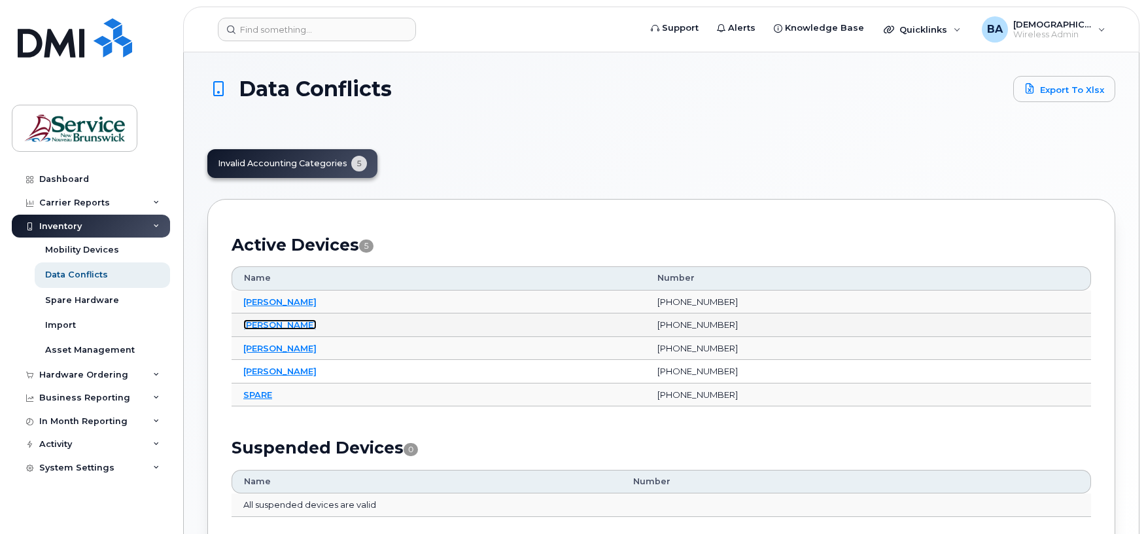
click at [250, 327] on link "[PERSON_NAME]" at bounding box center [279, 324] width 73 height 10
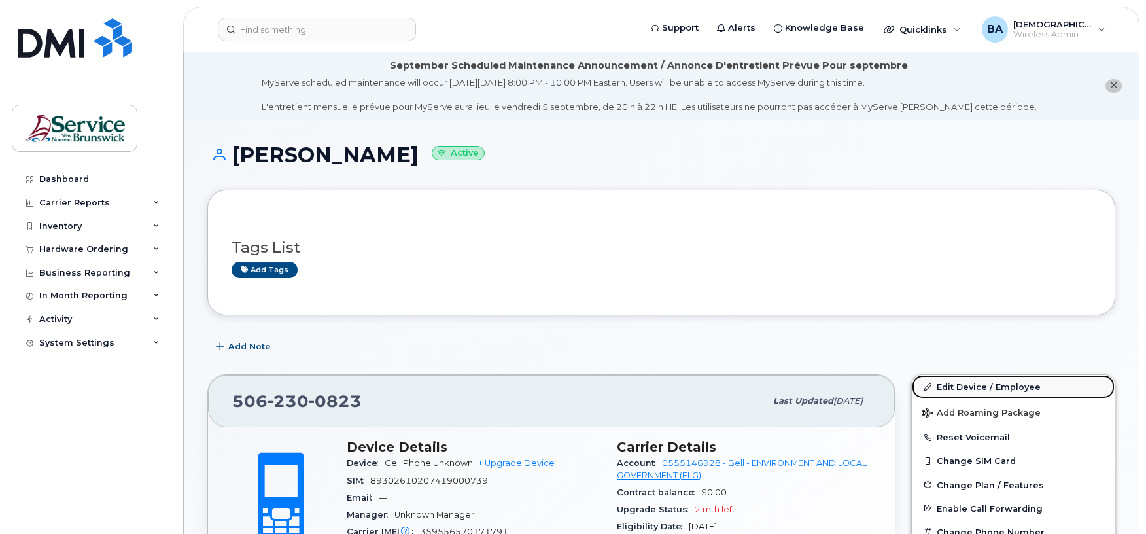
click at [968, 387] on link "Edit Device / Employee" at bounding box center [1013, 387] width 203 height 24
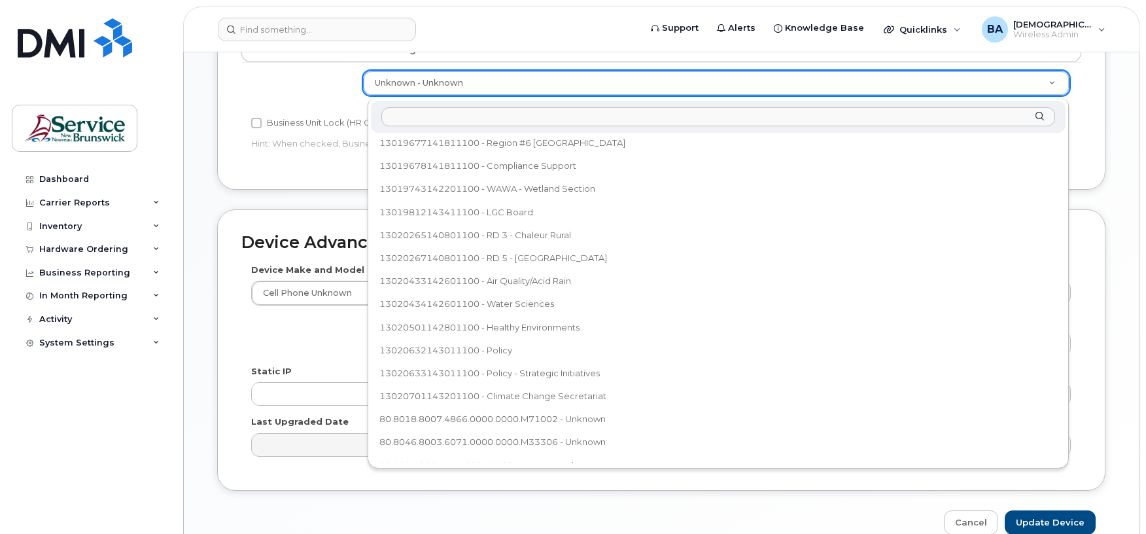
scroll to position [684, 0]
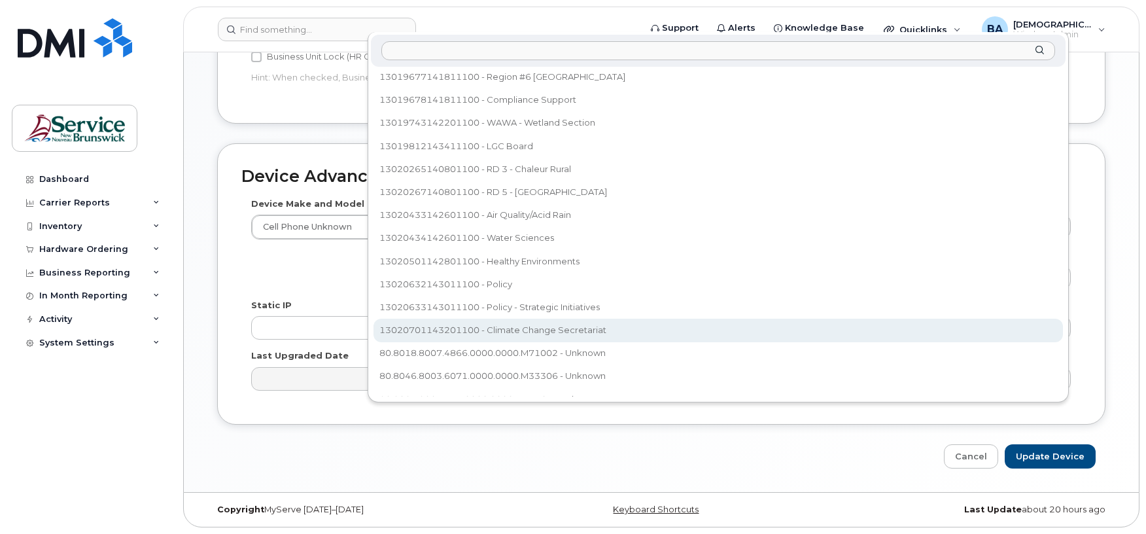
select select "35202606"
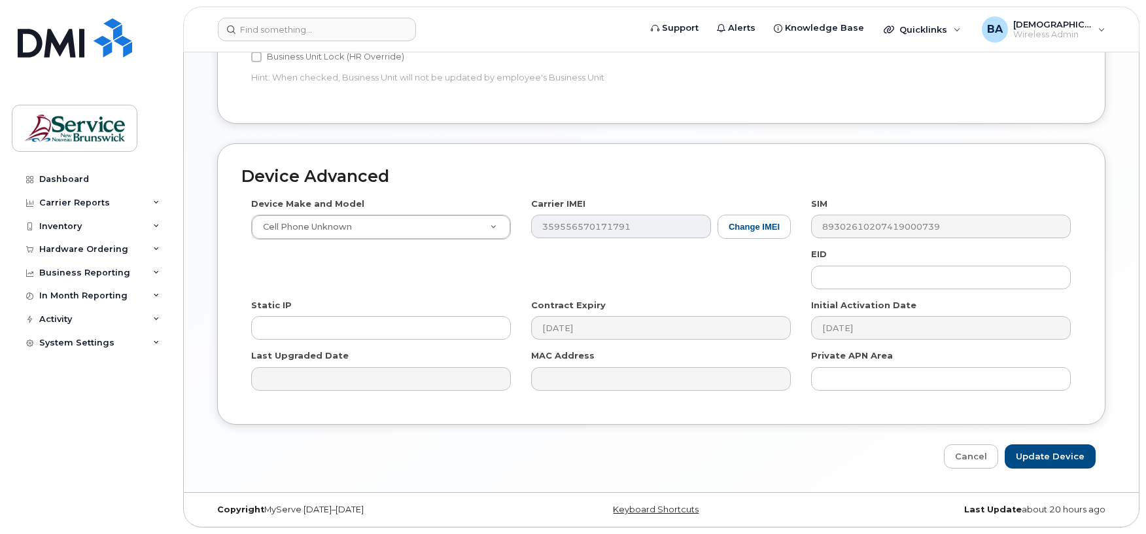
scroll to position [683, 0]
click at [1020, 450] on input "Update Device" at bounding box center [1050, 456] width 91 height 24
type input "Saving..."
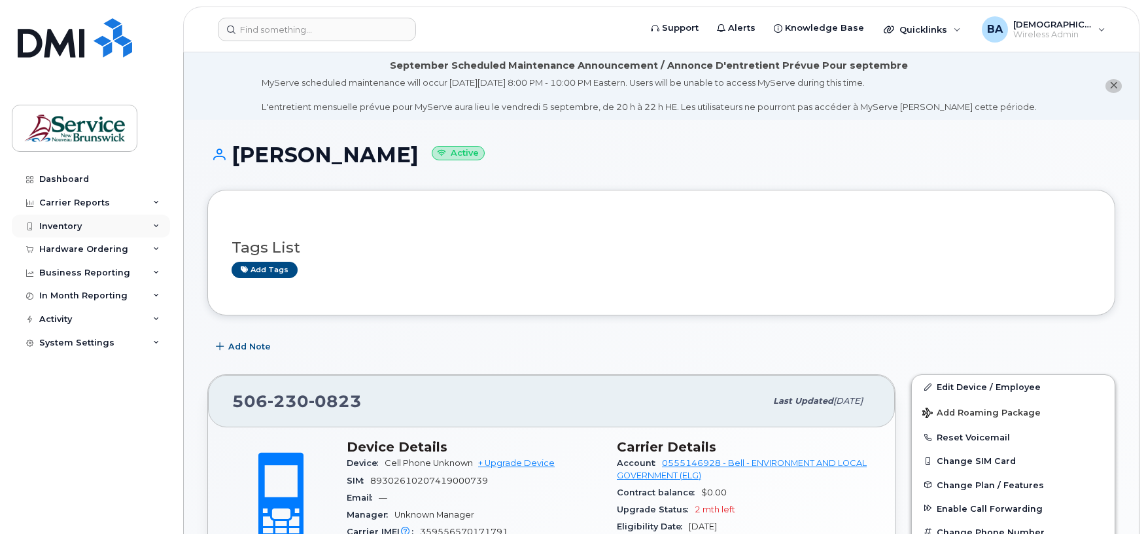
click at [54, 226] on div "Inventory" at bounding box center [60, 226] width 43 height 10
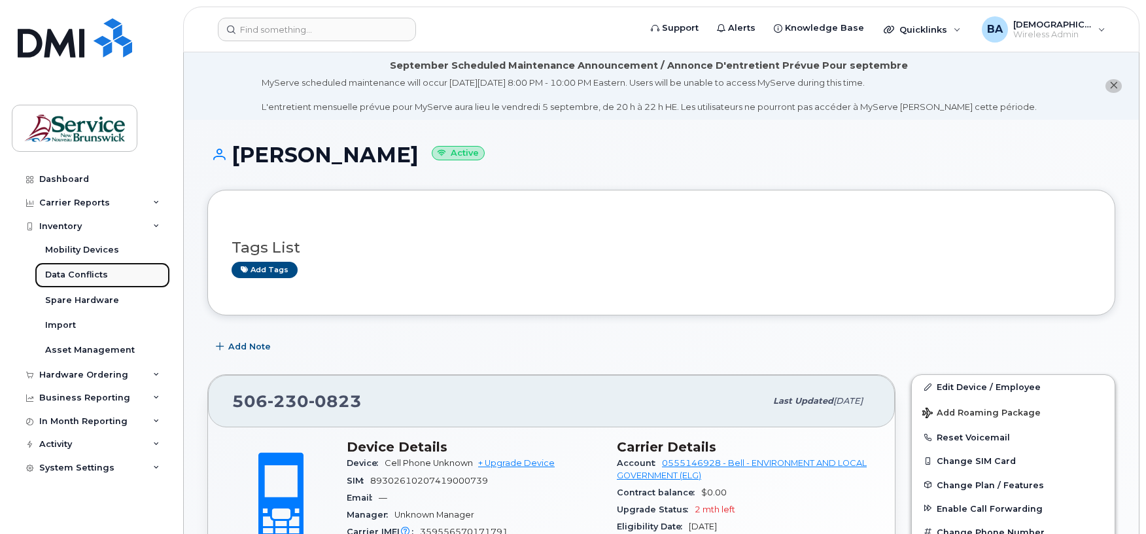
click at [64, 275] on div "Data Conflicts" at bounding box center [76, 275] width 63 height 12
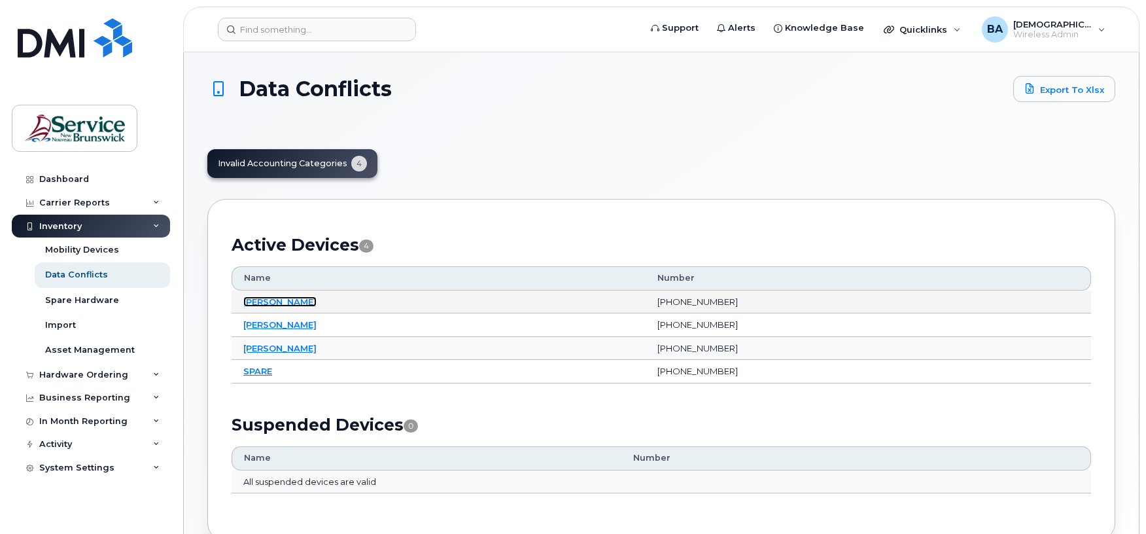
click at [255, 304] on link "[PERSON_NAME]" at bounding box center [279, 301] width 73 height 10
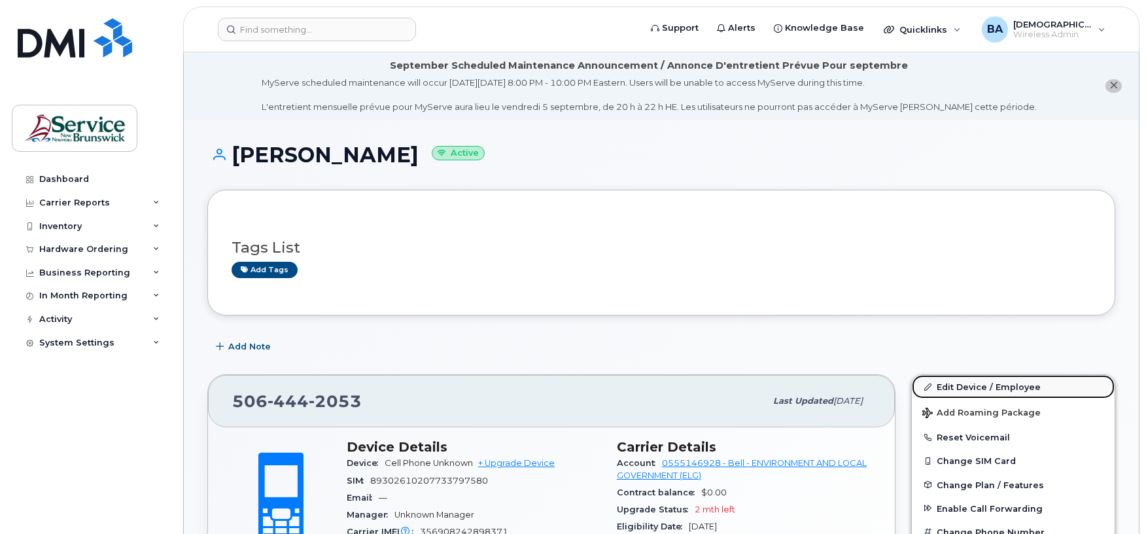
click at [982, 383] on link "Edit Device / Employee" at bounding box center [1013, 387] width 203 height 24
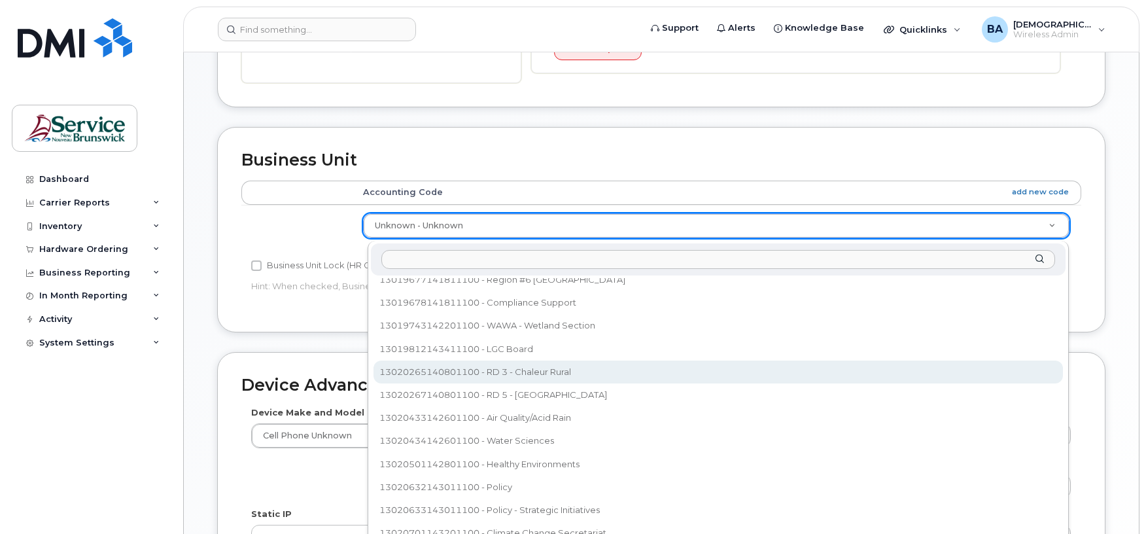
scroll to position [684, 0]
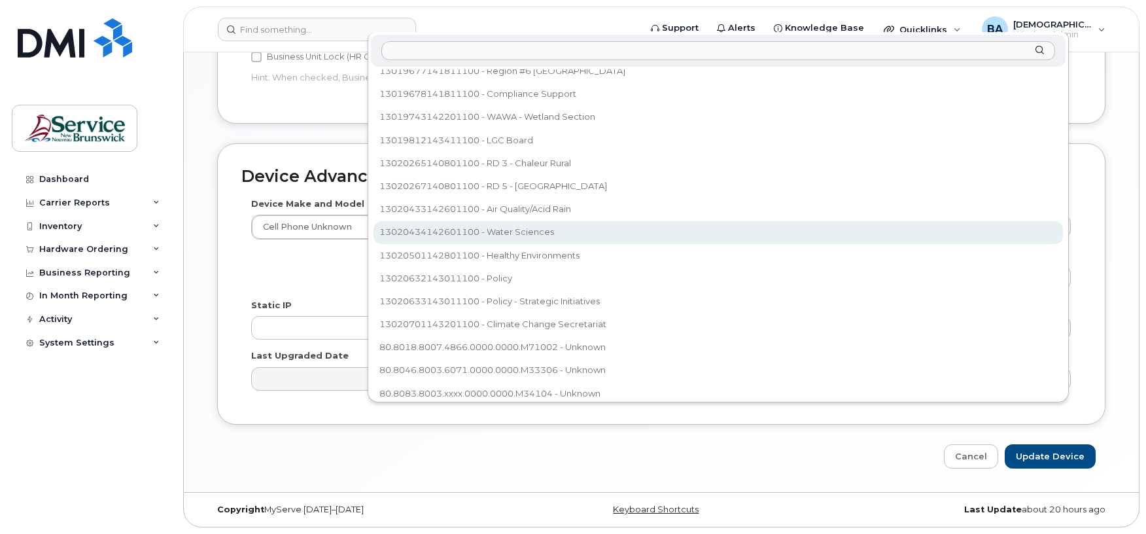
select select "35995820"
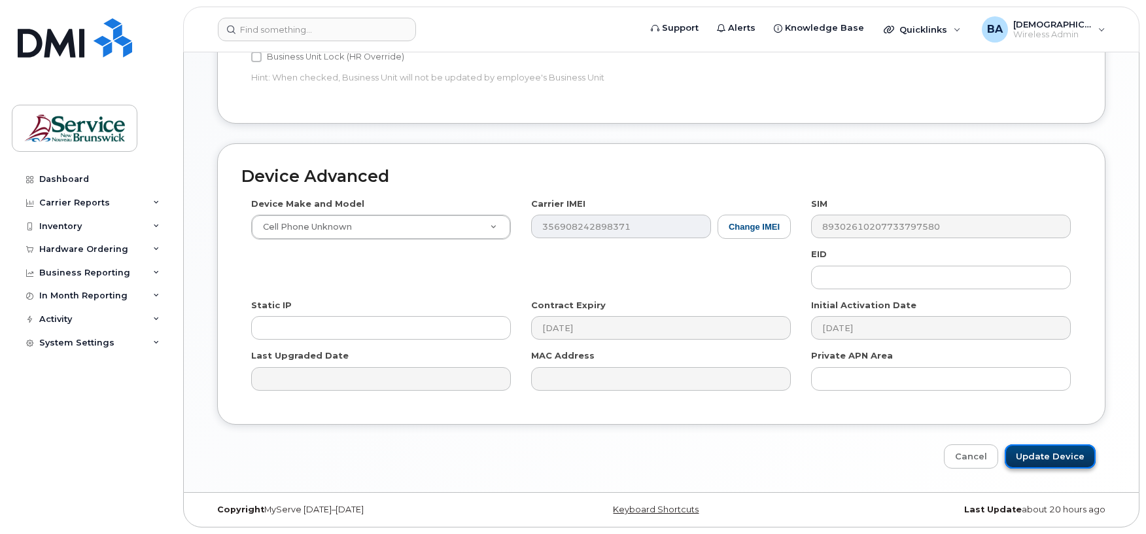
click at [1044, 457] on input "Update Device" at bounding box center [1050, 456] width 91 height 24
type input "Saving..."
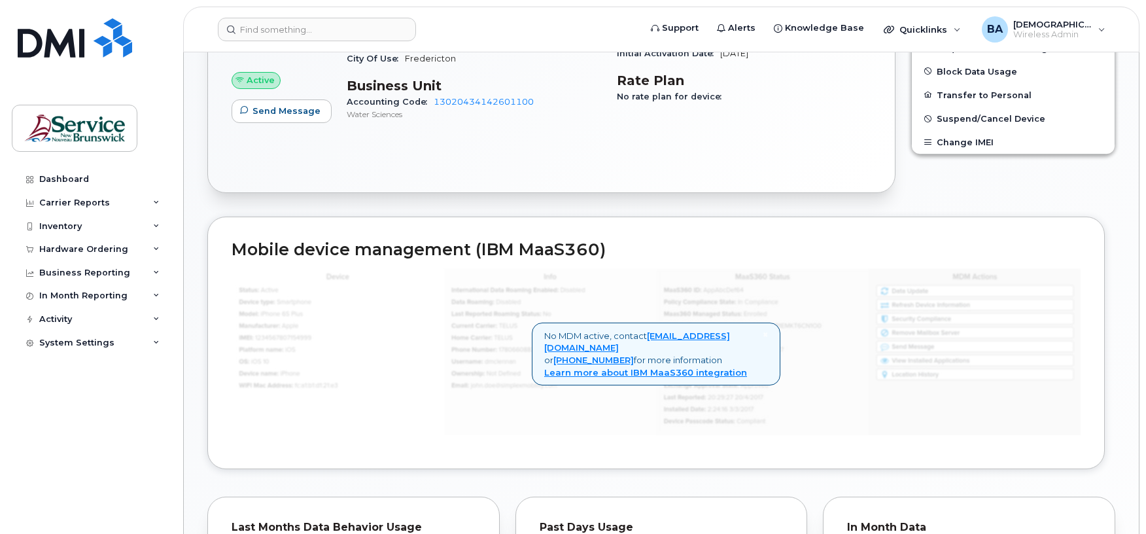
scroll to position [523, 0]
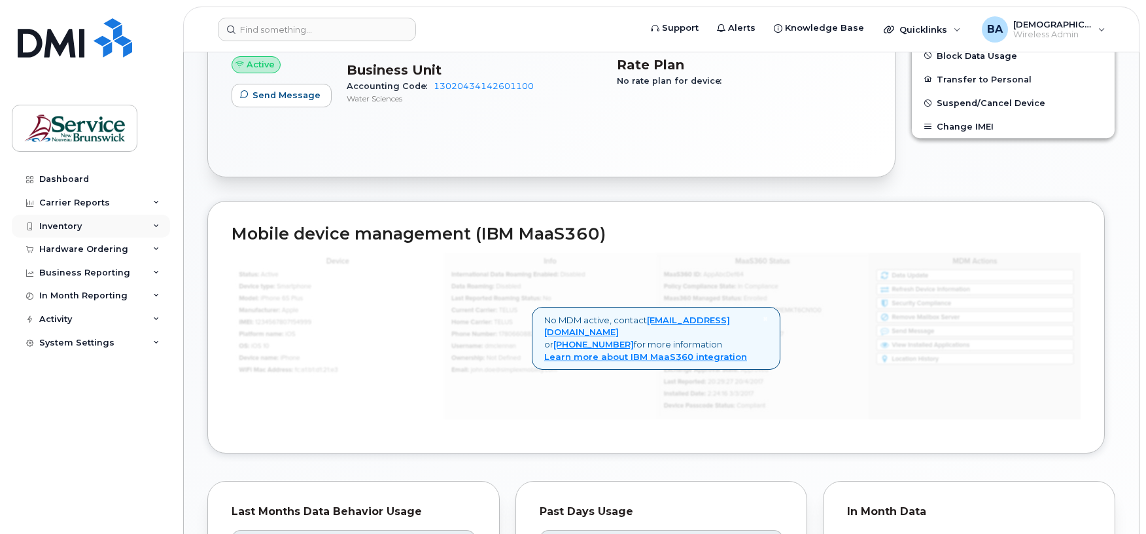
click at [59, 225] on div "Inventory" at bounding box center [60, 226] width 43 height 10
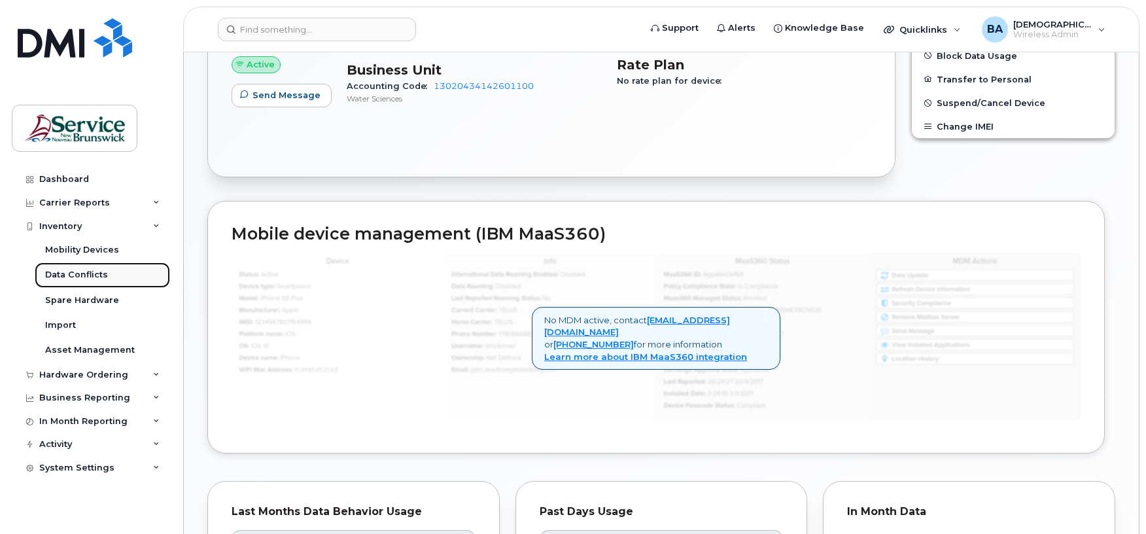
click at [73, 271] on div "Data Conflicts" at bounding box center [76, 275] width 63 height 12
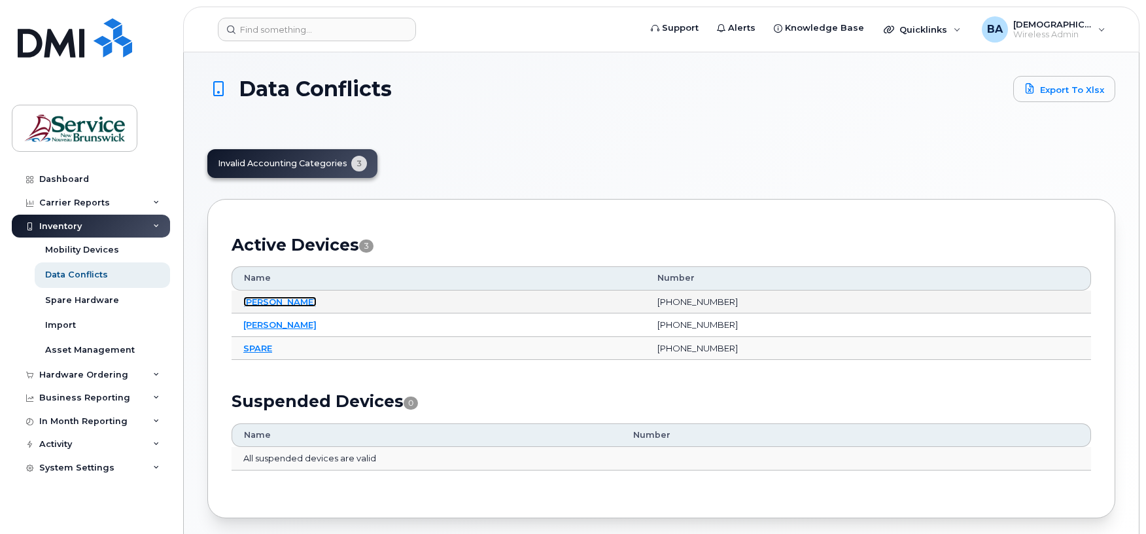
click at [262, 300] on link "[PERSON_NAME]" at bounding box center [279, 301] width 73 height 10
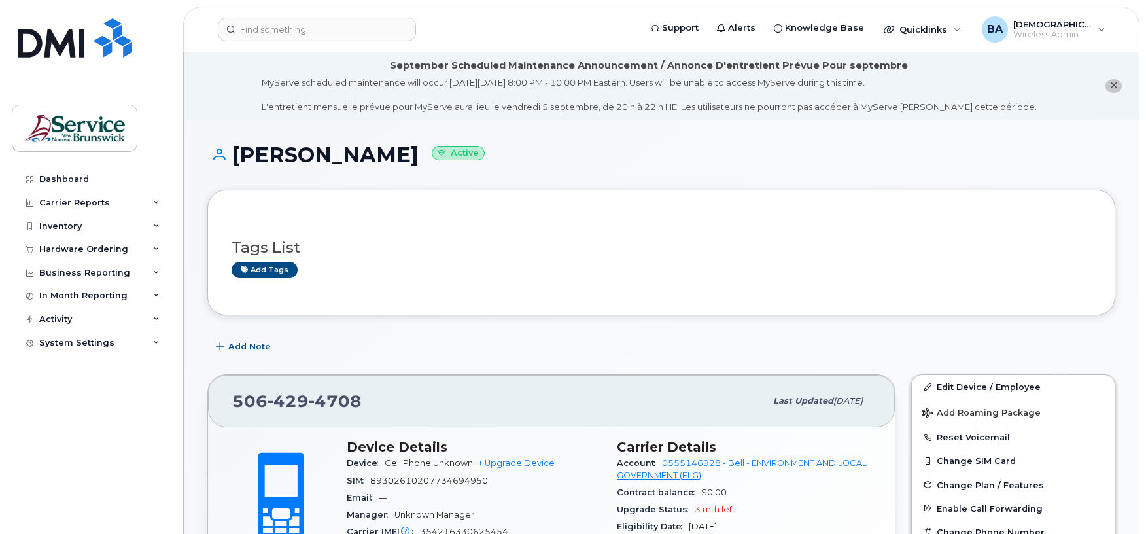
click at [64, 378] on div "Dashboard Carrier Reports Monthly Billing Data Daily Data Pooling Data Behavior…" at bounding box center [93, 340] width 162 height 347
click at [68, 226] on div "Inventory" at bounding box center [60, 226] width 43 height 10
